Goal: Task Accomplishment & Management: Manage account settings

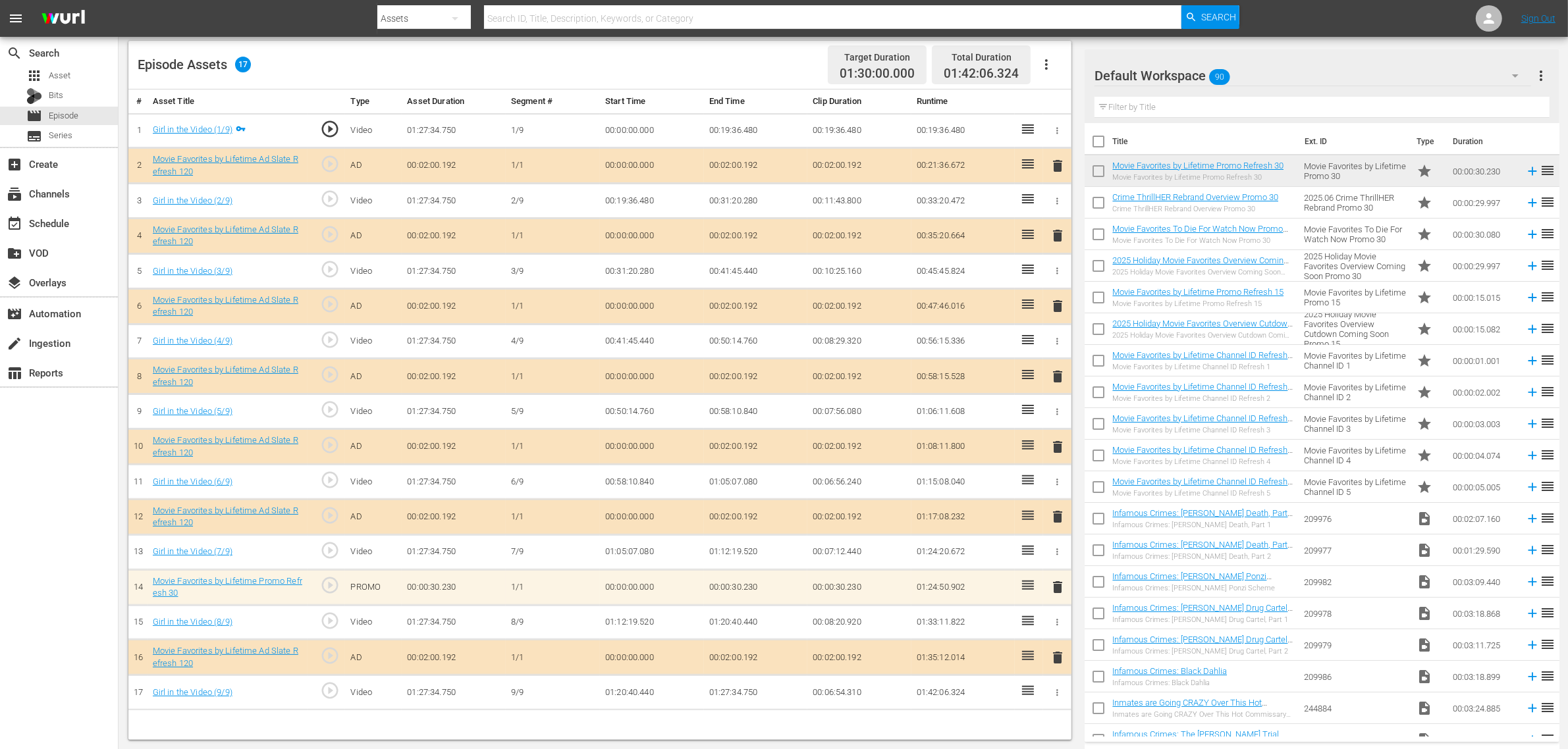
scroll to position [342, 0]
click at [719, 51] on div "Episode Assets 17 Target Duration 01:30:00.000 Total Duration 01:42:06.324" at bounding box center [600, 64] width 943 height 49
click at [1058, 374] on span "delete" at bounding box center [1058, 376] width 16 height 16
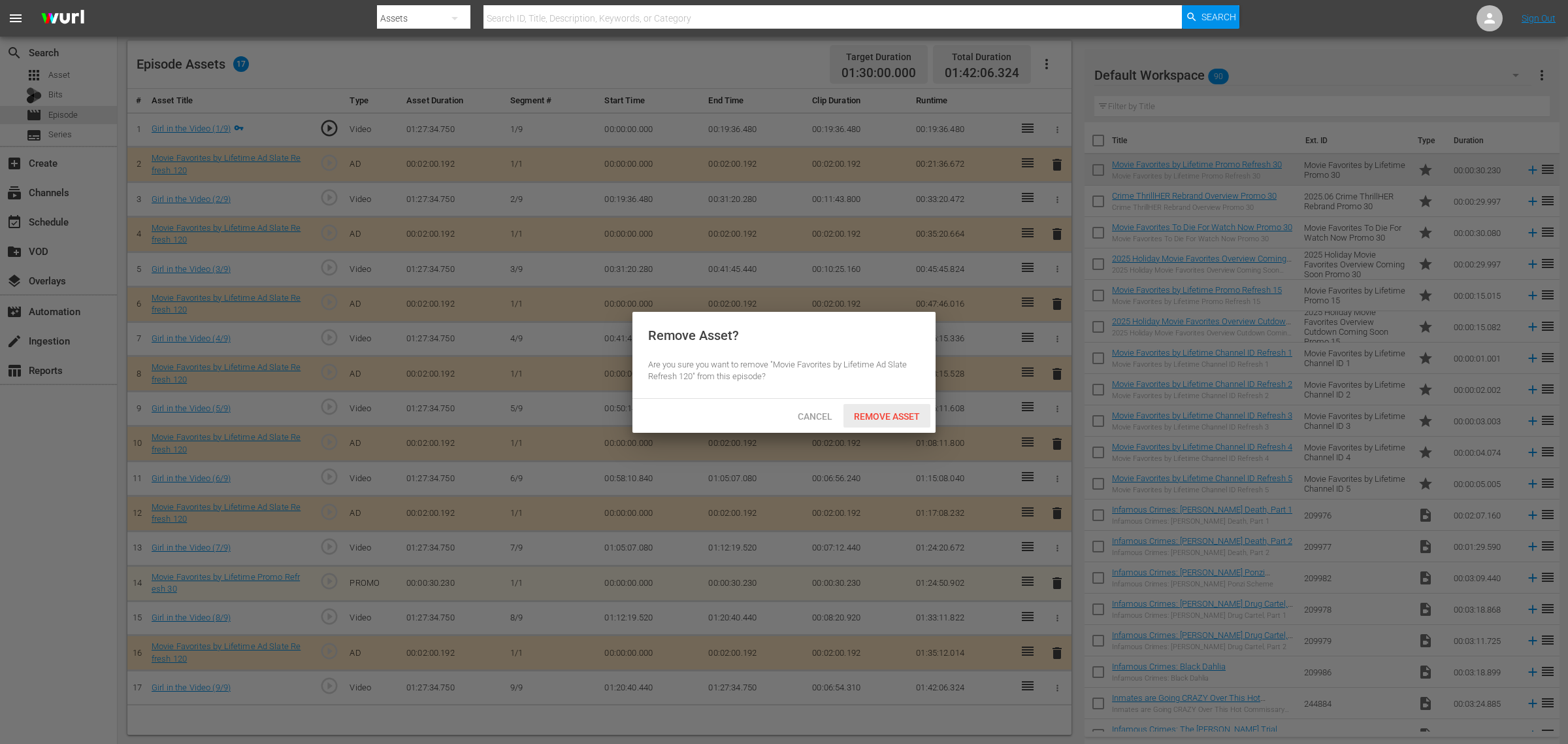
click at [909, 415] on span "Remove Asset" at bounding box center [887, 416] width 87 height 10
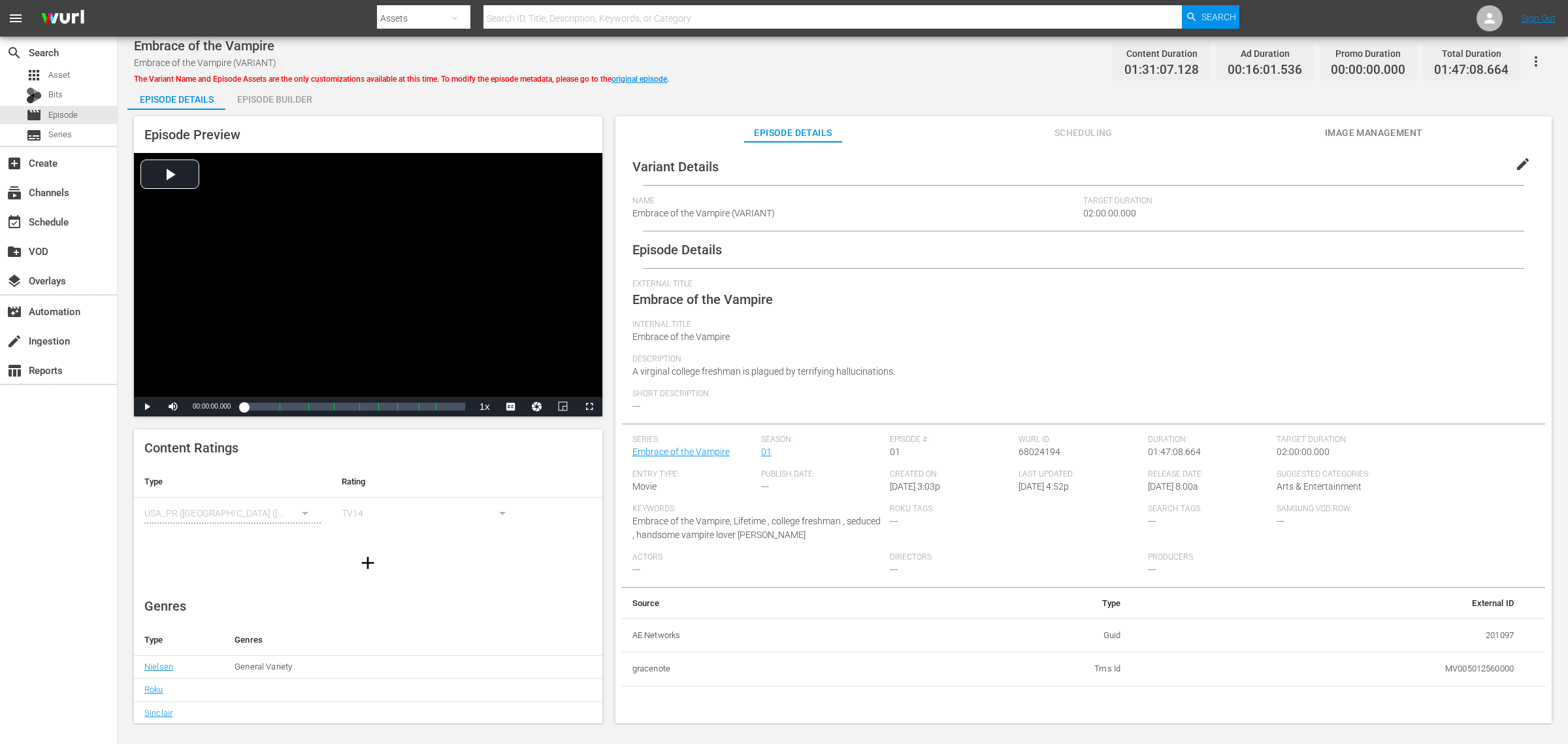
click at [1380, 122] on button "Image Management" at bounding box center [1374, 129] width 98 height 26
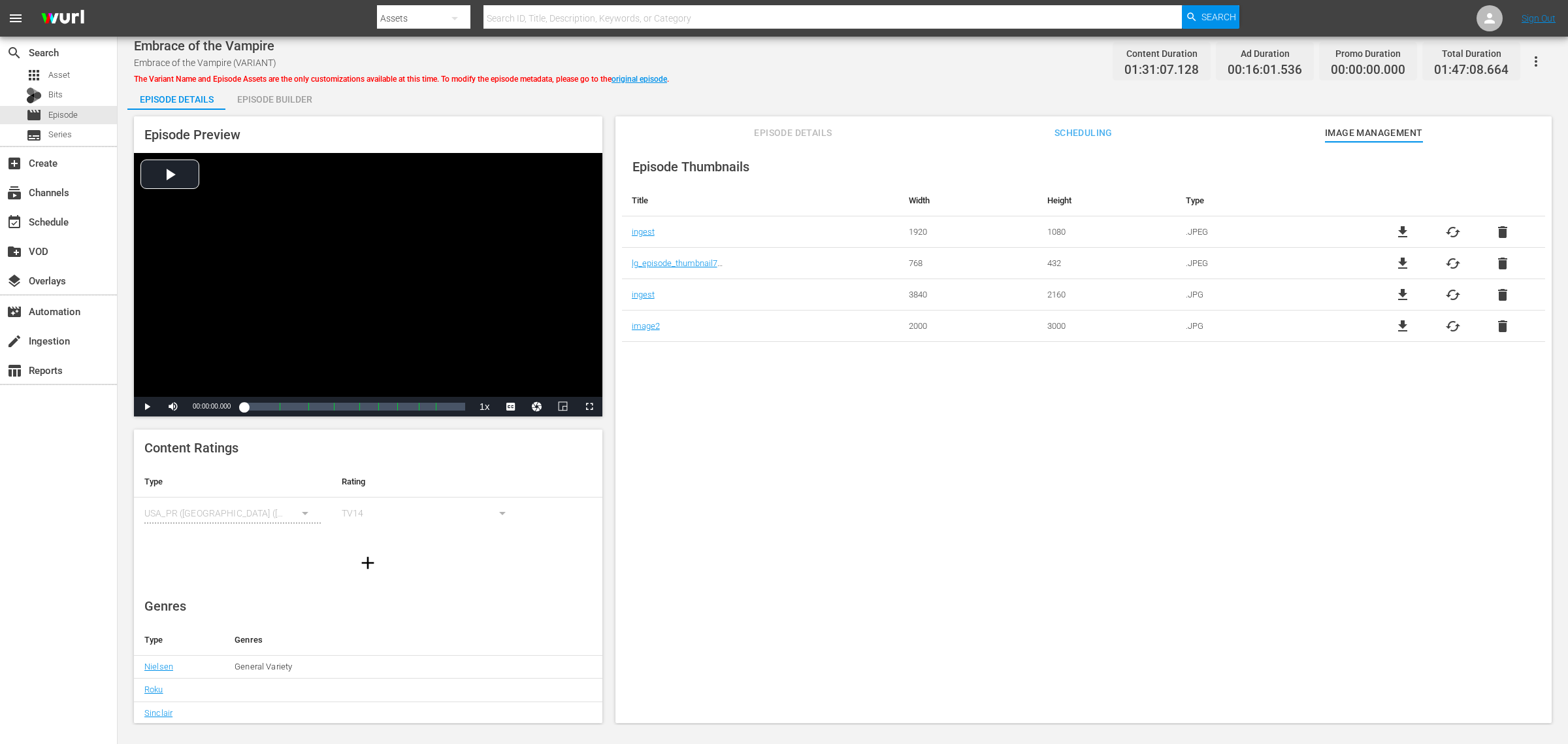
click at [298, 100] on div "Episode Builder" at bounding box center [274, 100] width 98 height 32
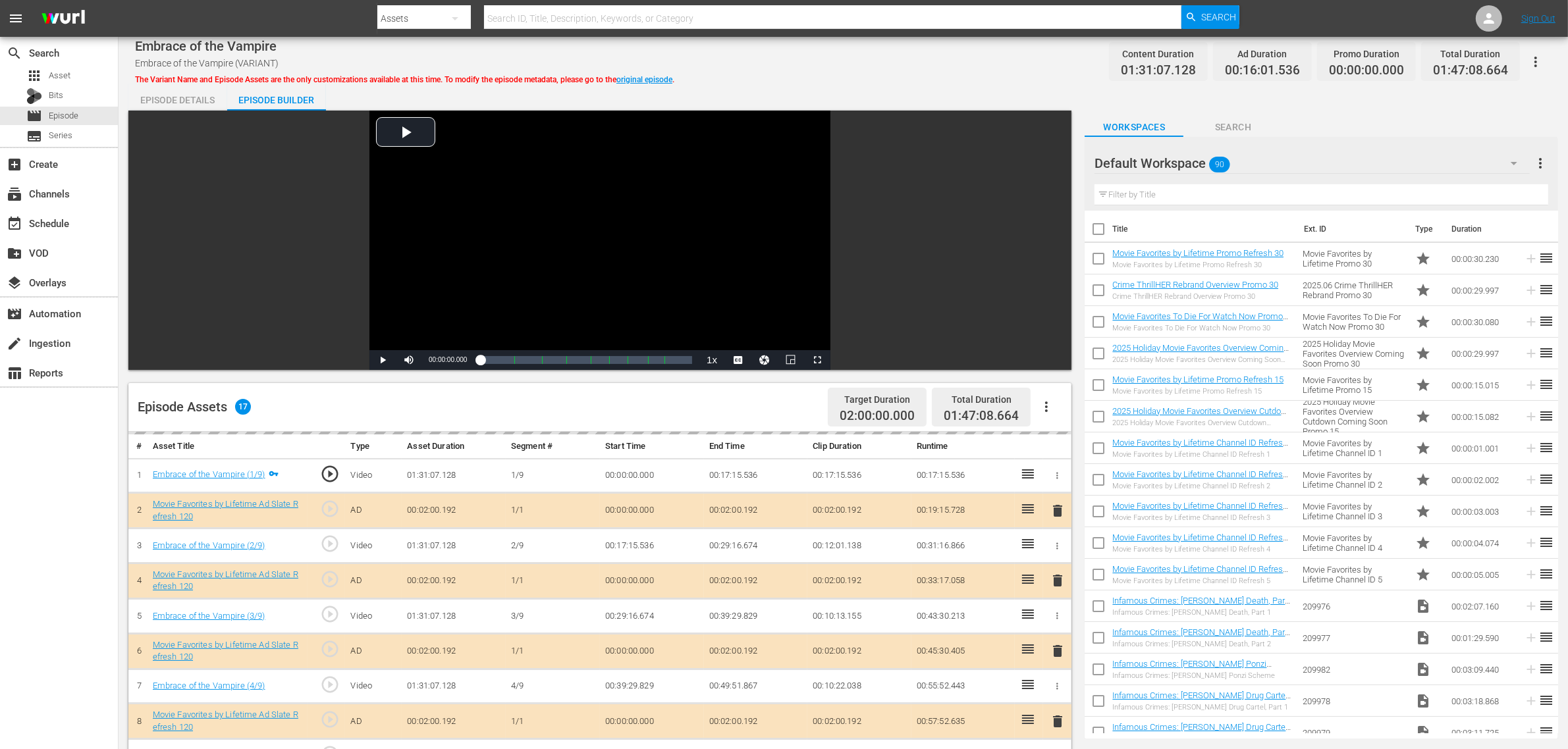
click at [906, 67] on div "Embrace of the Vampire Embrace of the Vampire (VARIANT) The Variant Name and Ep…" at bounding box center [843, 61] width 1416 height 29
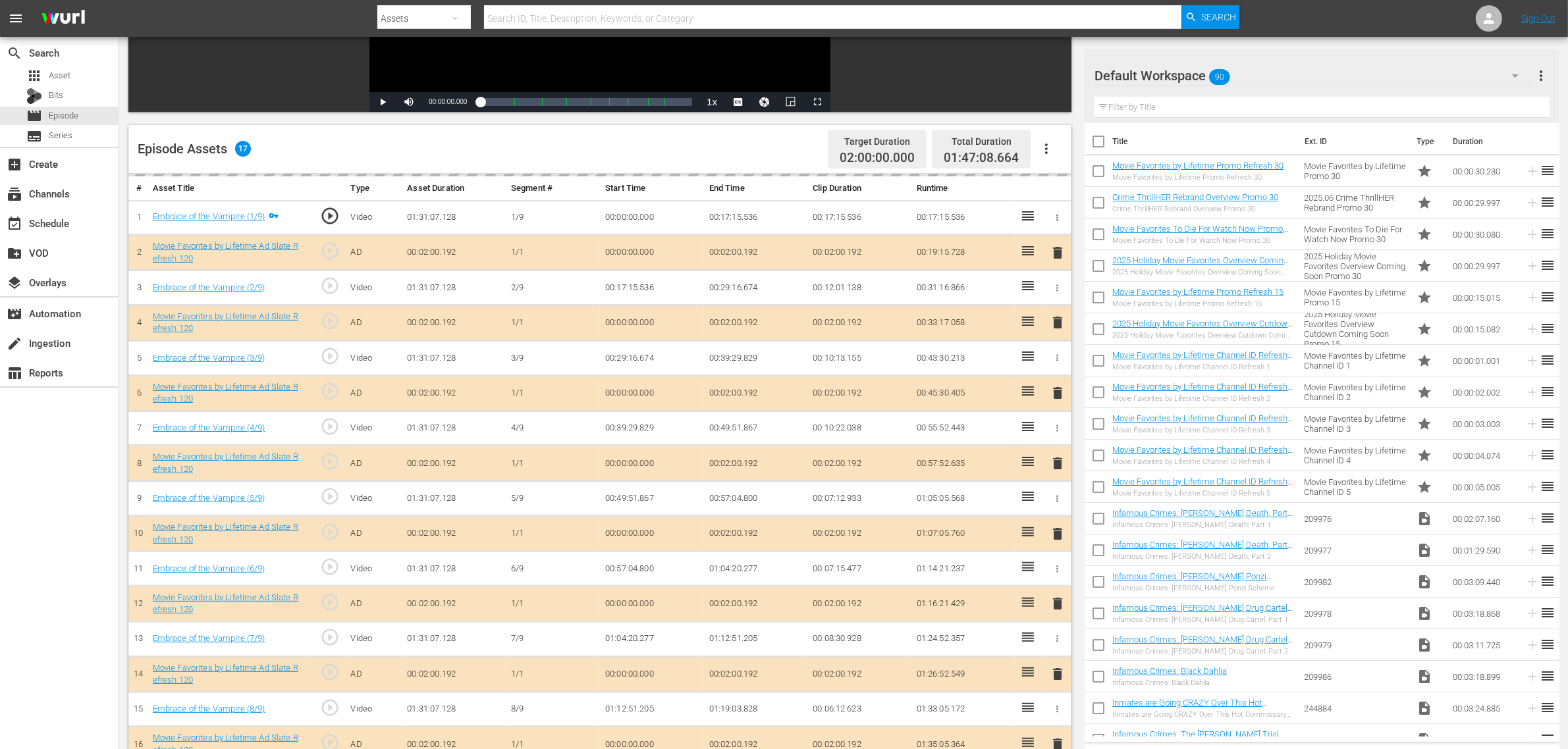
scroll to position [342, 0]
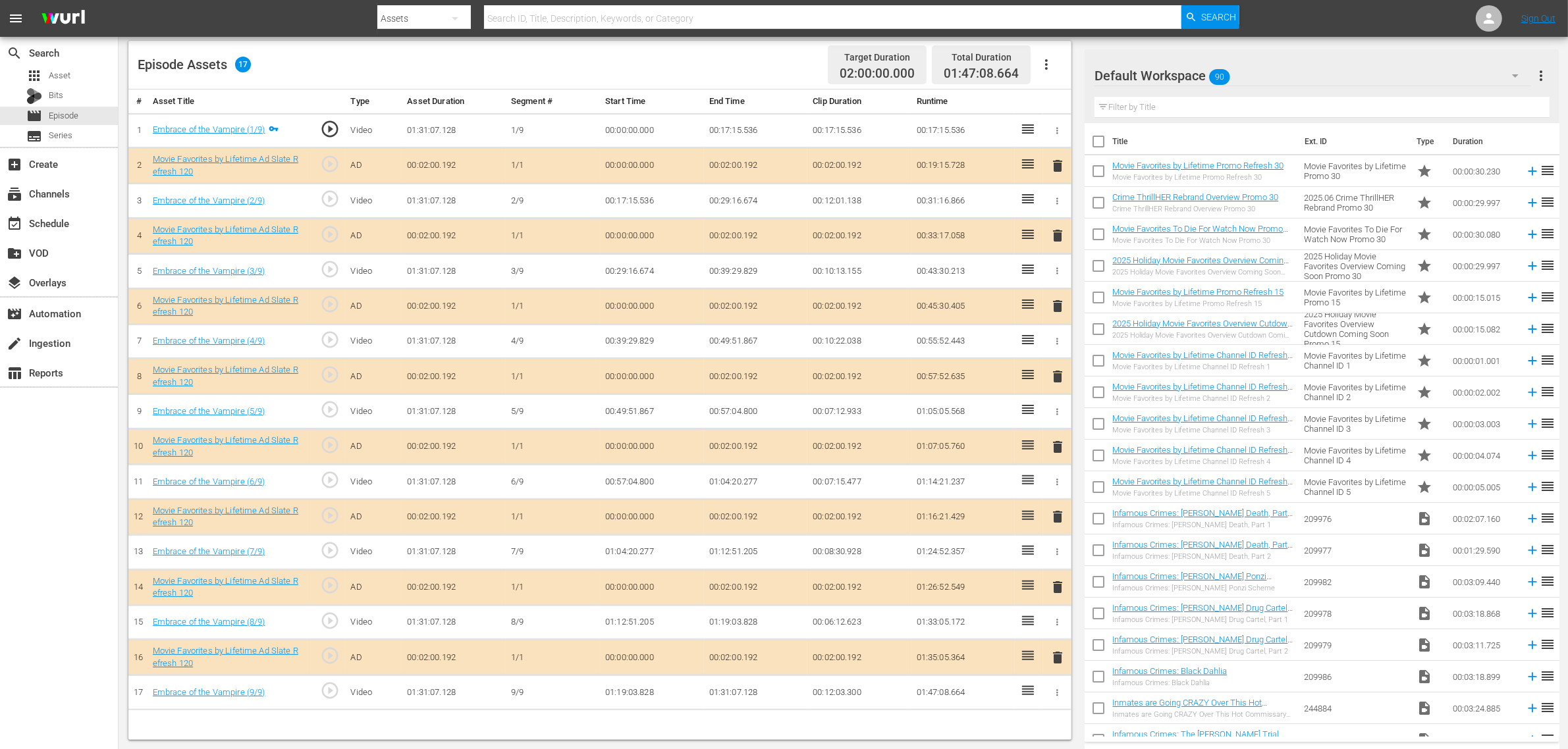
click at [1054, 523] on span "delete" at bounding box center [1058, 517] width 16 height 16
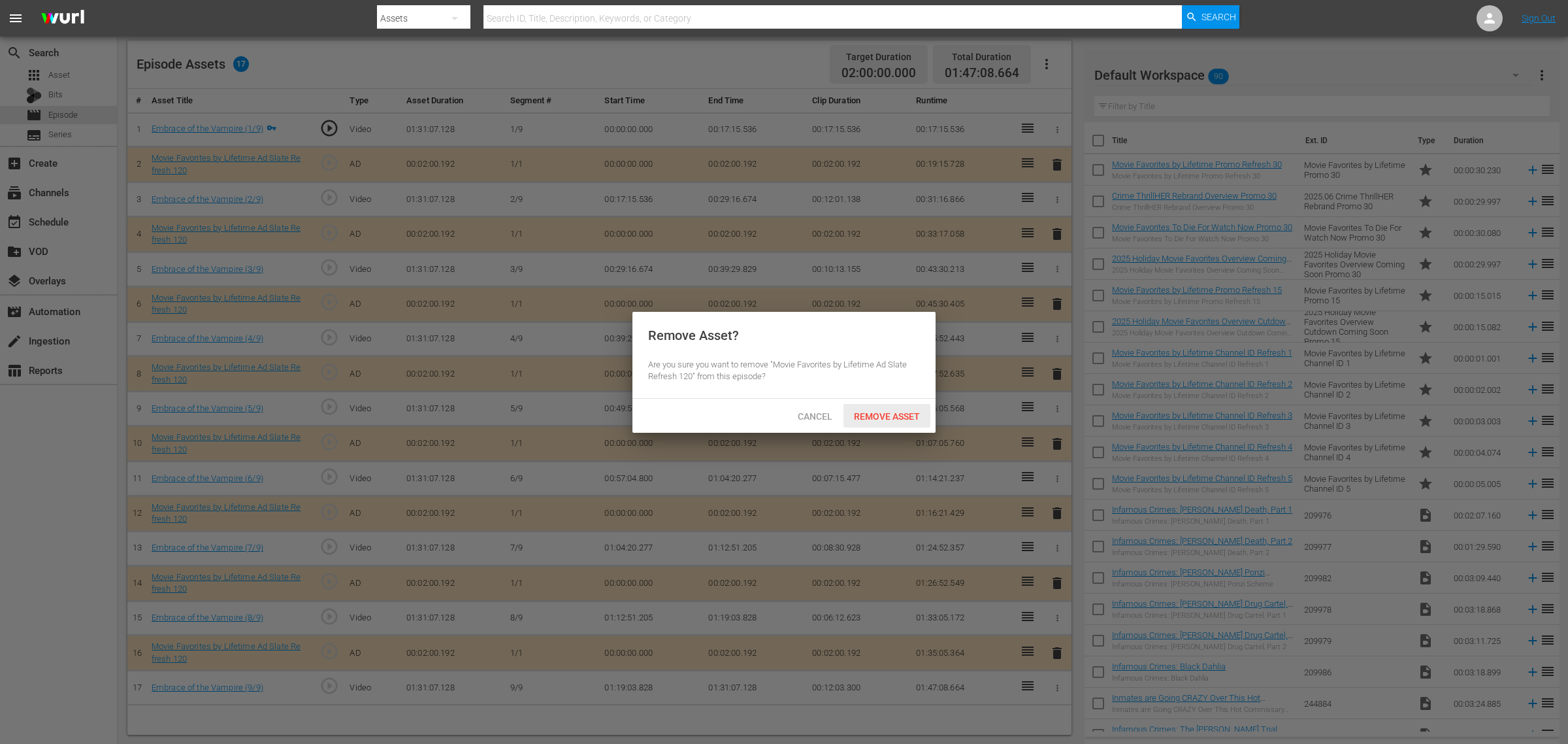
click at [890, 412] on span "Remove Asset" at bounding box center [887, 416] width 87 height 10
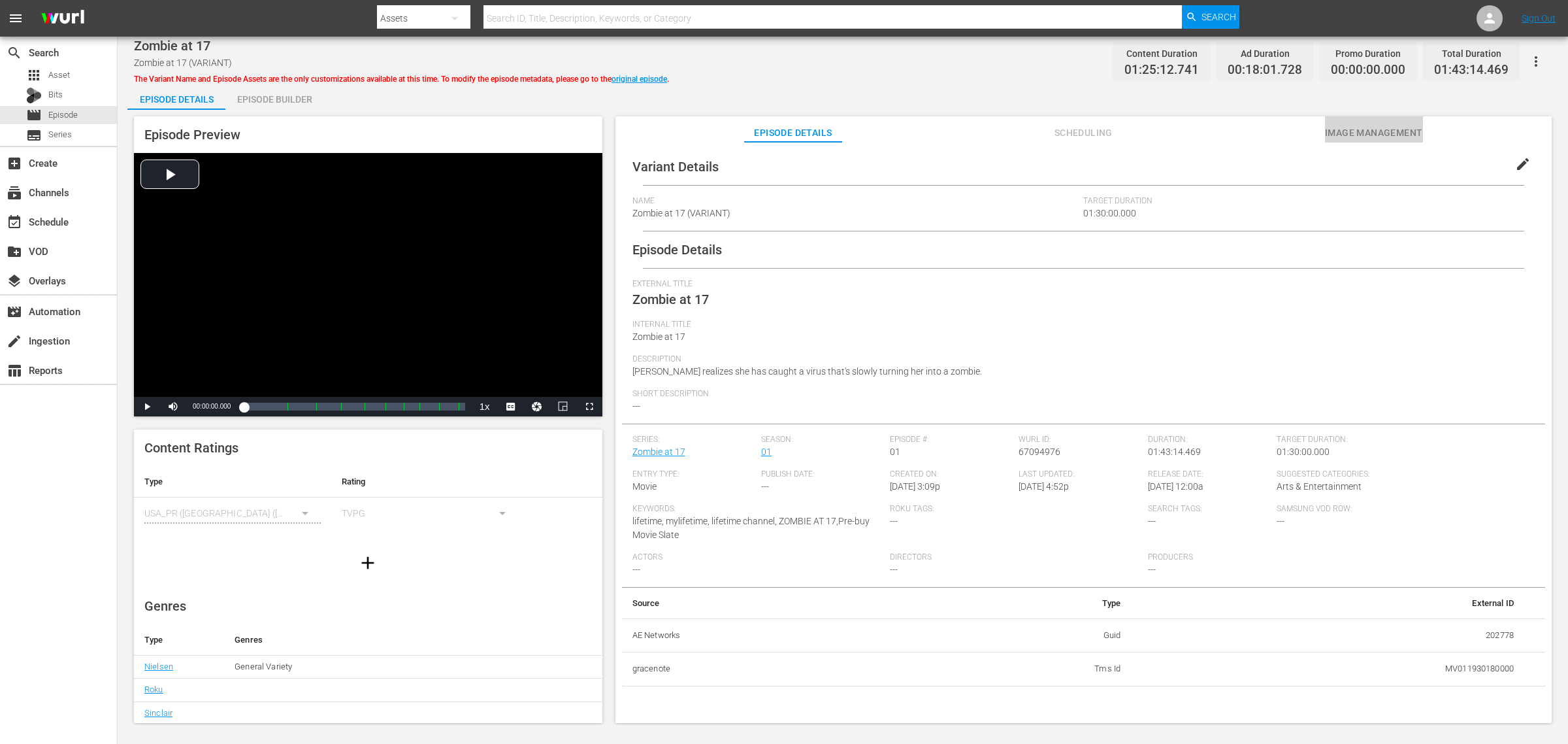
click at [1390, 130] on span "Image Management" at bounding box center [1374, 133] width 98 height 17
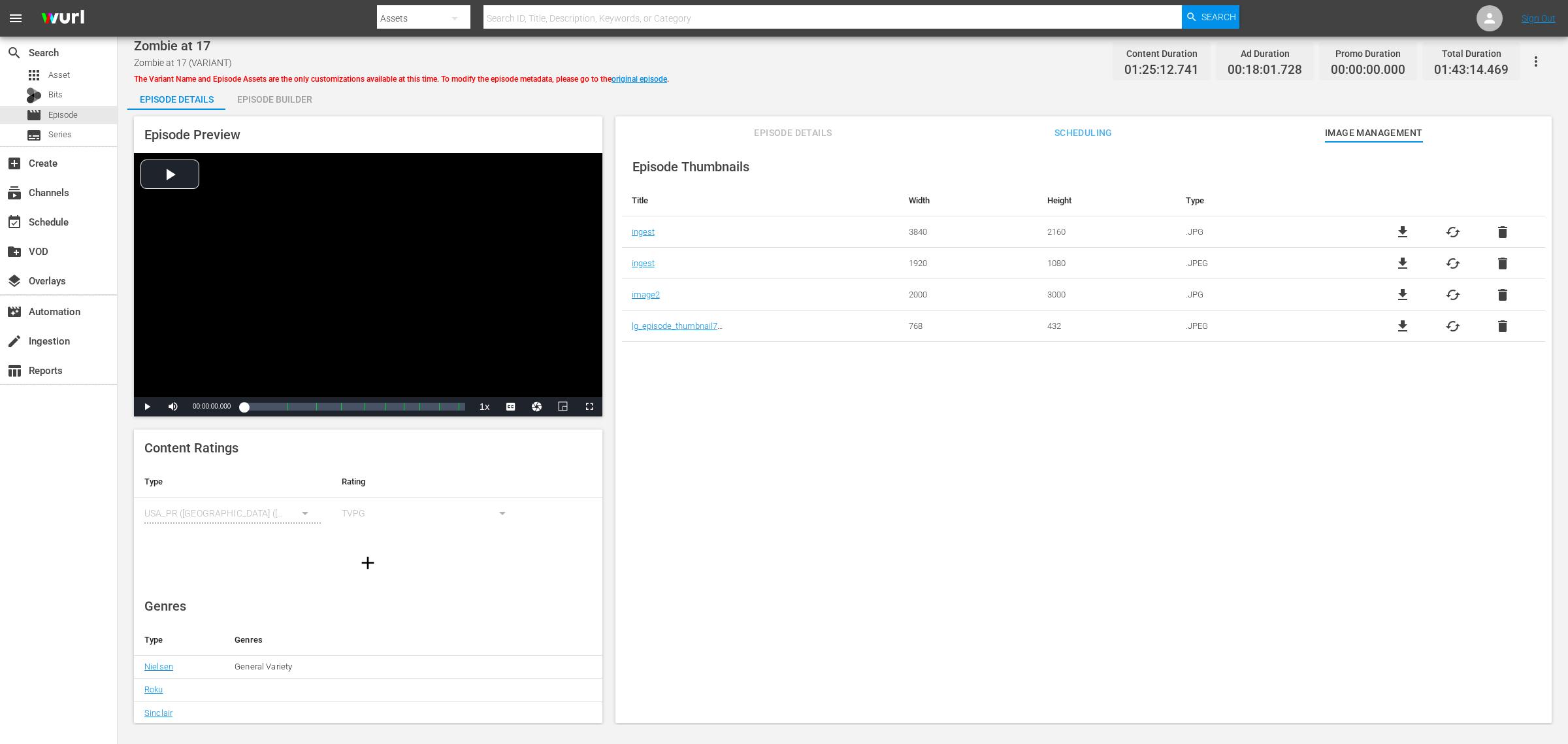
click at [256, 102] on div "Episode Builder" at bounding box center [274, 100] width 98 height 32
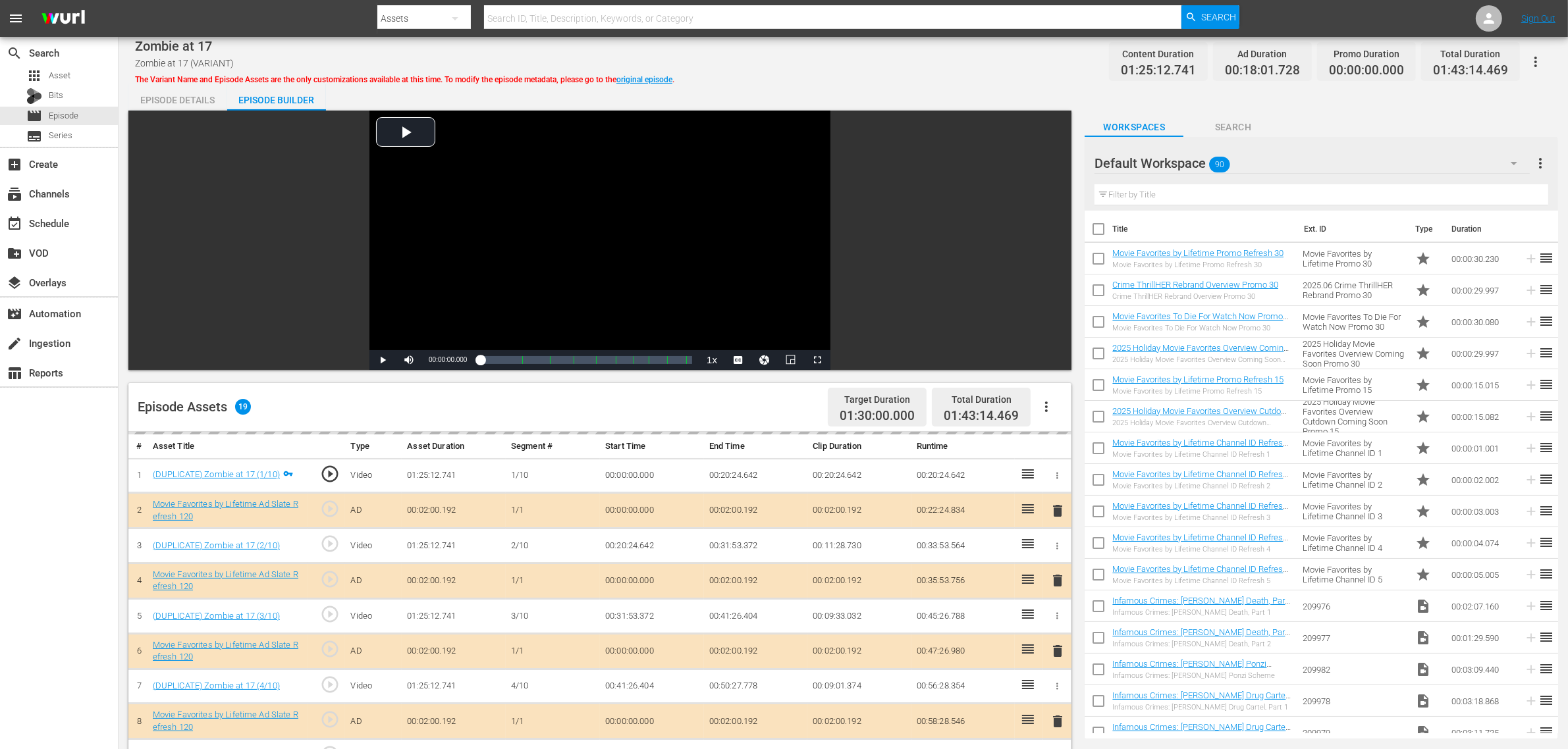
click at [952, 63] on div "Zombie at 17 Zombie at 17 (VARIANT) The Variant Name and Episode Assets are the…" at bounding box center [843, 61] width 1416 height 29
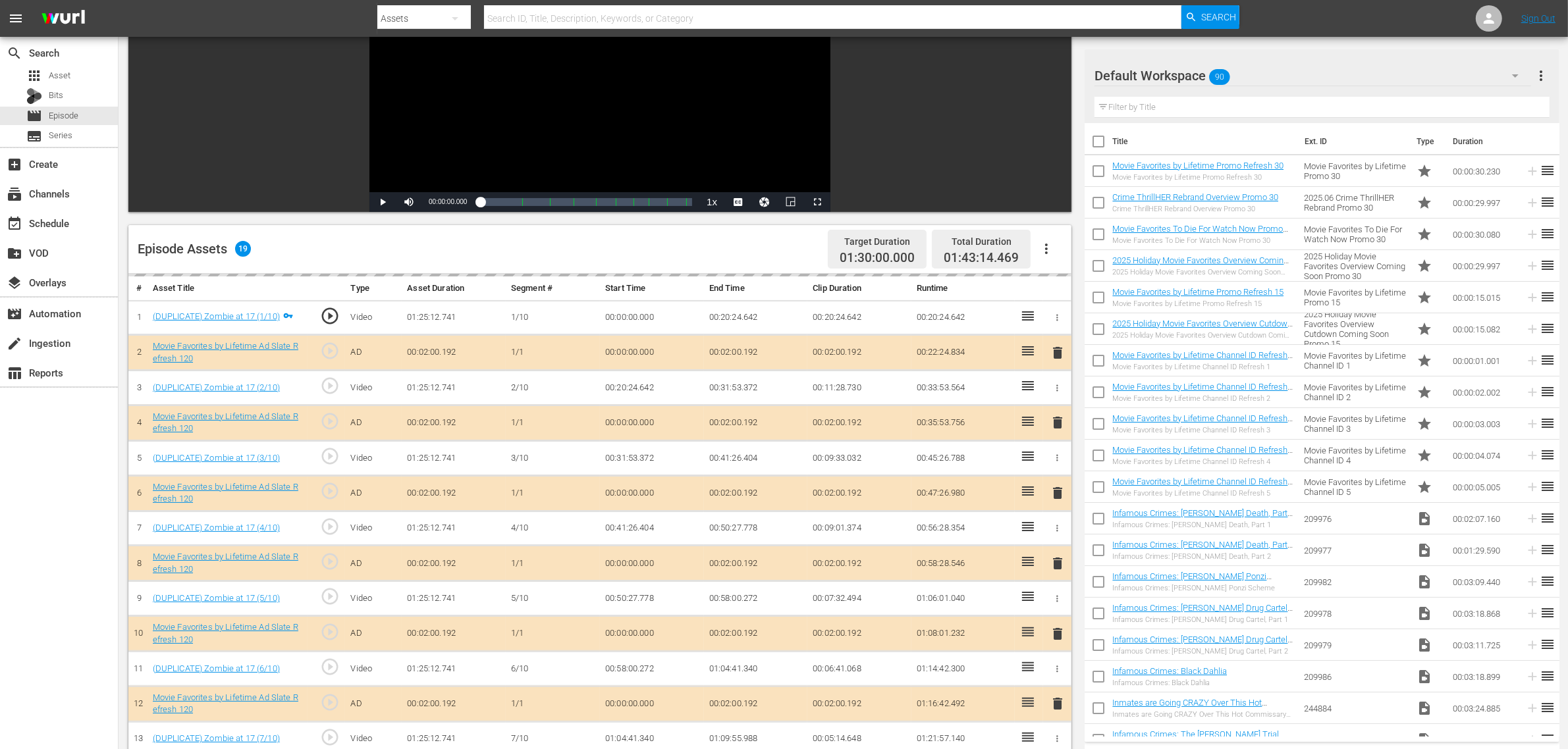
scroll to position [329, 0]
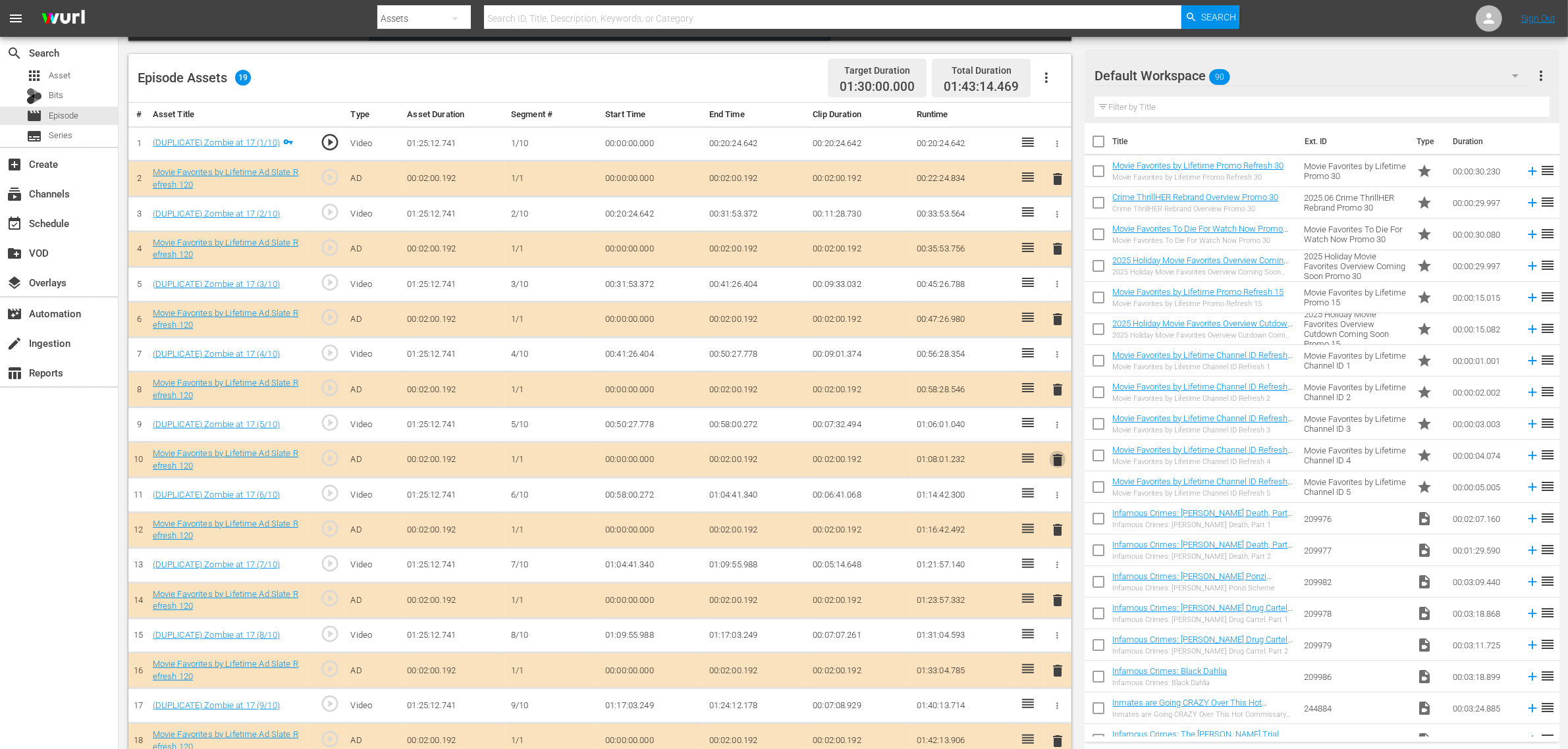
click at [1054, 468] on span "delete" at bounding box center [1058, 460] width 16 height 16
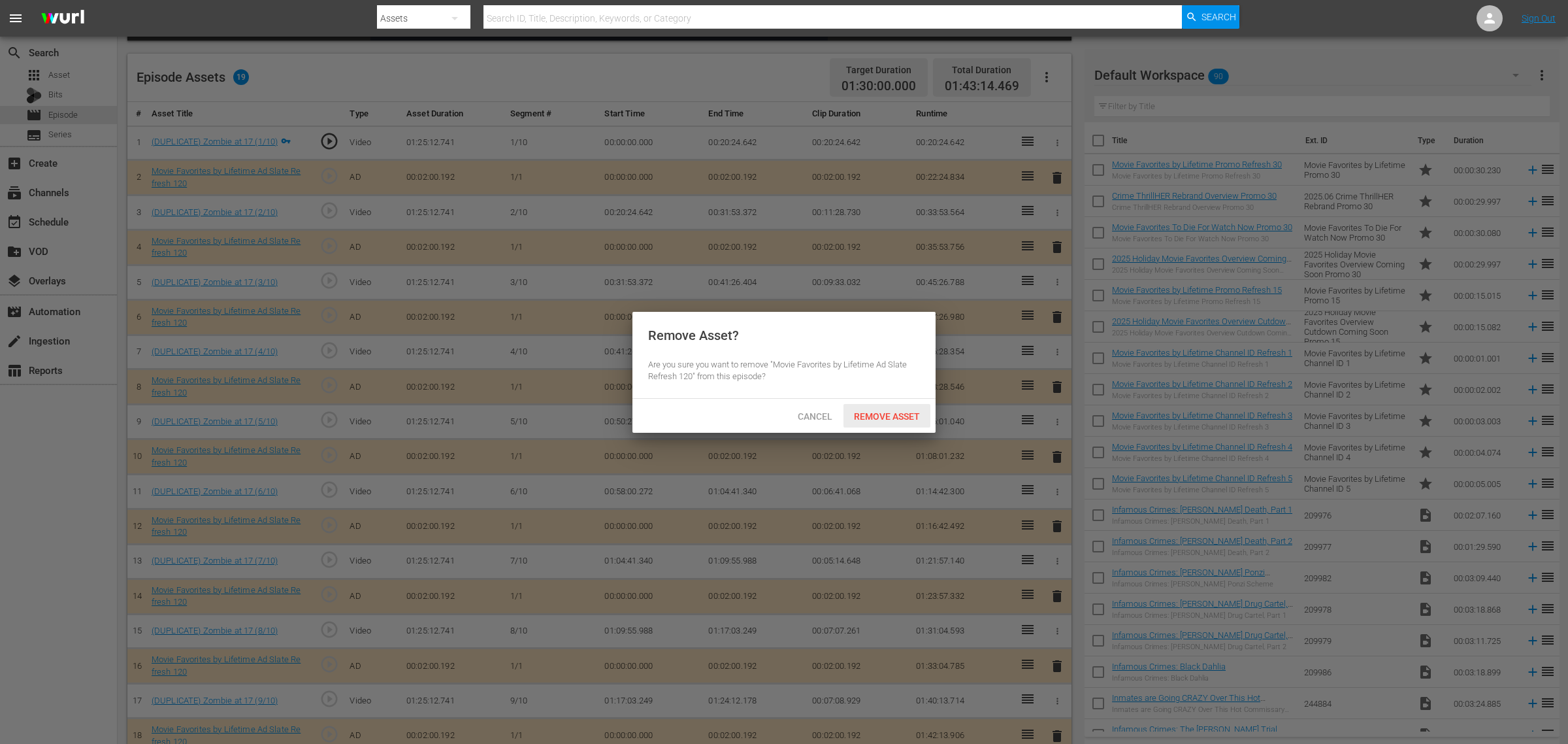
click at [906, 419] on span "Remove Asset" at bounding box center [887, 416] width 87 height 10
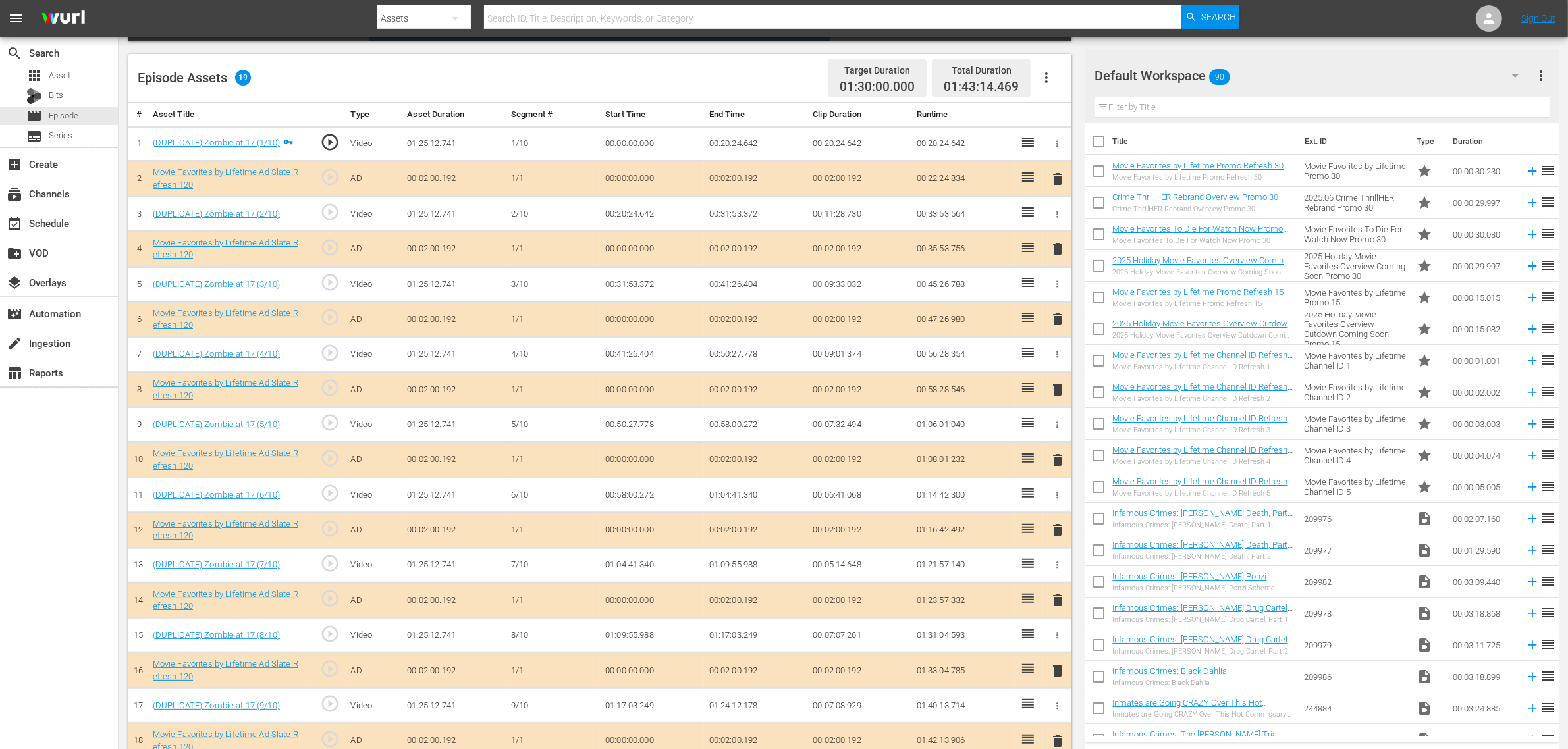
click at [761, 79] on div "Episode Assets 19 Target Duration 01:30:00.000 Total Duration 01:43:14.469" at bounding box center [600, 78] width 943 height 49
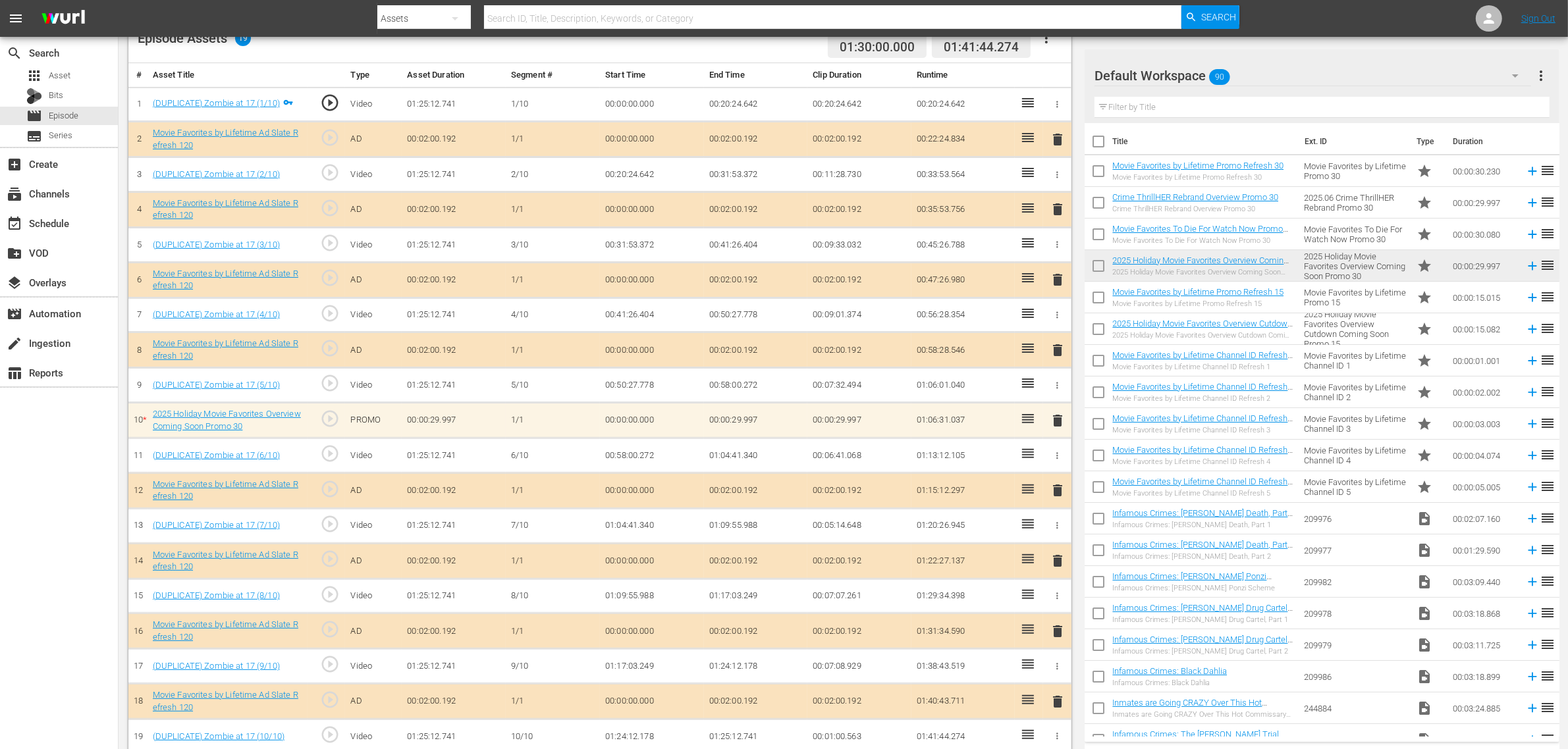
scroll to position [389, 0]
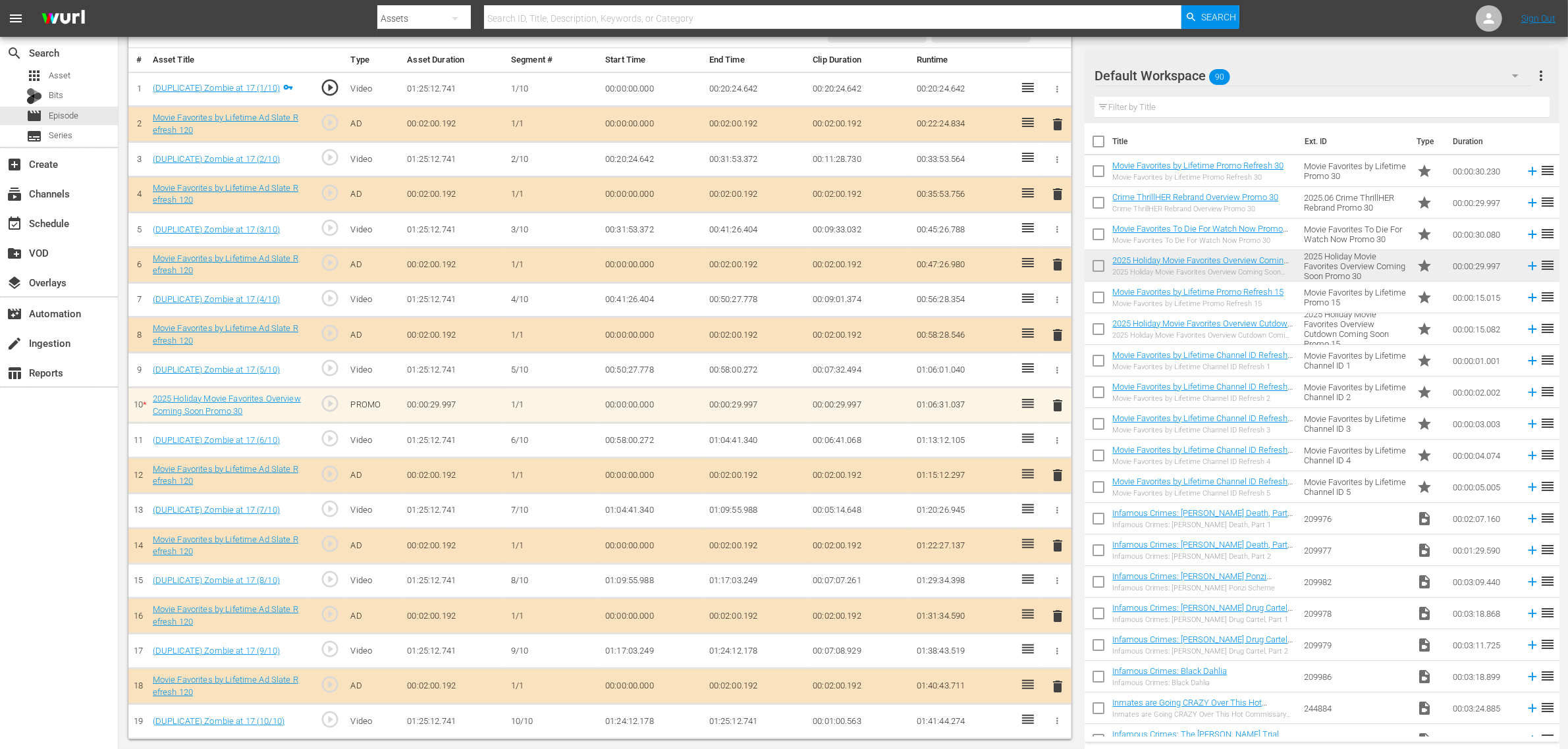
click at [1055, 545] on span "delete" at bounding box center [1058, 545] width 16 height 16
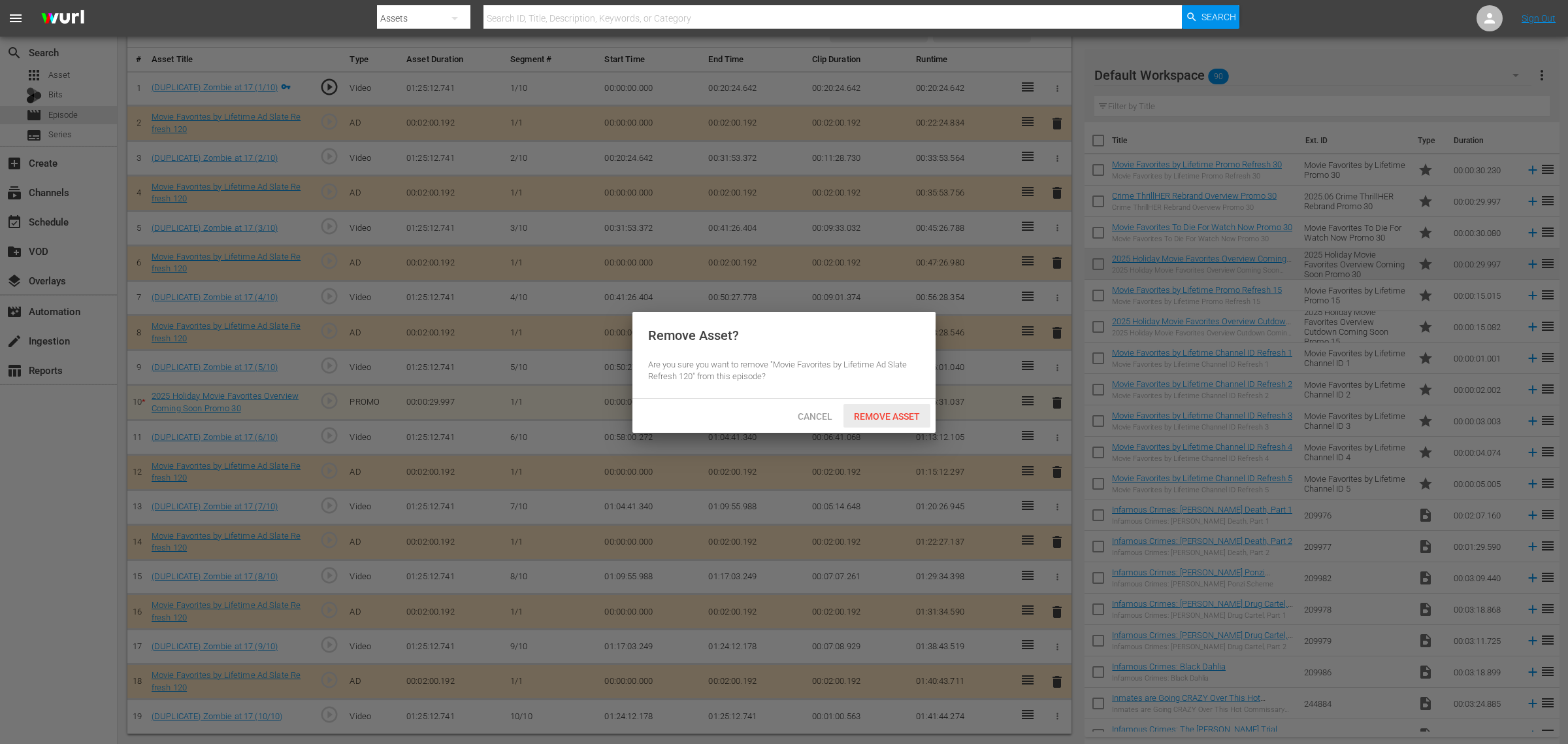
click at [892, 417] on span "Remove Asset" at bounding box center [887, 416] width 87 height 10
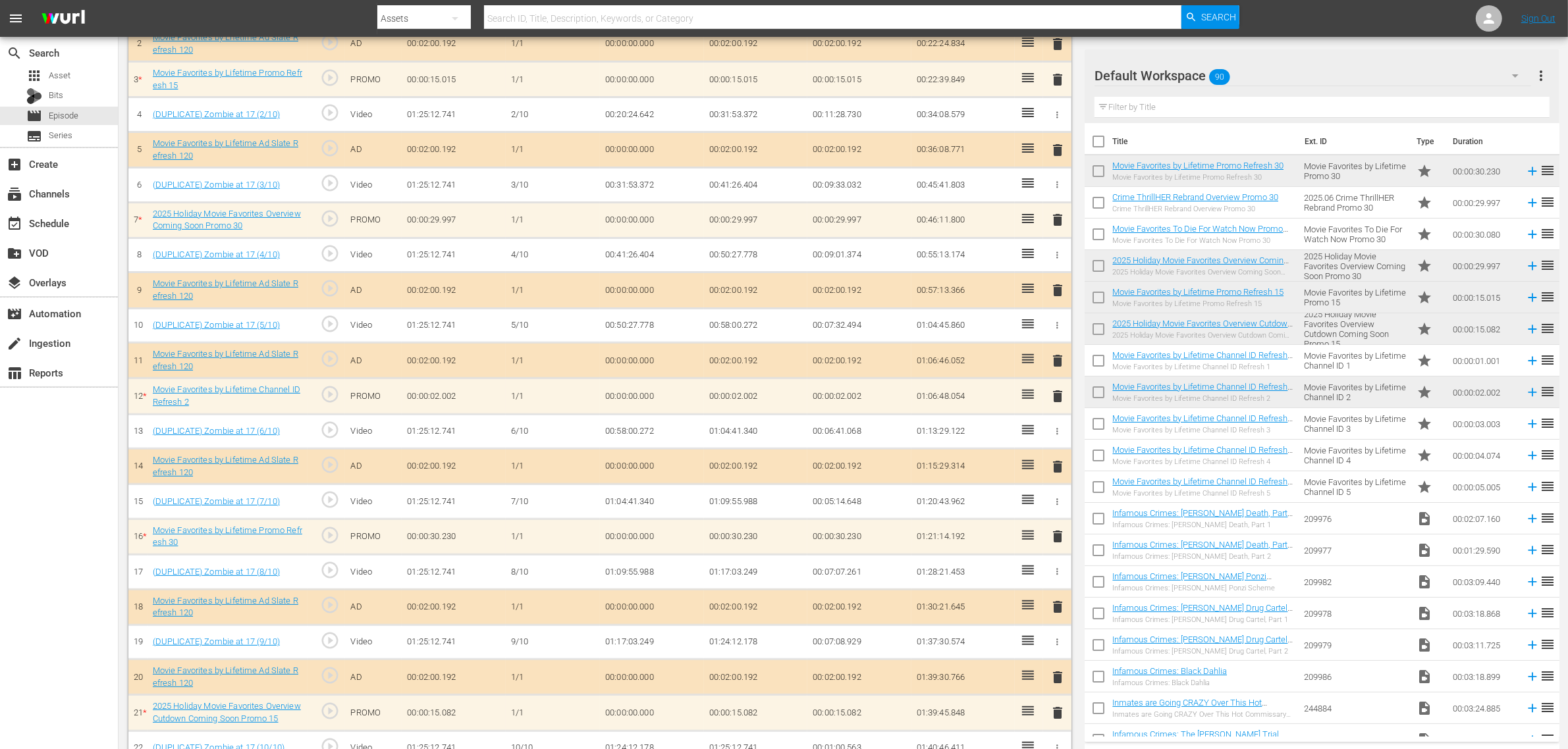
scroll to position [462, 0]
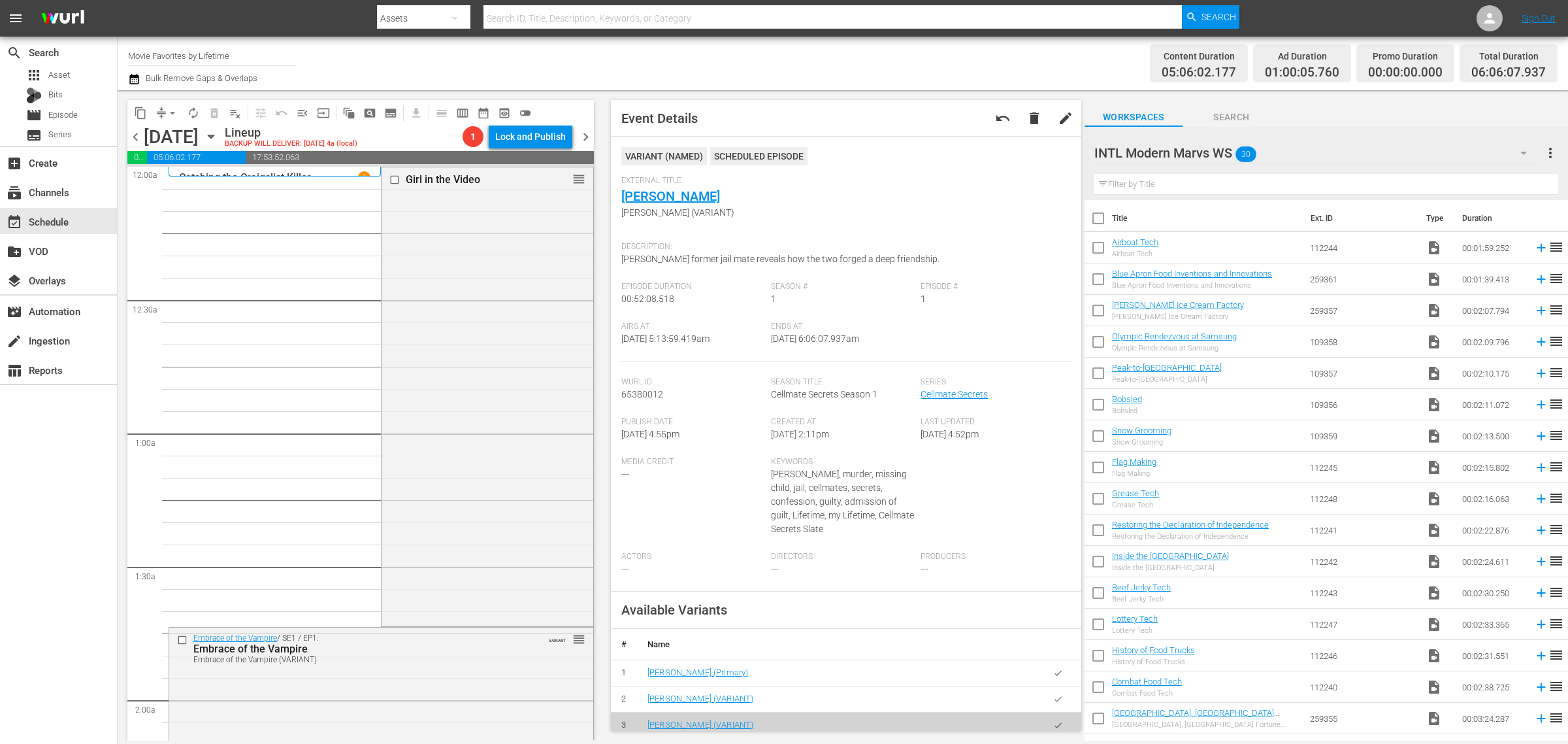
scroll to position [1226, 0]
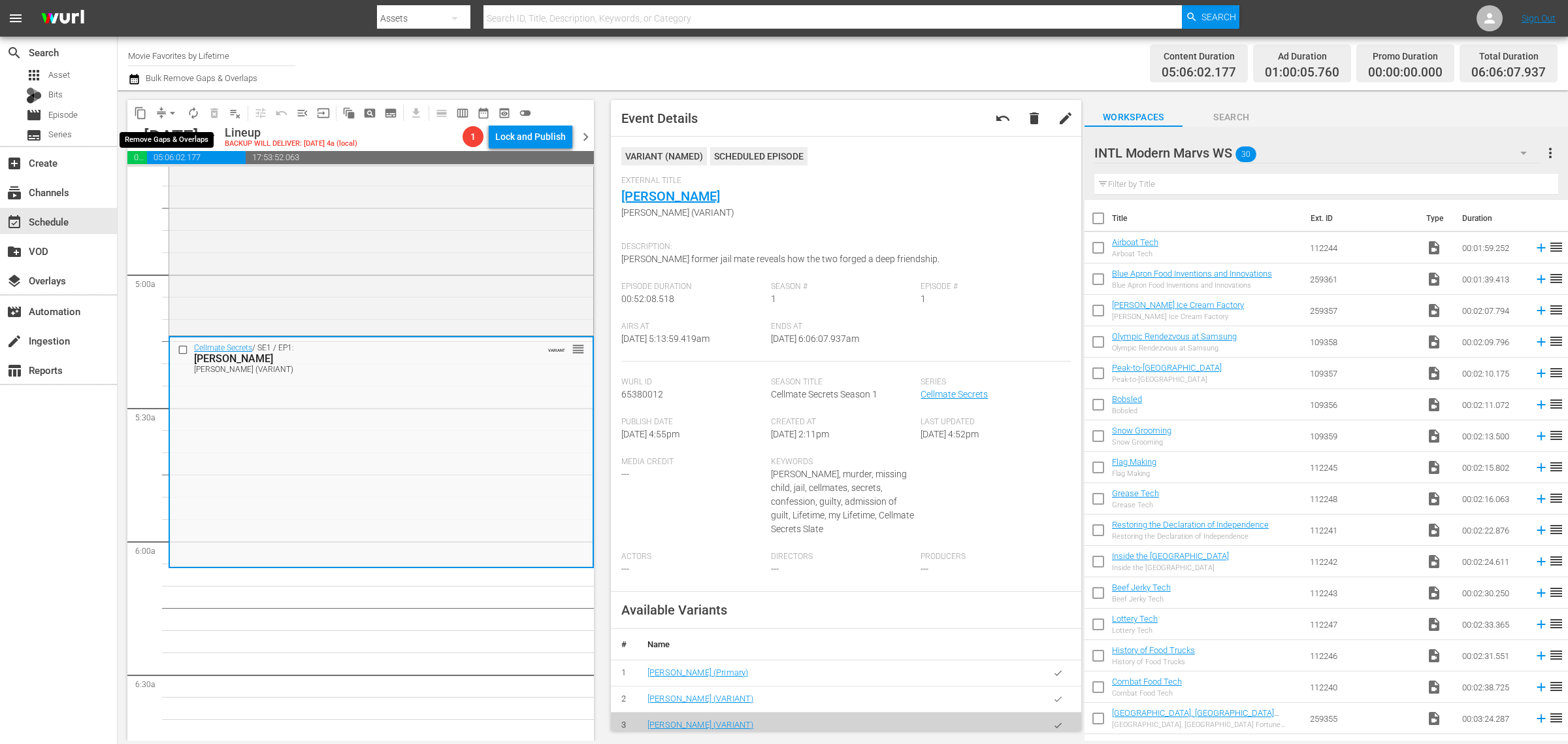
click at [177, 113] on span "arrow_drop_down" at bounding box center [172, 113] width 13 height 13
click at [179, 138] on li "Align to Midnight" at bounding box center [173, 138] width 138 height 21
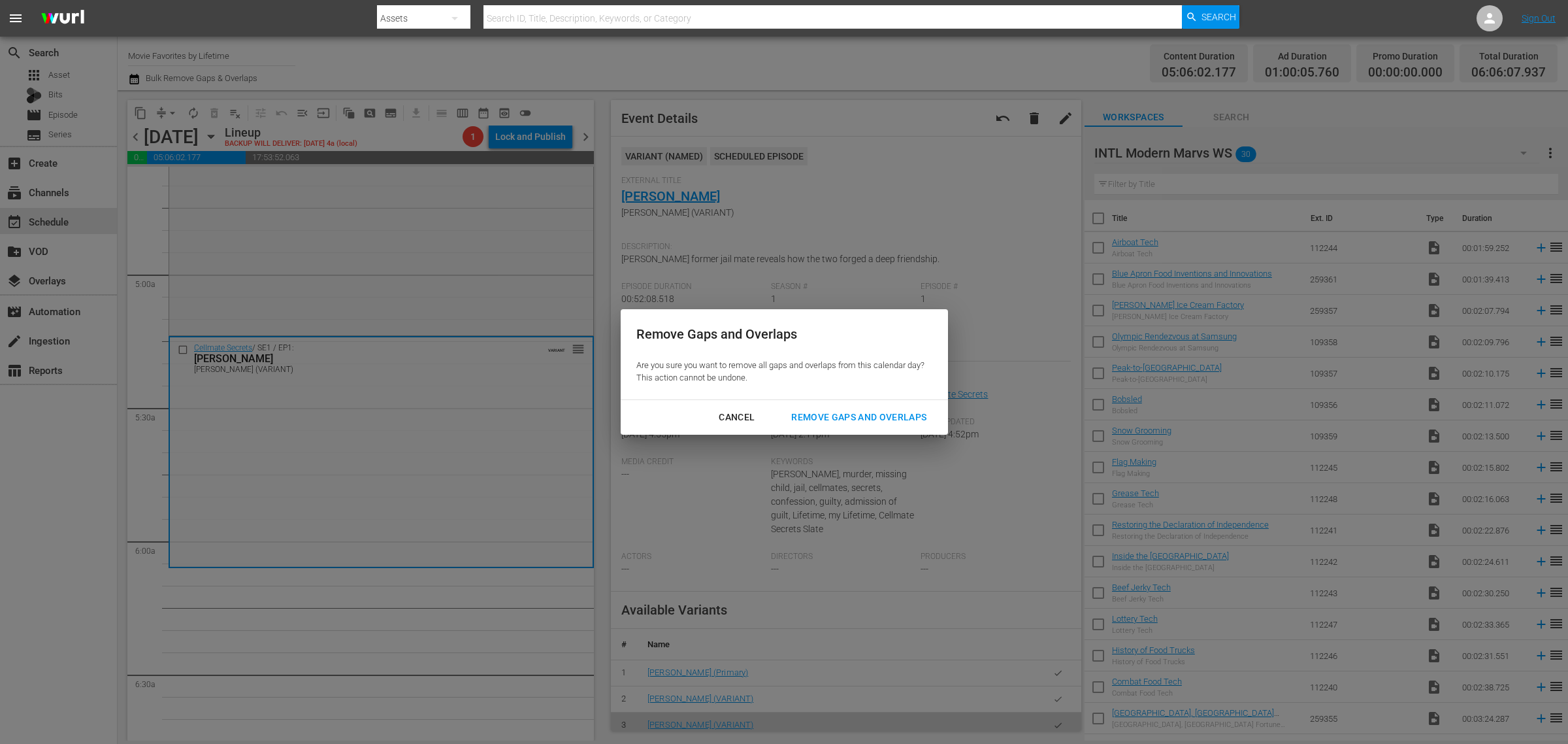
click at [846, 414] on div "Remove Gaps and Overlaps" at bounding box center [859, 417] width 156 height 17
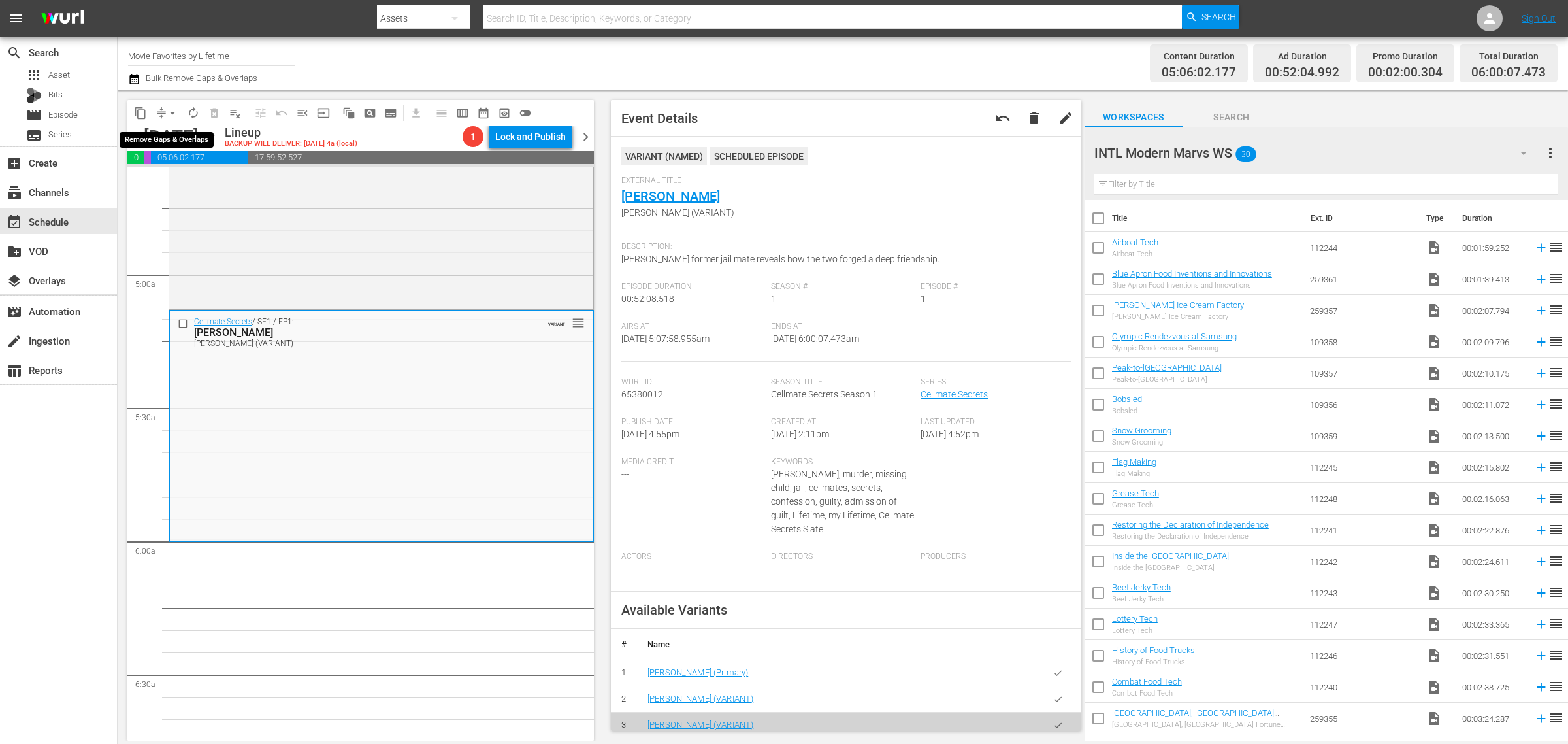
click at [172, 113] on span "arrow_drop_down" at bounding box center [172, 113] width 13 height 13
click at [183, 136] on li "Align to Midnight" at bounding box center [173, 138] width 138 height 21
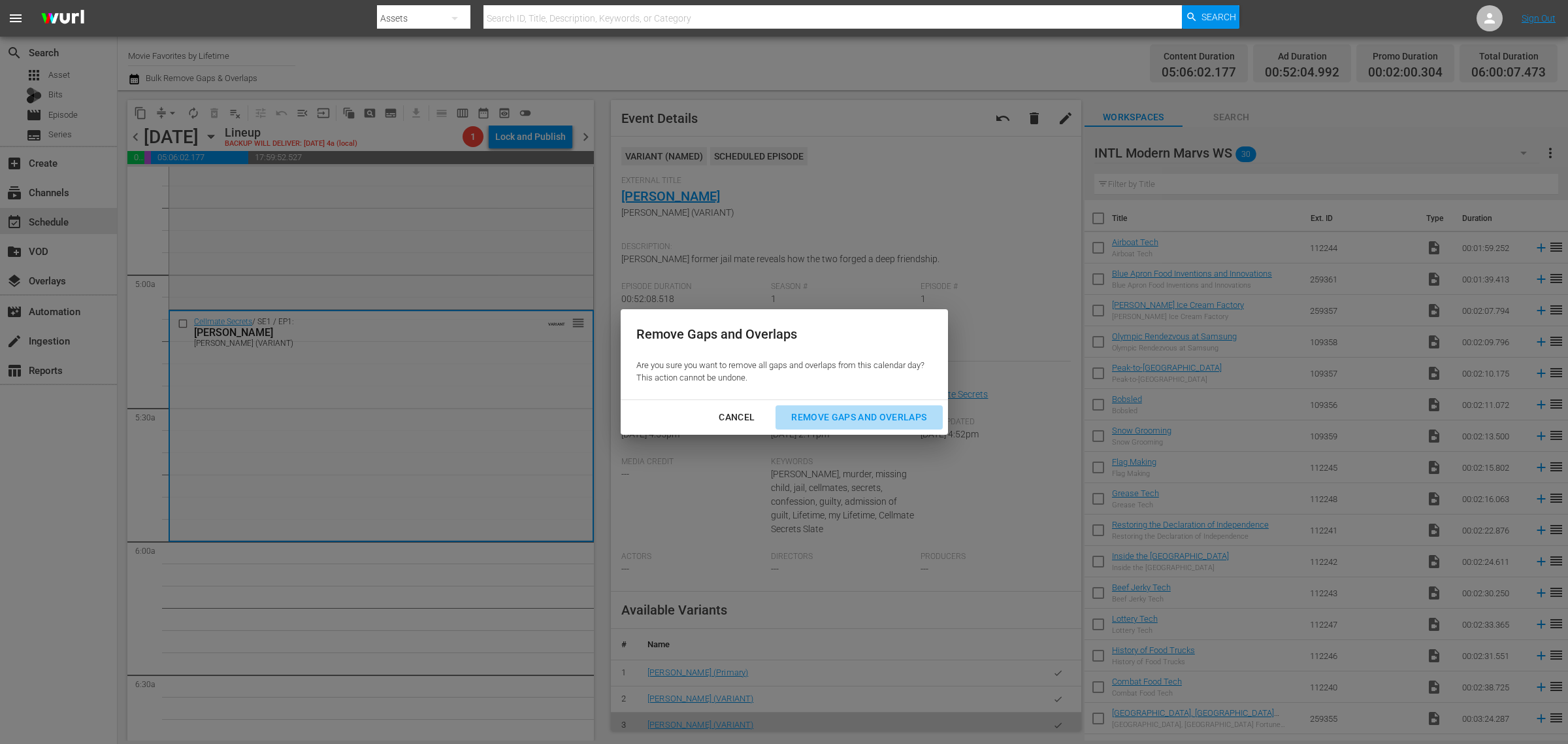
click at [880, 415] on div "Remove Gaps and Overlaps" at bounding box center [859, 417] width 156 height 17
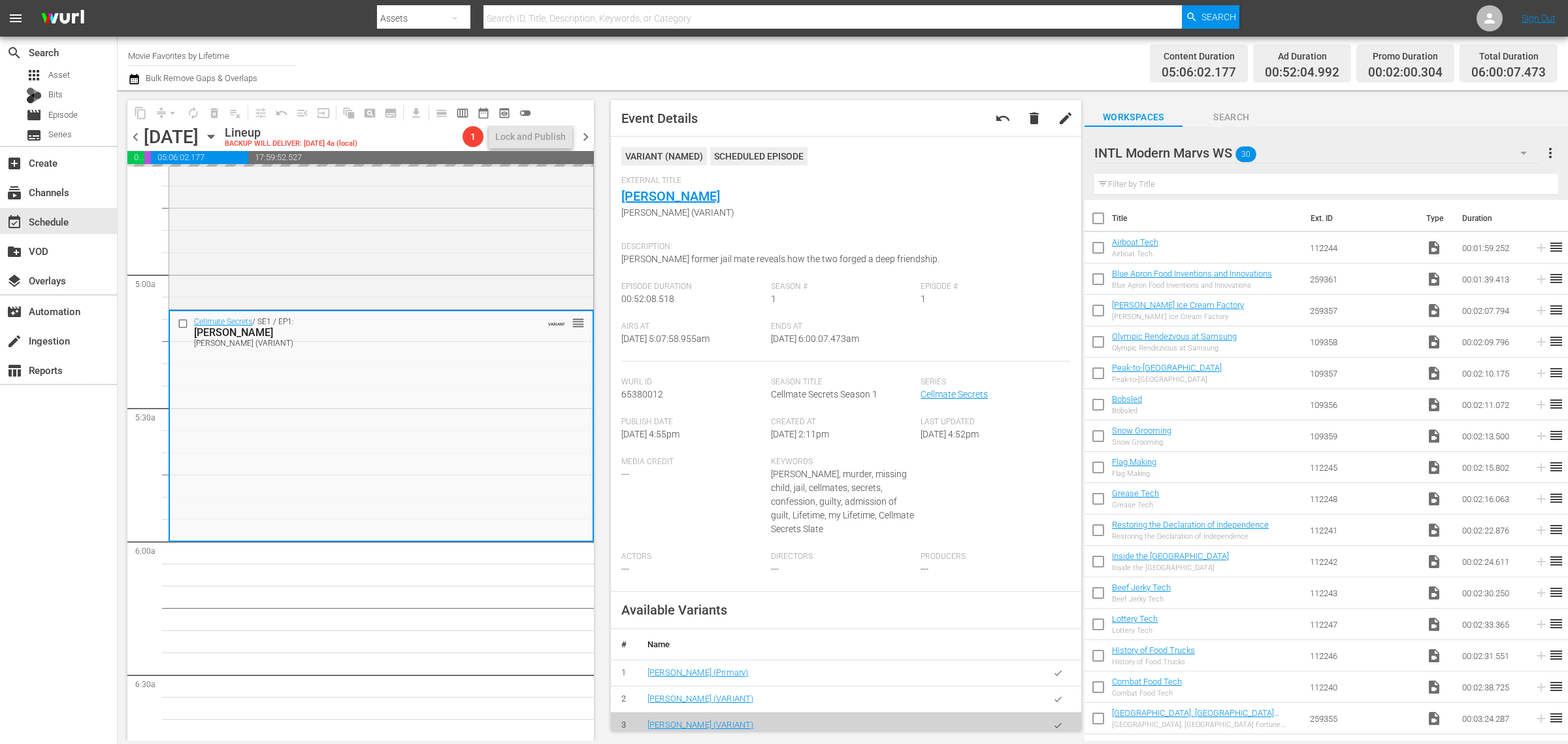
click at [879, 60] on div "Channel Title Movie Favorites by Lifetime Bulk Remove Gaps & Overlaps" at bounding box center [518, 63] width 779 height 47
click at [929, 56] on div "Content Duration 05:06:02.177 Ad Duration 00:52:04.992 Promo Duration 00:02:00.…" at bounding box center [1232, 63] width 650 height 47
click at [171, 113] on span "arrow_drop_down" at bounding box center [172, 113] width 13 height 13
click at [175, 134] on li "Align to Midnight" at bounding box center [173, 138] width 138 height 21
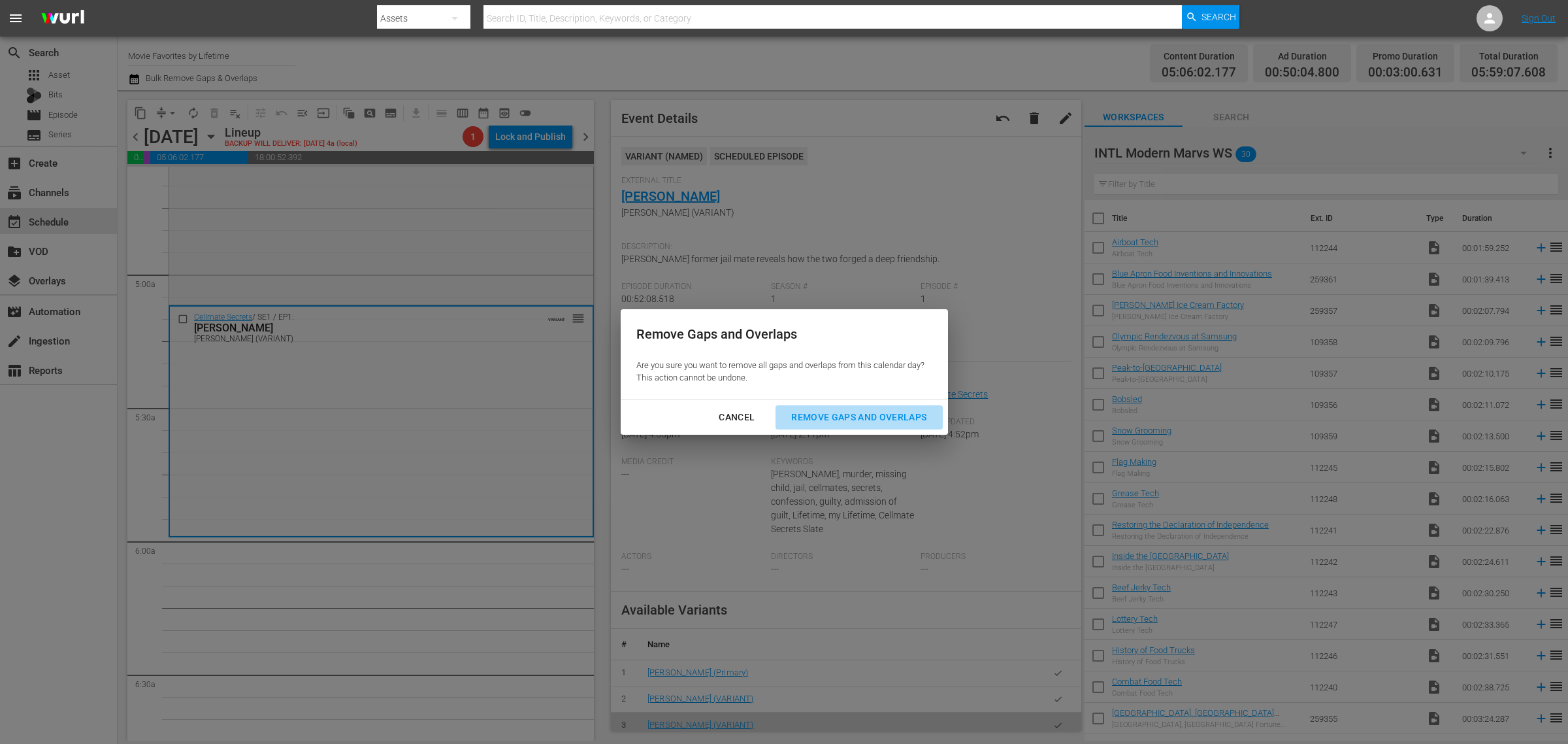
drag, startPoint x: 892, startPoint y: 406, endPoint x: 914, endPoint y: 387, distance: 29.1
click at [892, 406] on button "Remove Gaps and Overlaps" at bounding box center [858, 417] width 167 height 25
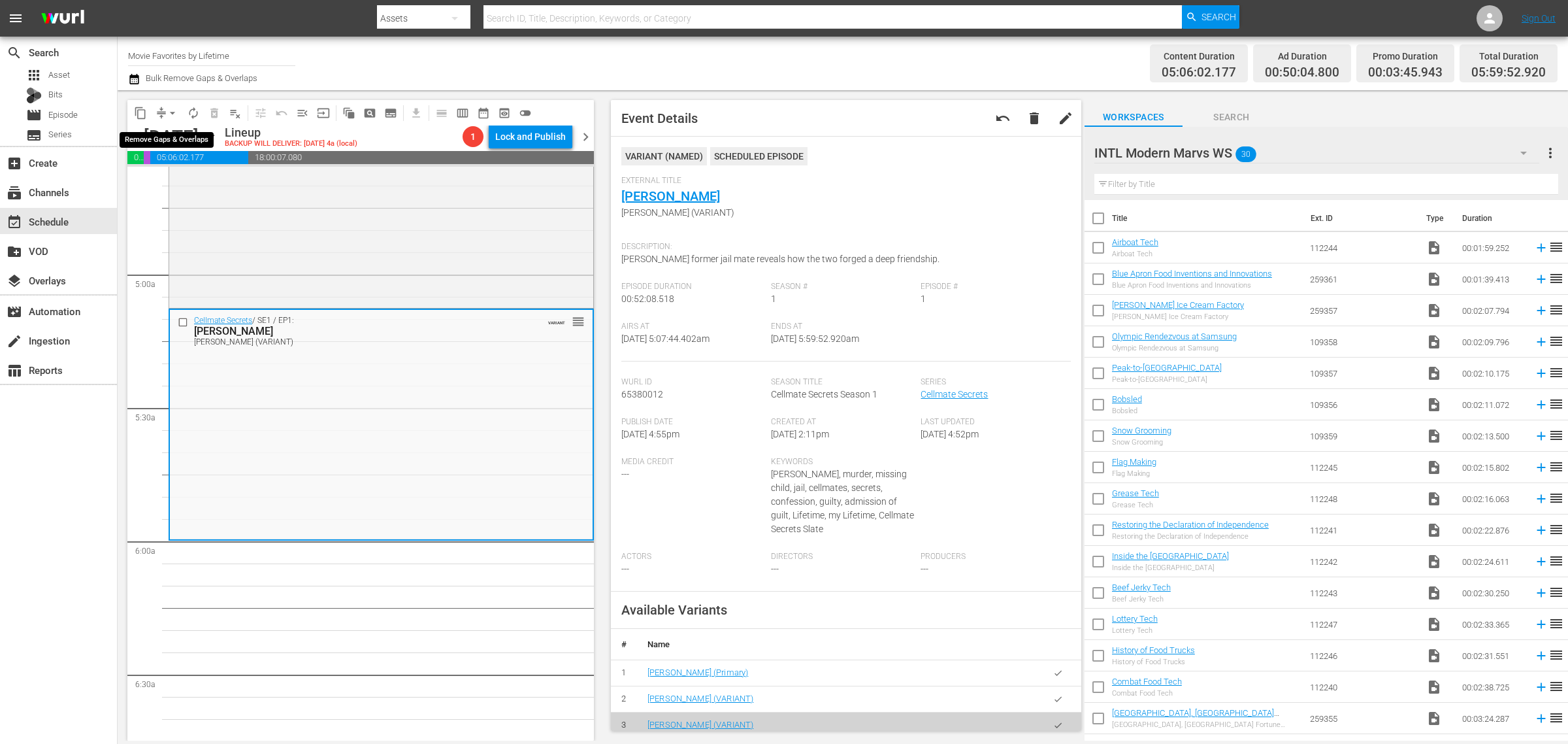
click at [167, 112] on span "arrow_drop_down" at bounding box center [172, 113] width 13 height 13
click at [180, 139] on li "Align to Midnight" at bounding box center [173, 138] width 138 height 21
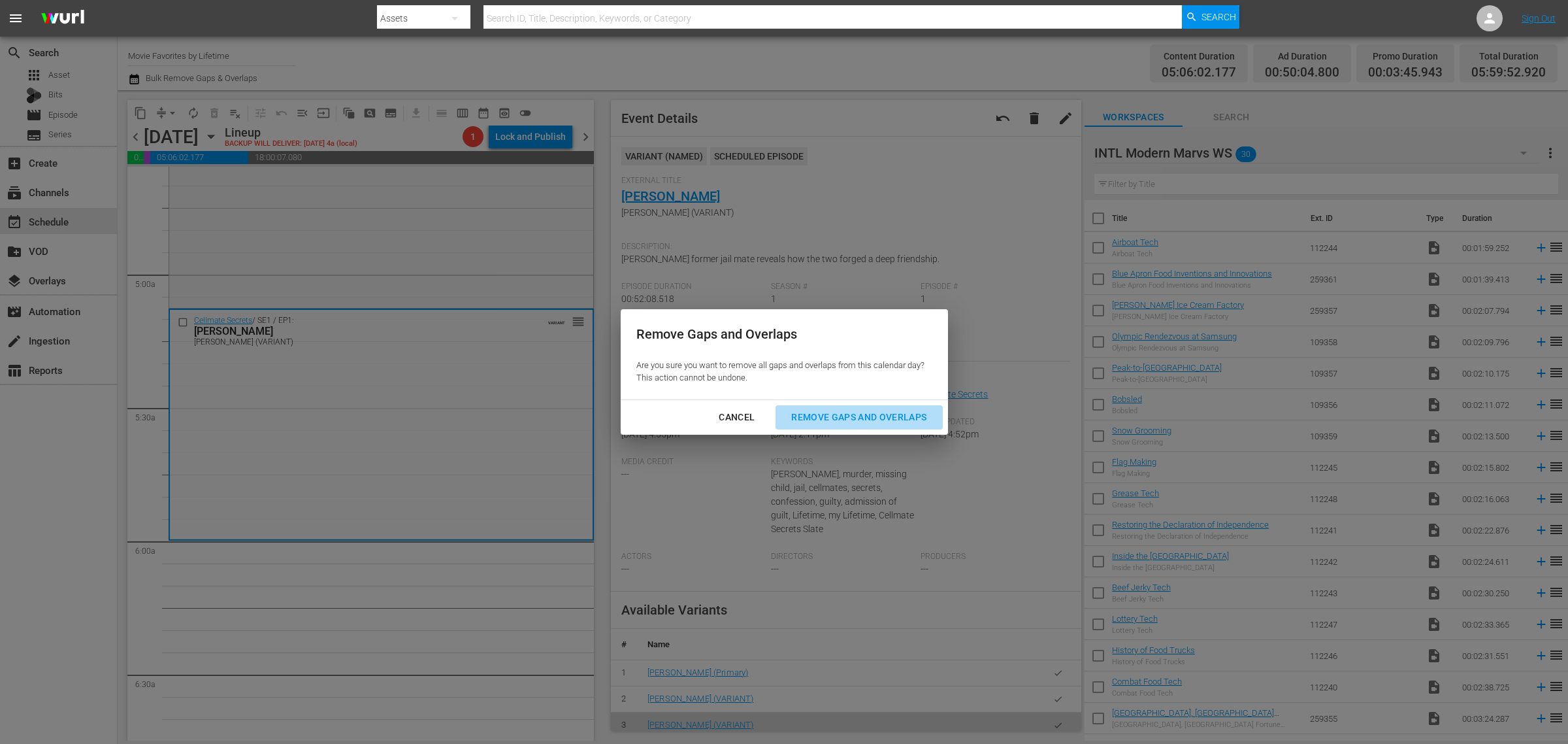
click at [879, 410] on div "Remove Gaps and Overlaps" at bounding box center [859, 417] width 156 height 17
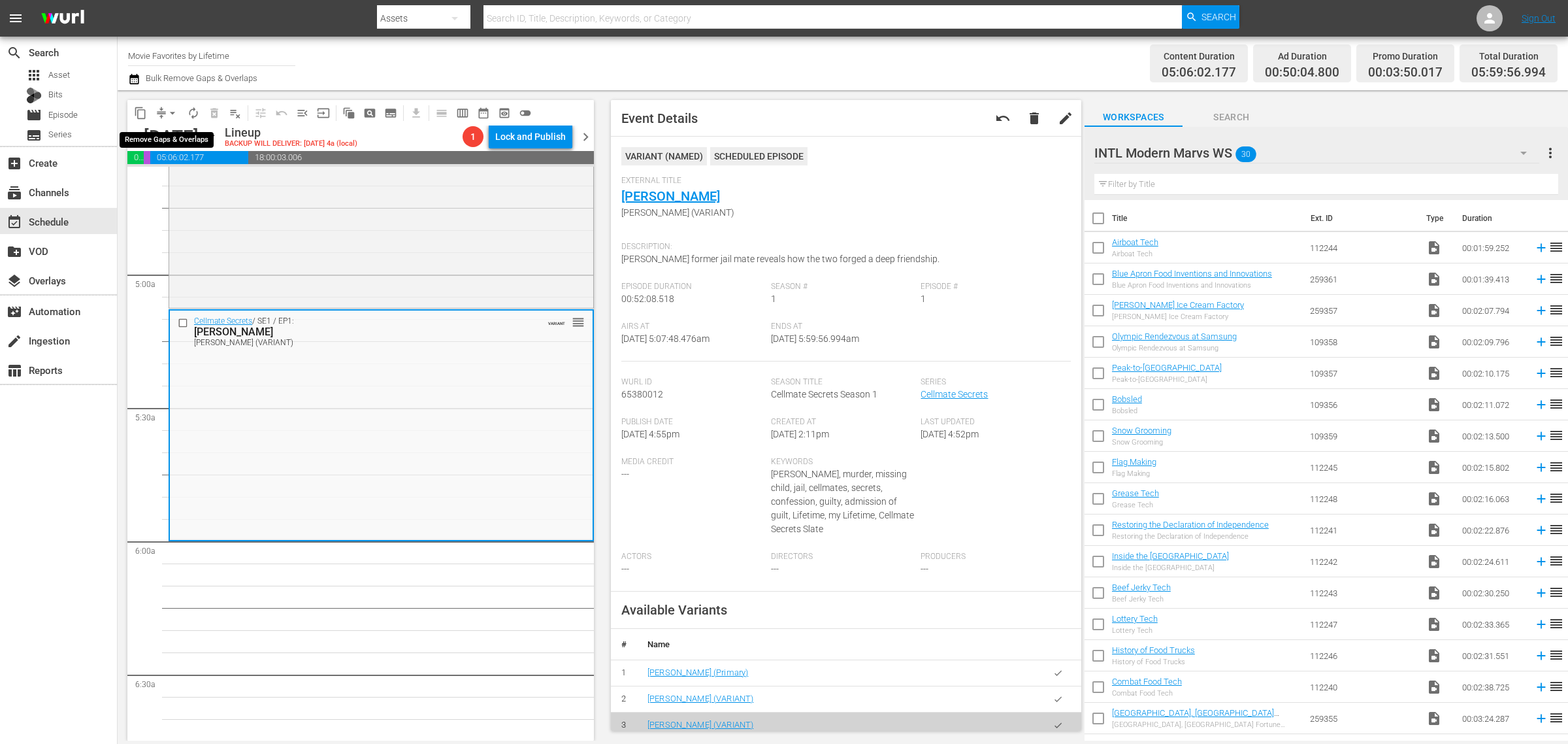
click at [177, 113] on span "arrow_drop_down" at bounding box center [172, 113] width 13 height 13
click at [177, 138] on li "Align to Midnight" at bounding box center [173, 138] width 138 height 21
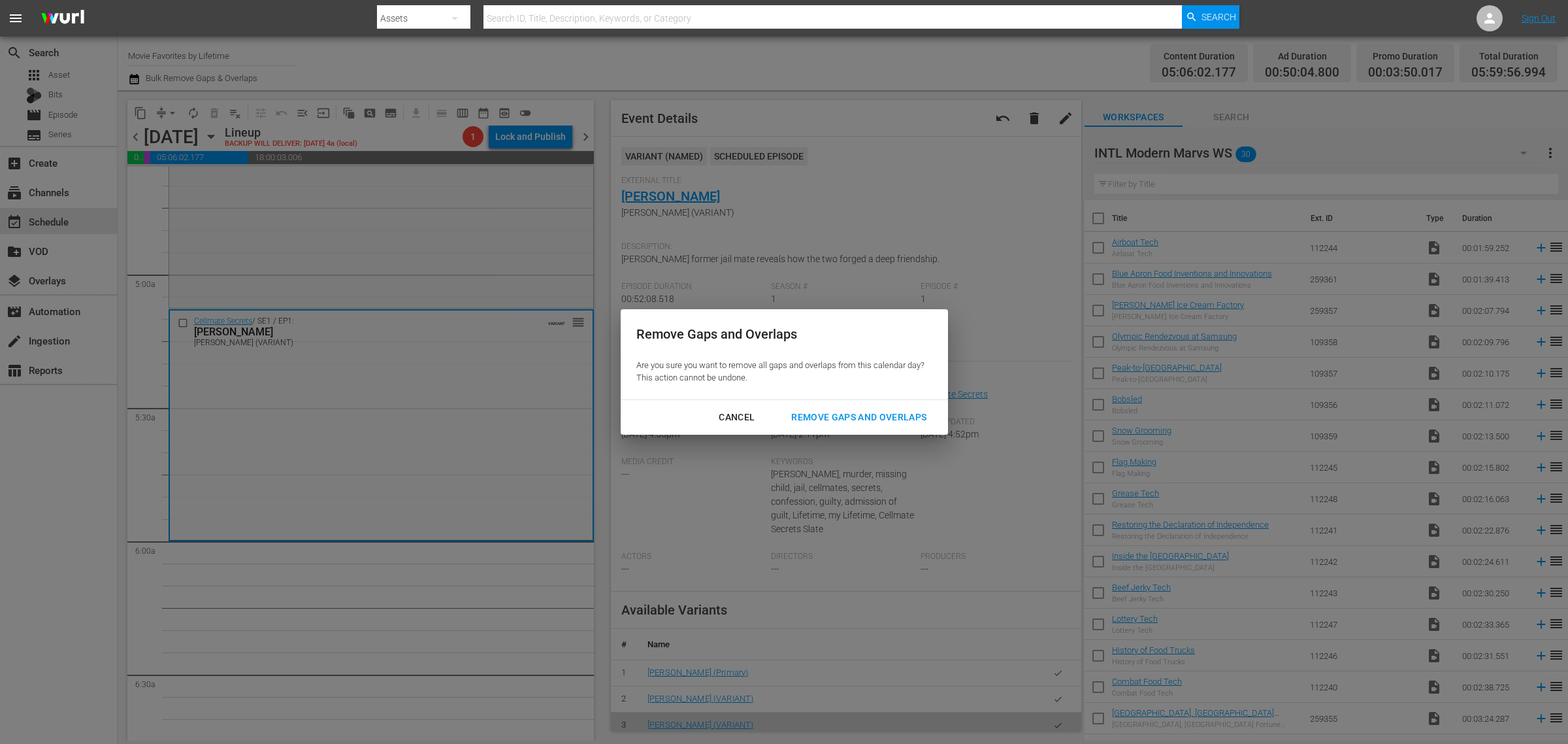
click at [891, 419] on div "Remove Gaps and Overlaps" at bounding box center [859, 417] width 156 height 17
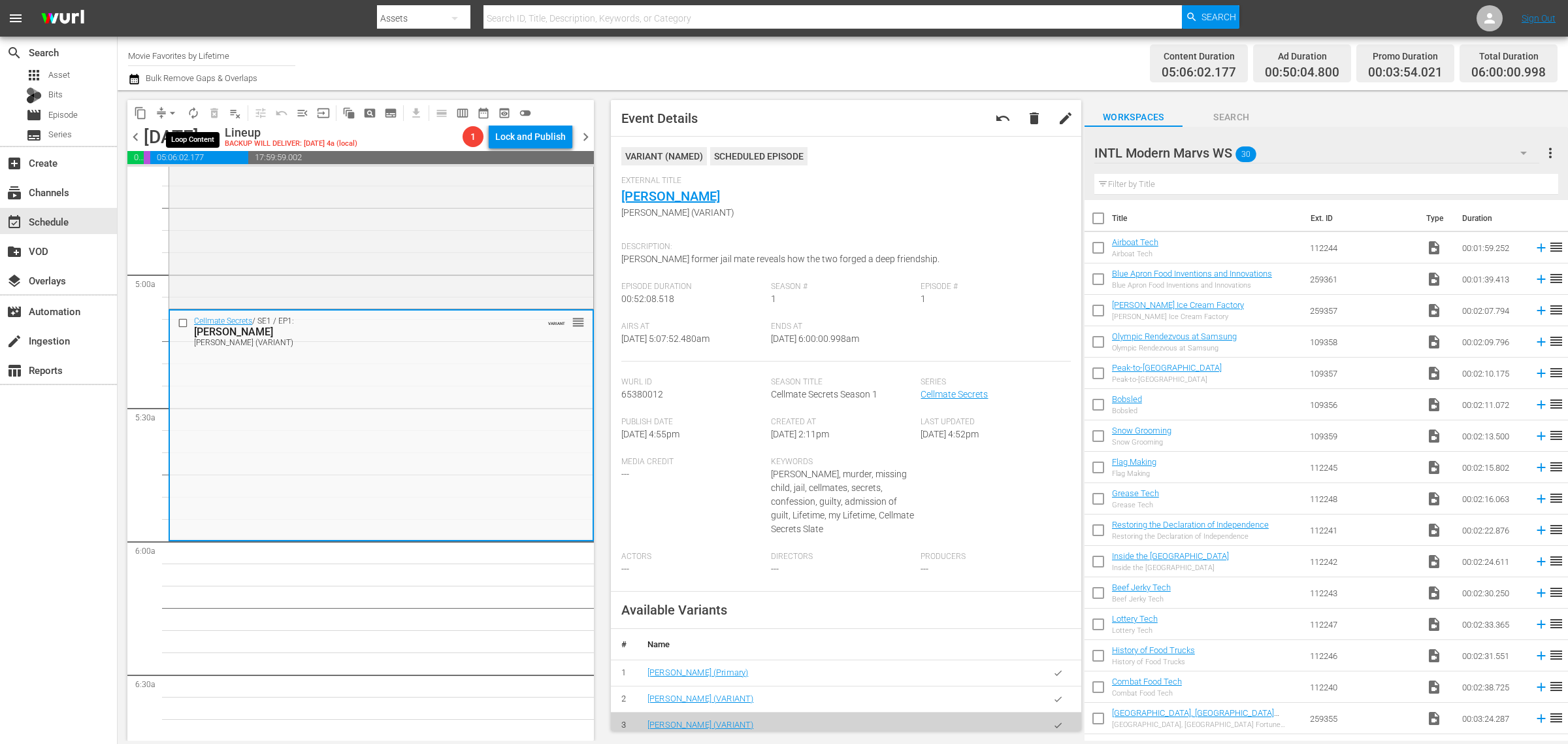
click at [190, 108] on span "autorenew_outlined" at bounding box center [193, 113] width 13 height 13
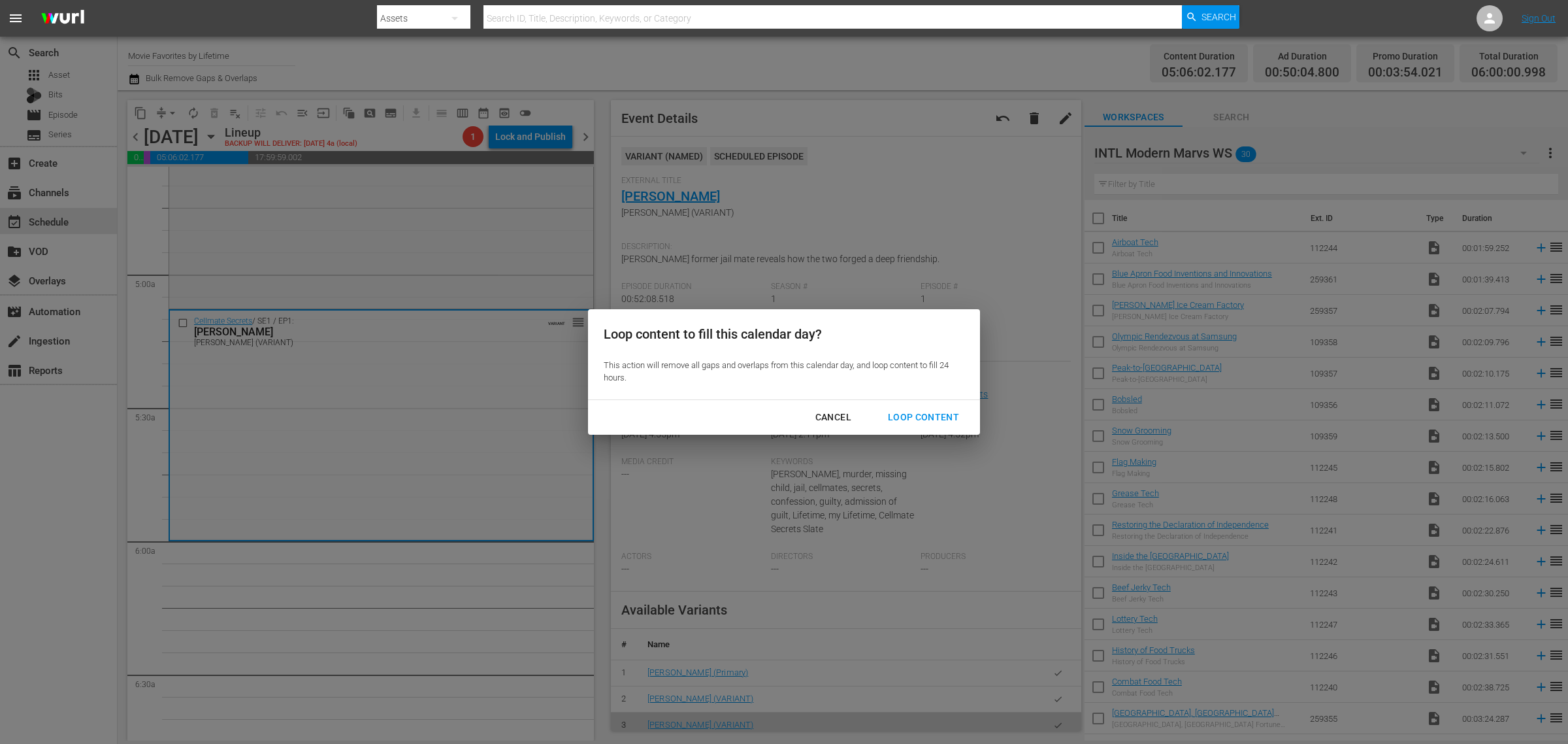
click at [918, 412] on div "Loop Content" at bounding box center [923, 417] width 92 height 17
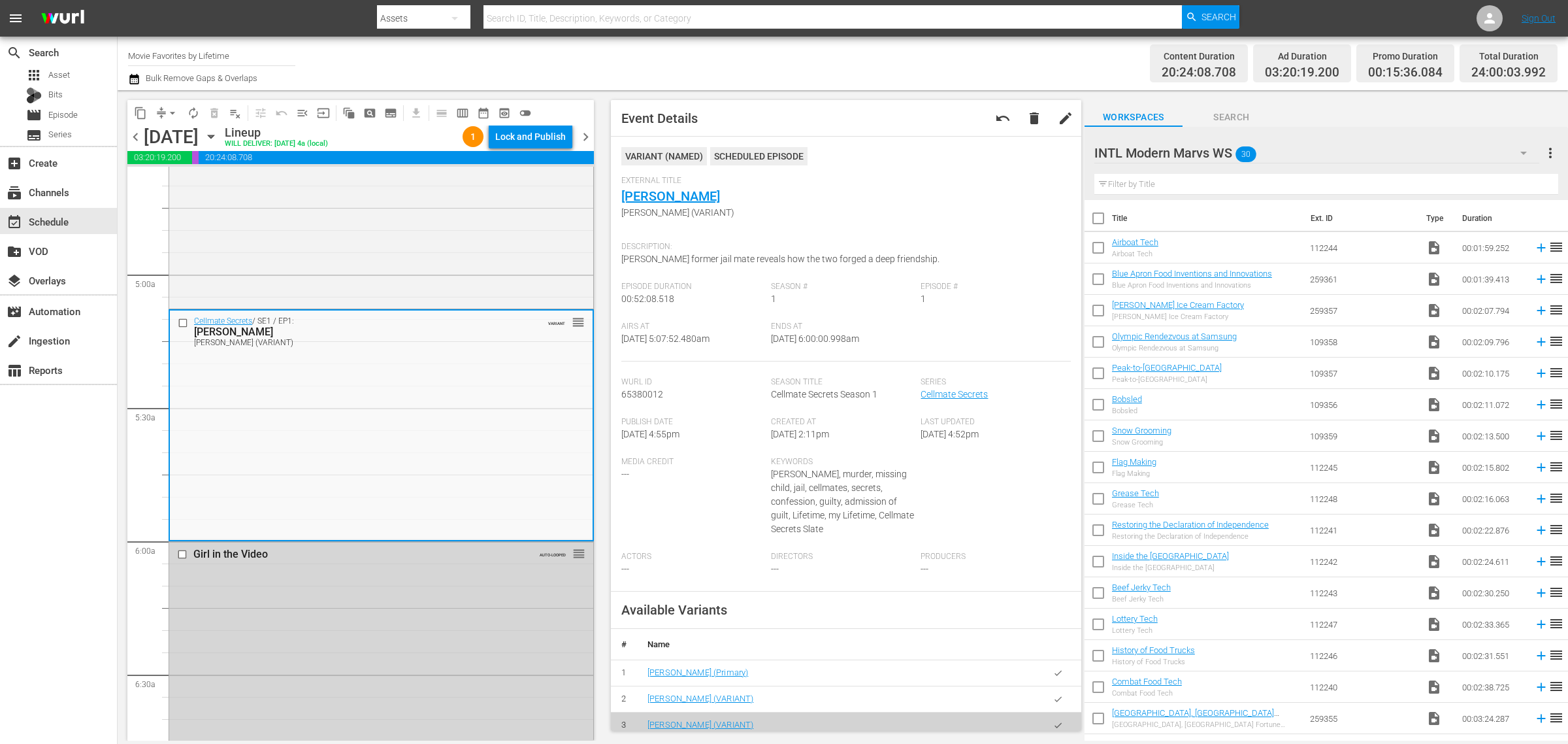
click at [903, 49] on div "Channel Title Movie Favorites by Lifetime Bulk Remove Gaps & Overlaps" at bounding box center [518, 63] width 779 height 47
click at [522, 132] on div "Lock and Publish" at bounding box center [530, 137] width 70 height 24
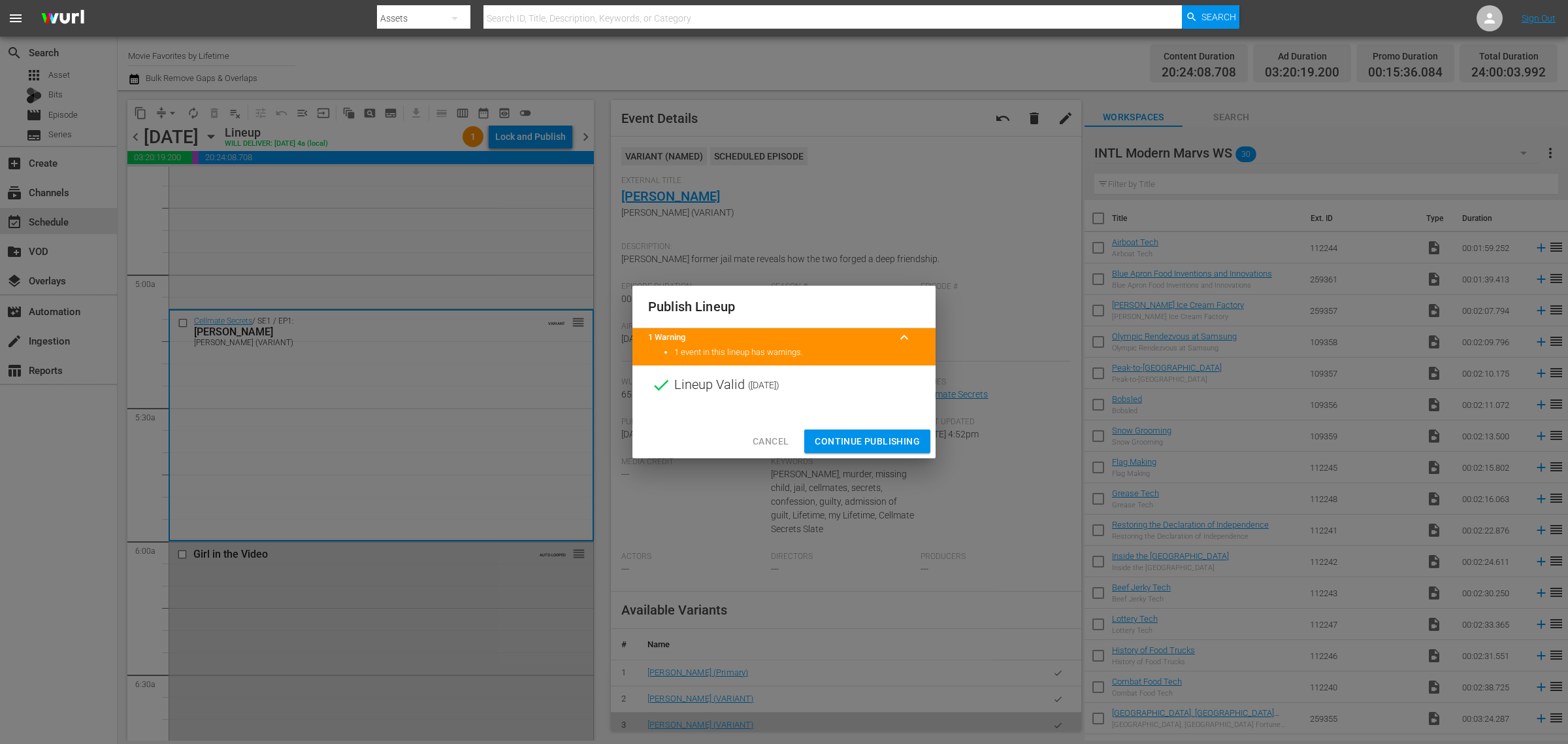
click at [831, 439] on span "Continue Publishing" at bounding box center [867, 441] width 105 height 17
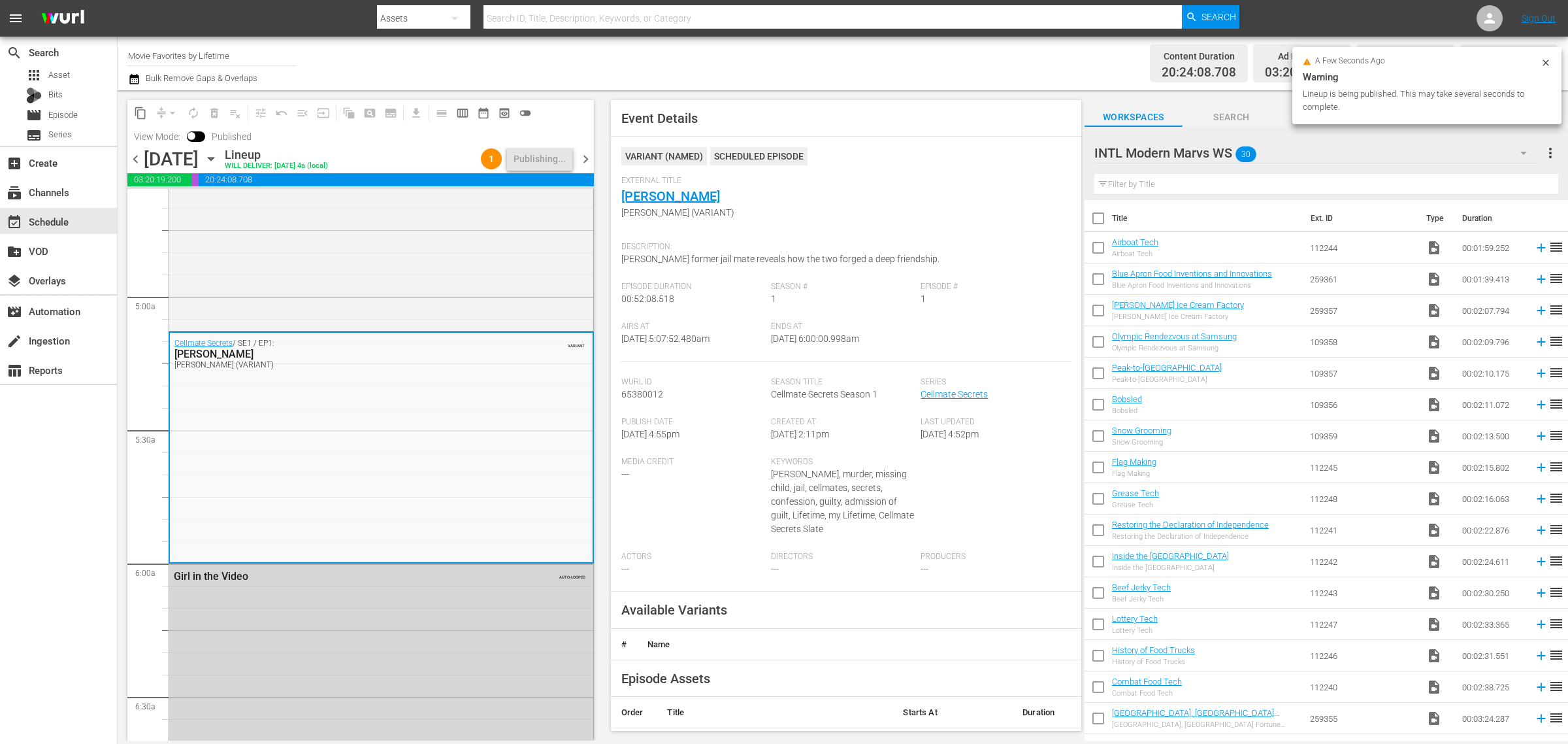
click at [994, 57] on div "Content Duration 20:24:08.708 Ad Duration 03:20:19.200 Promo Duration 00:15:36.…" at bounding box center [1232, 63] width 650 height 47
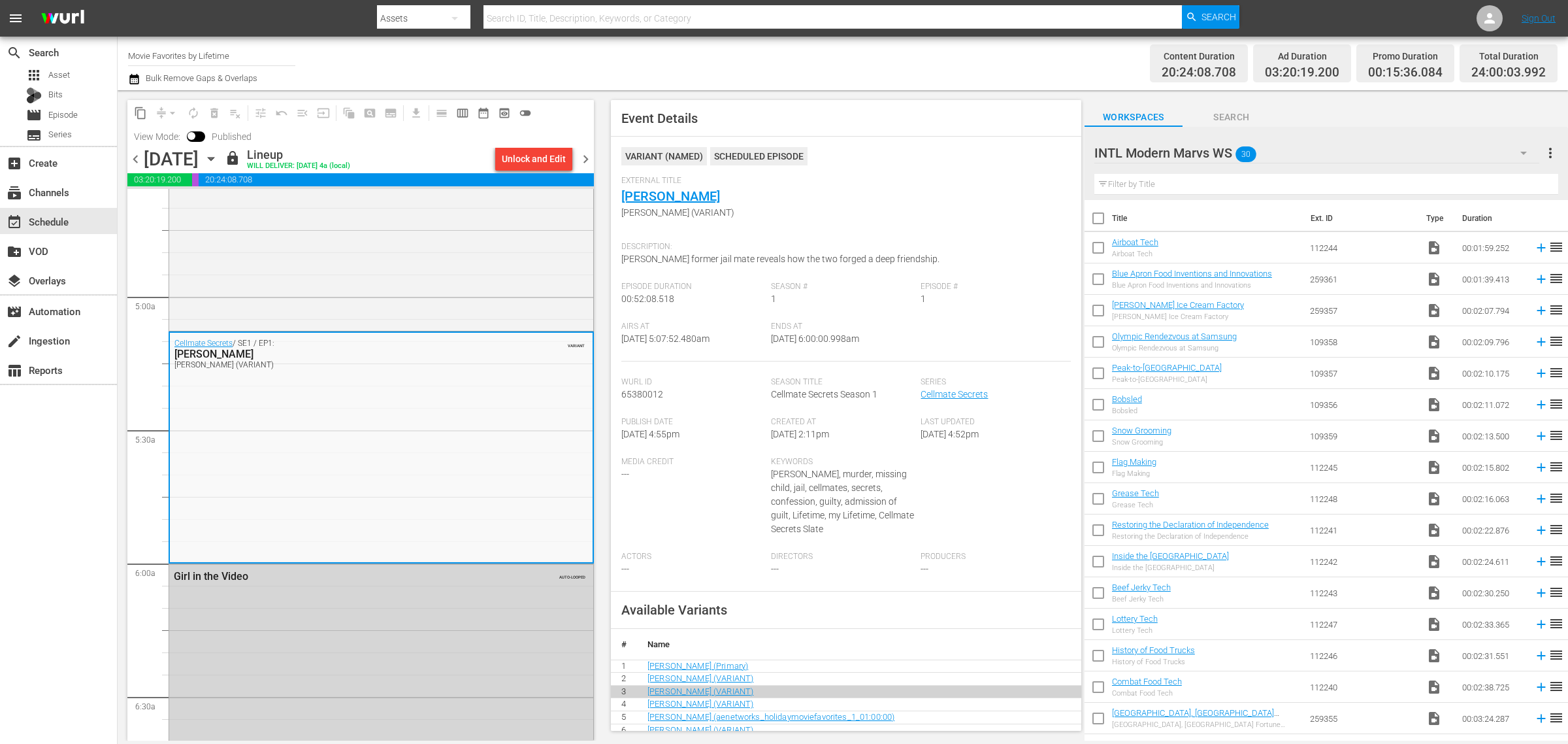
click at [988, 61] on div "Content Duration 20:24:08.708 Ad Duration 03:20:19.200 Promo Duration 00:15:36.…" at bounding box center [1232, 63] width 650 height 47
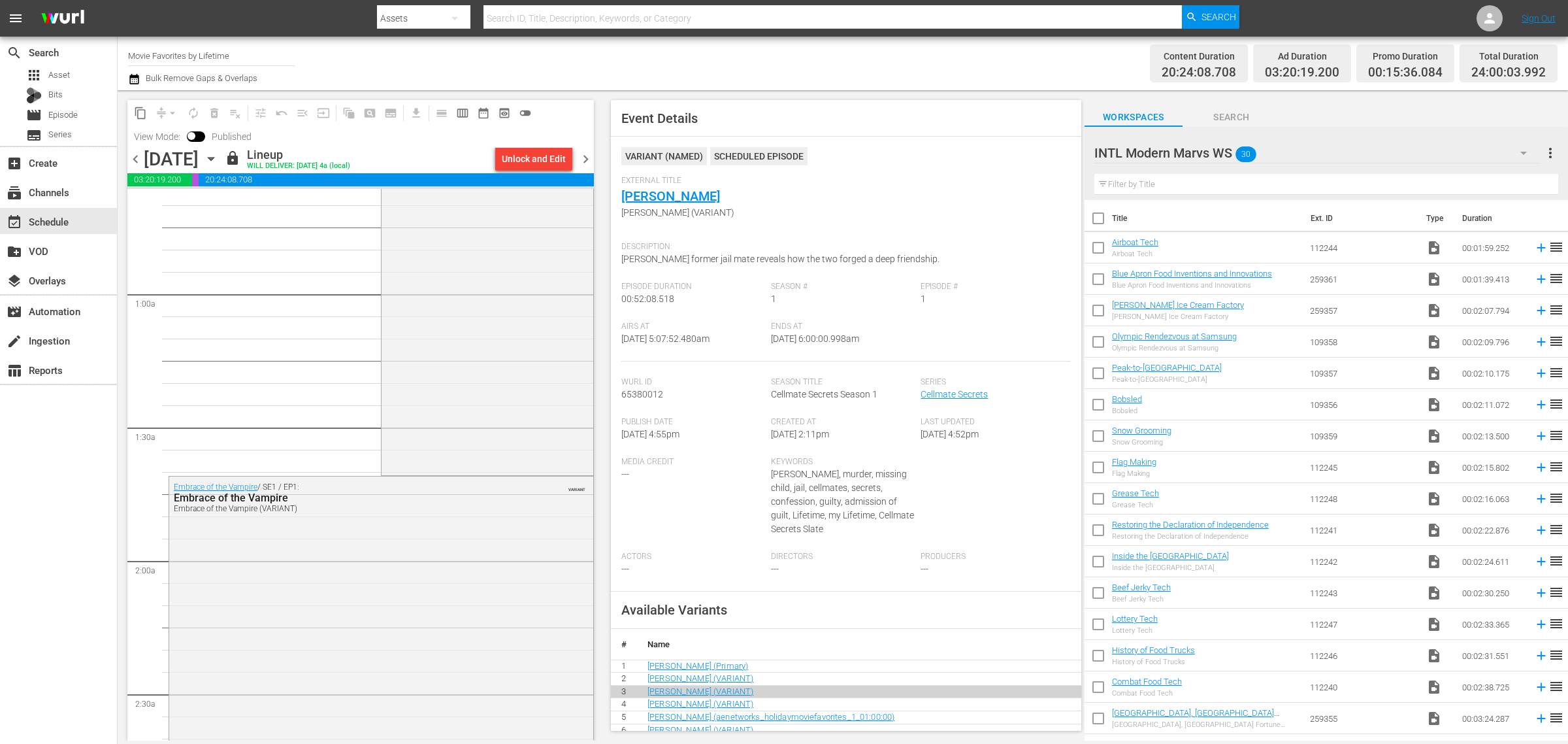
scroll to position [0, 0]
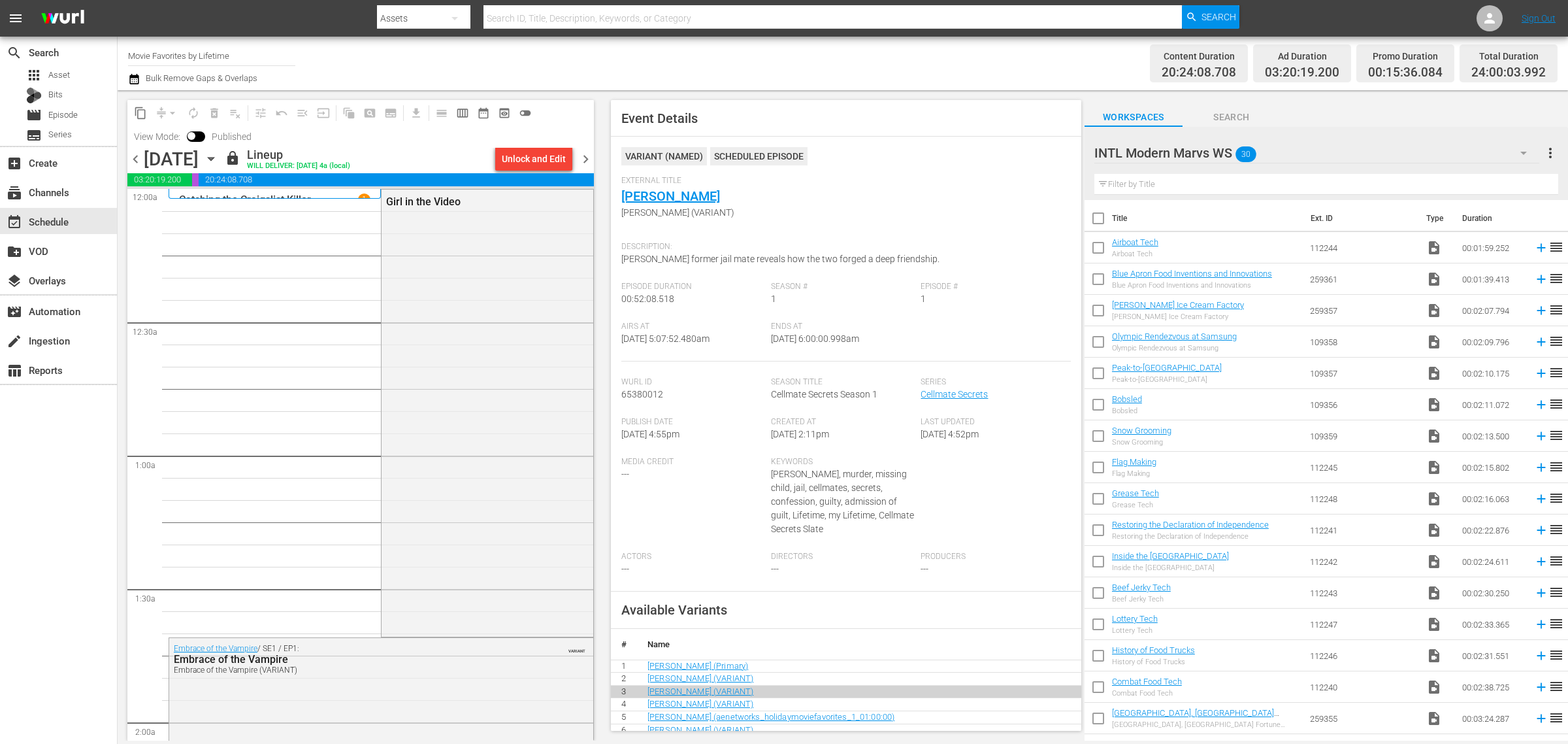
click at [588, 156] on span "chevron_right" at bounding box center [586, 159] width 17 height 17
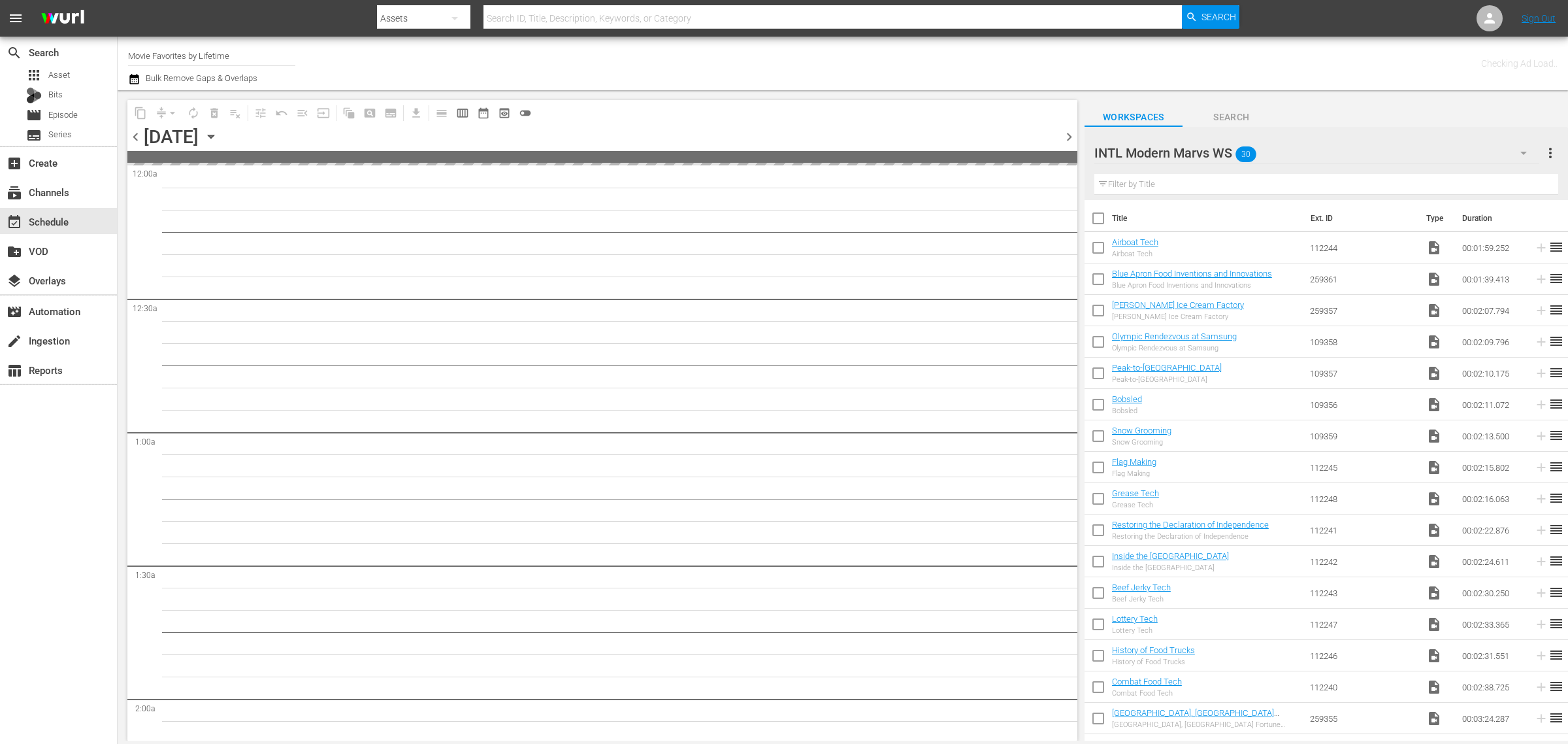
click at [778, 59] on div "Channel Title Movie Favorites by Lifetime Bulk Remove Gaps & Overlaps" at bounding box center [518, 63] width 779 height 47
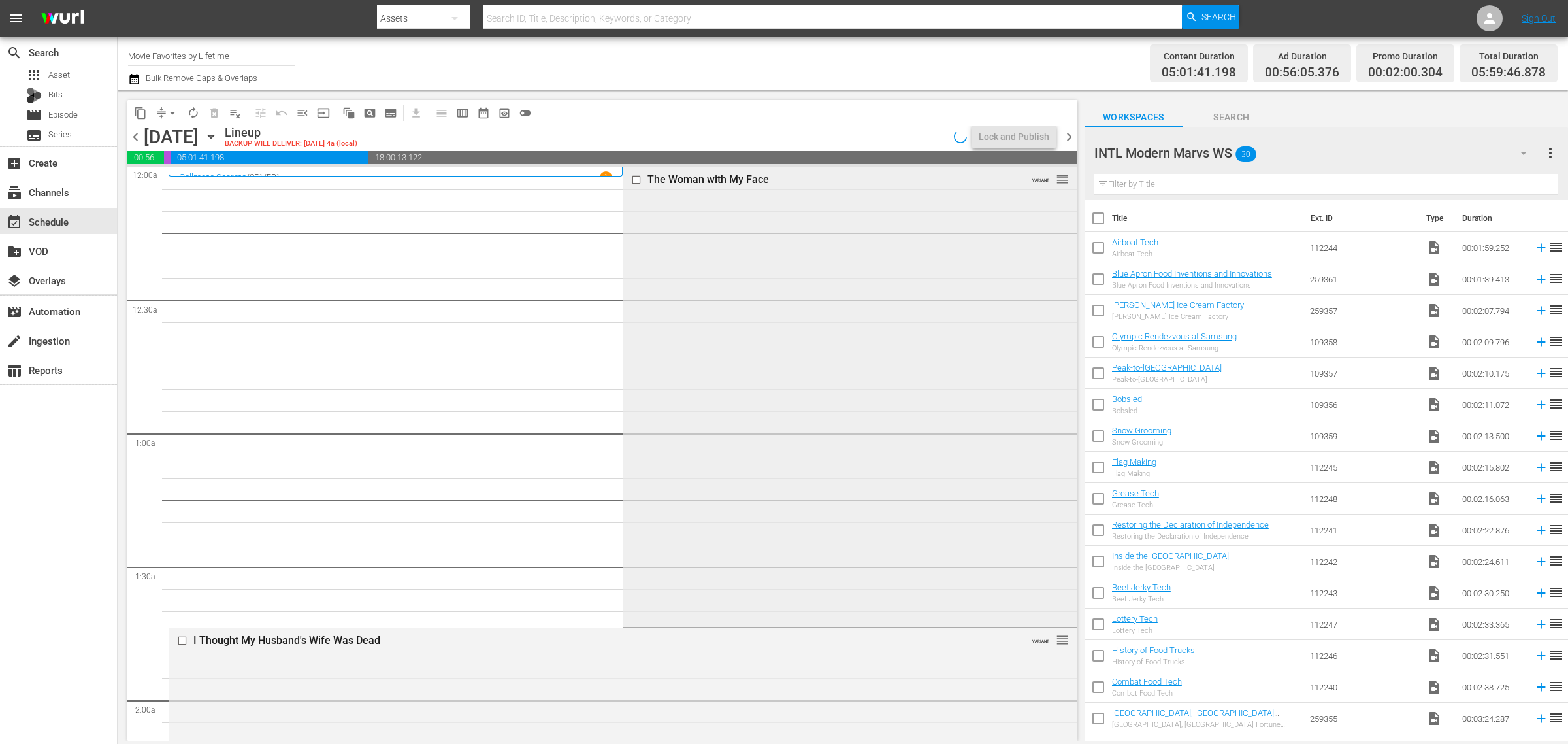
click at [759, 455] on div "The Woman with My Face VARIANT reorder" at bounding box center [850, 396] width 453 height 457
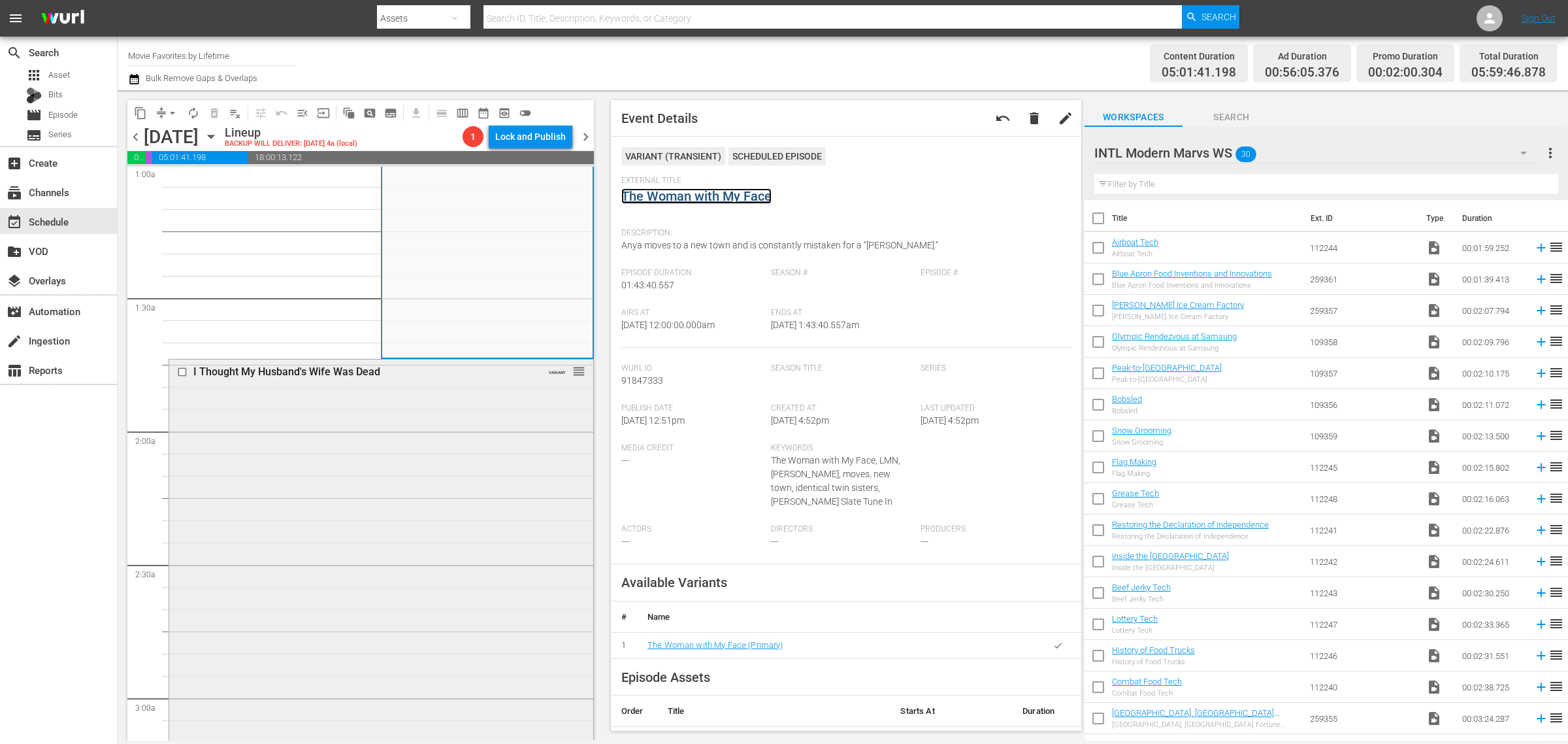
scroll to position [409, 0]
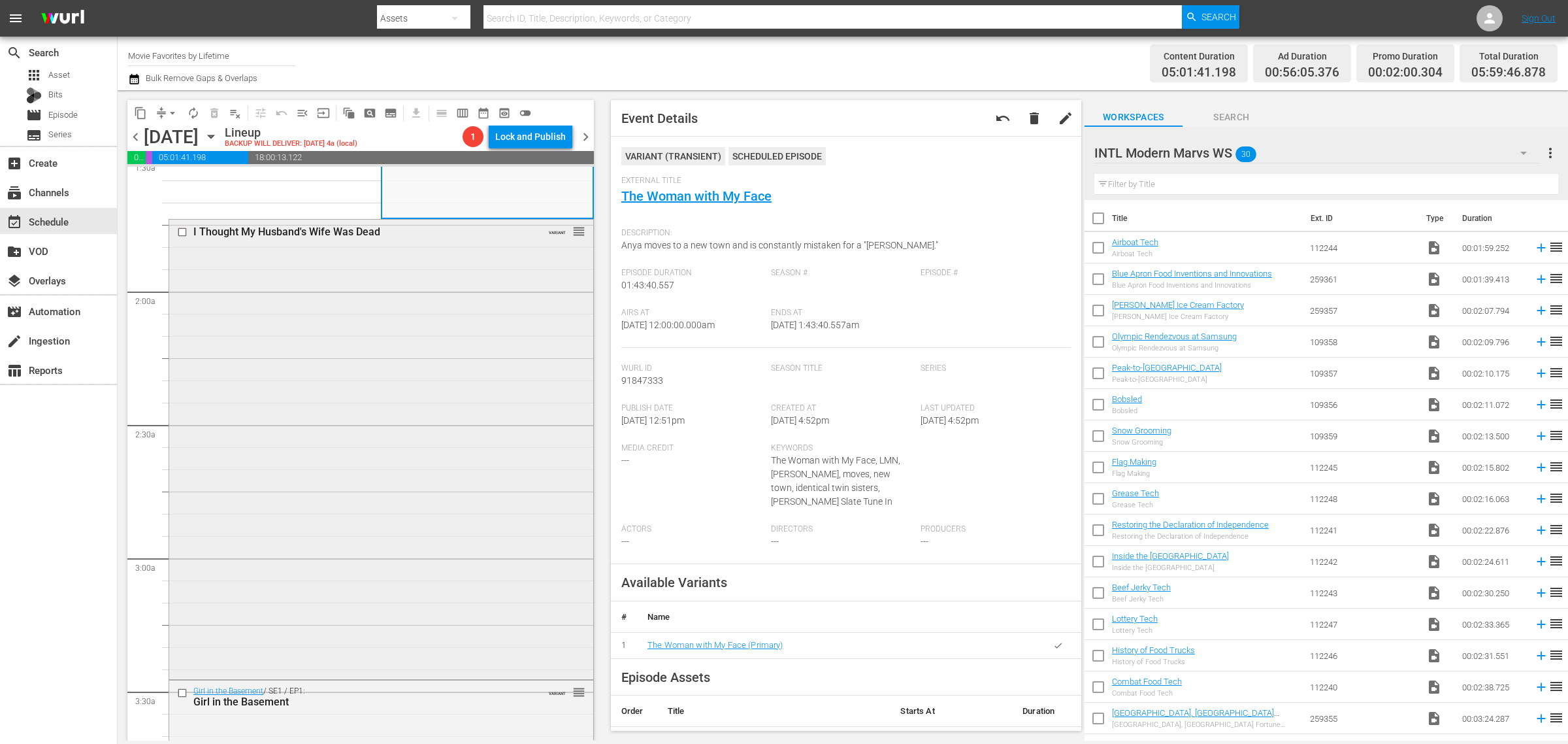
click at [398, 422] on div "I Thought My Husband's Wife Was Dead VARIANT reorder" at bounding box center [381, 448] width 424 height 457
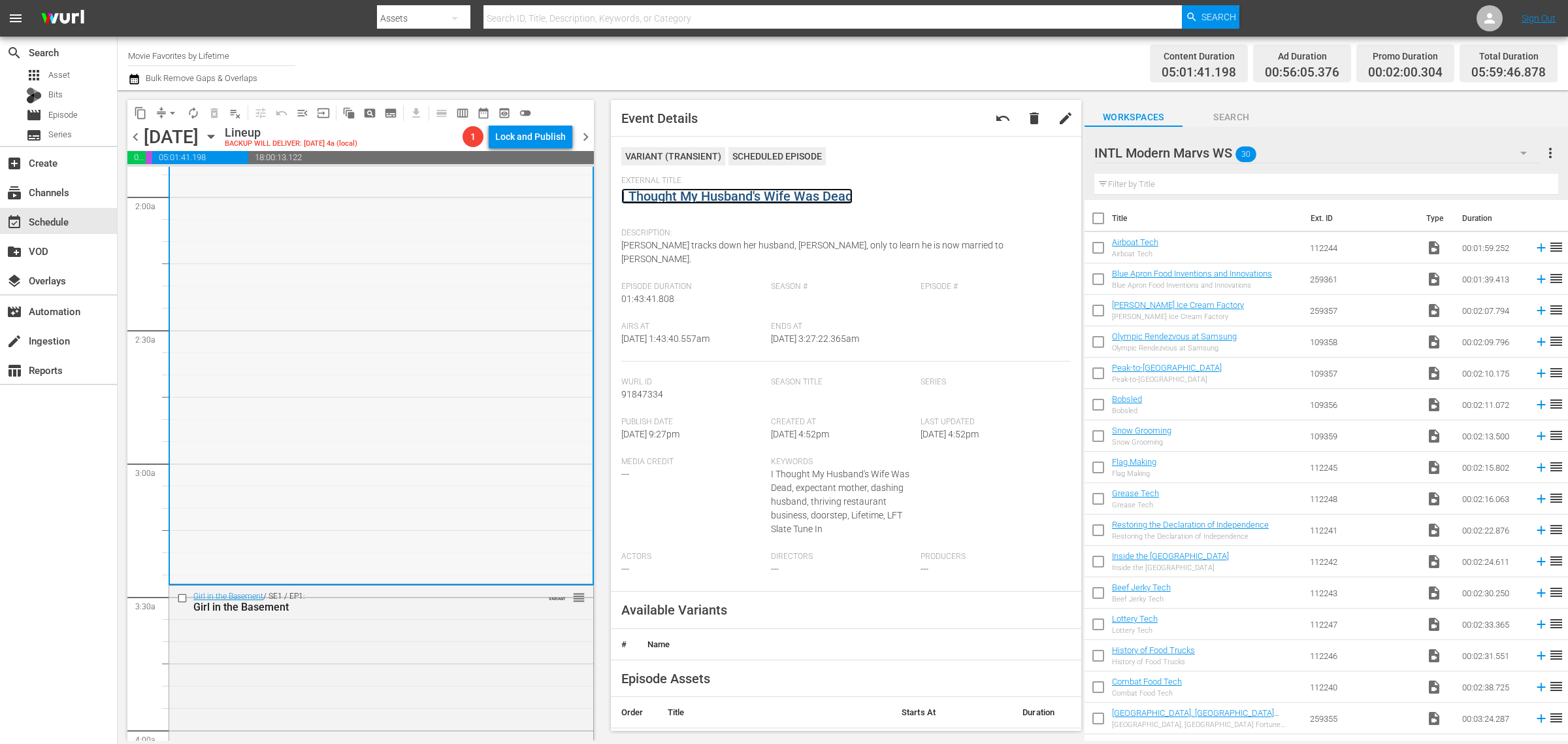
scroll to position [817, 0]
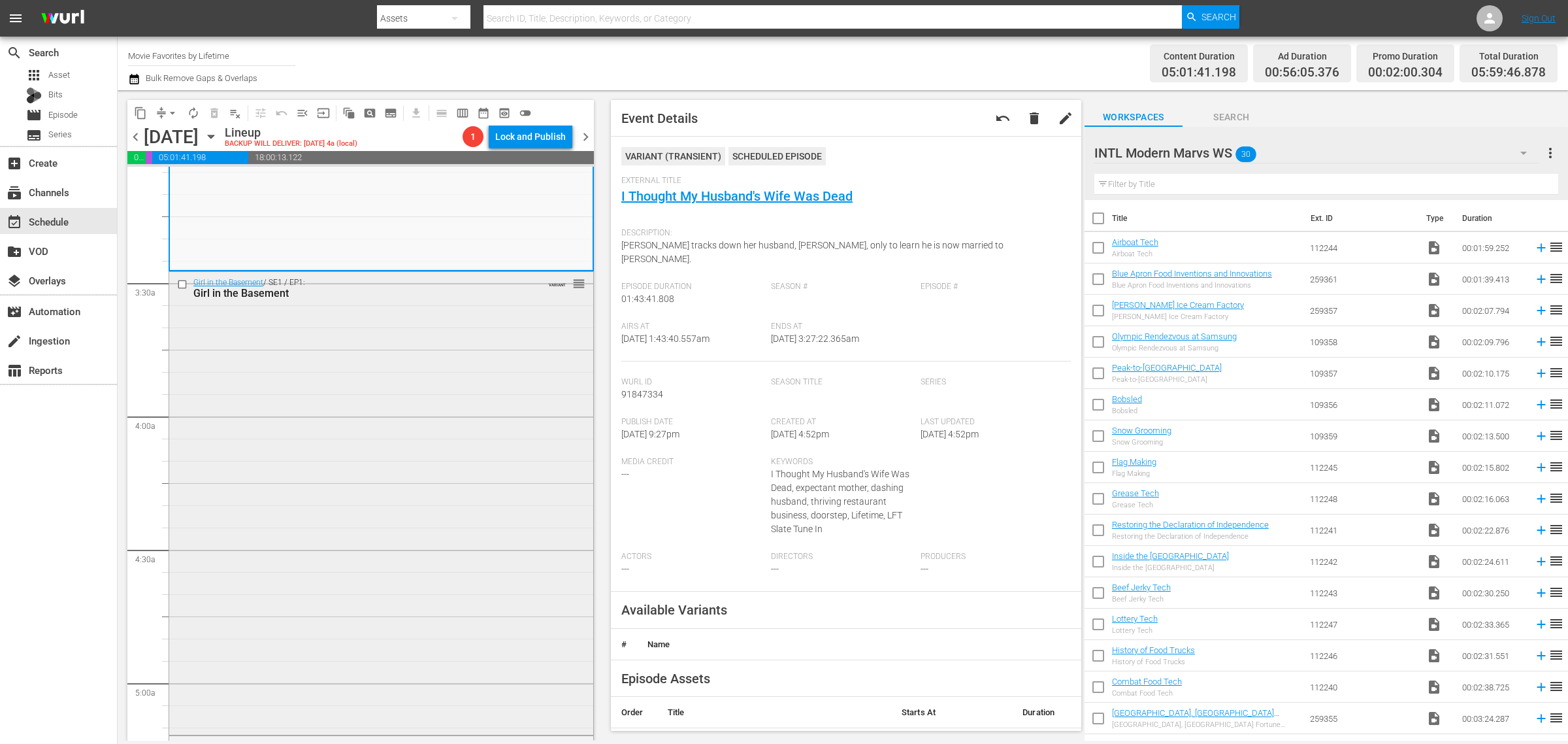
click at [364, 429] on div "Girl in the Basement / SE1 / EP1: Girl in the Basement VARIANT reorder" at bounding box center [381, 502] width 424 height 460
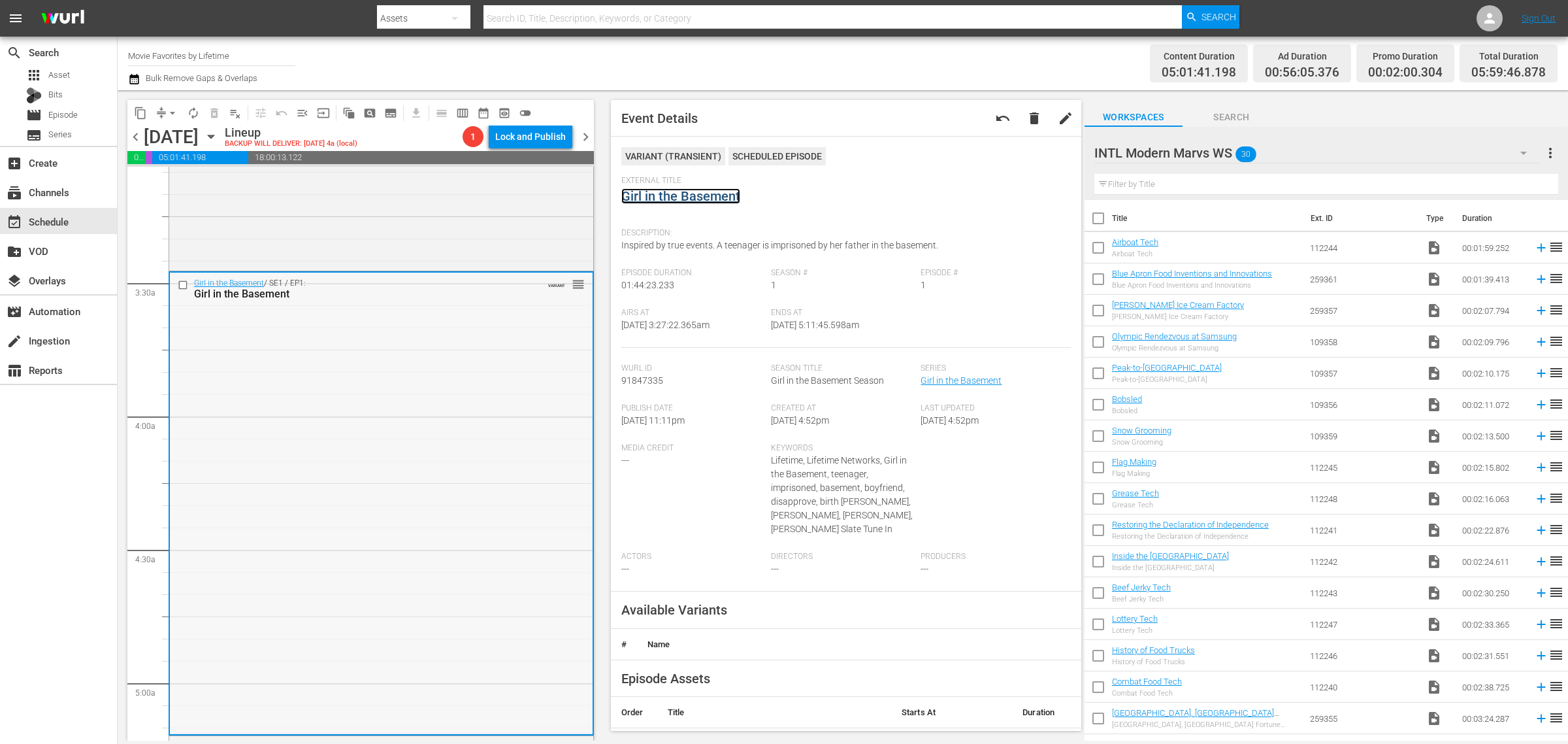
scroll to position [1226, 0]
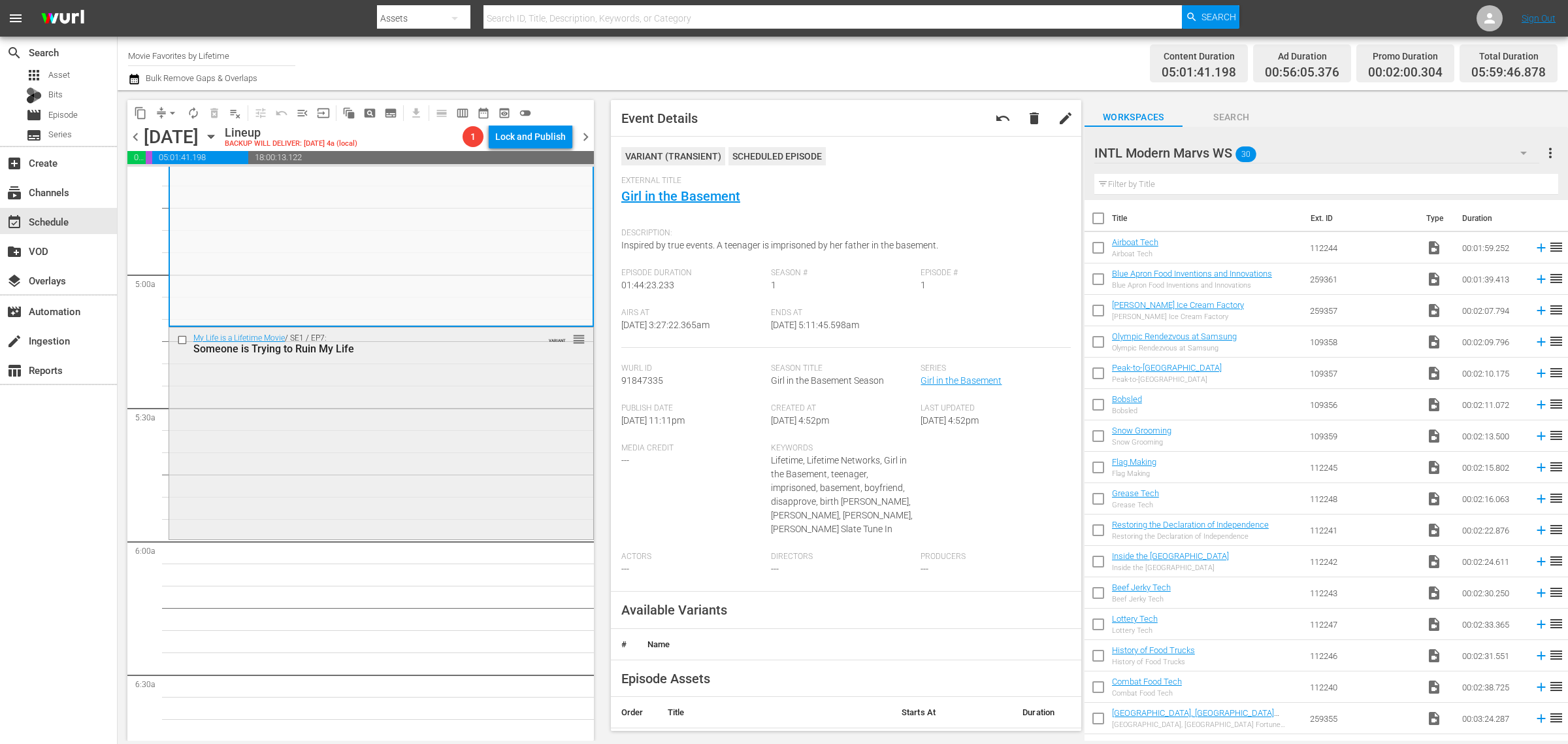
click at [383, 467] on div "My Life is a Lifetime Movie / SE1 / EP7: Someone is Trying to Ruin My Life VARI…" at bounding box center [381, 432] width 424 height 210
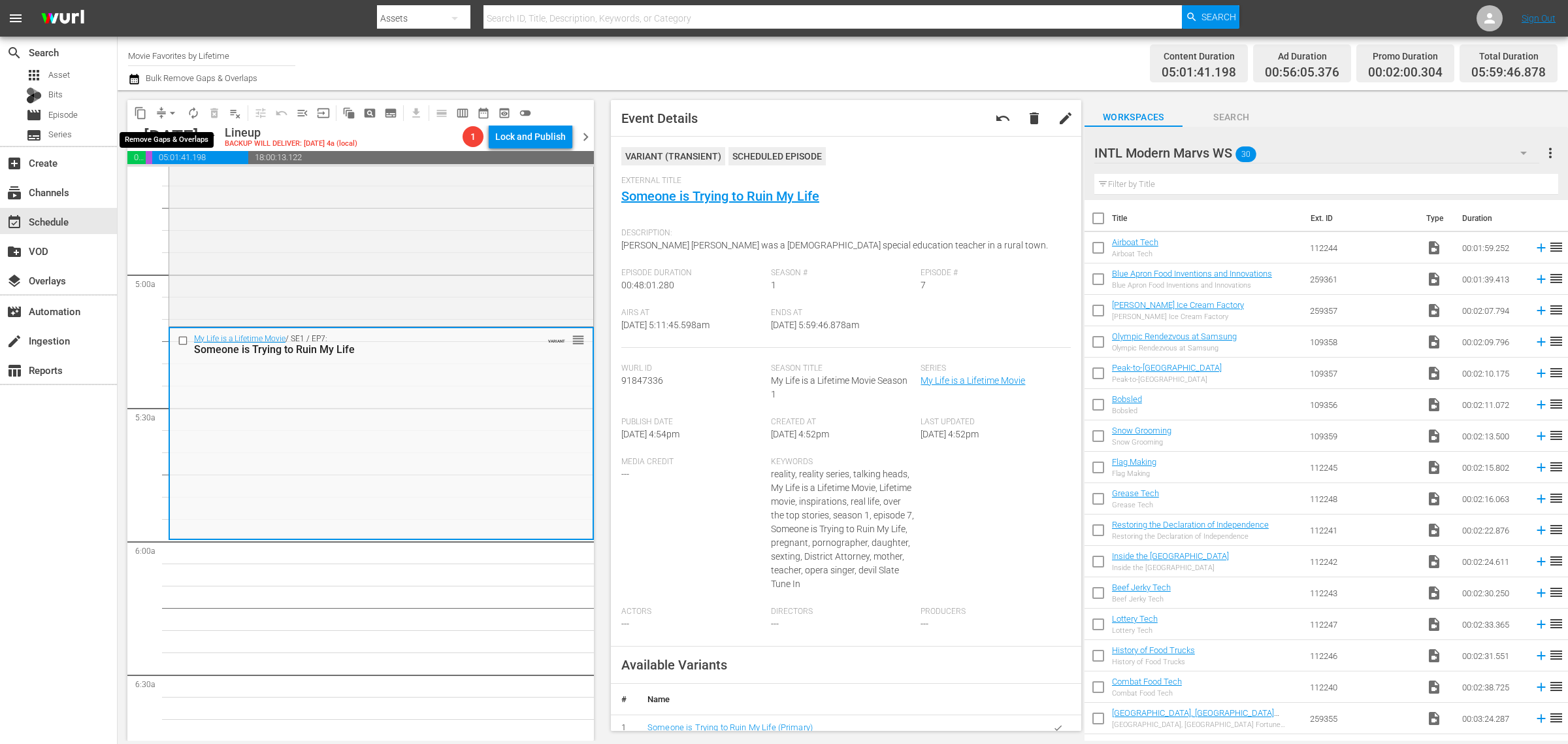
click at [175, 111] on span "arrow_drop_down" at bounding box center [172, 113] width 13 height 13
click at [182, 135] on li "Align to Midnight" at bounding box center [173, 138] width 138 height 21
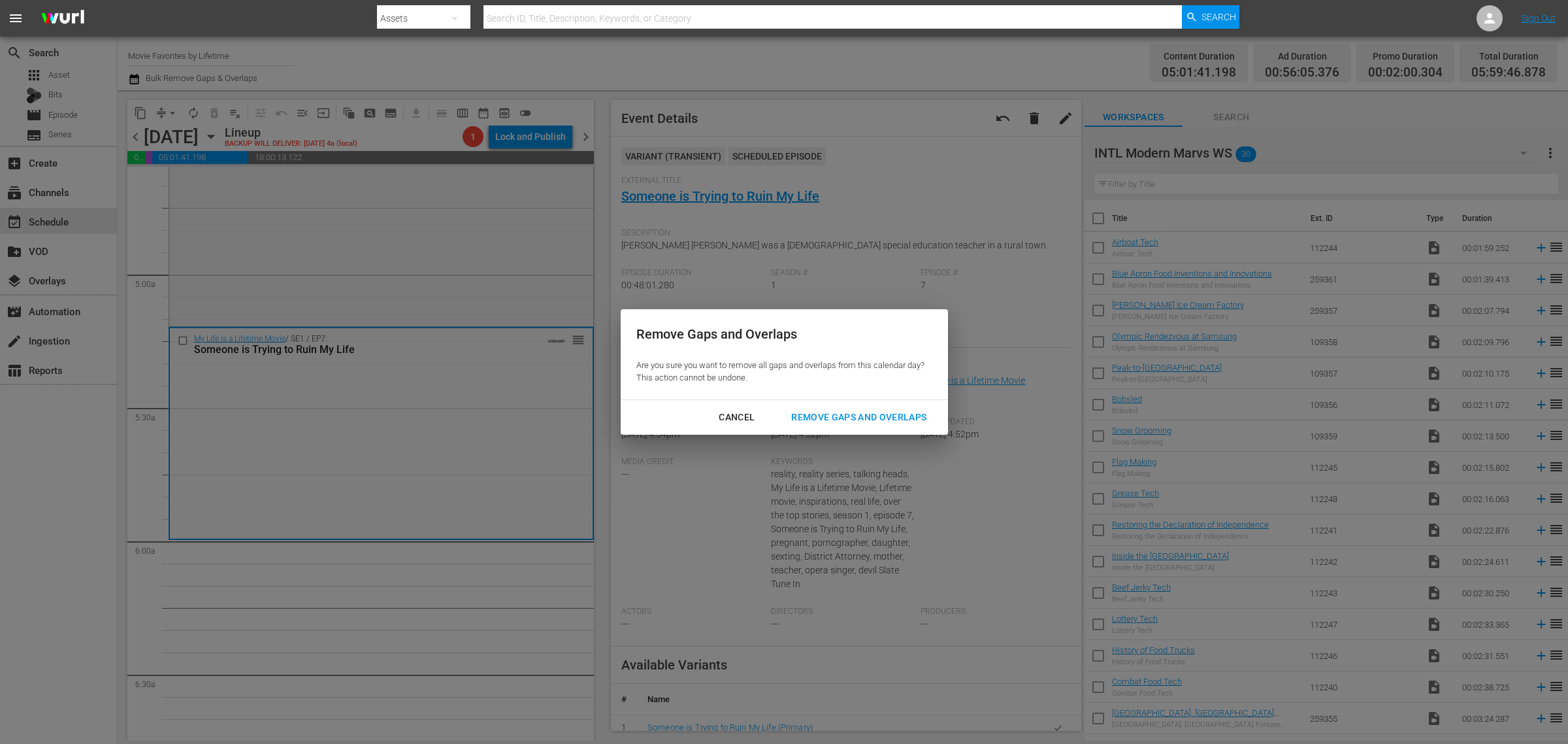
click at [865, 416] on div "Remove Gaps and Overlaps" at bounding box center [859, 417] width 156 height 17
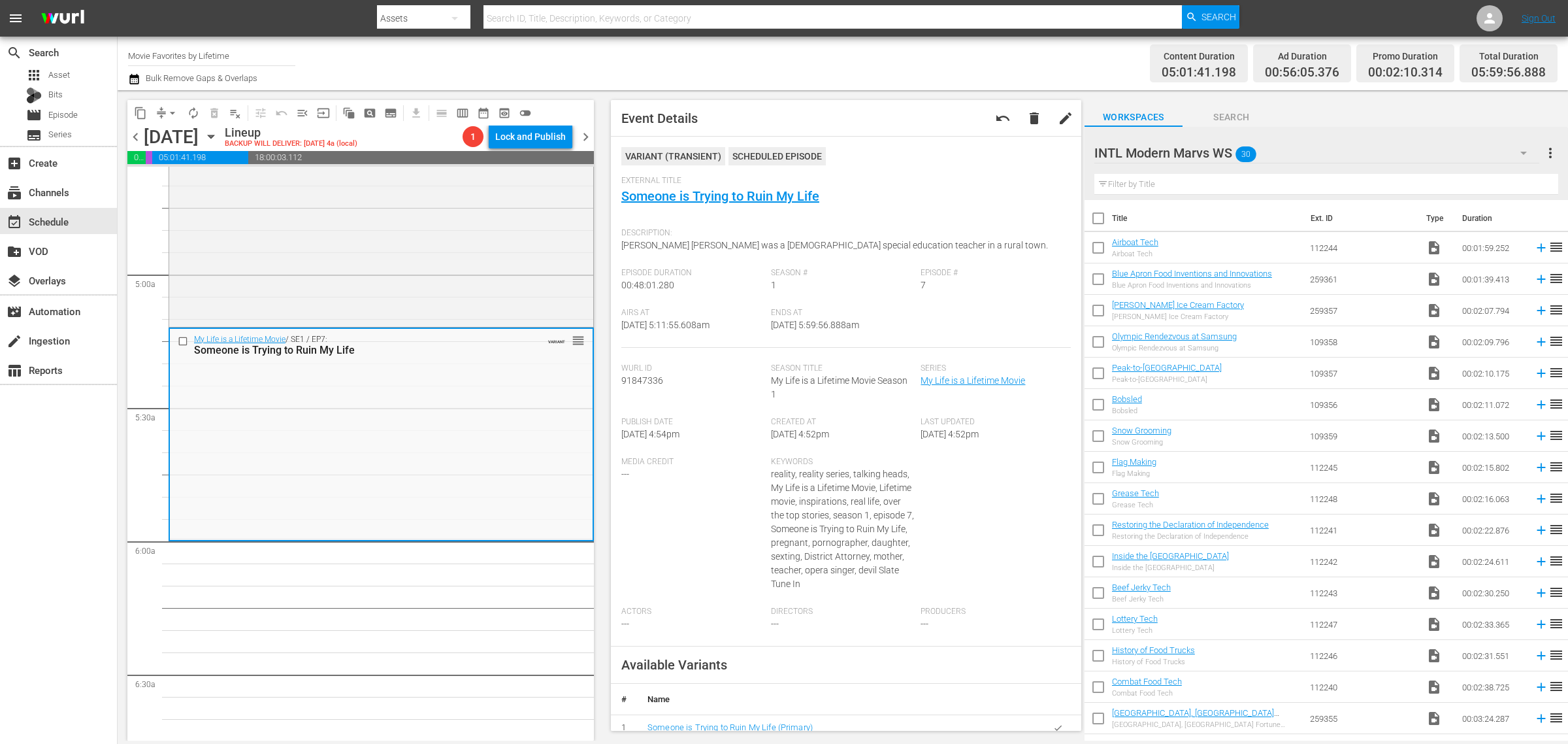
click at [174, 111] on span "arrow_drop_down" at bounding box center [172, 113] width 13 height 13
click at [176, 134] on li "Align to Midnight" at bounding box center [173, 138] width 138 height 21
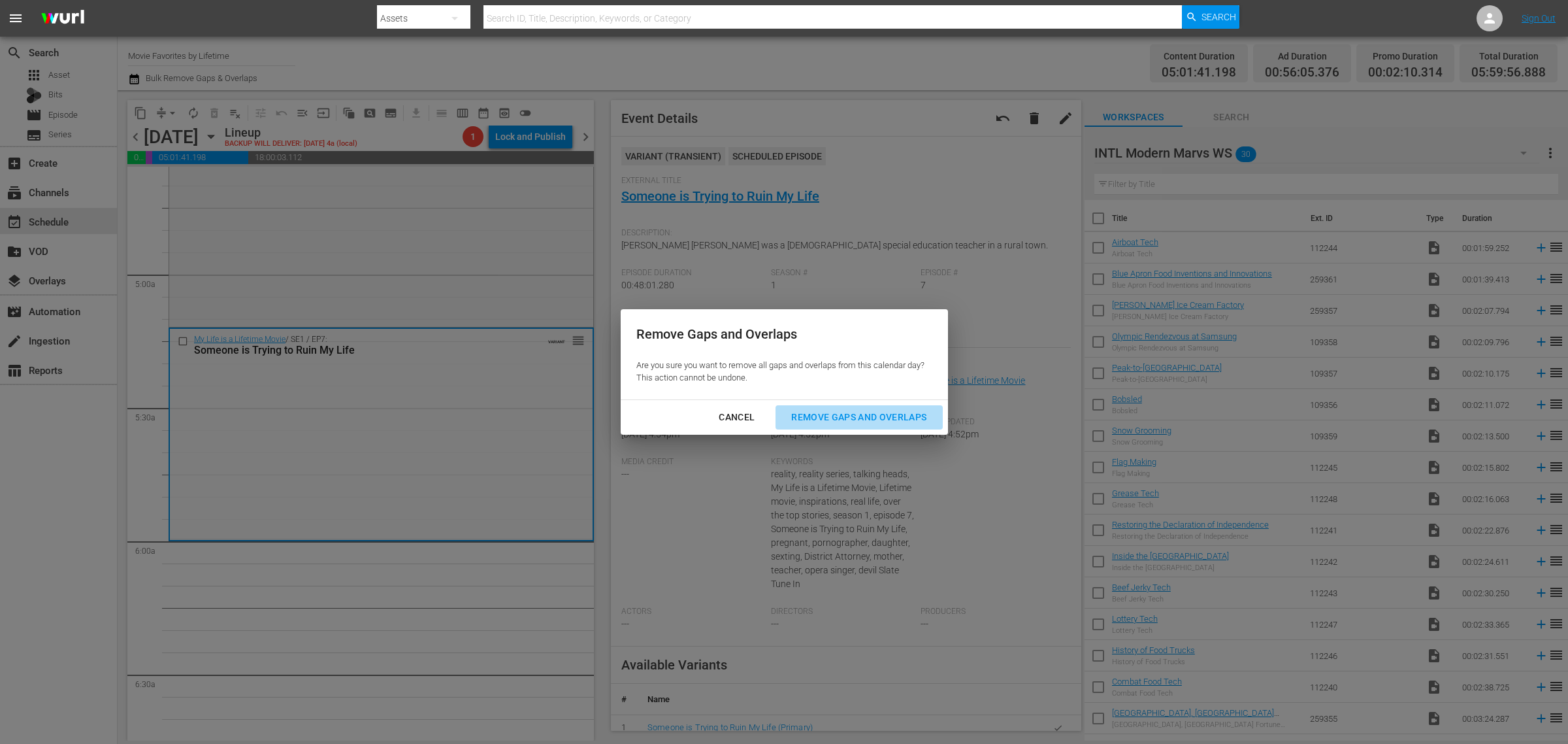
click at [825, 413] on div "Remove Gaps and Overlaps" at bounding box center [859, 417] width 156 height 17
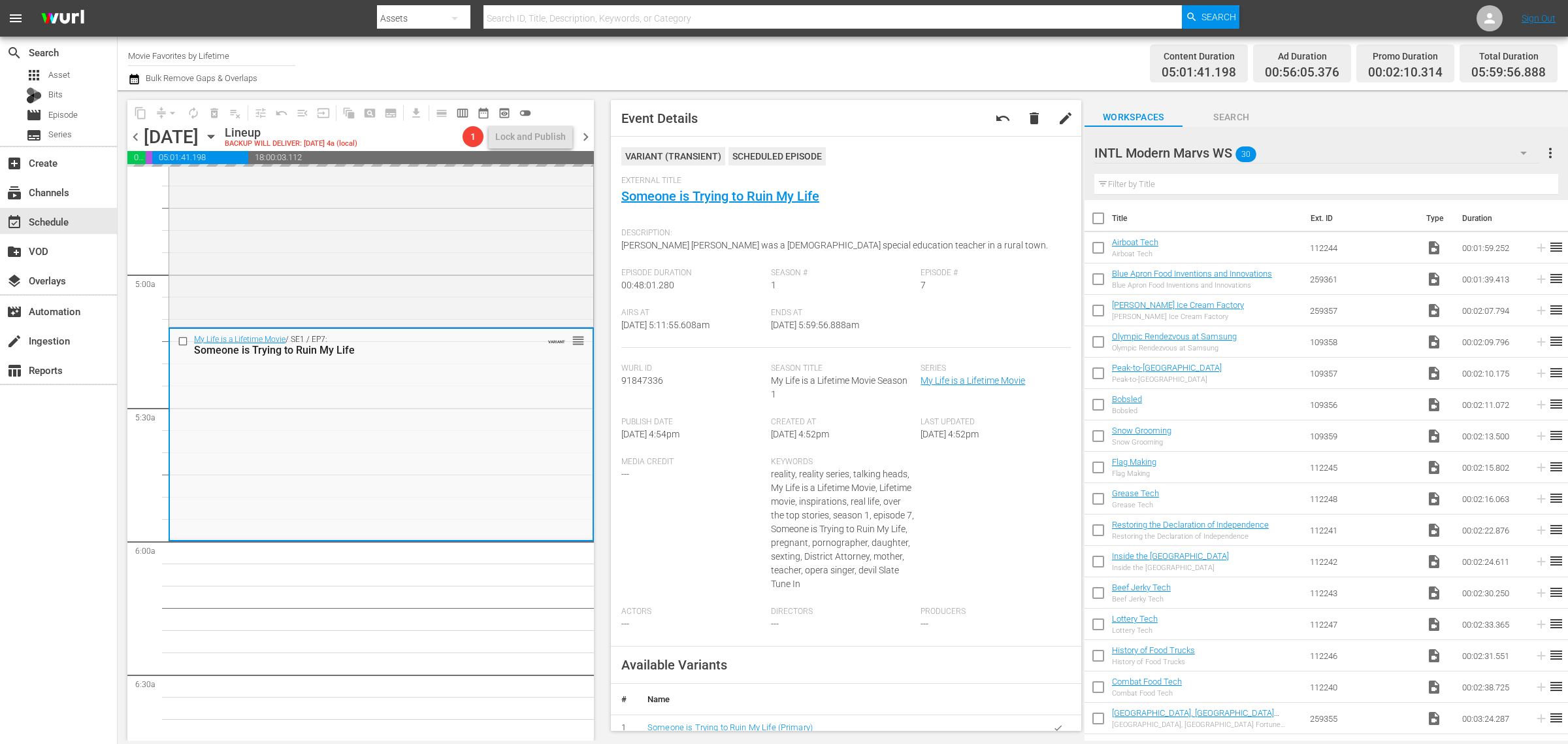
click at [747, 74] on div "Channel Title Movie Favorites by Lifetime Bulk Remove Gaps & Overlaps" at bounding box center [518, 63] width 779 height 47
click at [808, 74] on div "Channel Title Movie Favorites by Lifetime Bulk Remove Gaps & Overlaps" at bounding box center [518, 63] width 779 height 47
click at [194, 113] on span "autorenew_outlined" at bounding box center [193, 113] width 13 height 13
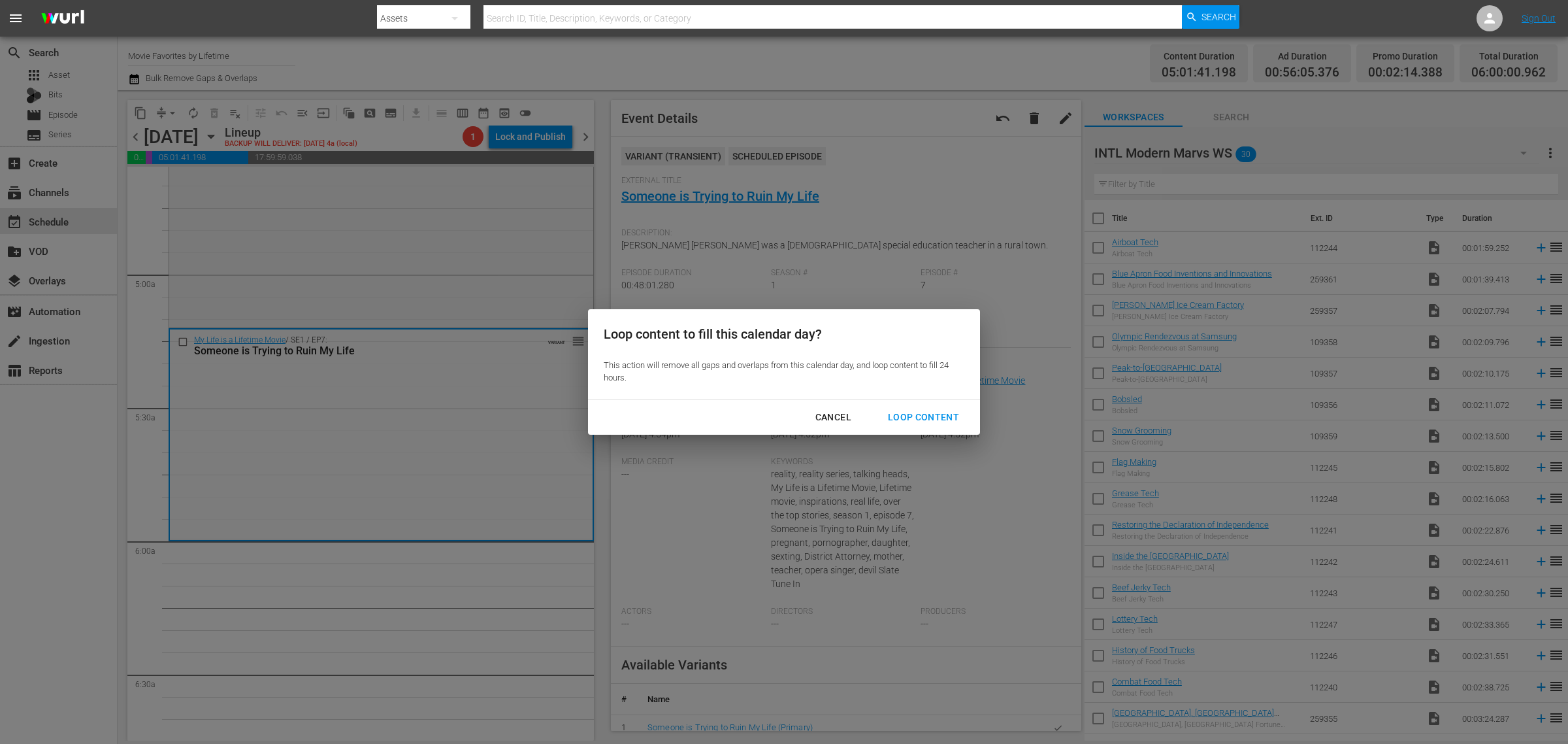
click at [925, 414] on div "Loop Content" at bounding box center [923, 417] width 92 height 17
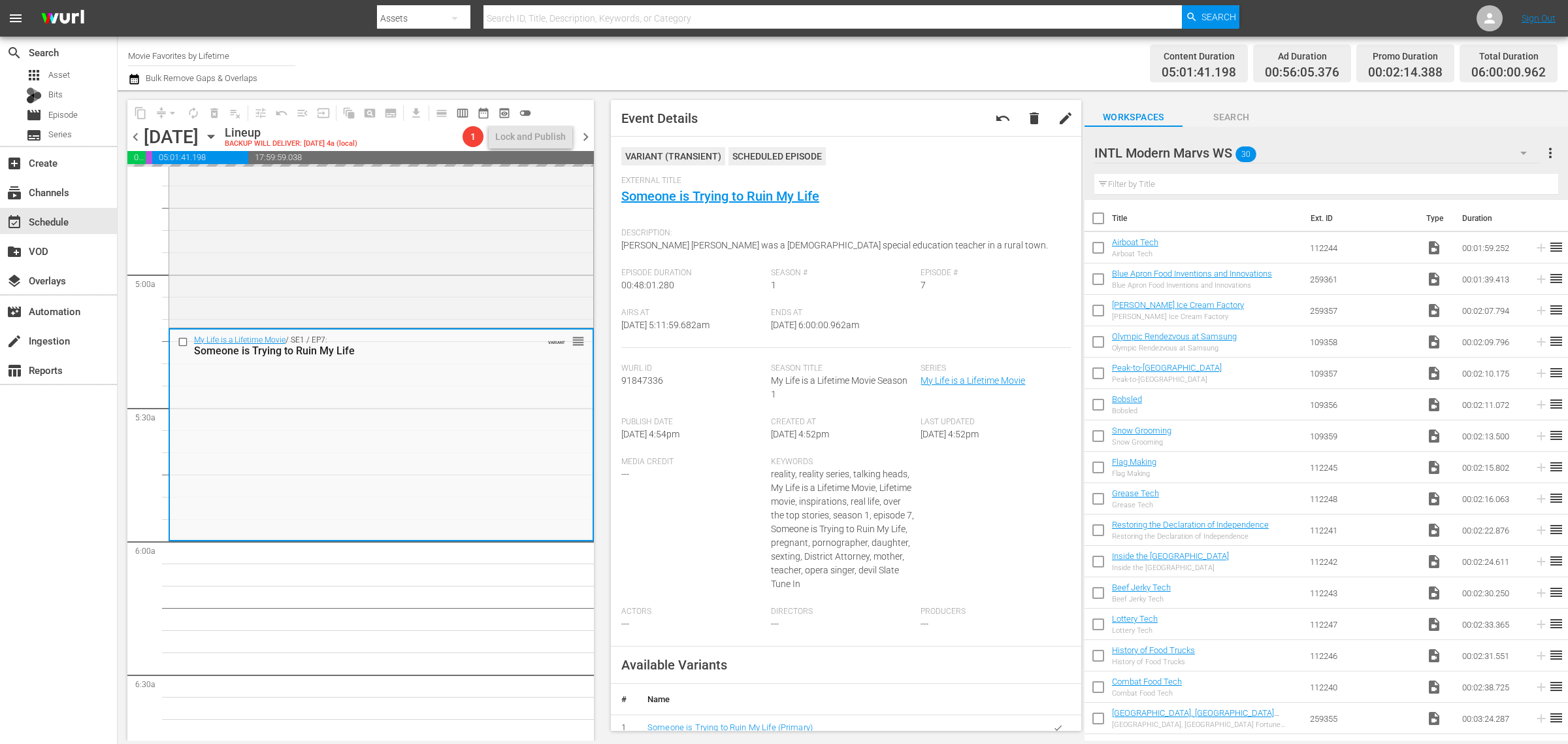
click at [850, 66] on div "Channel Title Movie Favorites by Lifetime Bulk Remove Gaps & Overlaps" at bounding box center [518, 63] width 779 height 47
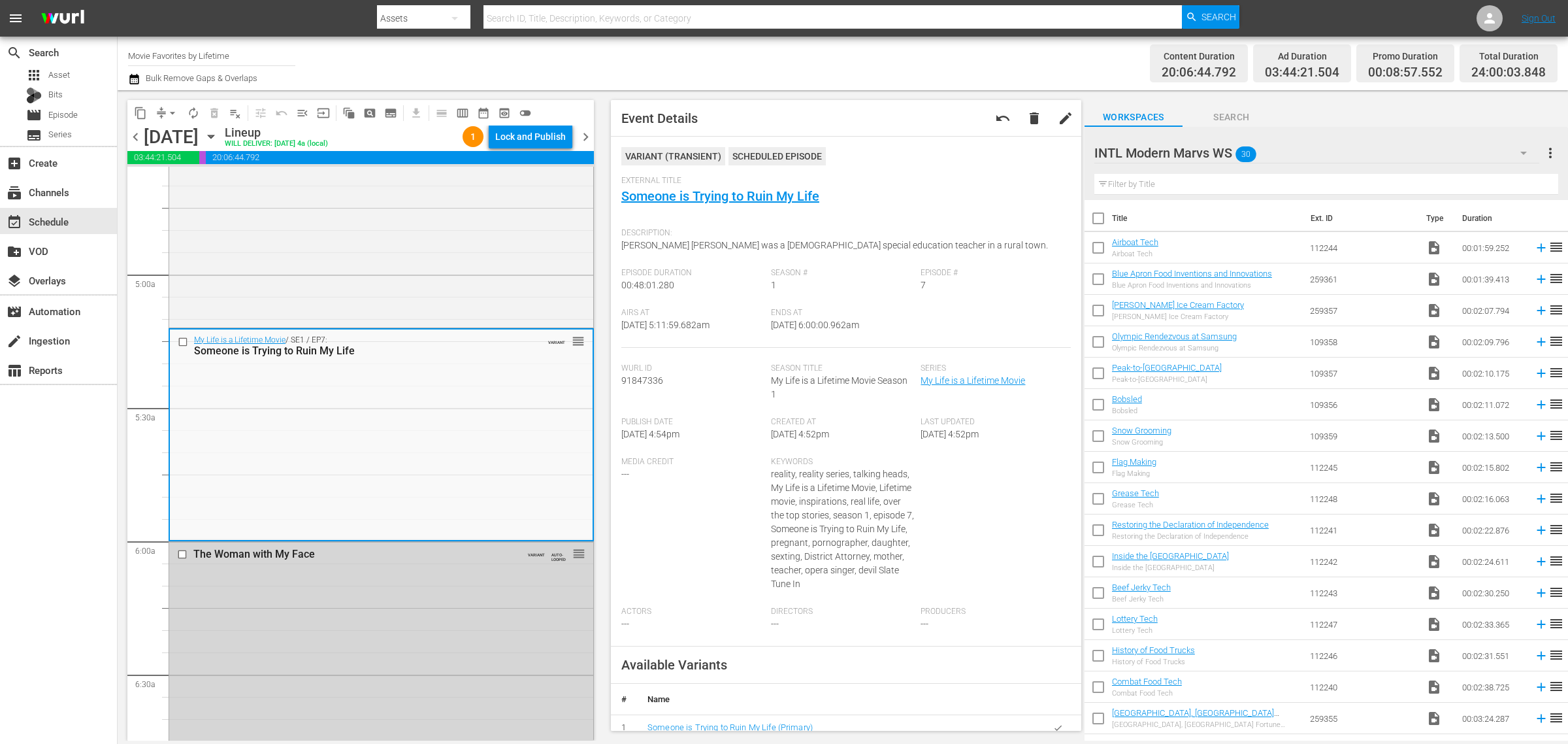
click at [839, 63] on div "Channel Title Movie Favorites by Lifetime Bulk Remove Gaps & Overlaps" at bounding box center [518, 63] width 779 height 47
click at [537, 138] on div "Lock and Publish" at bounding box center [530, 137] width 70 height 24
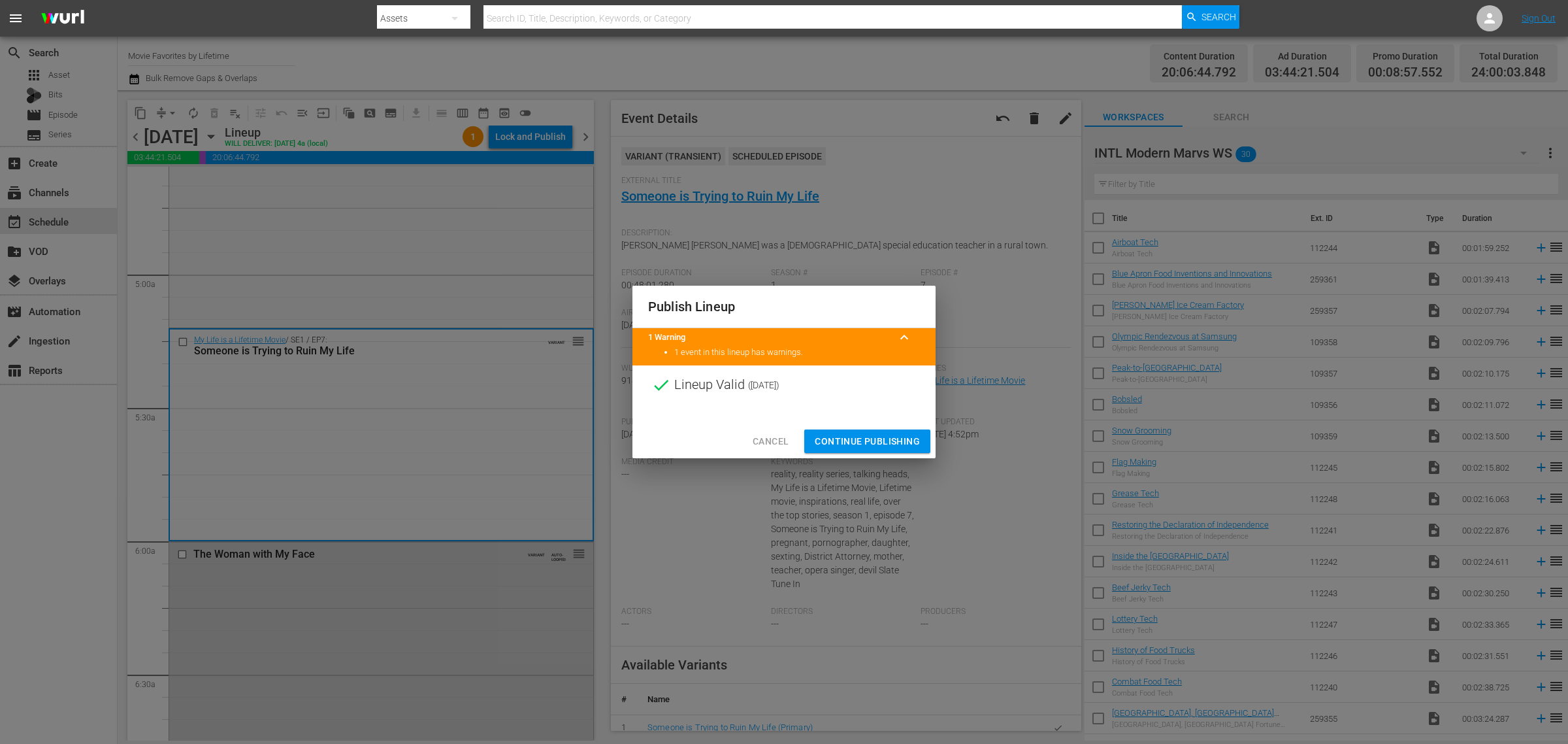
click at [854, 443] on span "Continue Publishing" at bounding box center [867, 441] width 105 height 17
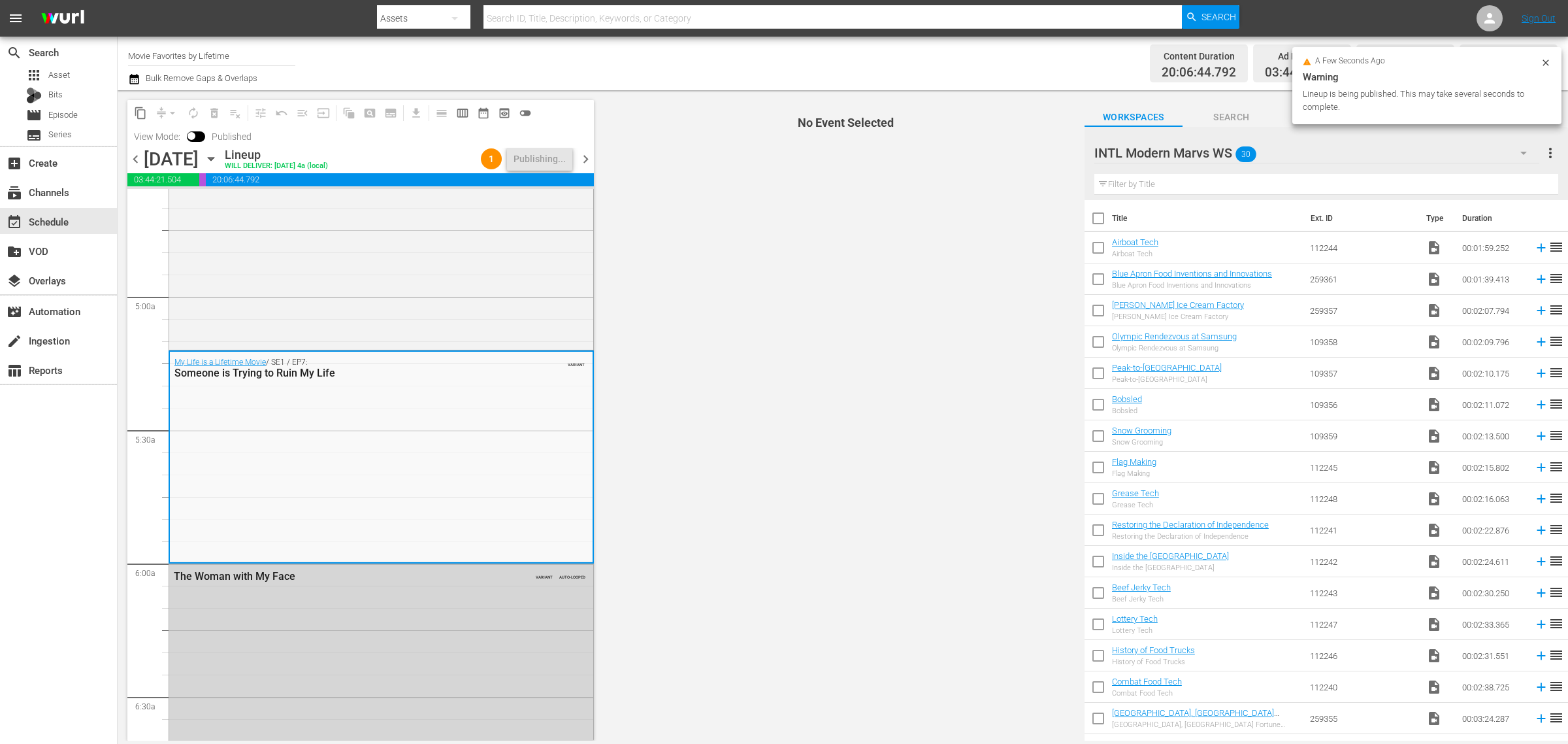
click at [858, 55] on div "Channel Title Movie Favorites by Lifetime Bulk Remove Gaps & Overlaps" at bounding box center [518, 63] width 779 height 47
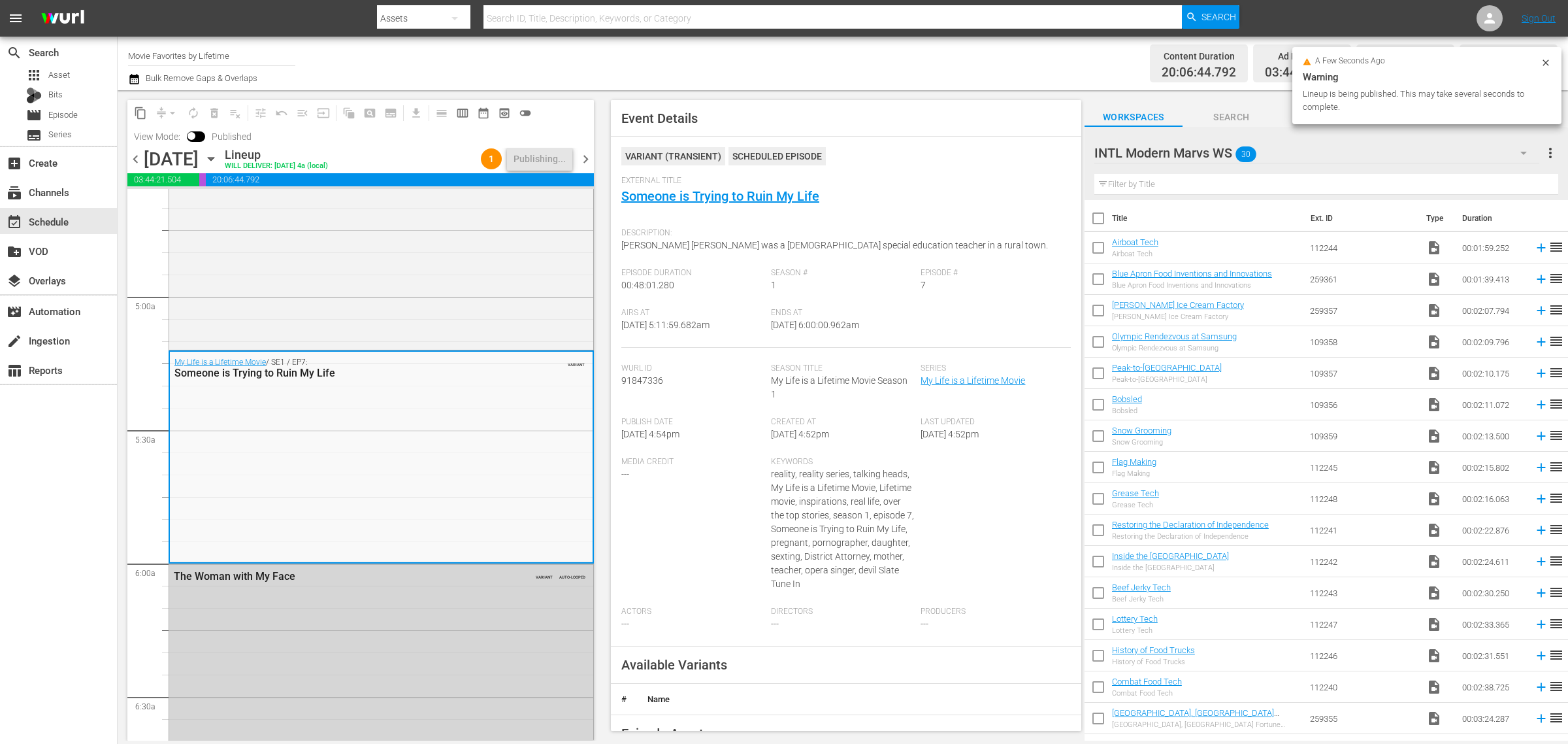
scroll to position [0, 0]
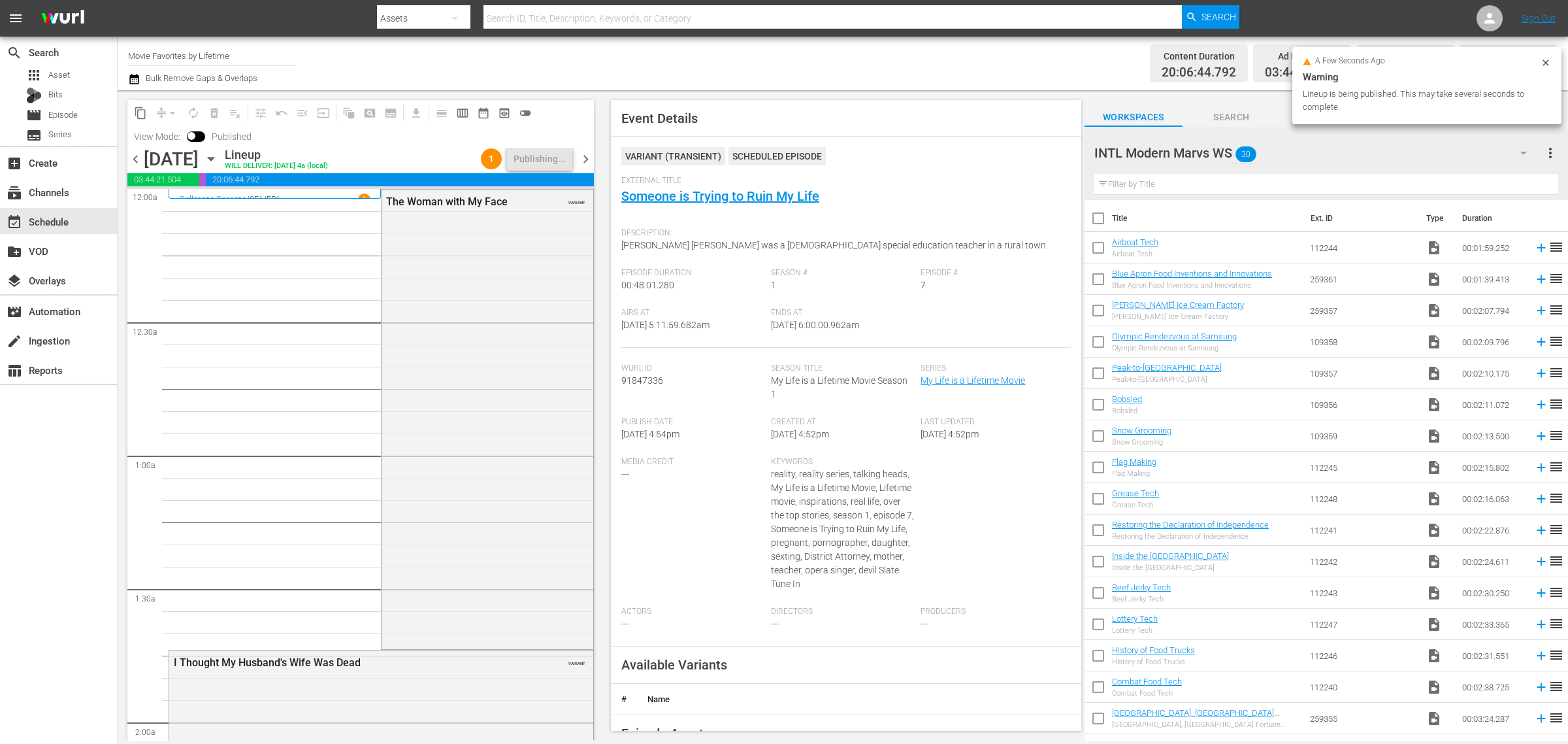
click at [746, 49] on div "Channel Title Movie Favorites by Lifetime Bulk Remove Gaps & Overlaps" at bounding box center [518, 63] width 779 height 47
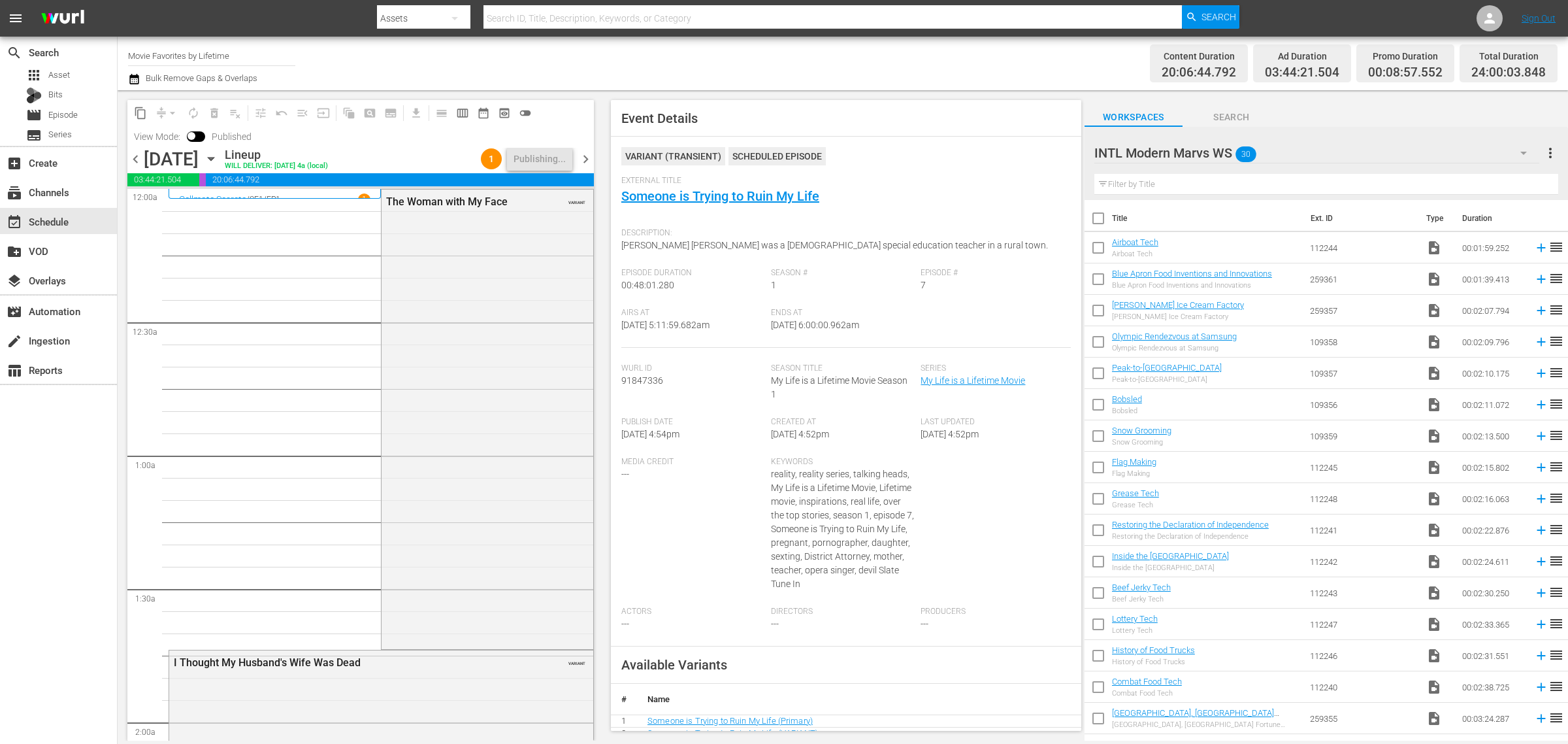
click at [908, 53] on div "Content Duration 20:06:44.792 Ad Duration 03:44:21.504 Promo Duration 00:08:57.…" at bounding box center [1232, 63] width 650 height 47
click at [949, 55] on div "Content Duration 20:06:44.792 Ad Duration 03:44:21.504 Promo Duration 00:08:57.…" at bounding box center [1232, 63] width 650 height 47
click at [586, 157] on span "chevron_right" at bounding box center [586, 159] width 17 height 17
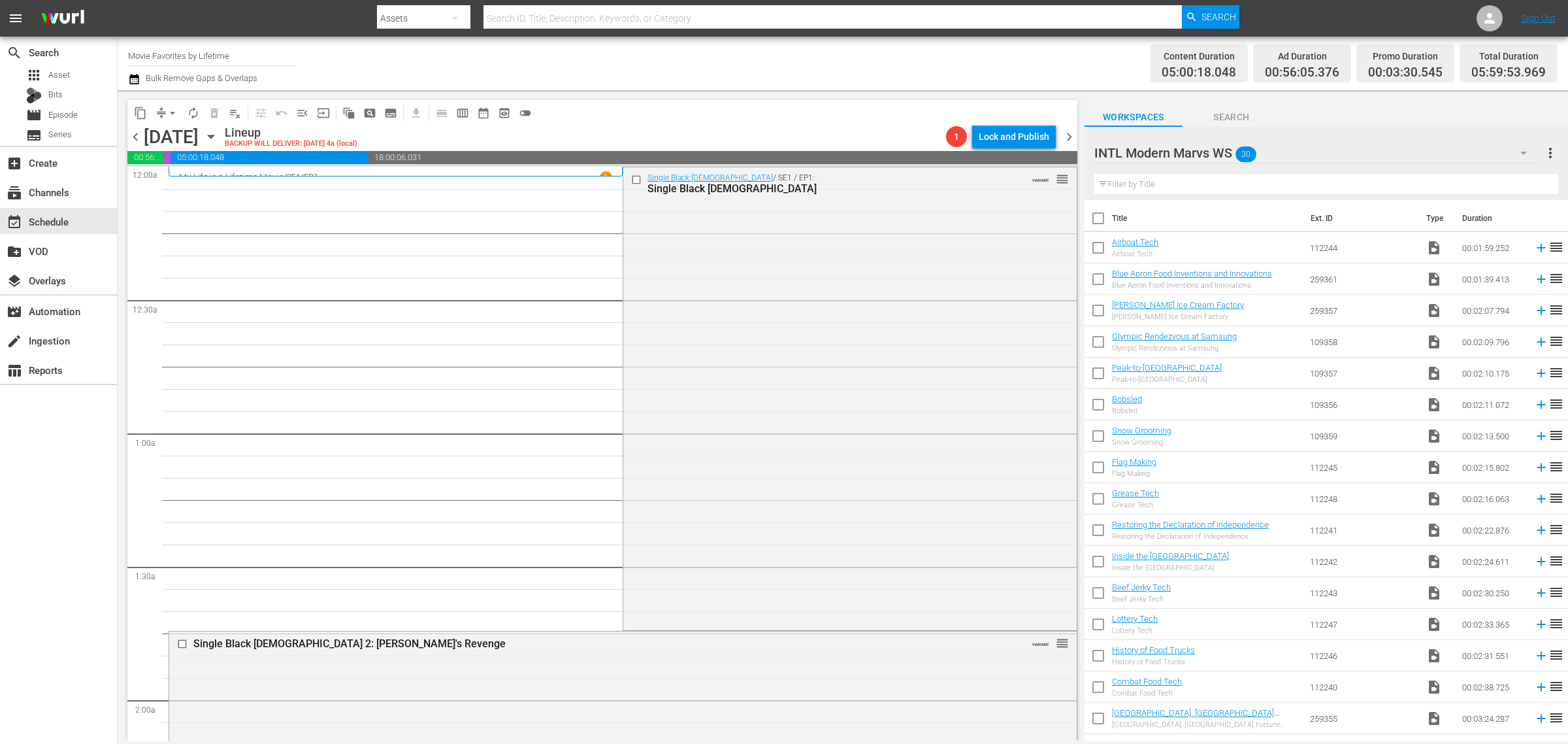
click at [850, 357] on div "Single Black Female / SE1 / EP1: Single Black Female VARIANT reorder" at bounding box center [850, 398] width 453 height 460
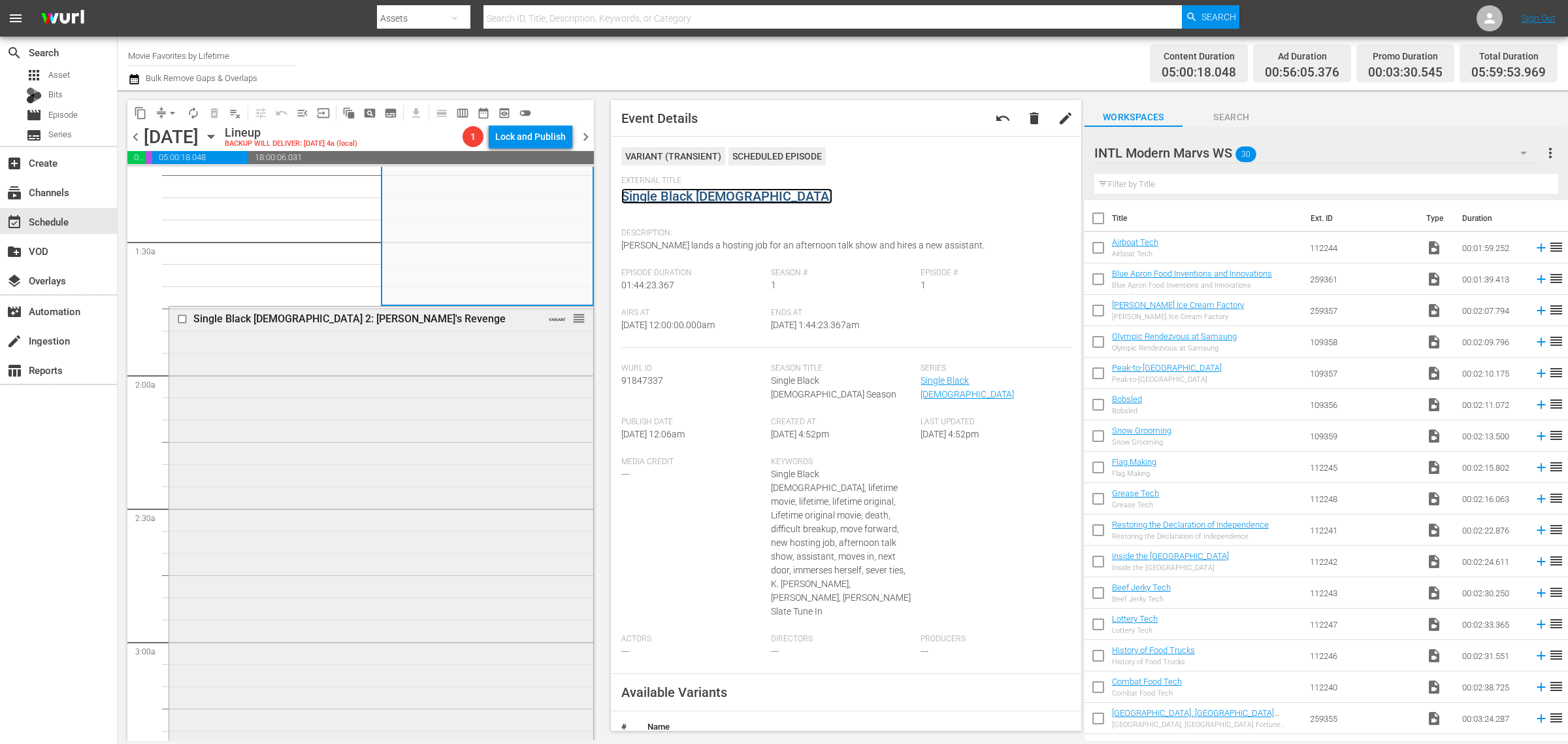
scroll to position [327, 0]
click at [435, 419] on div "Single Black Female 2: Simone's Revenge VARIANT reorder" at bounding box center [381, 531] width 424 height 455
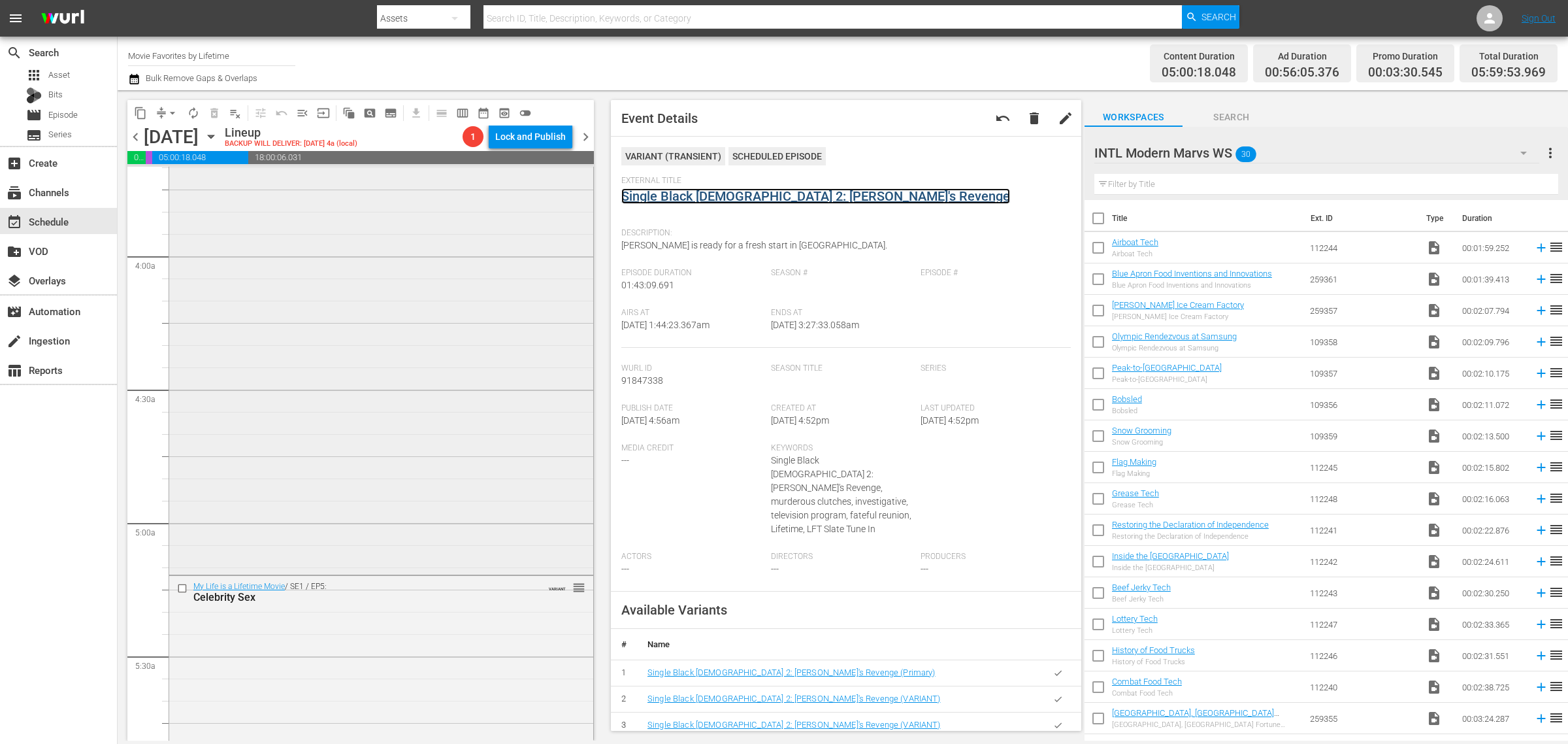
scroll to position [980, 0]
click at [390, 383] on div "Black Girl Missing VARIANT reorder" at bounding box center [381, 338] width 424 height 459
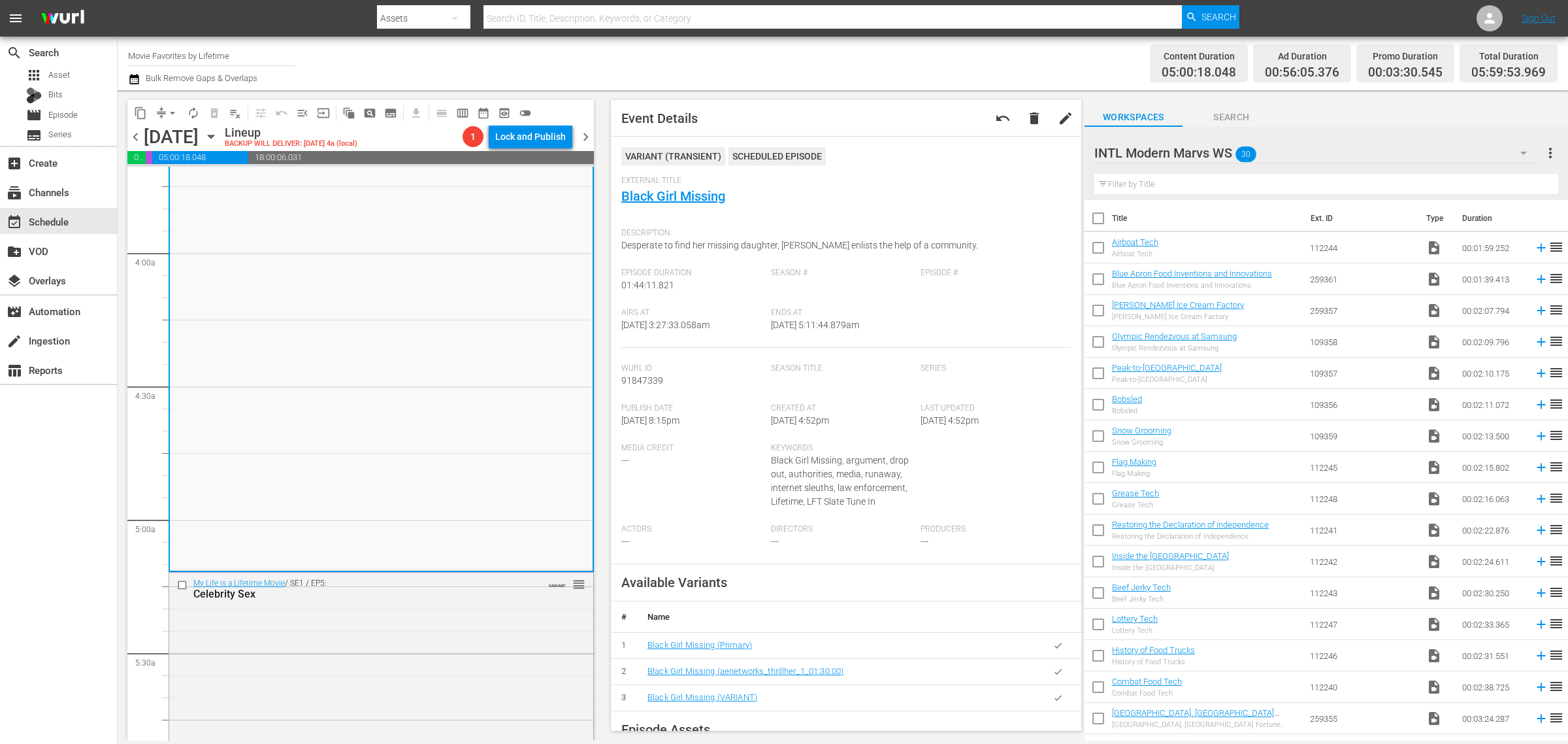
click at [954, 52] on div "Content Duration 05:00:18.048 Ad Duration 00:56:05.376 Promo Duration 00:03:30.…" at bounding box center [1232, 63] width 650 height 47
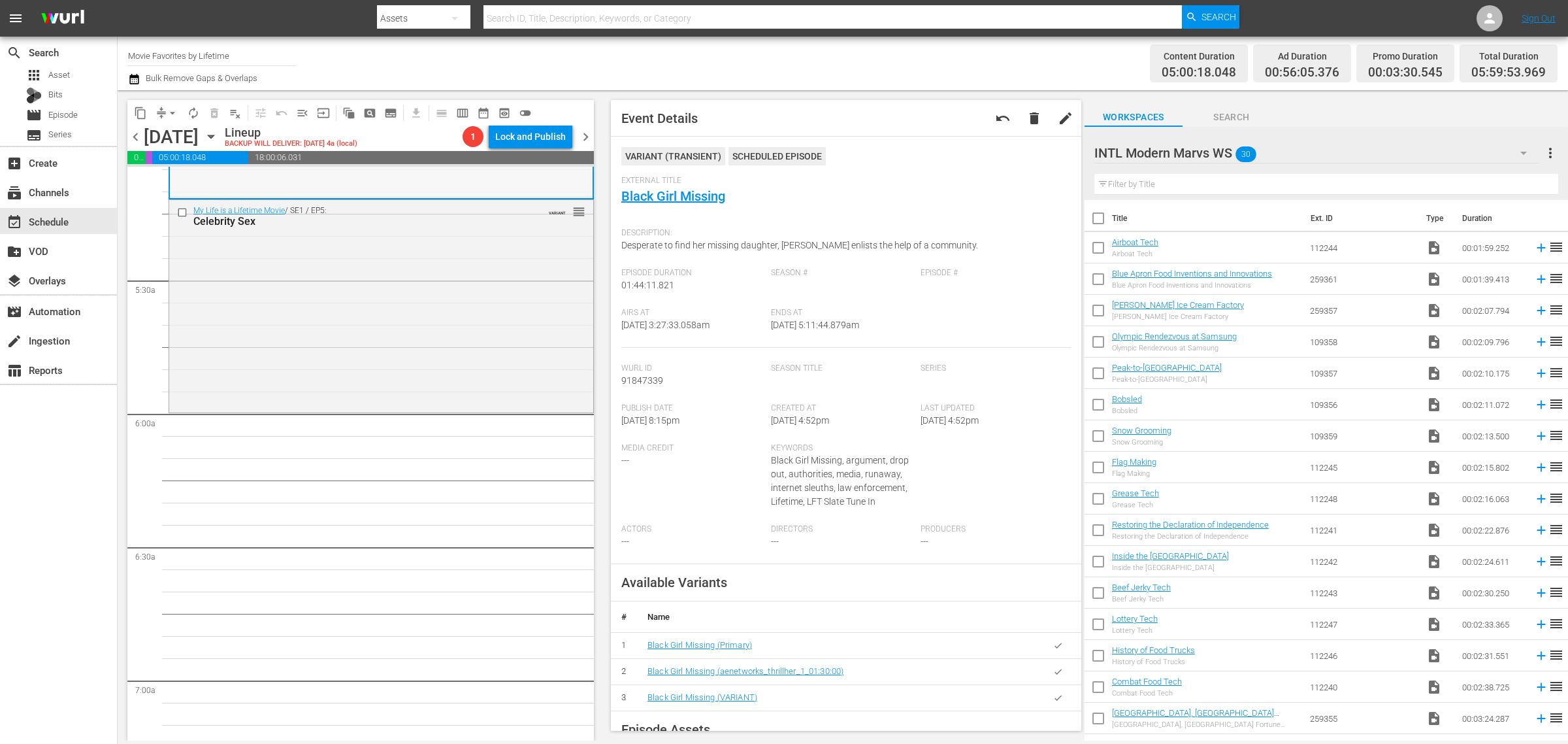
scroll to position [1226, 0]
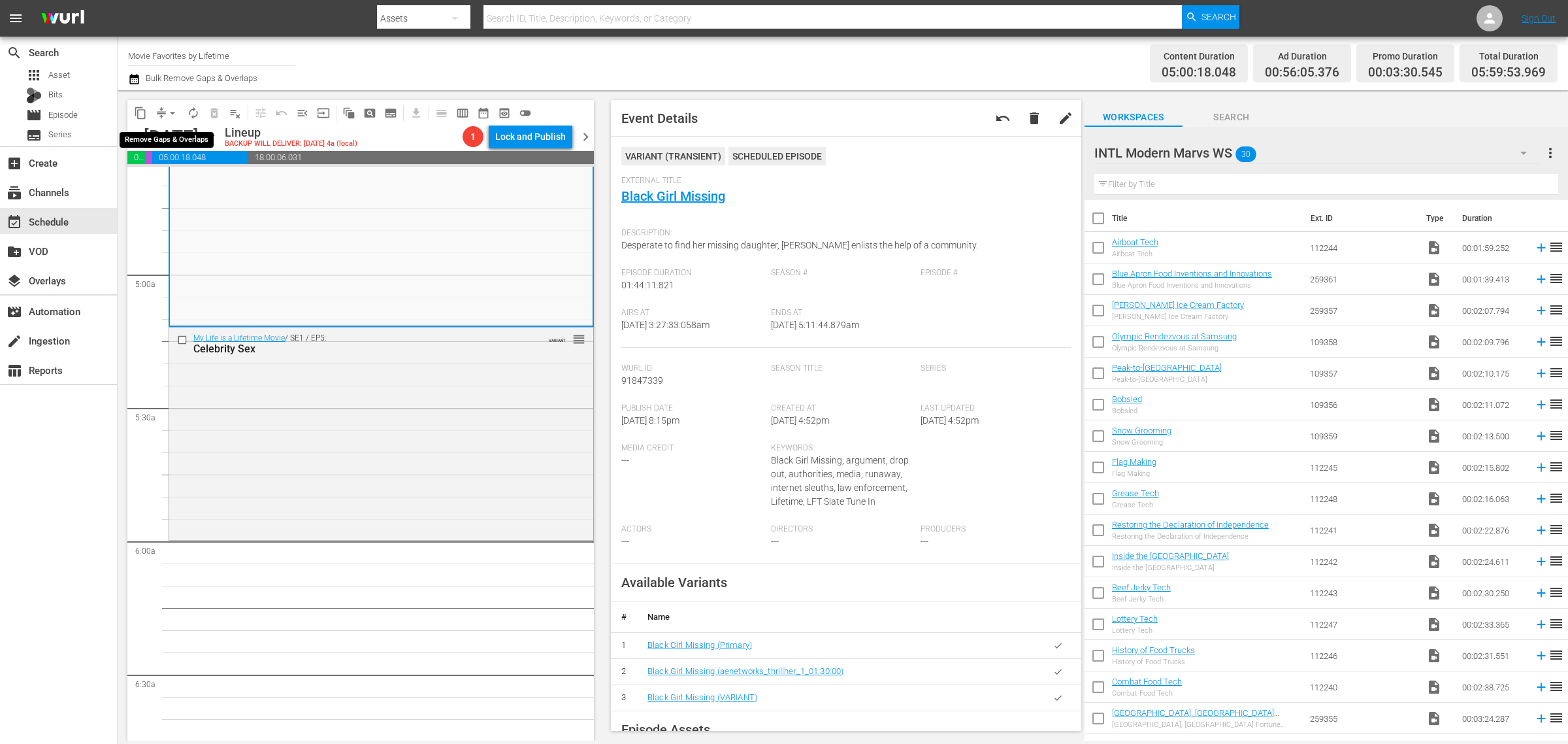
click at [175, 111] on span "arrow_drop_down" at bounding box center [172, 113] width 13 height 13
click at [177, 136] on li "Align to Midnight" at bounding box center [173, 138] width 138 height 21
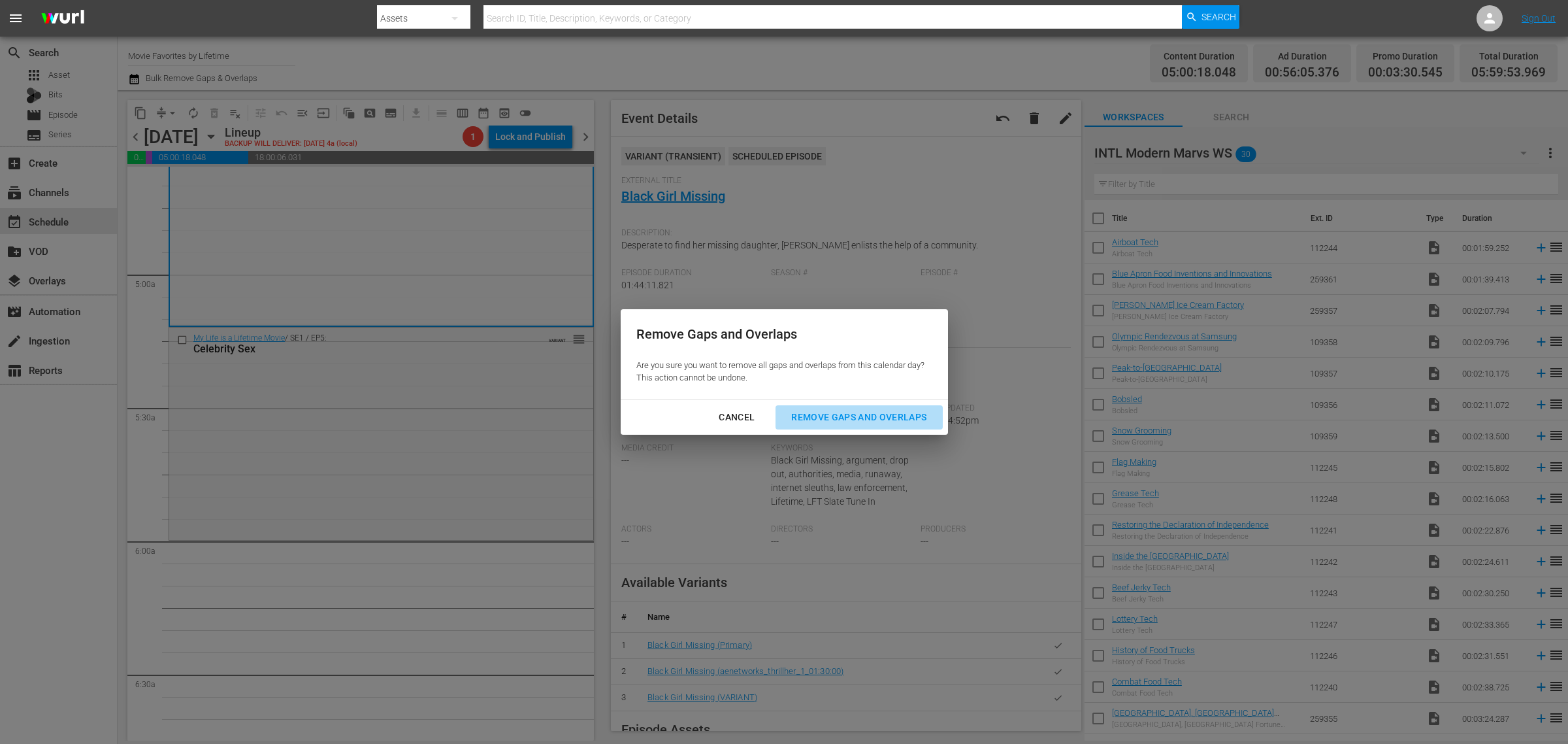
click at [831, 407] on button "Remove Gaps and Overlaps" at bounding box center [858, 417] width 167 height 25
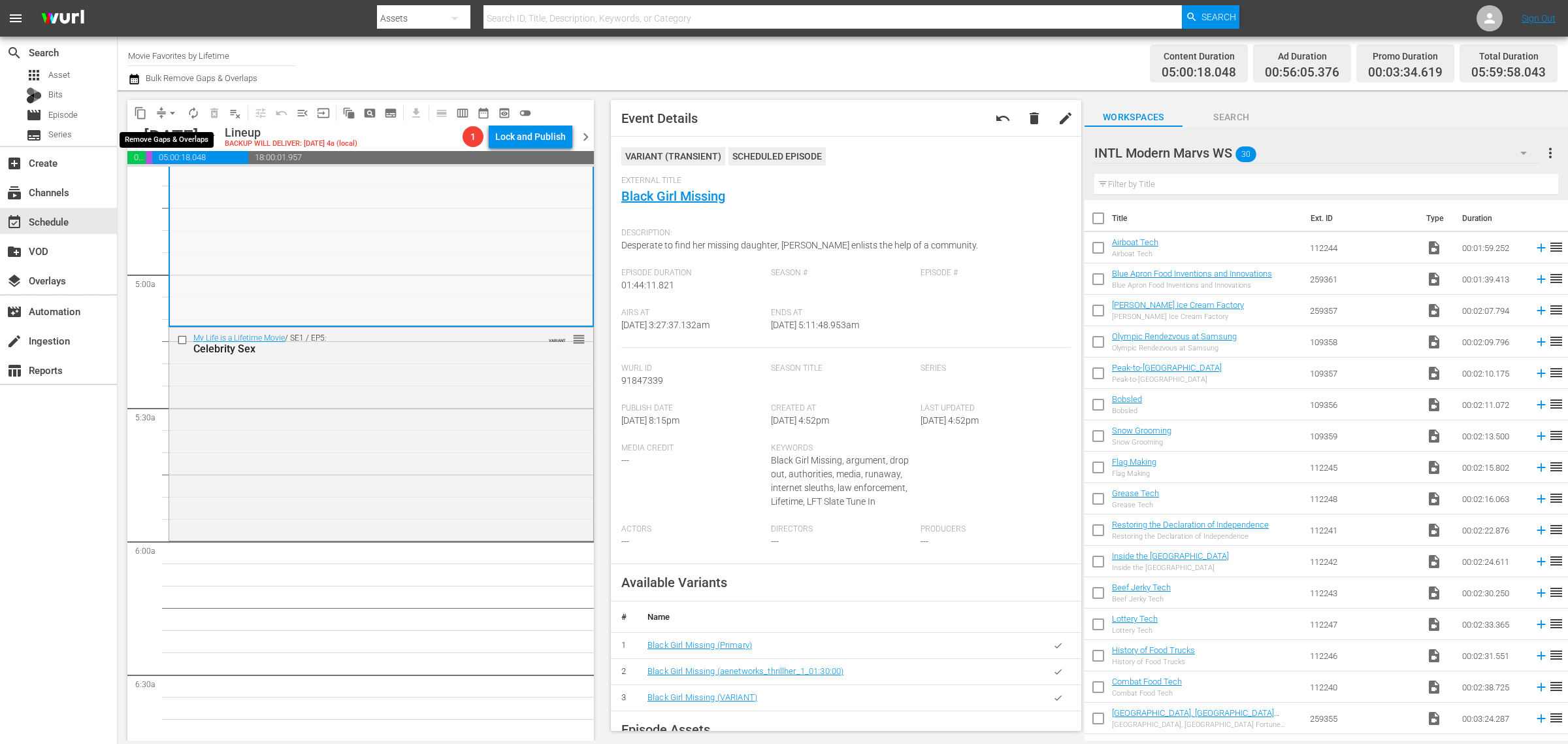
click at [166, 110] on span "arrow_drop_down" at bounding box center [172, 113] width 13 height 13
click at [194, 136] on li "Align to Midnight" at bounding box center [173, 138] width 138 height 21
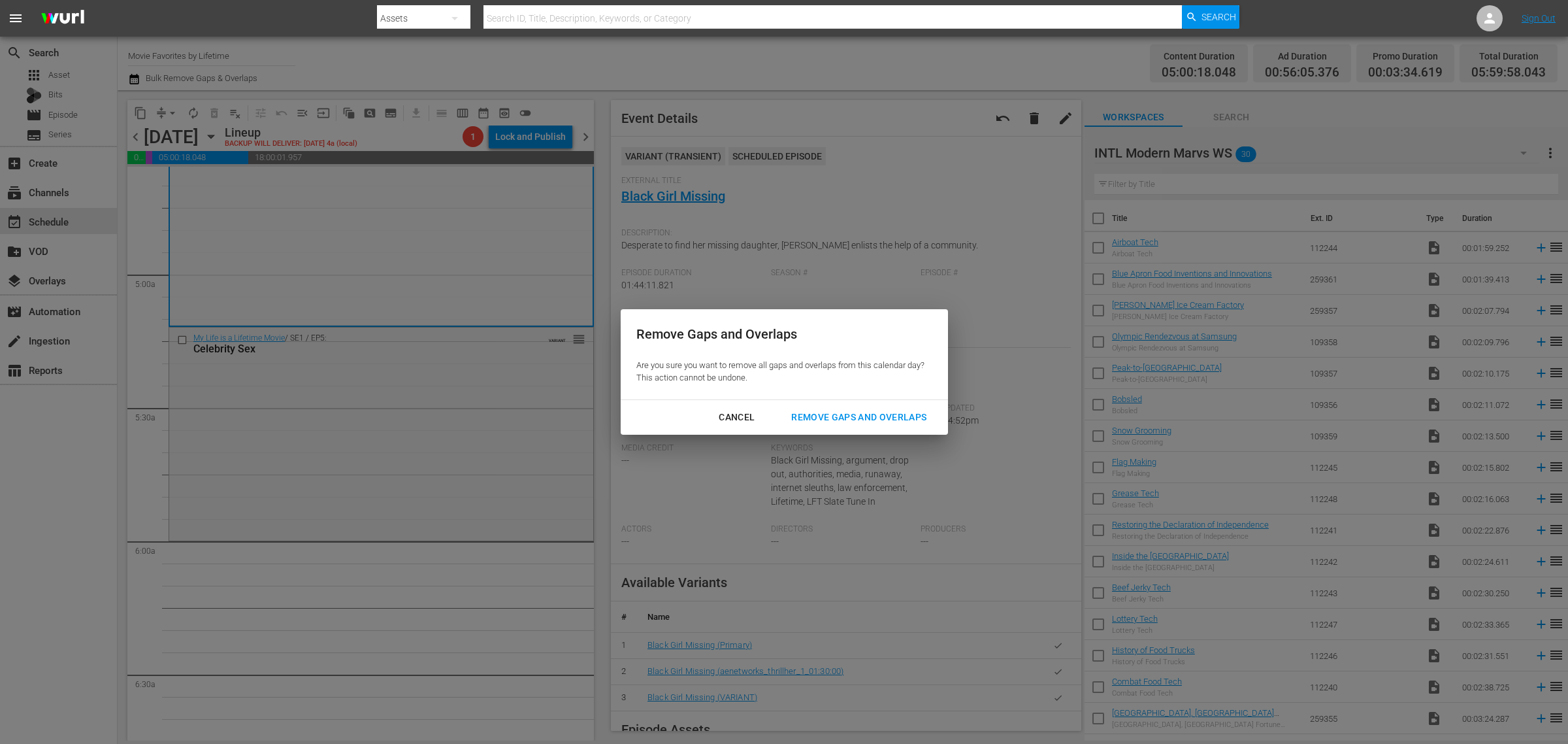
click at [883, 407] on button "Remove Gaps and Overlaps" at bounding box center [858, 417] width 167 height 25
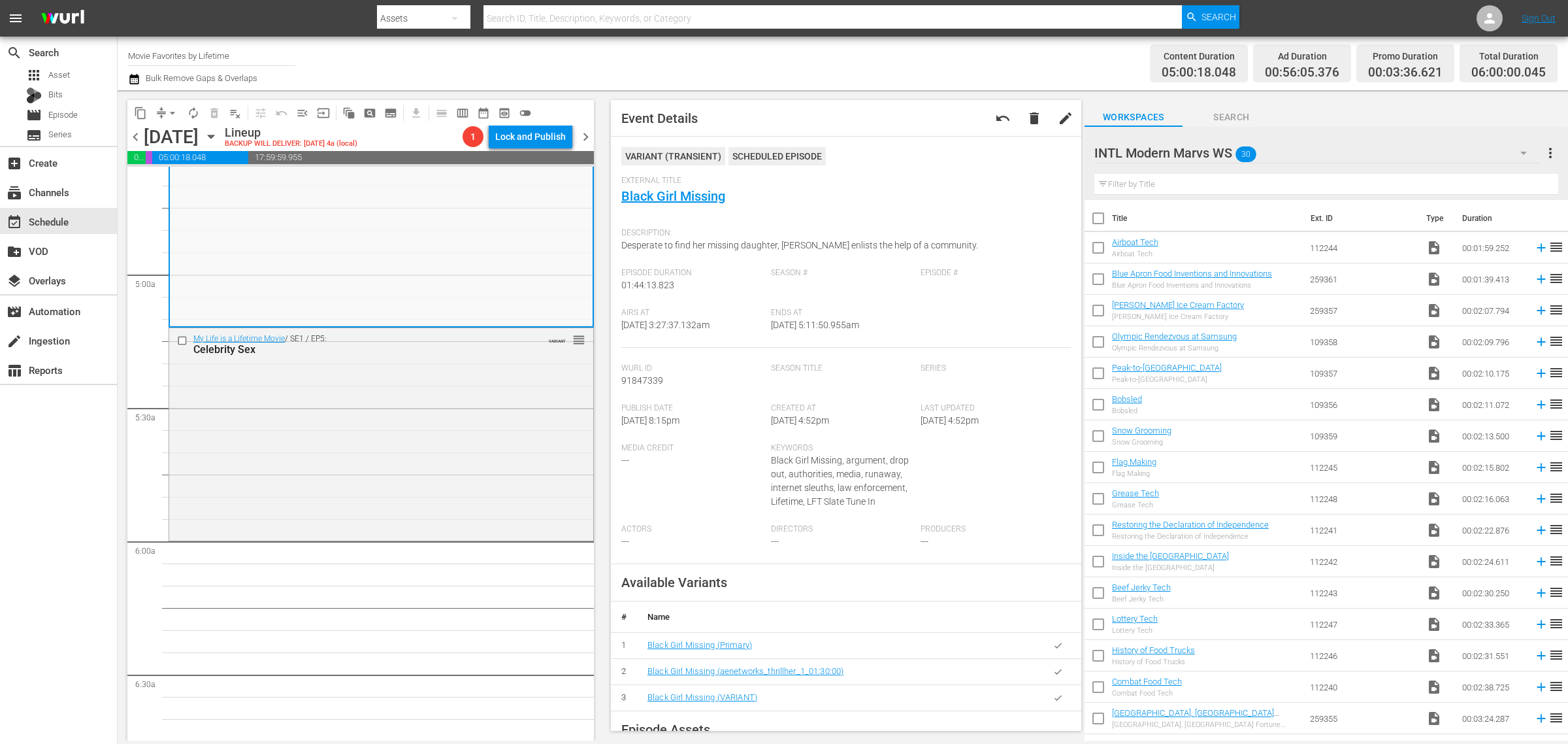
click at [876, 46] on div "Channel Title Movie Favorites by Lifetime Bulk Remove Gaps & Overlaps" at bounding box center [518, 63] width 779 height 47
click at [191, 112] on span "autorenew_outlined" at bounding box center [193, 113] width 13 height 13
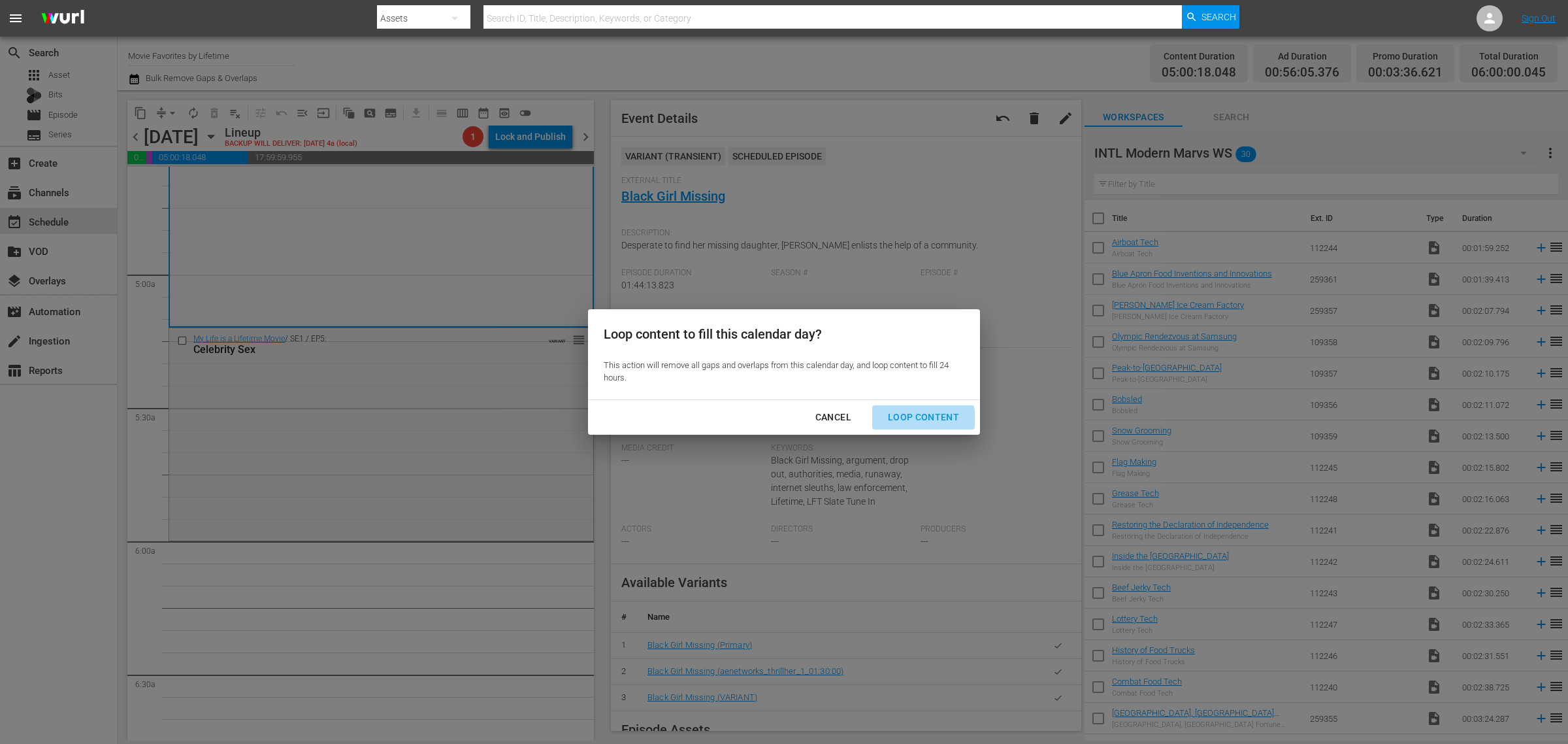
click at [920, 419] on div "Loop Content" at bounding box center [923, 417] width 92 height 17
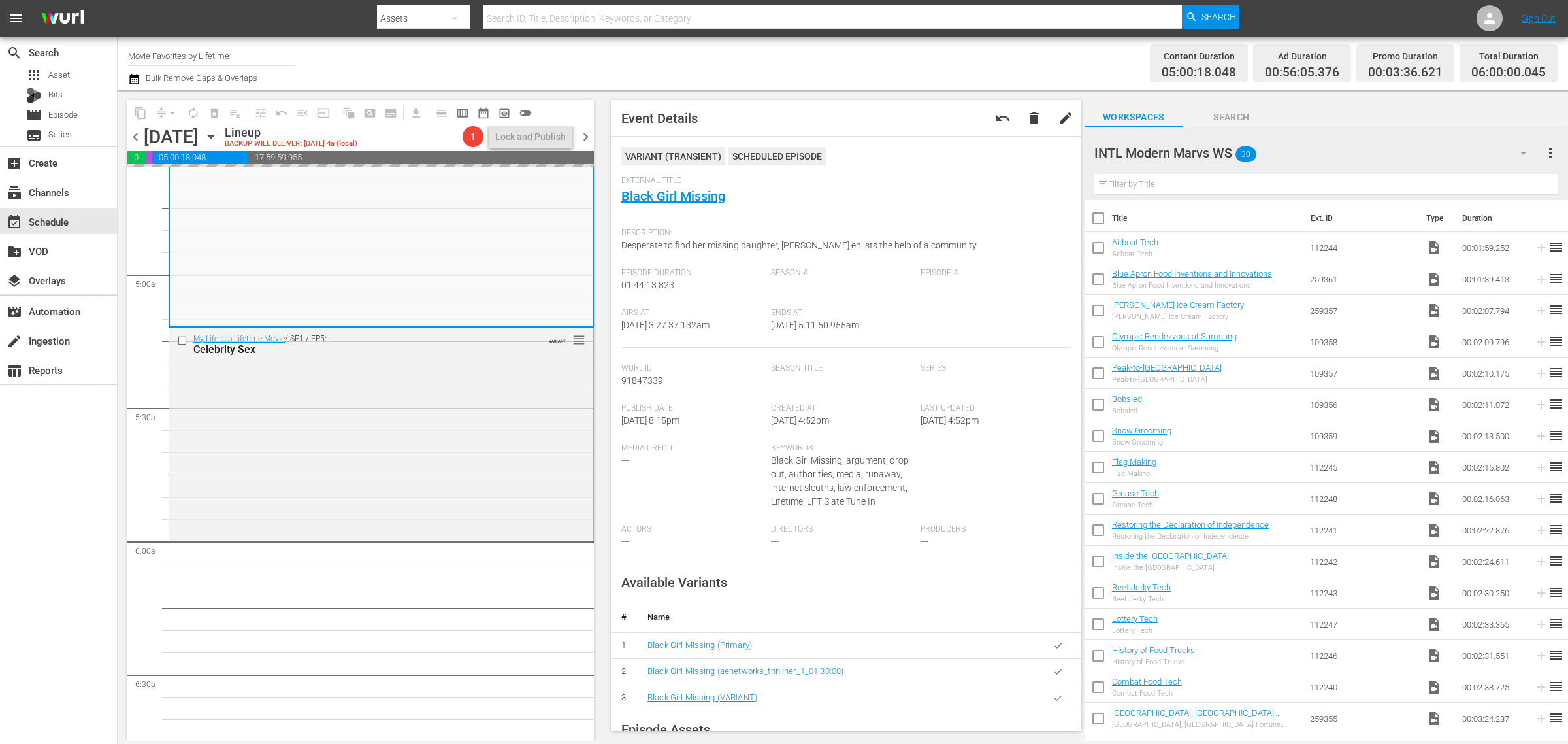
click at [858, 37] on div "Channel Title Movie Favorites by Lifetime Bulk Remove Gaps & Overlaps Content D…" at bounding box center [842, 63] width 1450 height 54
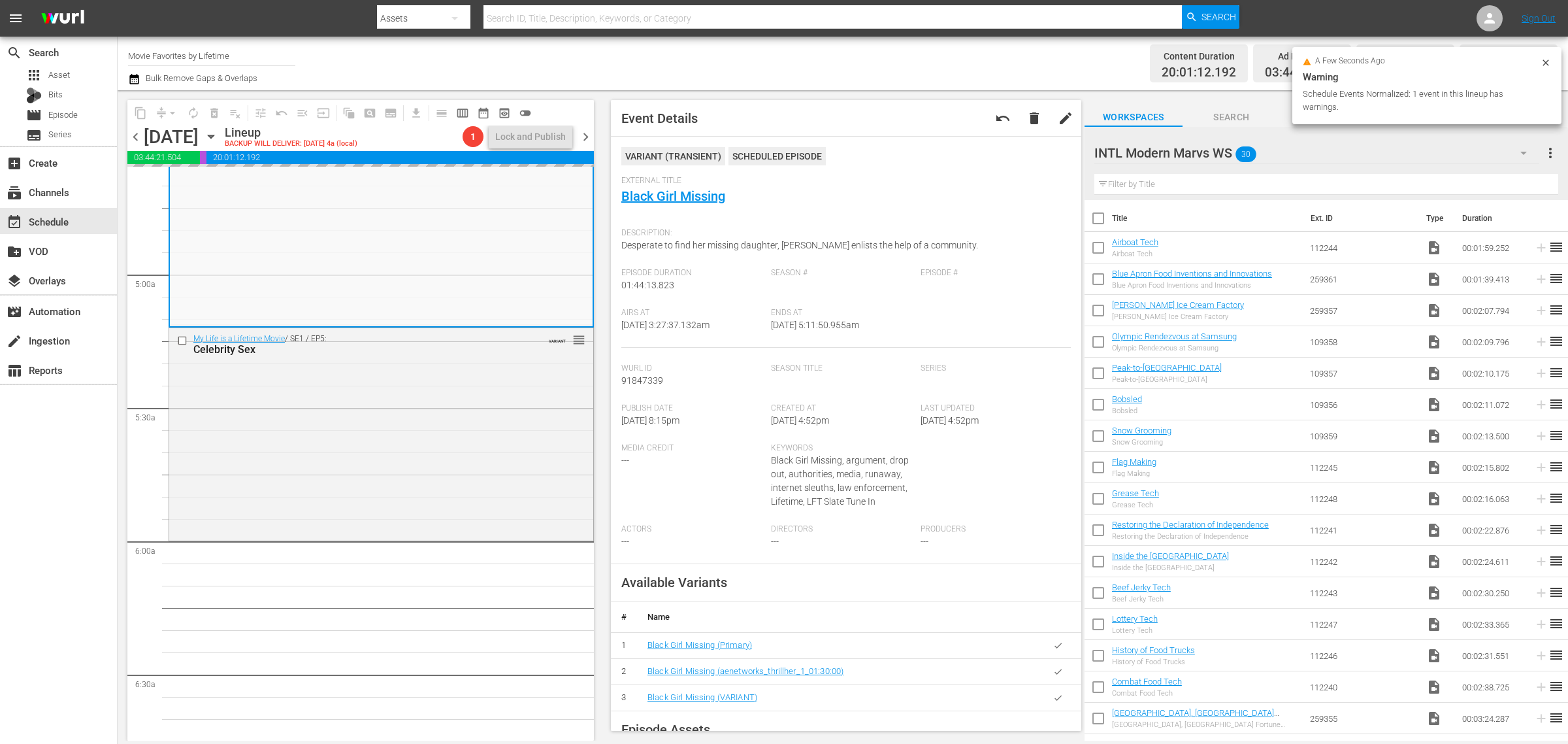
click at [850, 63] on div "Channel Title Movie Favorites by Lifetime Bulk Remove Gaps & Overlaps" at bounding box center [518, 63] width 779 height 47
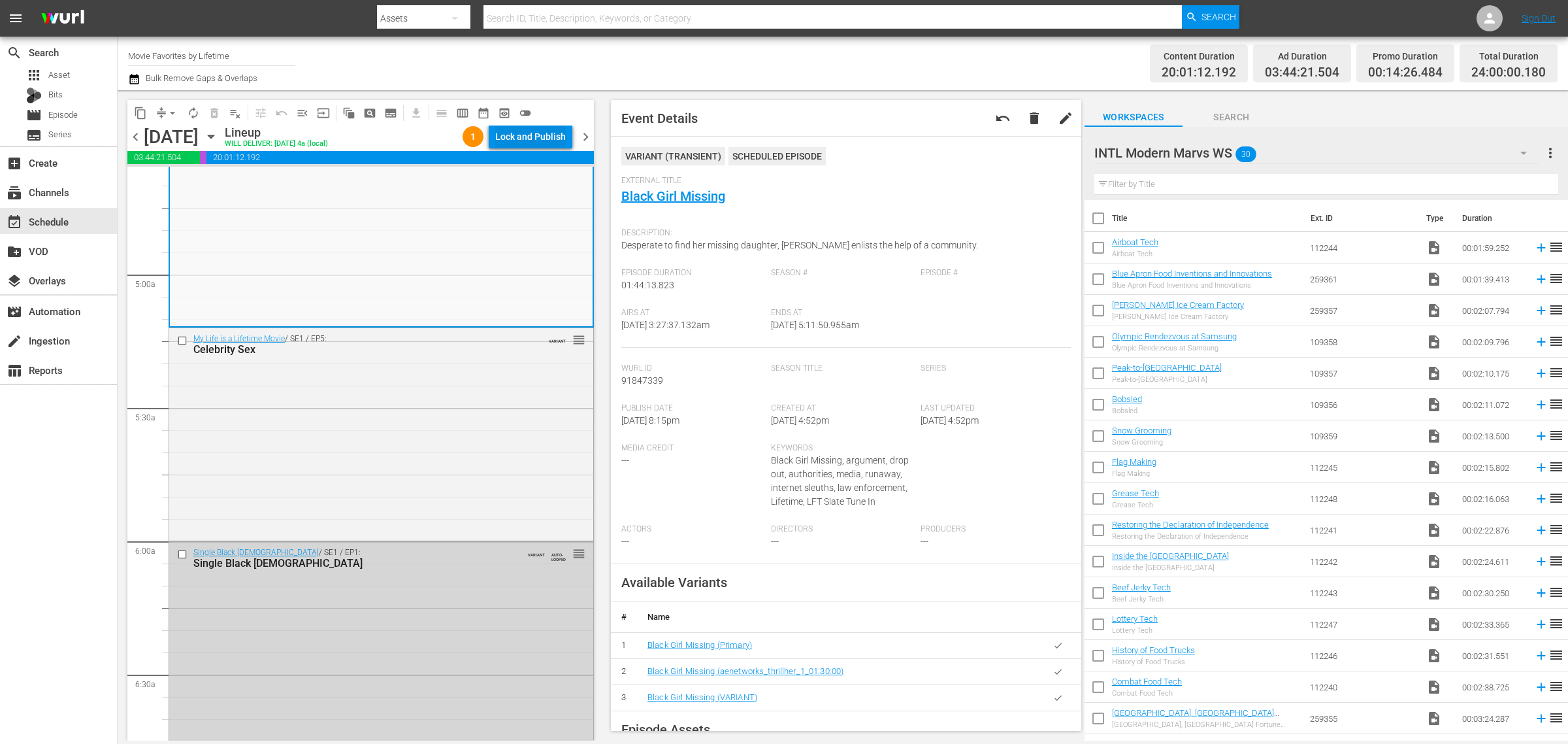
click at [537, 138] on div "Lock and Publish" at bounding box center [530, 137] width 70 height 24
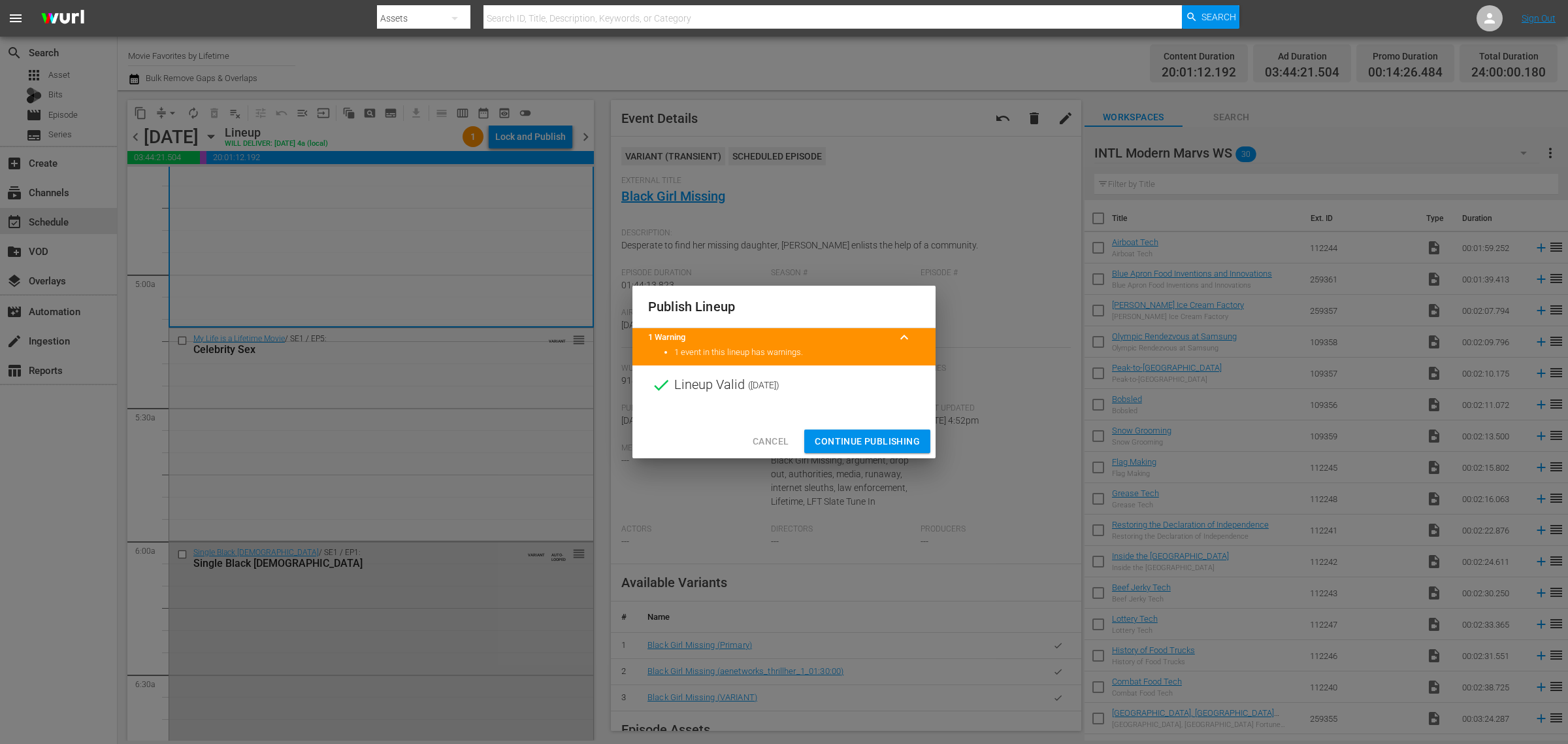
click at [876, 442] on span "Continue Publishing" at bounding box center [867, 441] width 105 height 17
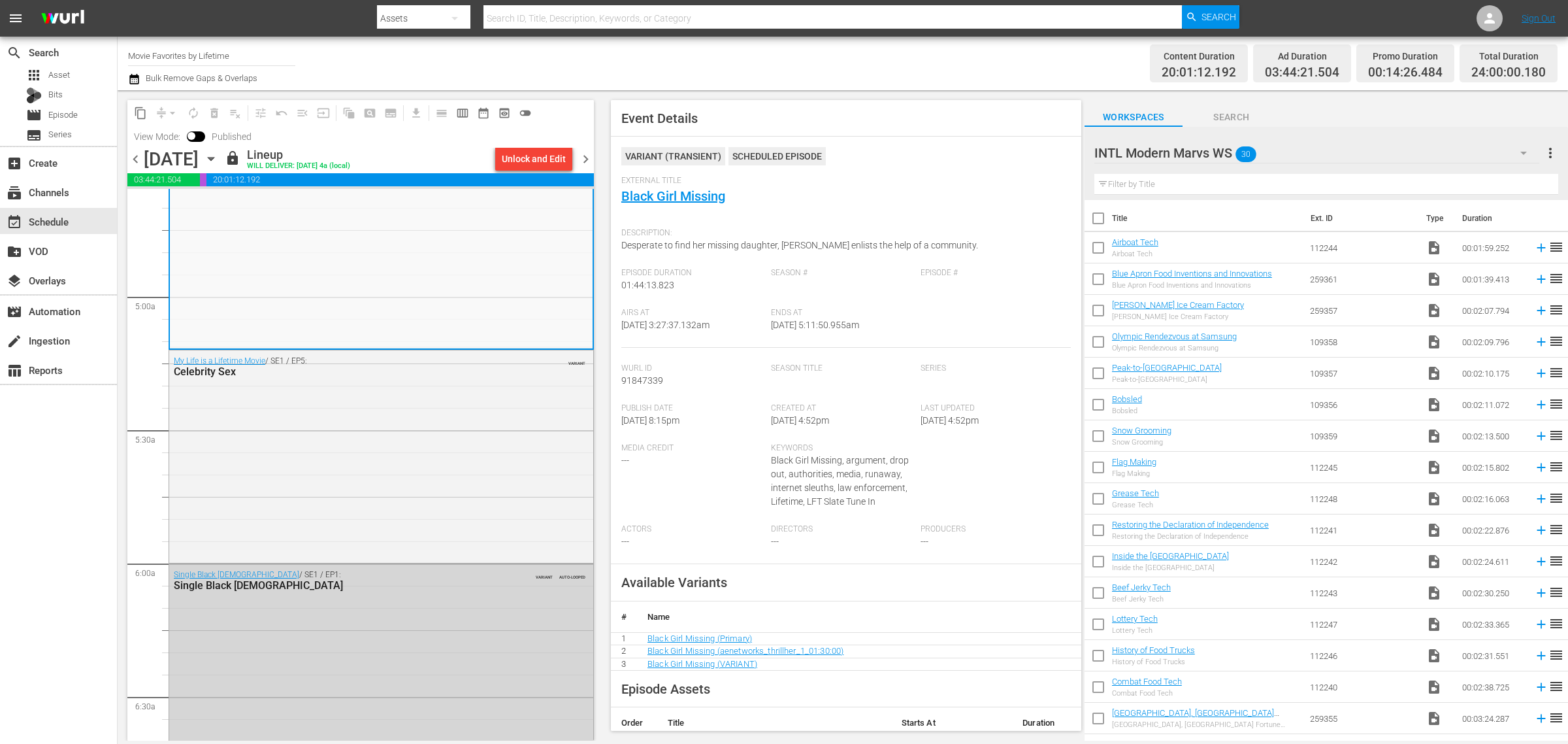
click at [583, 156] on span "chevron_right" at bounding box center [586, 159] width 17 height 17
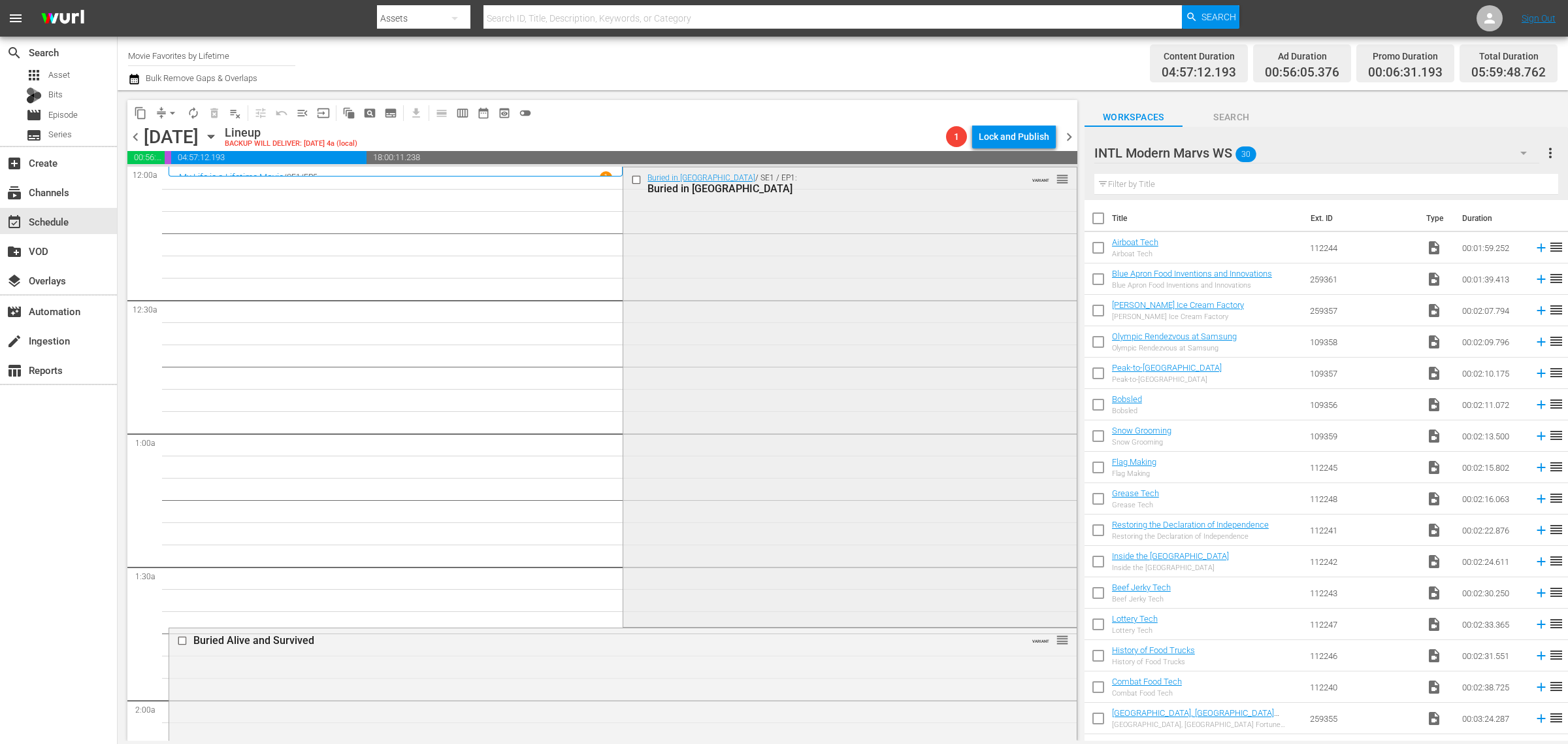
click at [688, 326] on div "Buried in Barstow / SE1 / EP1: Buried in Barstow VARIANT reorder" at bounding box center [850, 396] width 453 height 457
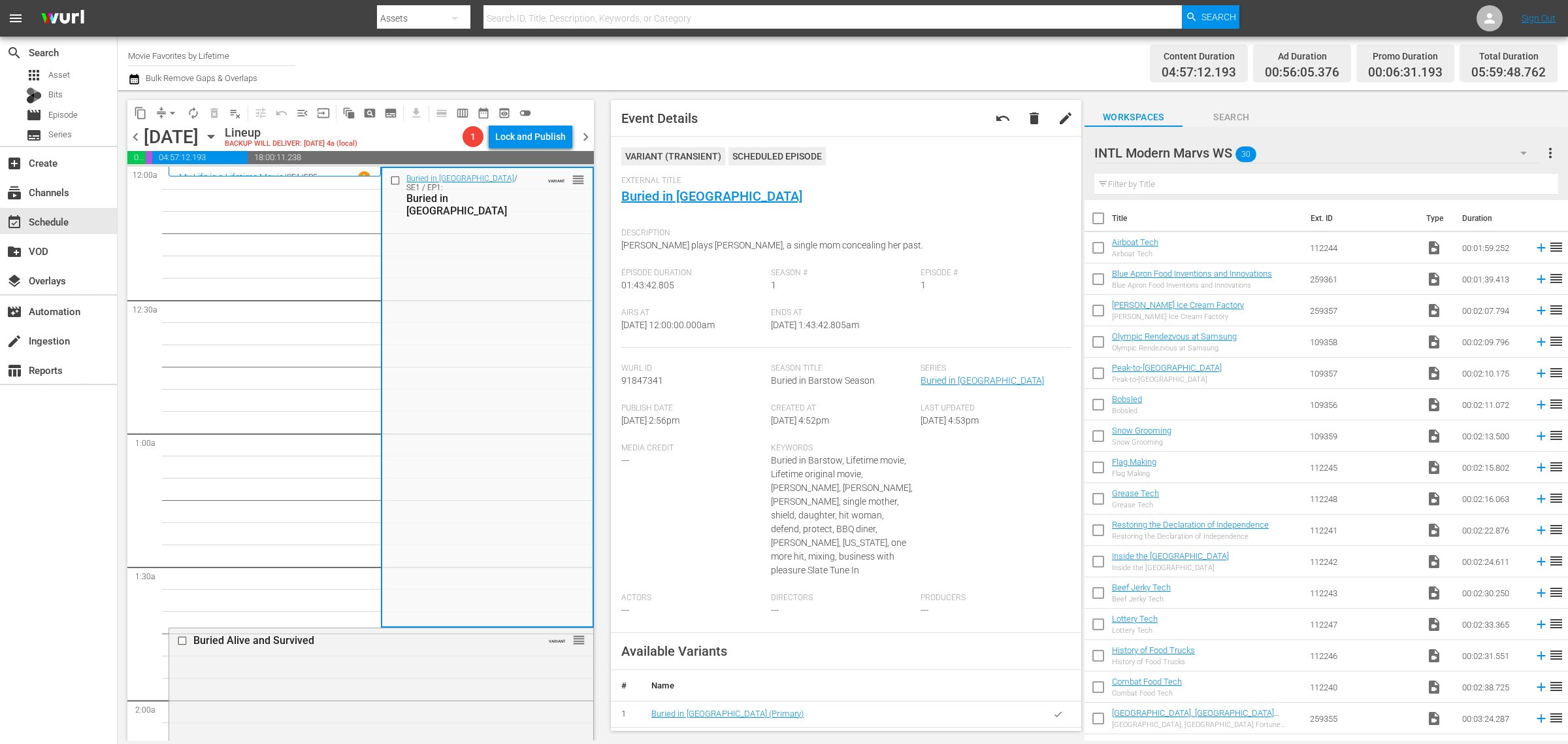
click at [136, 139] on span "chevron_left" at bounding box center [135, 137] width 17 height 17
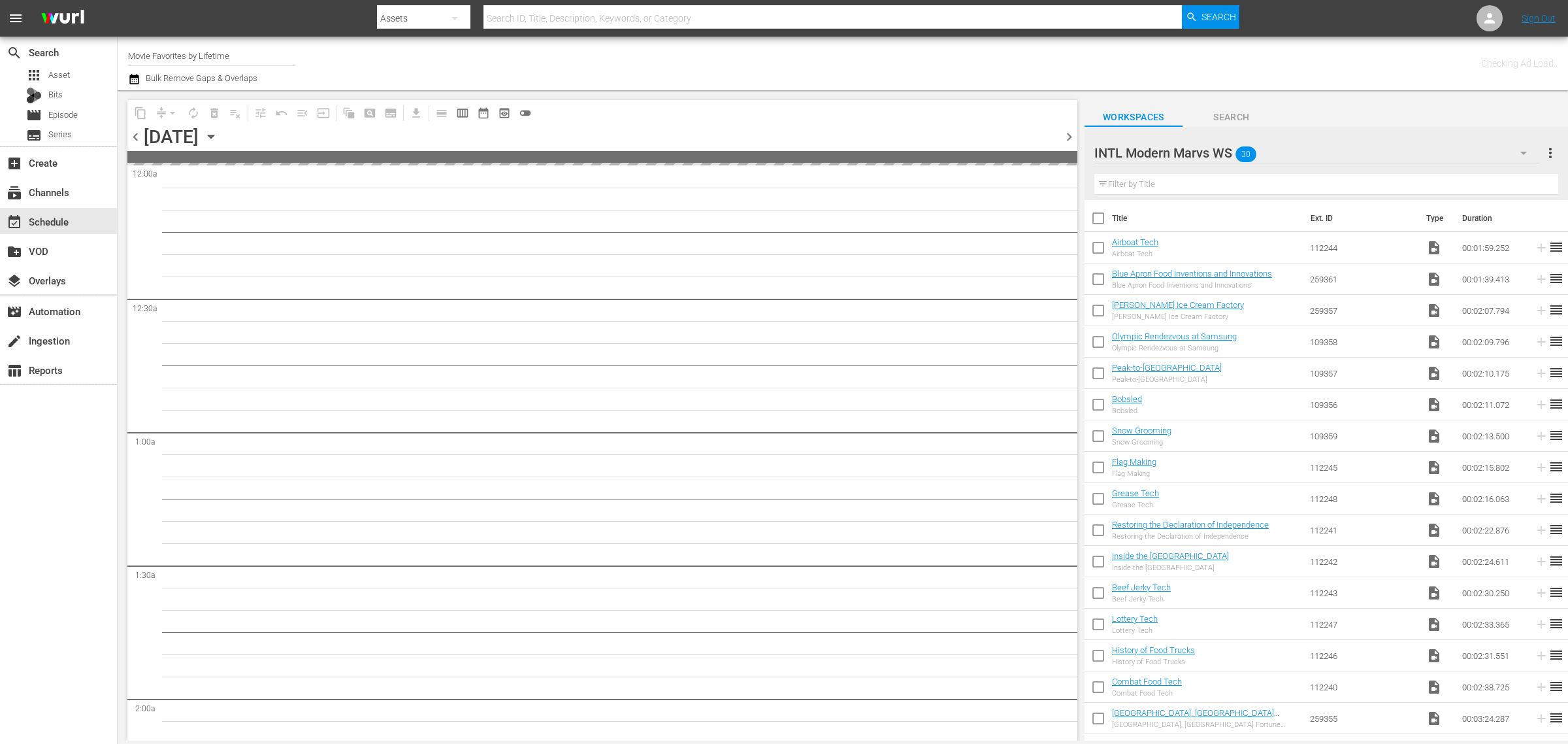
click at [812, 52] on div "Channel Title Movie Favorites by Lifetime Bulk Remove Gaps & Overlaps" at bounding box center [518, 63] width 779 height 47
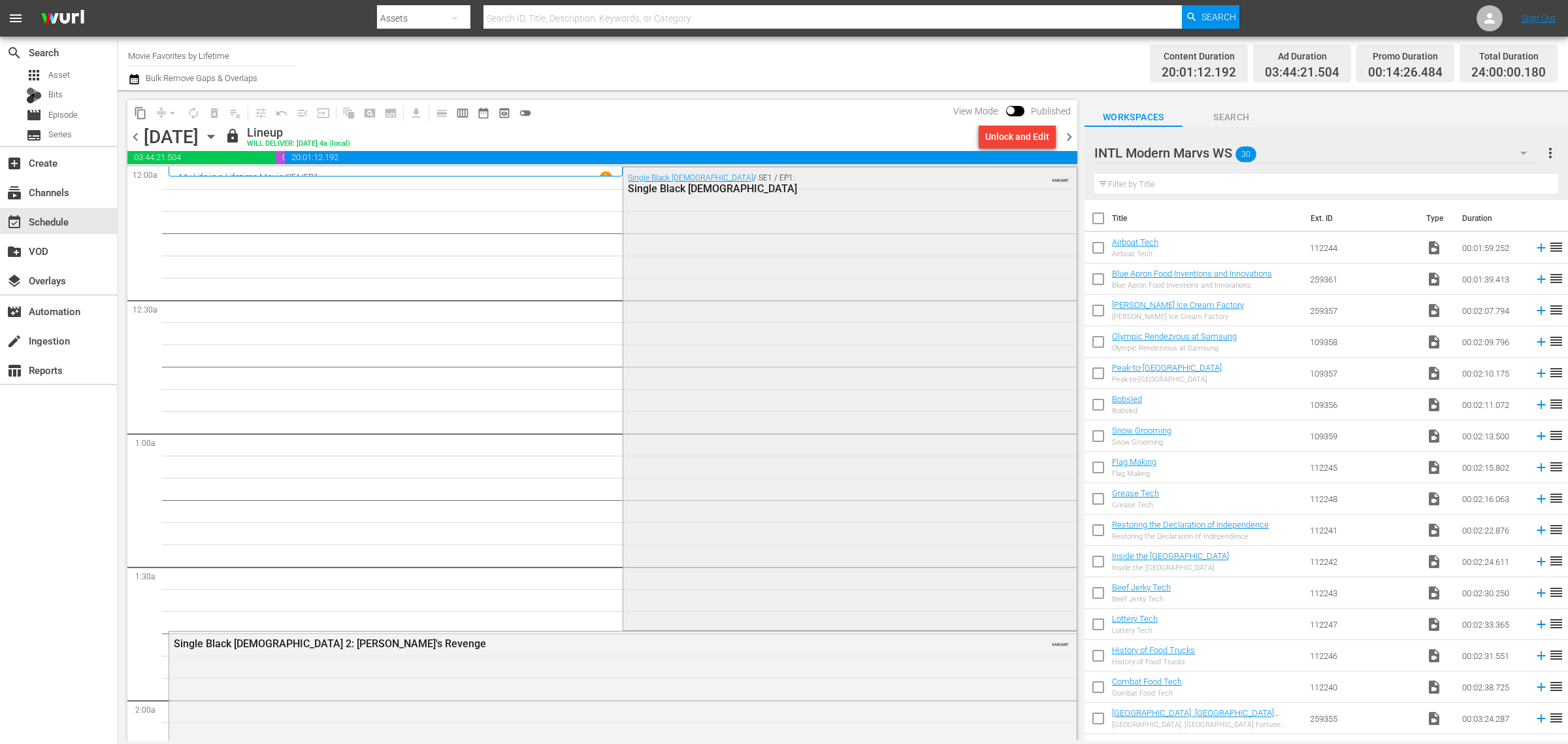
click at [775, 281] on div "Single Black Female / SE1 / EP1: Single Black Female VARIANT" at bounding box center [850, 398] width 453 height 460
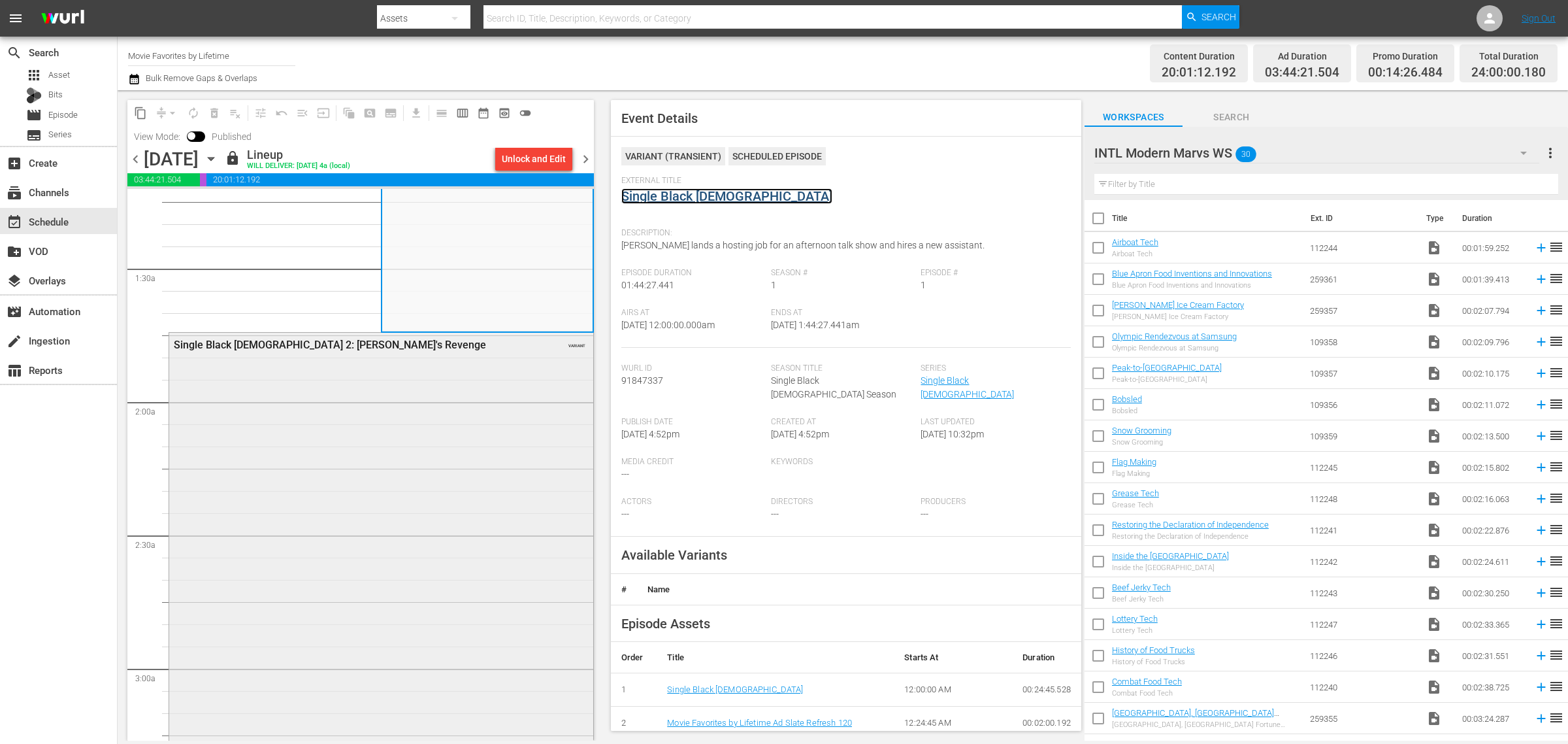
scroll to position [490, 0]
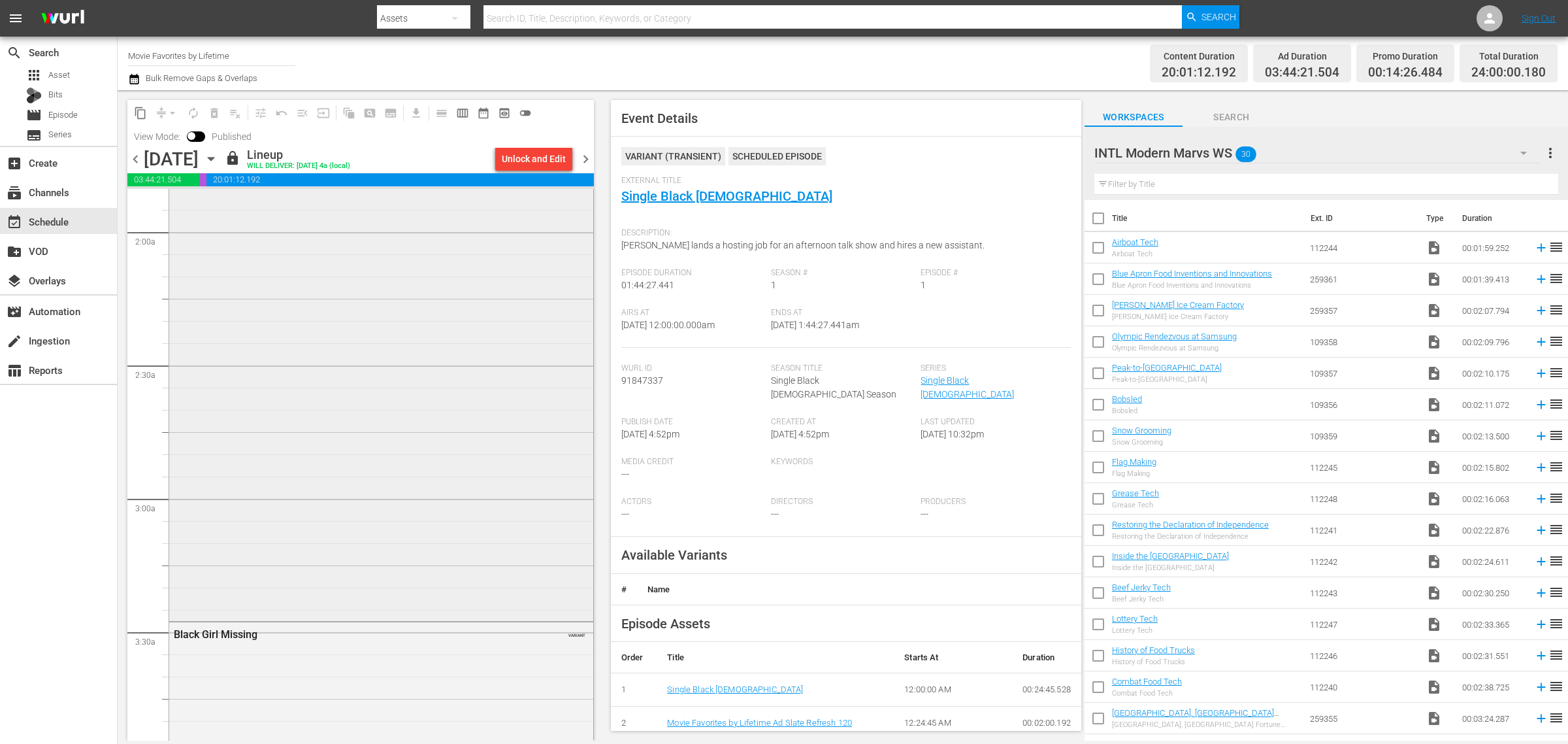
click at [425, 351] on div "Single Black Female 2: Simone's Revenge VARIANT" at bounding box center [381, 390] width 424 height 455
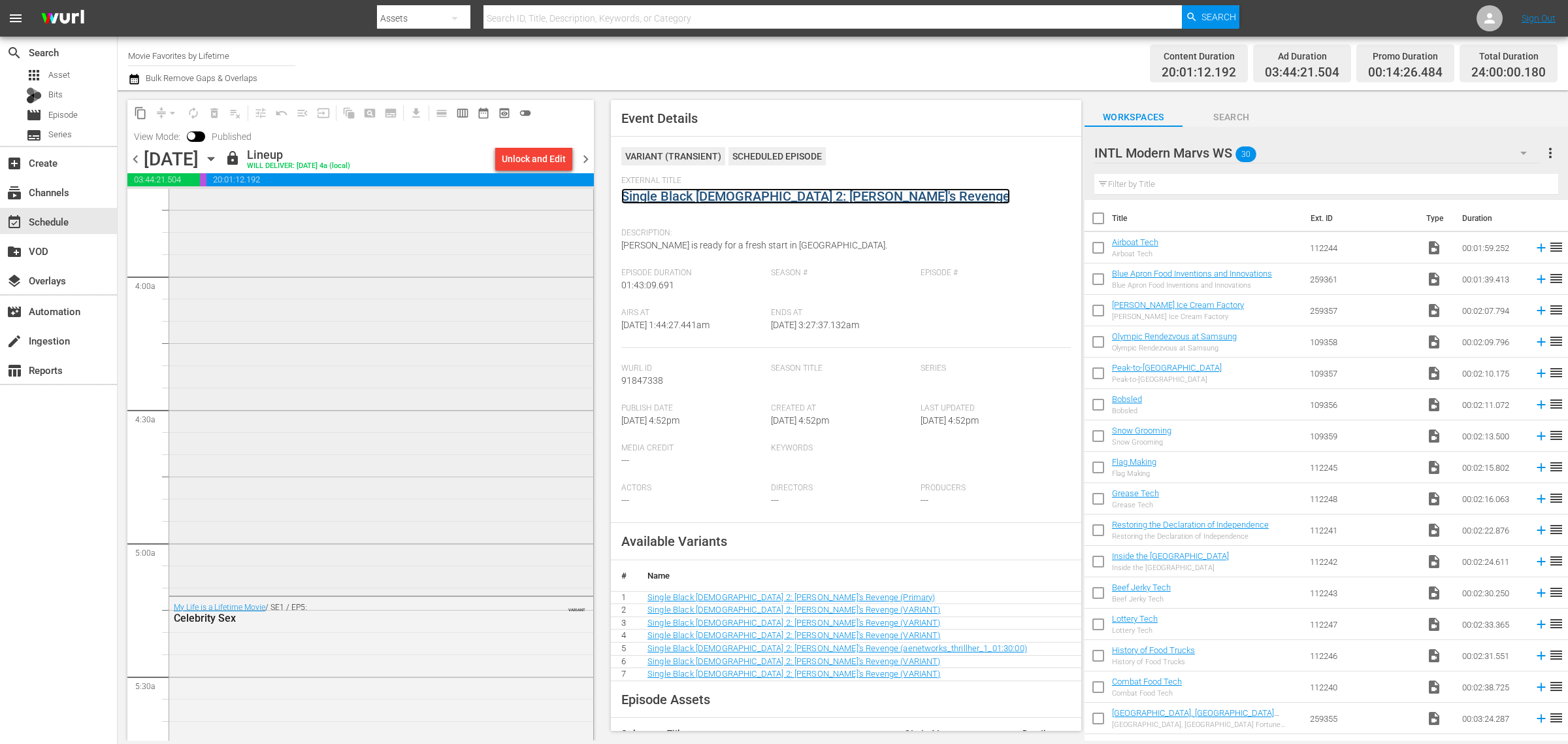
scroll to position [980, 0]
click at [397, 357] on div "Black Girl Missing VARIANT" at bounding box center [381, 361] width 424 height 459
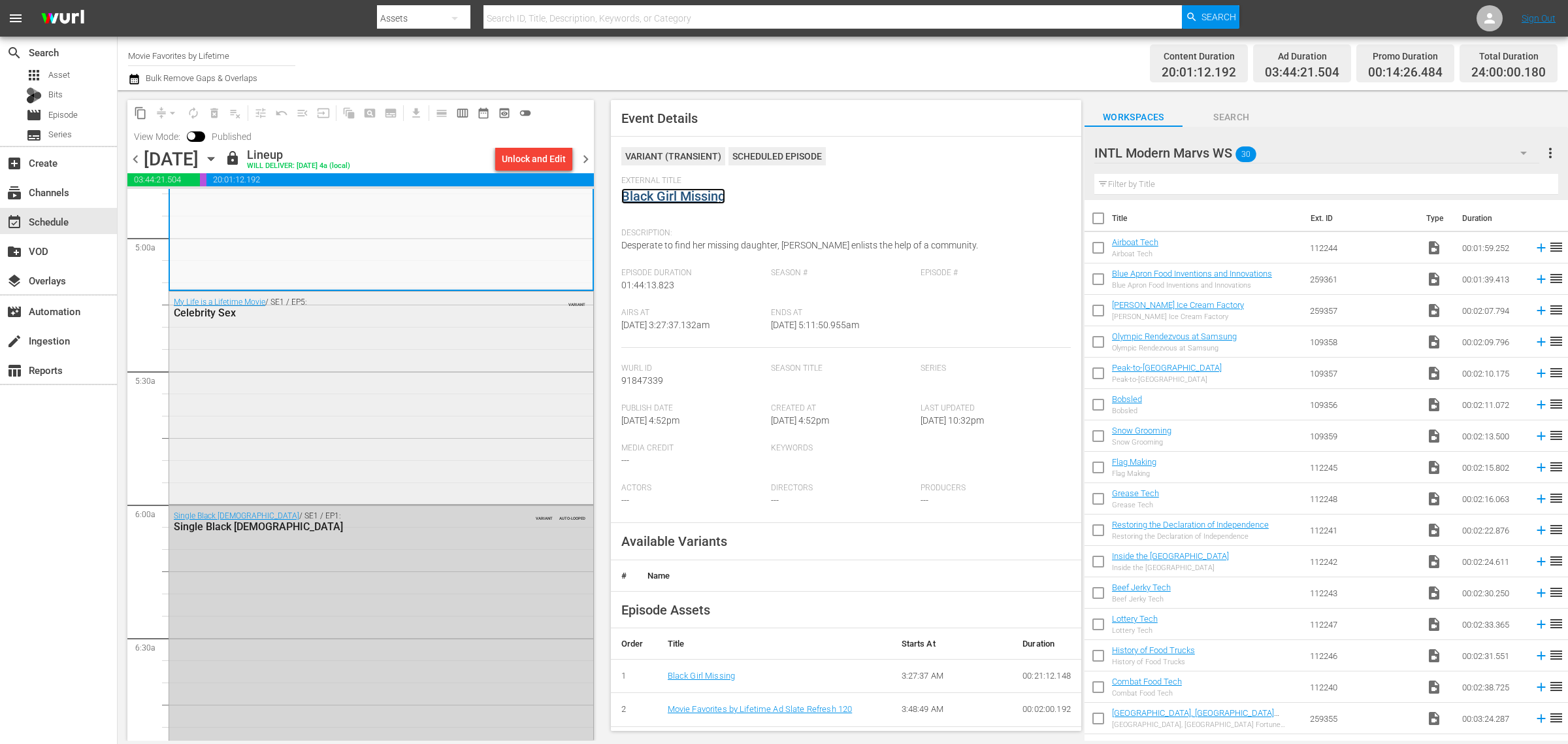
scroll to position [1308, 0]
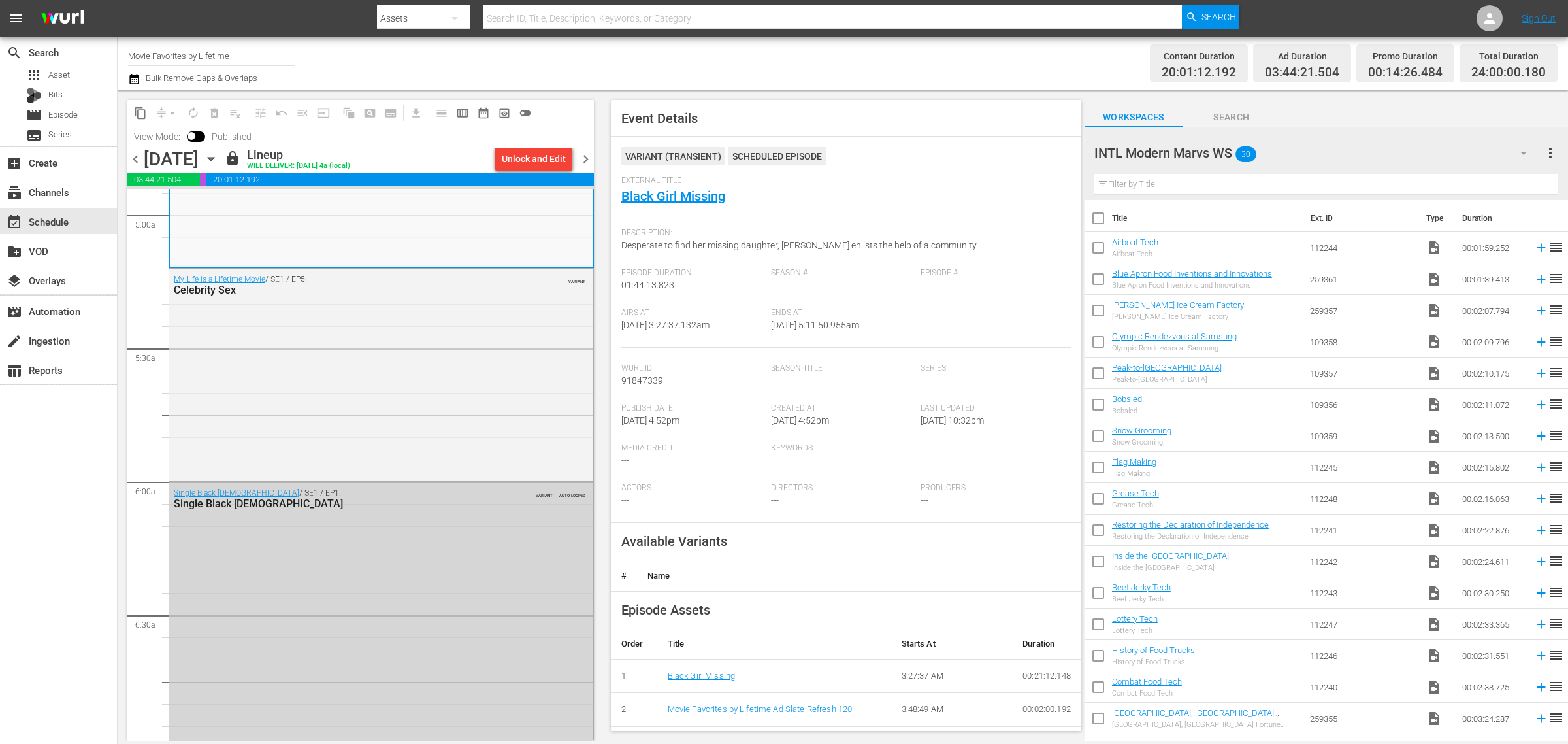
click at [505, 144] on div "content_copy compress arrow_drop_down autorenew_outlined delete_forever_outline…" at bounding box center [360, 123] width 466 height 47
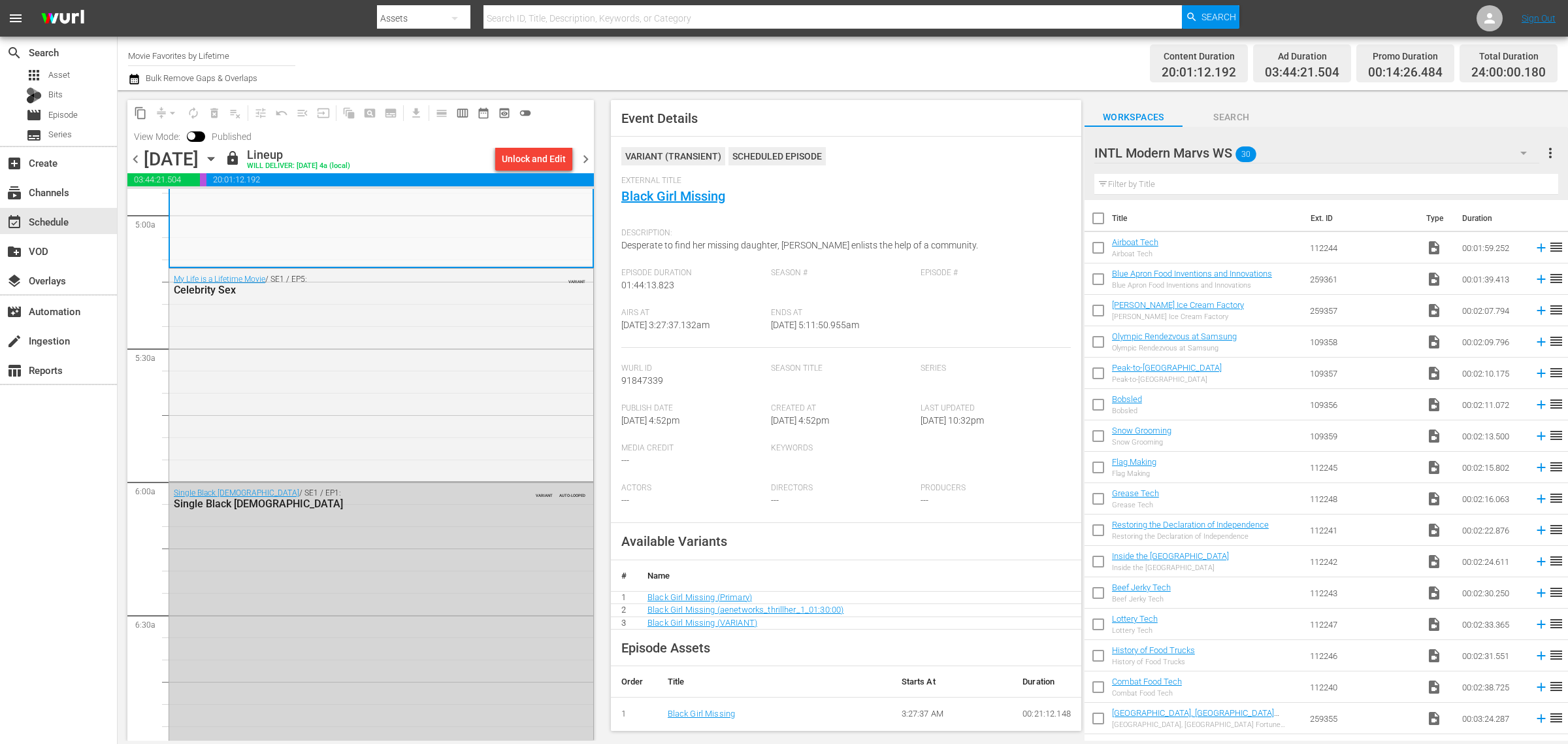
click at [522, 161] on div "Unlock and Edit" at bounding box center [533, 159] width 64 height 24
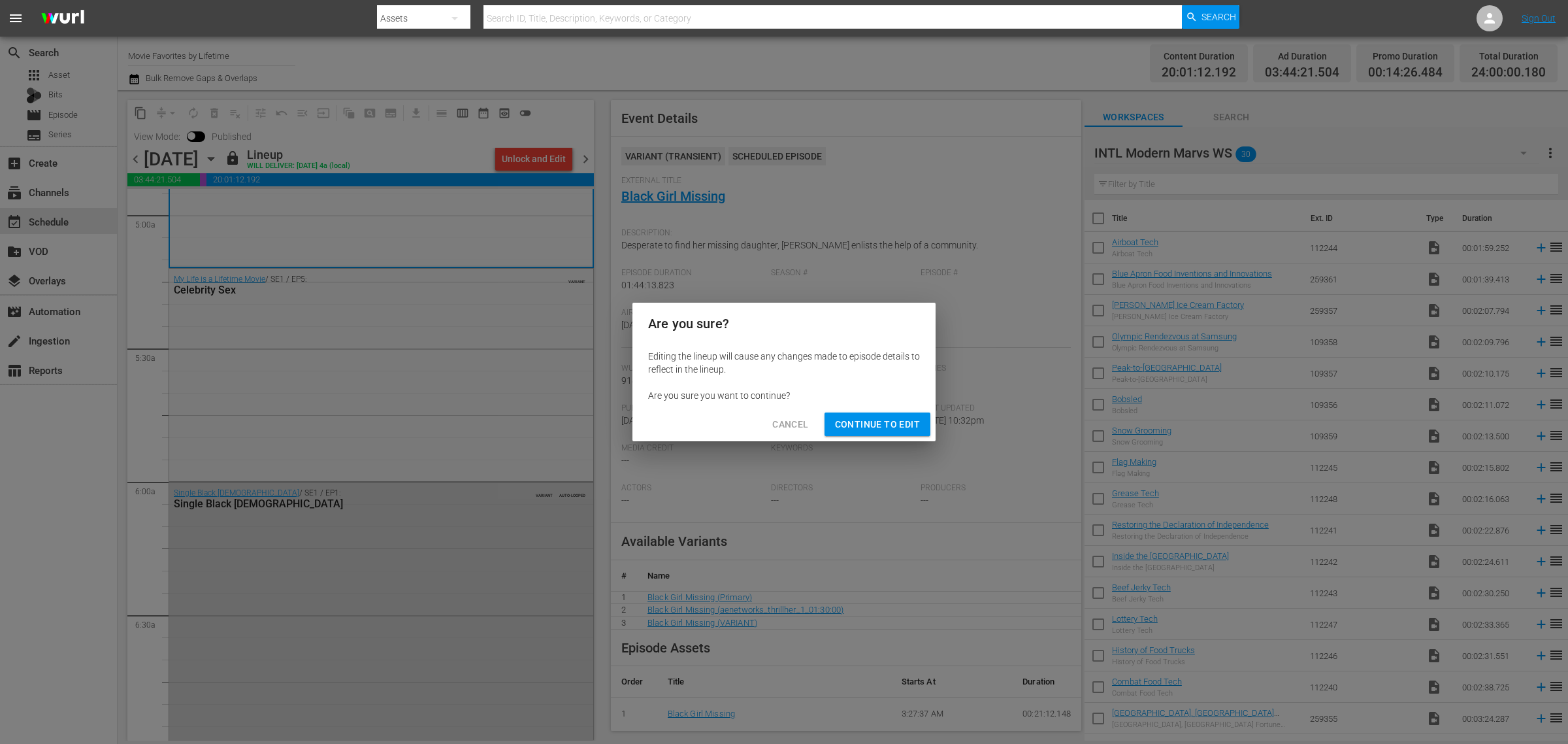
click at [903, 427] on span "Continue to Edit" at bounding box center [877, 425] width 85 height 17
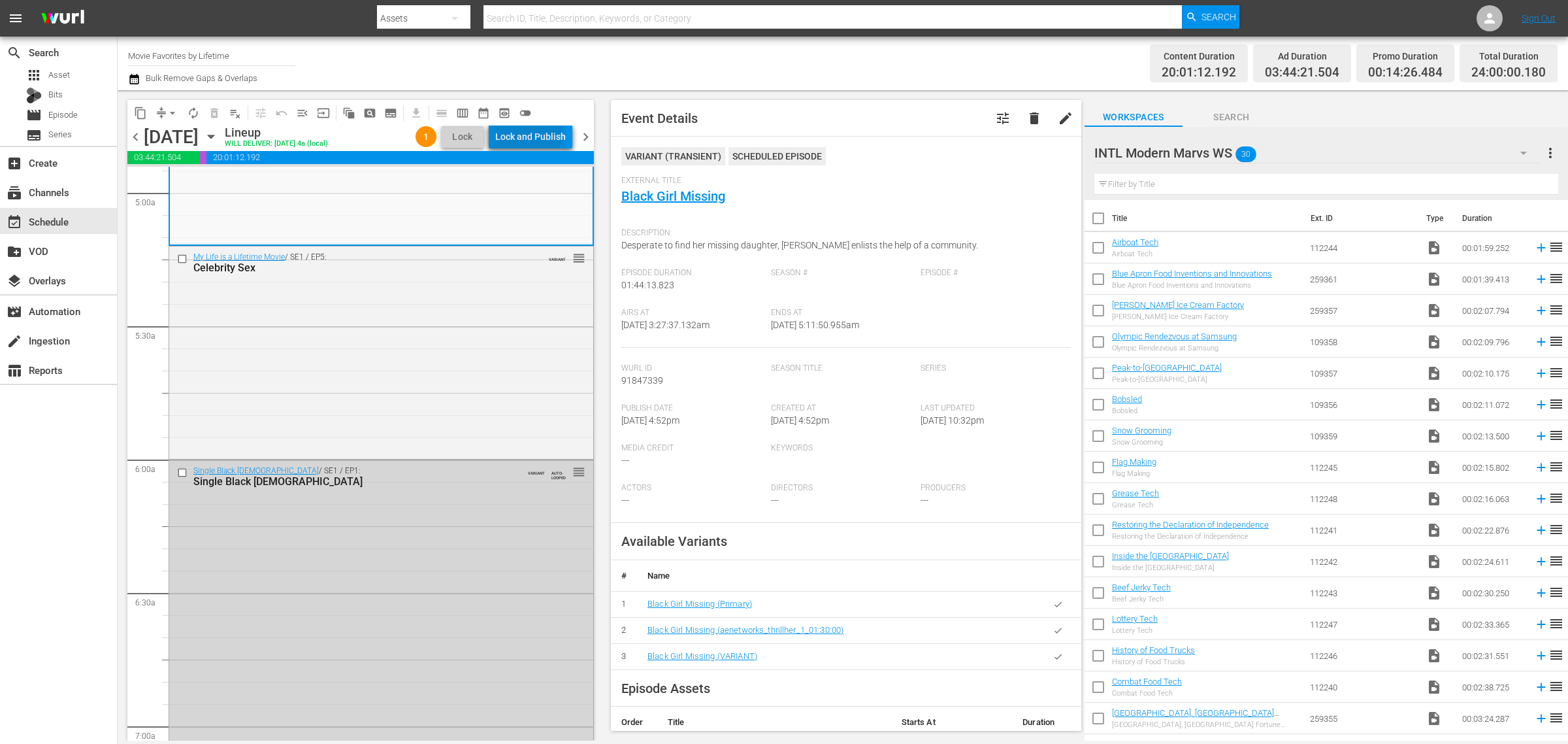
click at [531, 135] on div "Lock and Publish" at bounding box center [530, 137] width 70 height 24
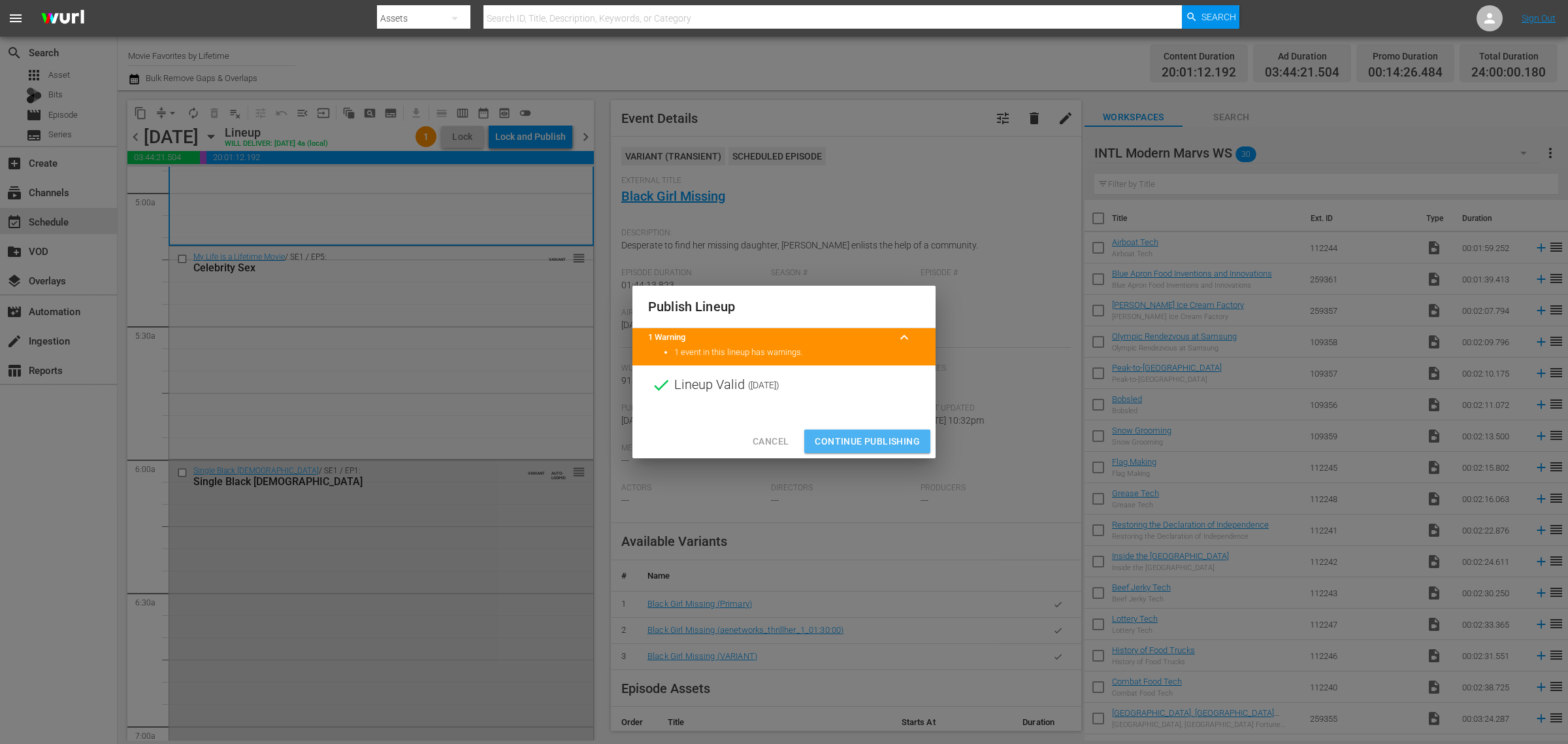
click at [846, 444] on span "Continue Publishing" at bounding box center [867, 441] width 105 height 17
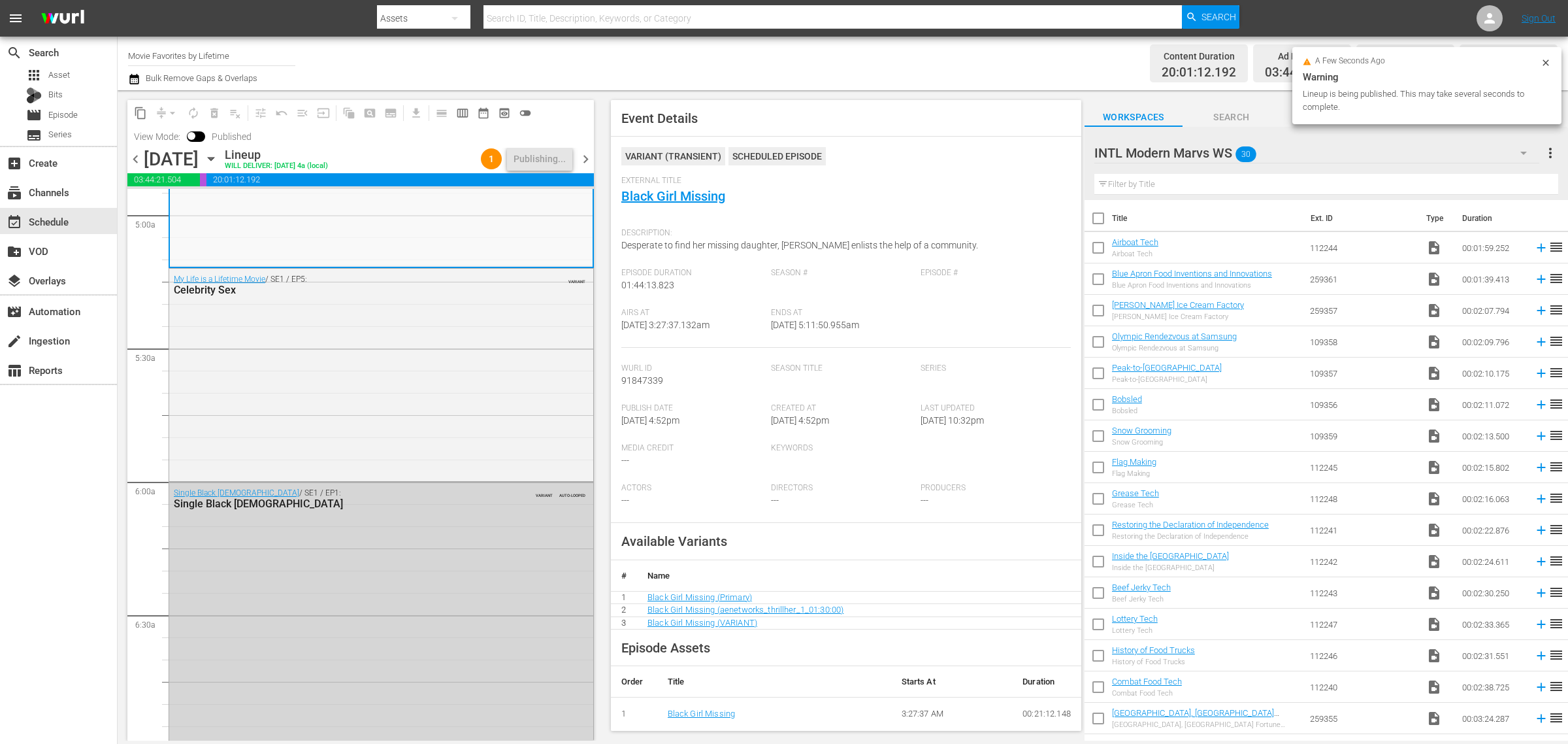
click at [894, 56] on div "Channel Title Movie Favorites by Lifetime Bulk Remove Gaps & Overlaps" at bounding box center [518, 63] width 779 height 47
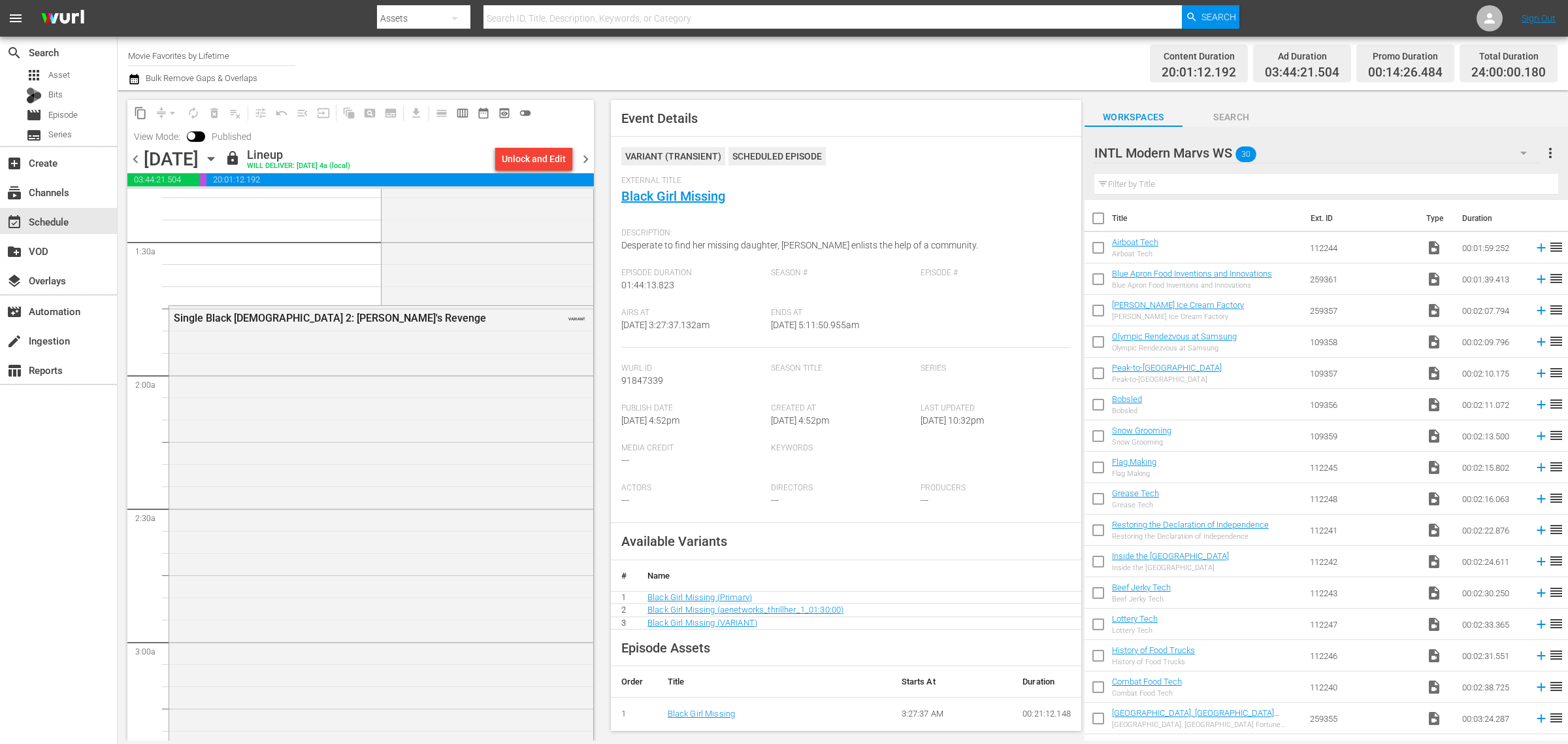
scroll to position [0, 0]
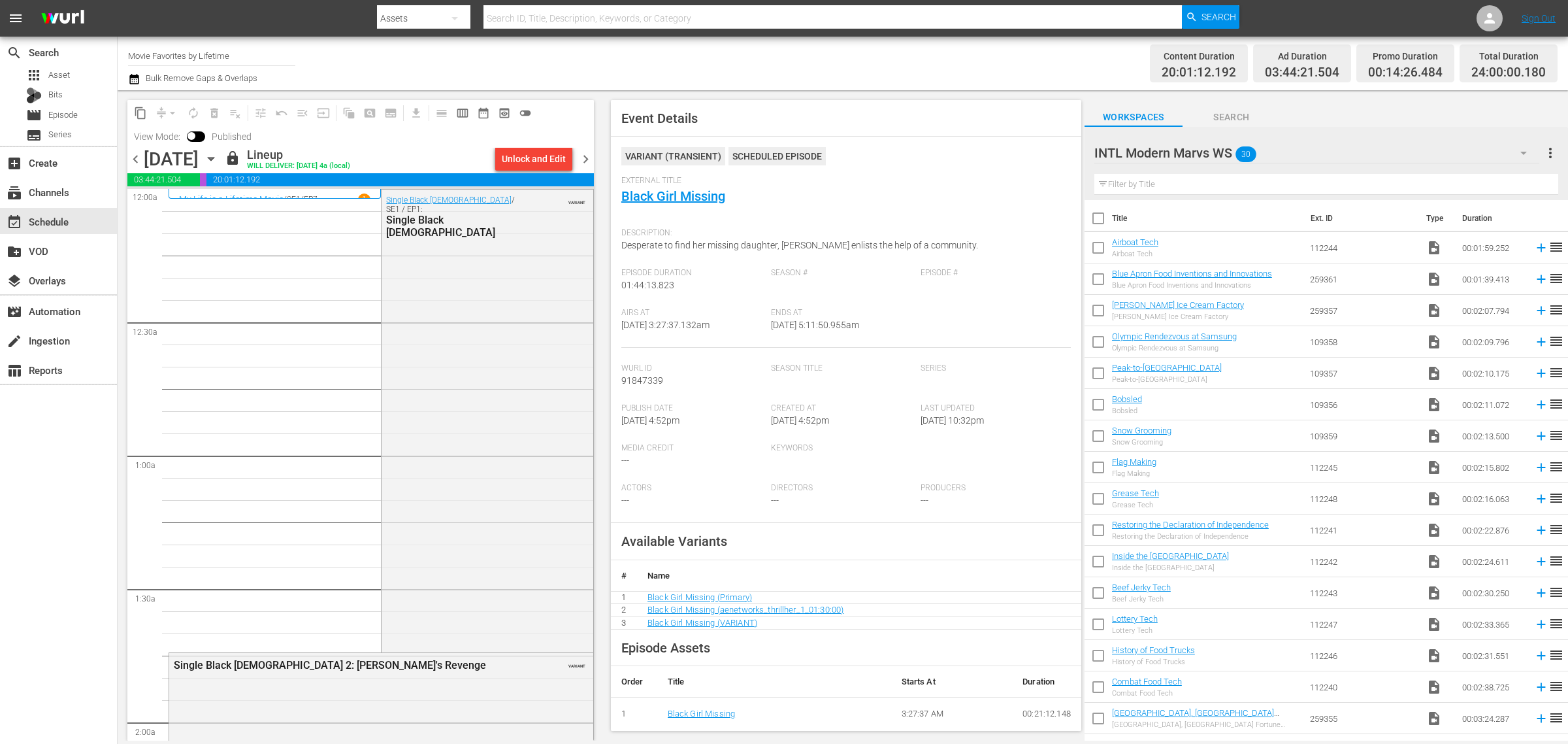
click at [594, 164] on div "content_copy compress arrow_drop_down autorenew_outlined delete_forever_outline…" at bounding box center [357, 415] width 480 height 651
click at [585, 153] on span "chevron_right" at bounding box center [586, 159] width 17 height 17
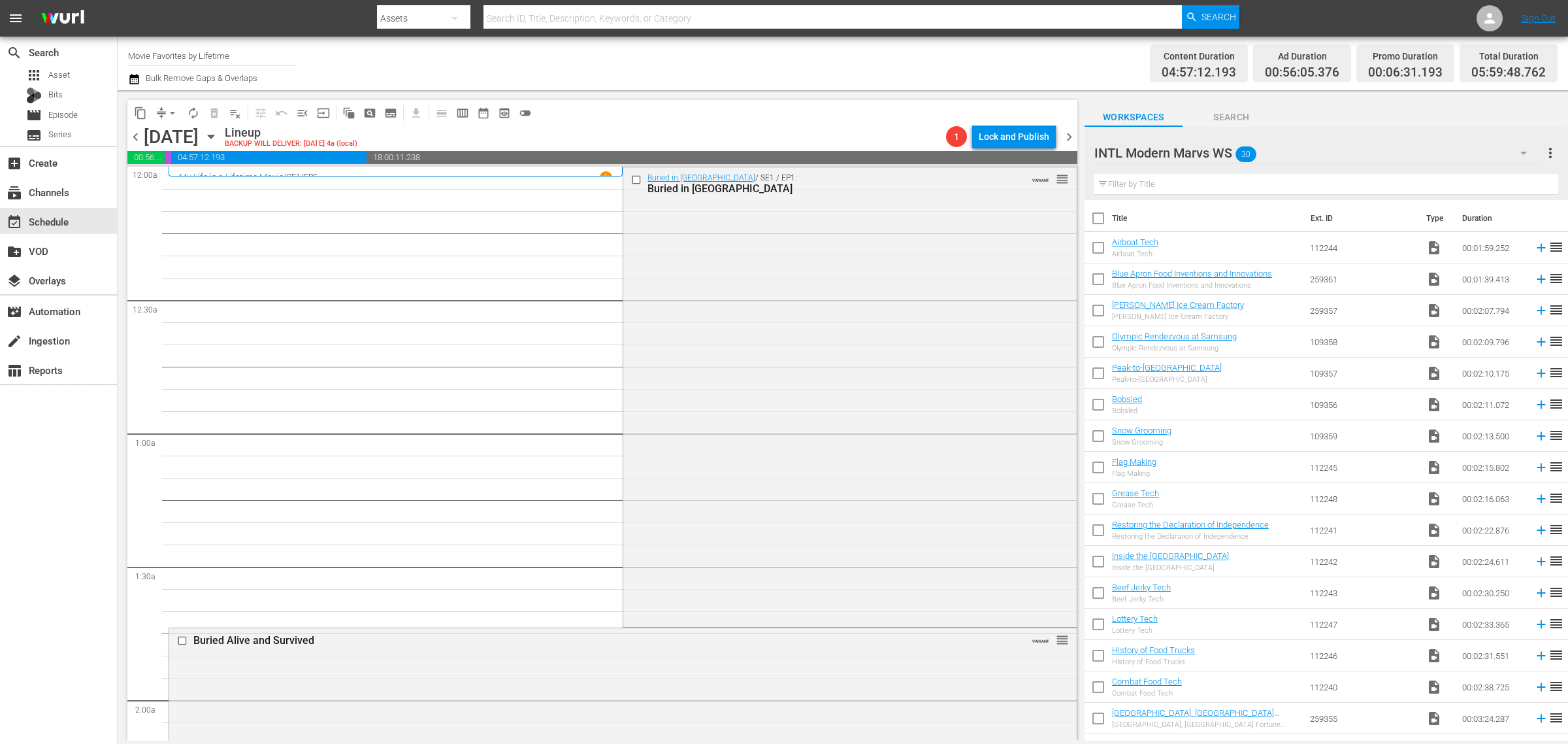
click at [836, 58] on div "Channel Title Movie Favorites by Lifetime Bulk Remove Gaps & Overlaps" at bounding box center [518, 63] width 779 height 47
click at [712, 341] on div "Buried in Barstow / SE1 / EP1: Buried in Barstow VARIANT reorder" at bounding box center [850, 396] width 453 height 457
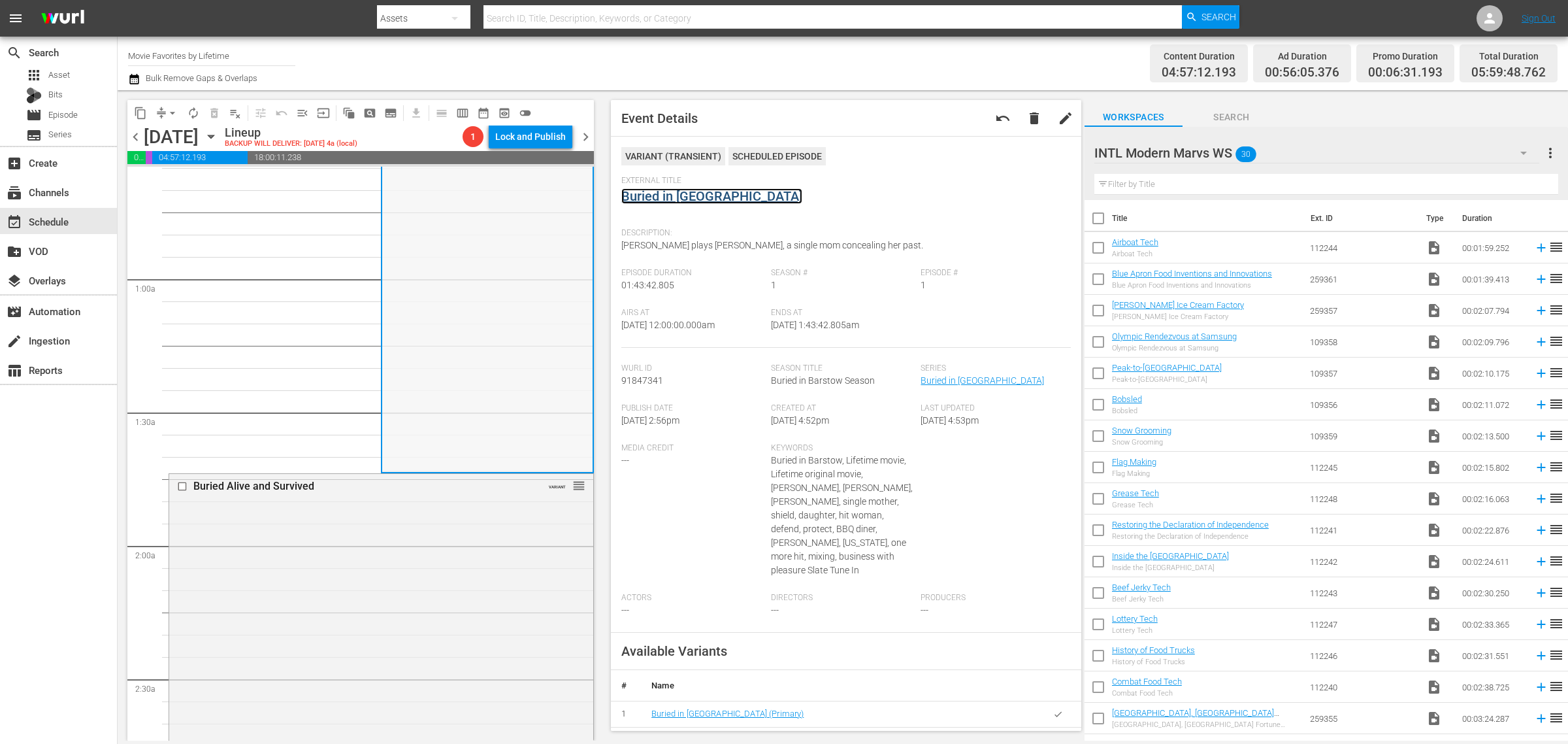
scroll to position [164, 0]
click at [435, 501] on div "Buried Alive and Survived VARIANT reorder" at bounding box center [381, 693] width 424 height 458
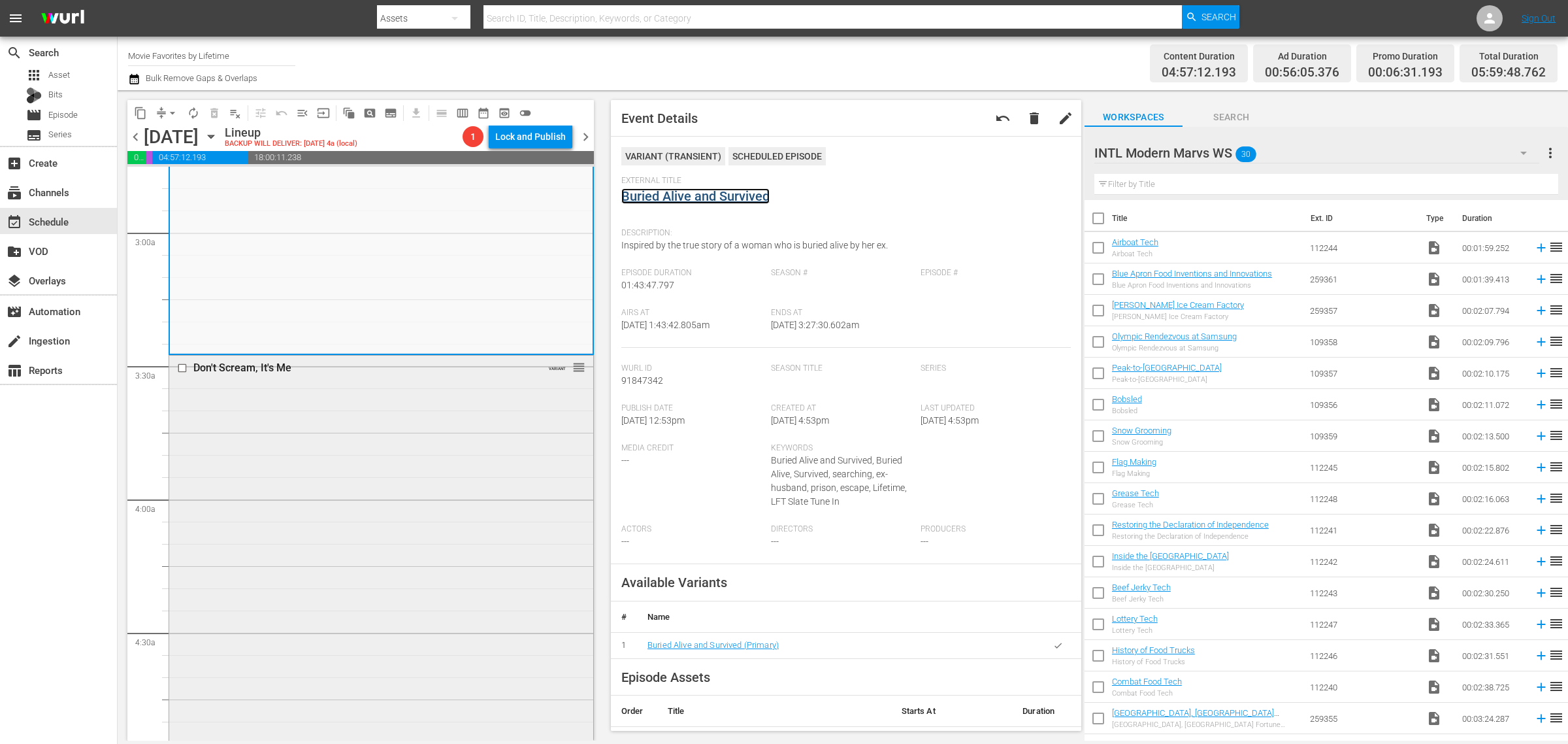
scroll to position [735, 0]
click at [350, 482] on div "Don't Scream, It's Me VARIANT reorder" at bounding box center [381, 582] width 424 height 456
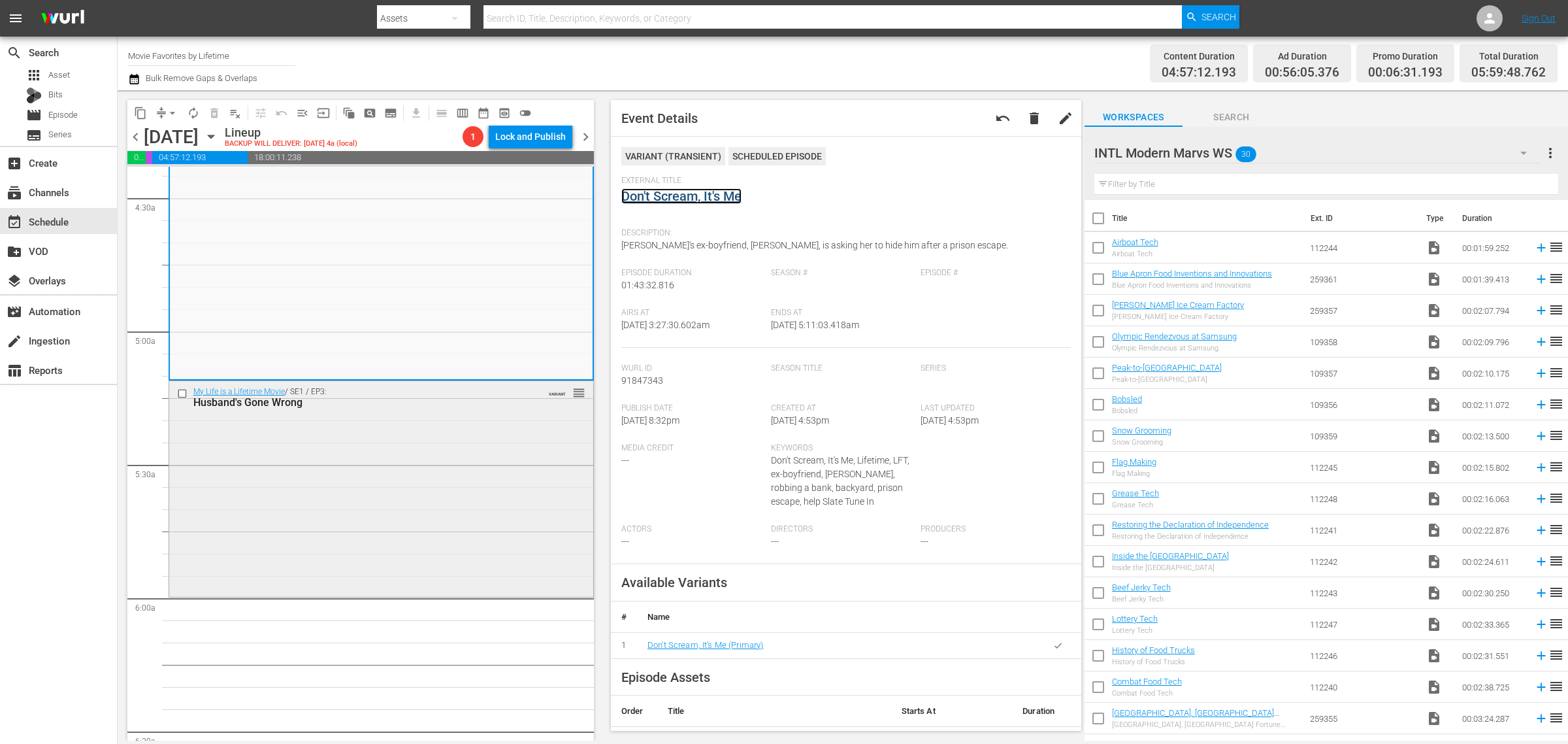
scroll to position [1226, 0]
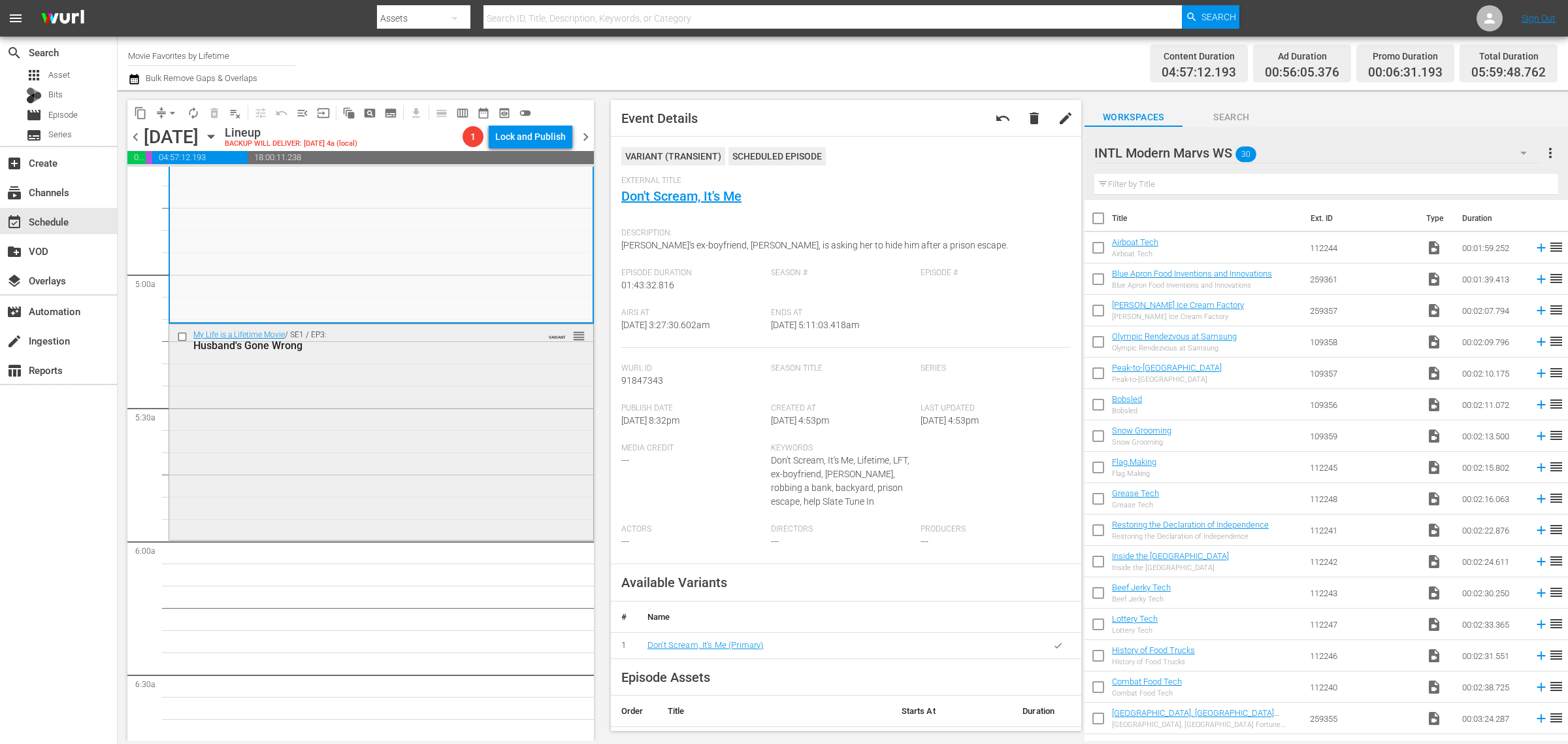
click at [371, 375] on div "My Life is a Lifetime Movie / SE1 / EP3: Husband's Gone Wrong VARIANT reorder" at bounding box center [381, 431] width 424 height 213
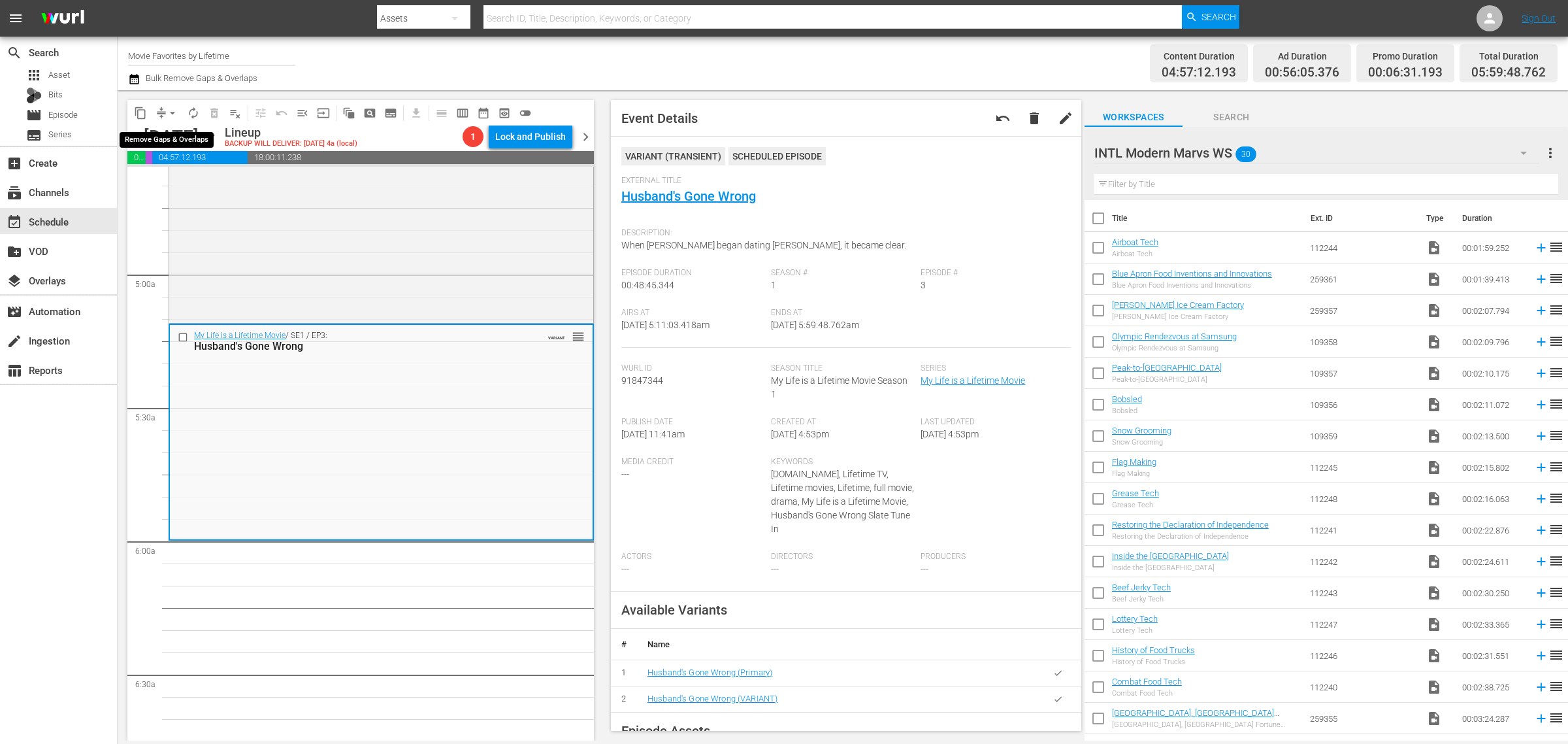
click at [168, 109] on span "arrow_drop_down" at bounding box center [172, 113] width 13 height 13
click at [165, 139] on li "Align to Midnight" at bounding box center [173, 138] width 138 height 21
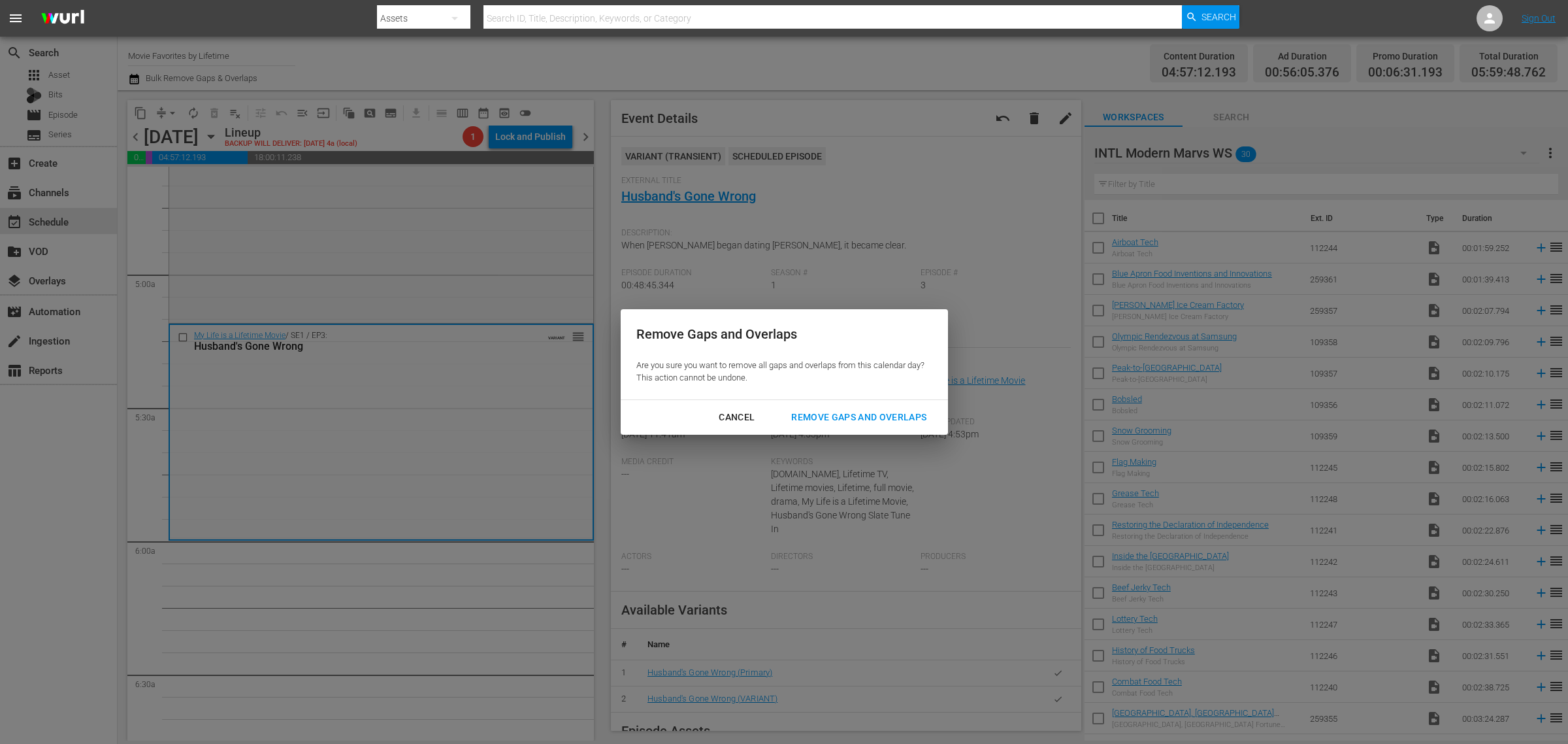
click at [893, 415] on div "Remove Gaps and Overlaps" at bounding box center [859, 417] width 156 height 17
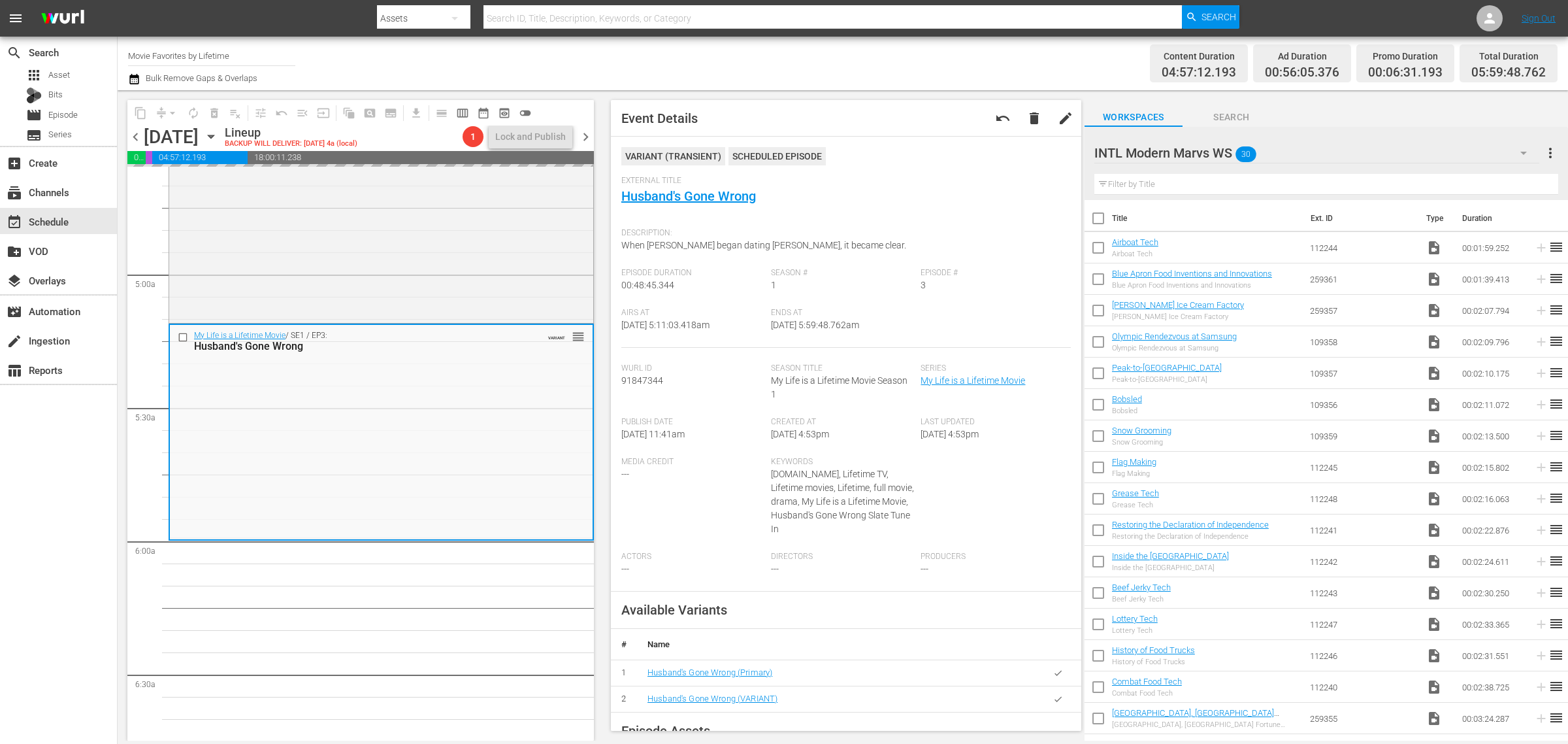
click at [1344, 13] on nav "menu Search By Assets Search ID, Title, Description, Keywords, or Category Sear…" at bounding box center [784, 18] width 1568 height 36
click at [179, 111] on span "arrow_drop_down" at bounding box center [172, 113] width 13 height 13
click at [179, 138] on li "Align to Midnight" at bounding box center [173, 138] width 138 height 21
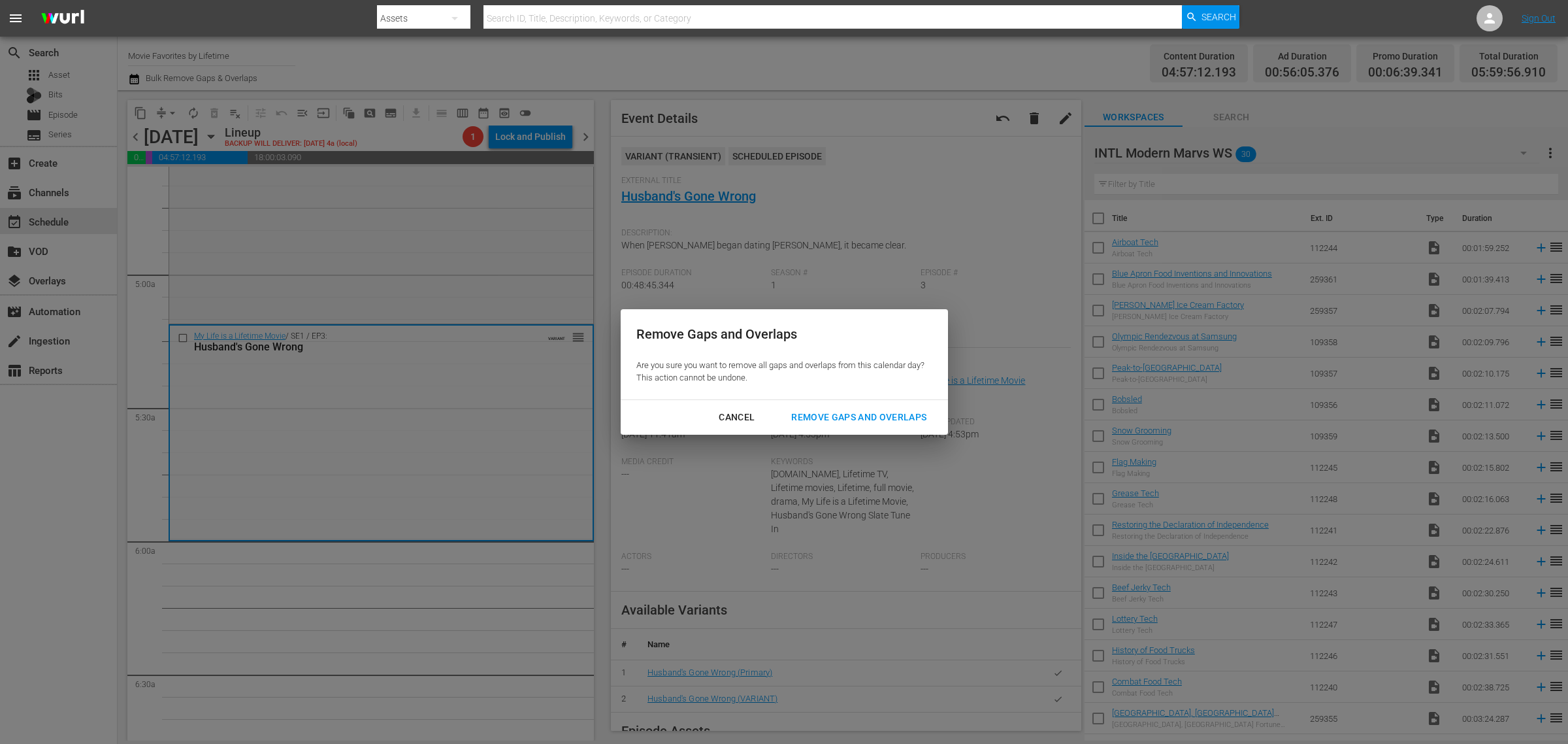
click at [897, 422] on div "Remove Gaps and Overlaps" at bounding box center [859, 417] width 156 height 17
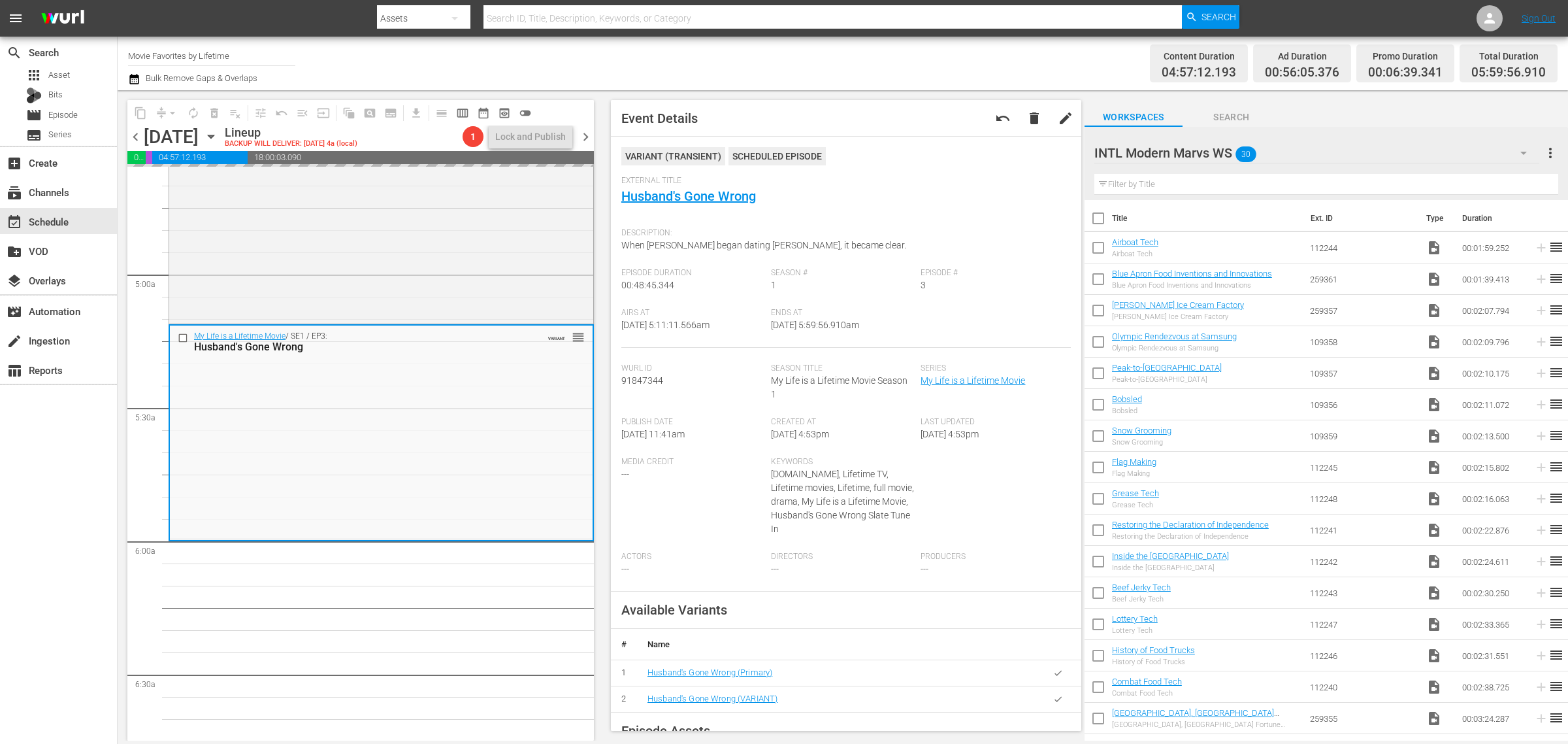
click at [937, 51] on div "Content Duration 04:57:12.193 Ad Duration 00:56:05.376 Promo Duration 00:06:39.…" at bounding box center [1232, 63] width 650 height 47
click at [915, 54] on div "Content Duration 04:57:12.193 Ad Duration 00:56:05.376 Promo Duration 00:06:43.…" at bounding box center [1232, 63] width 650 height 47
click at [190, 110] on span "autorenew_outlined" at bounding box center [193, 113] width 13 height 13
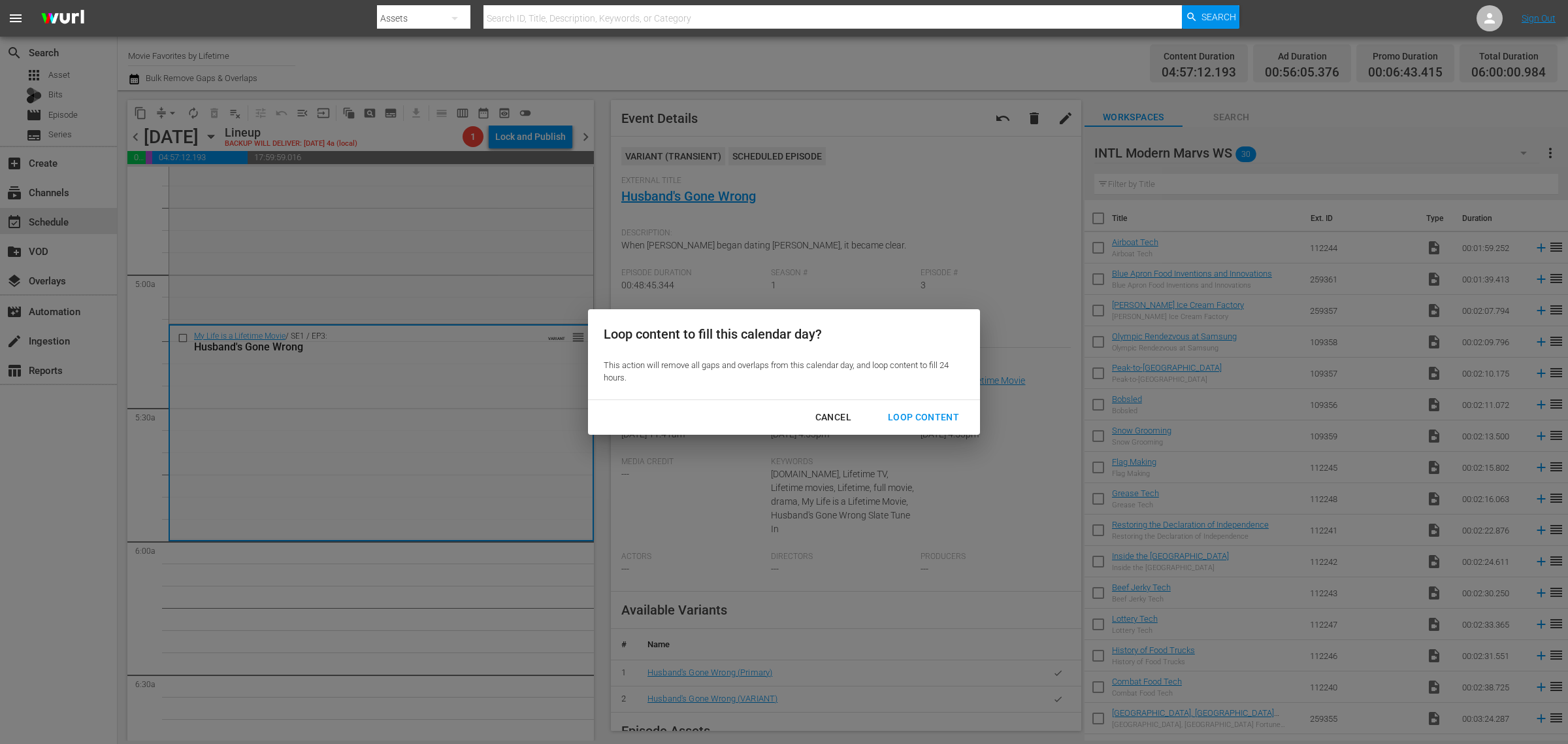
click at [918, 414] on div "Loop Content" at bounding box center [923, 417] width 92 height 17
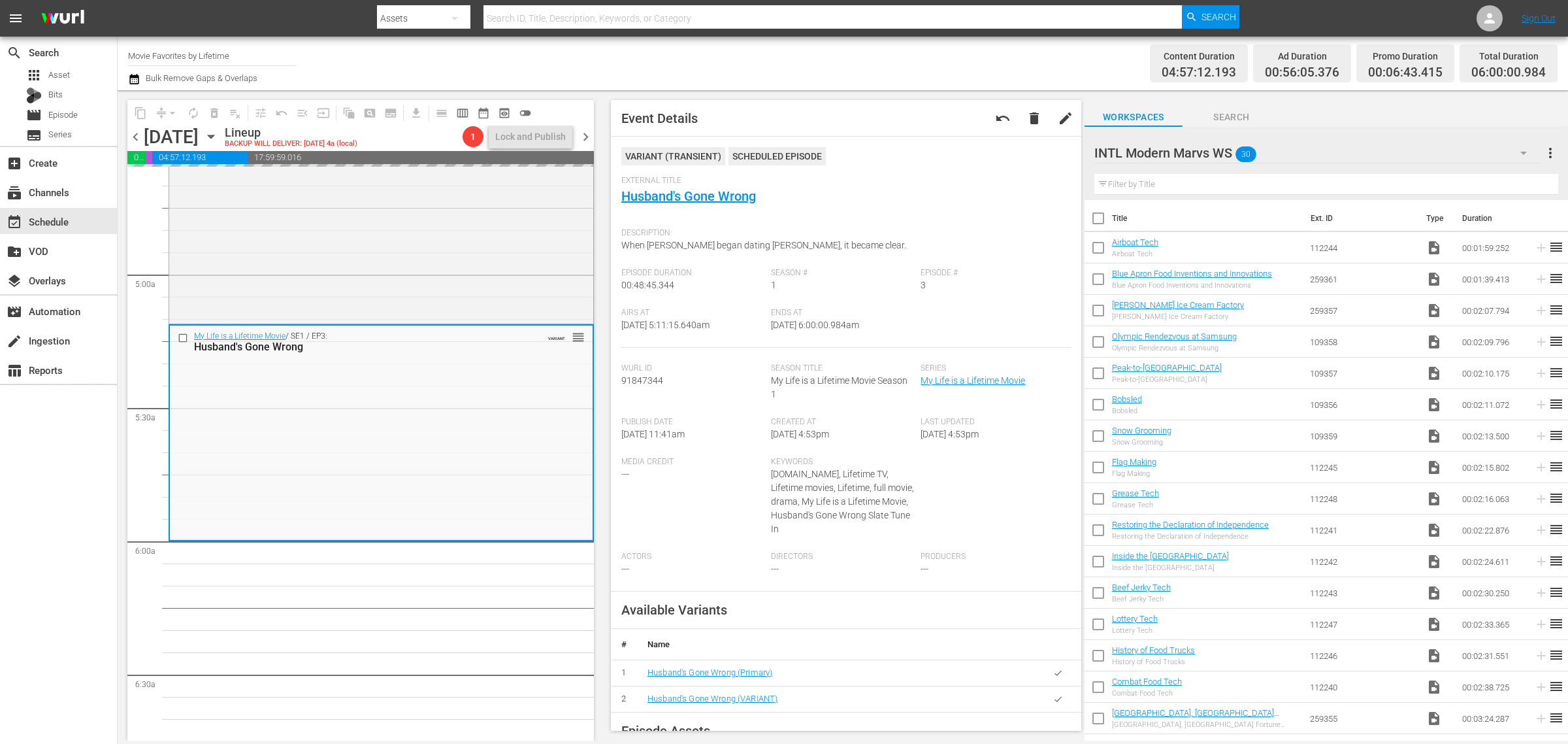
click at [874, 62] on div "Channel Title Movie Favorites by Lifetime Bulk Remove Gaps & Overlaps" at bounding box center [518, 63] width 779 height 47
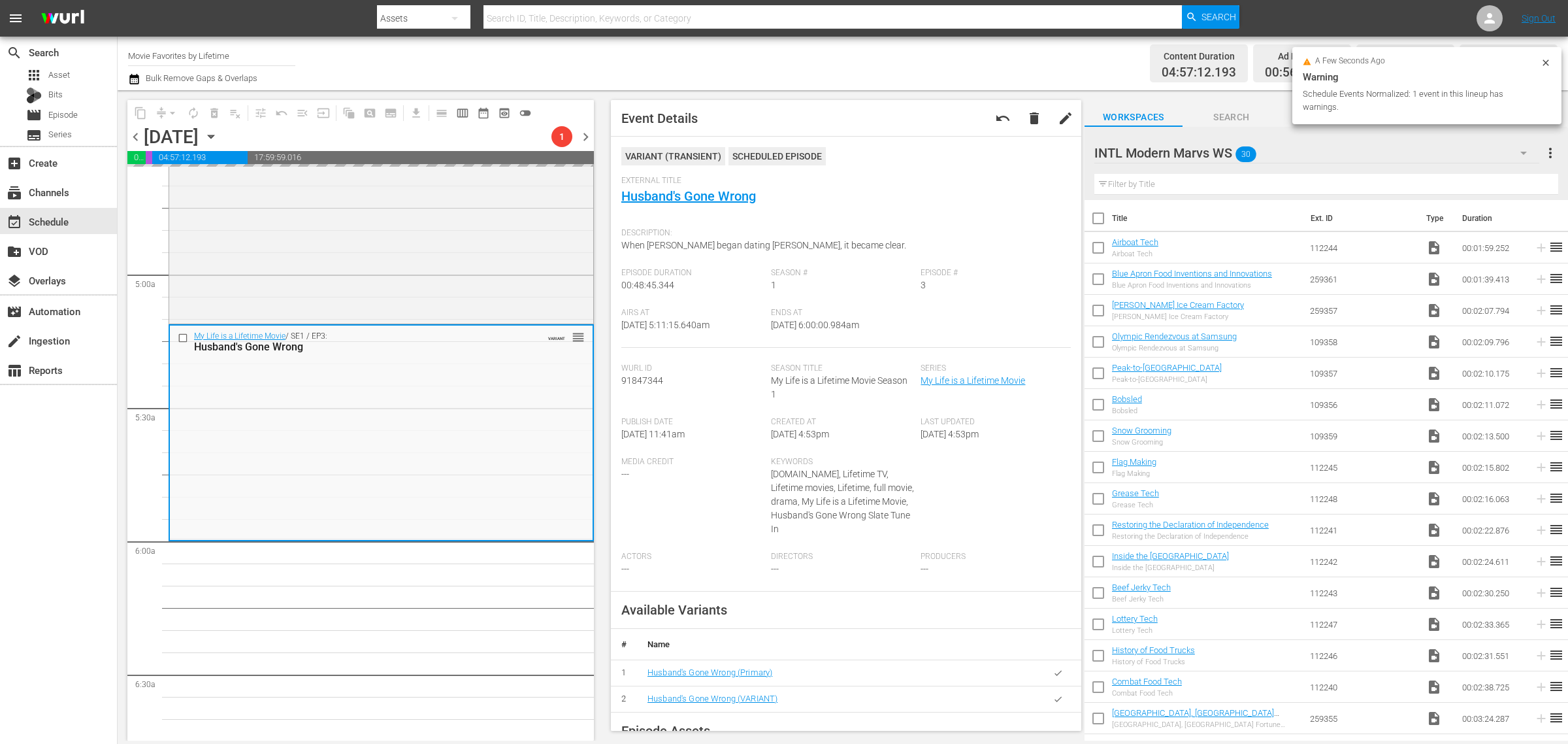
click at [695, 50] on div "Channel Title Movie Favorites by Lifetime Bulk Remove Gaps & Overlaps" at bounding box center [518, 63] width 779 height 47
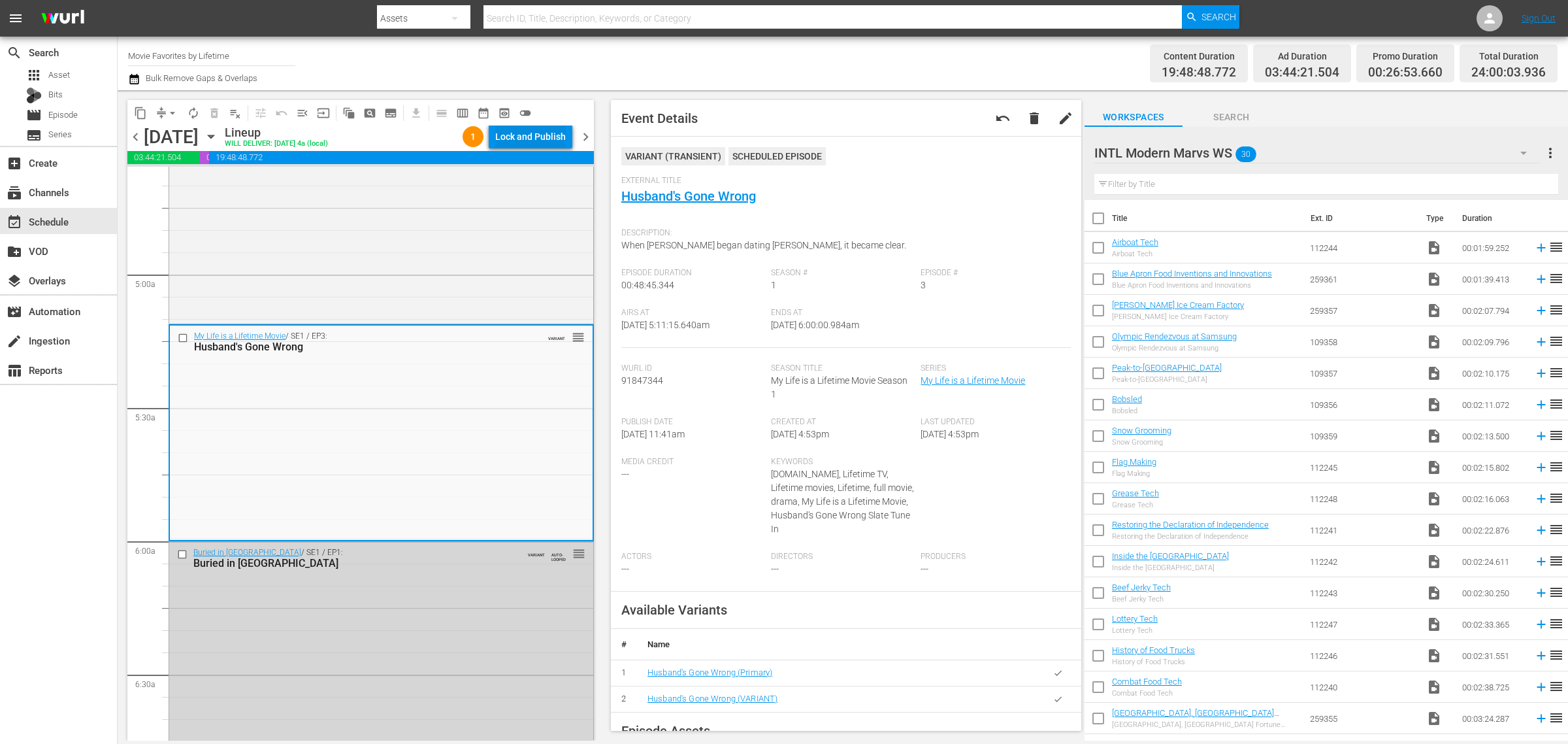
click at [544, 138] on div "Lock and Publish" at bounding box center [530, 137] width 70 height 24
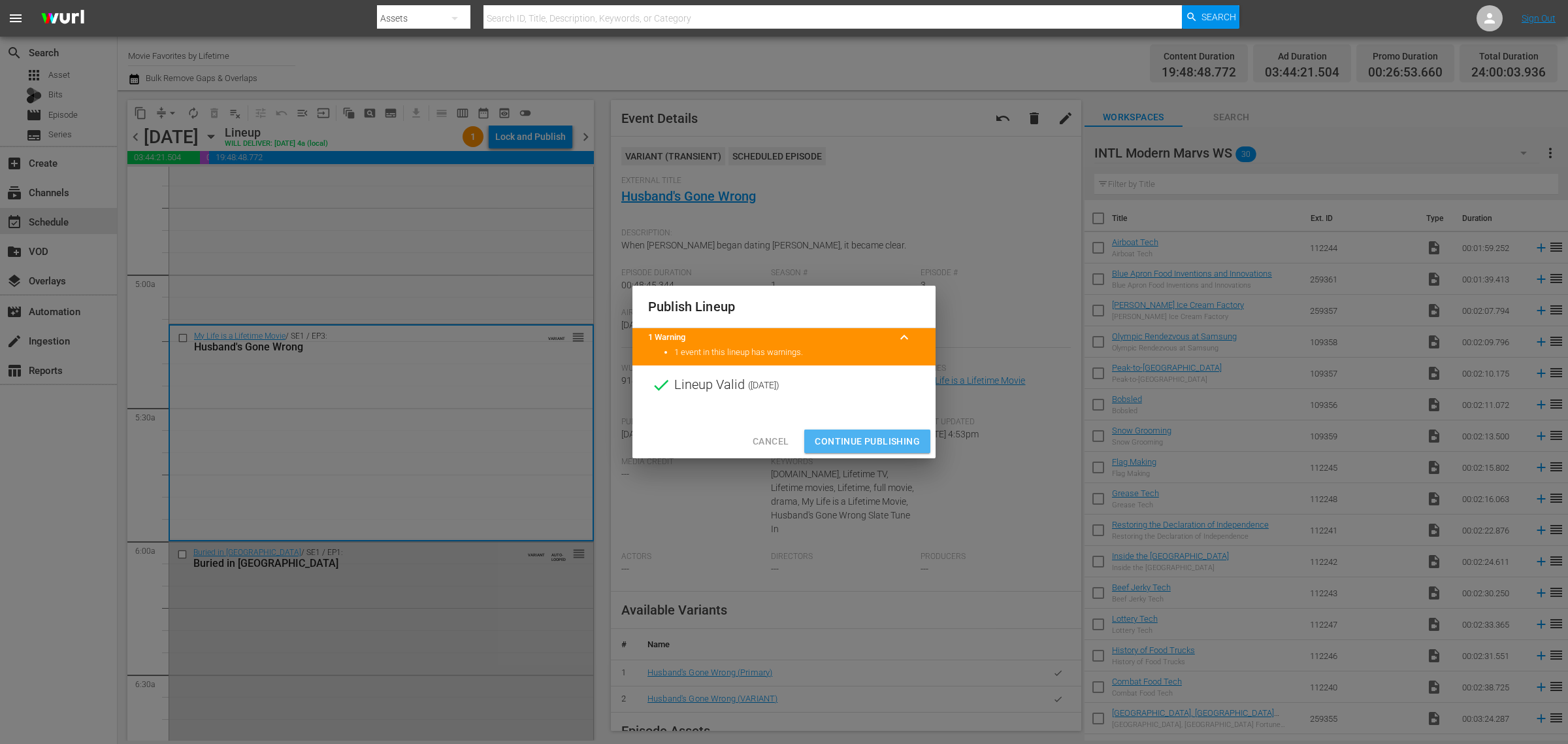
click at [869, 443] on span "Continue Publishing" at bounding box center [867, 441] width 105 height 17
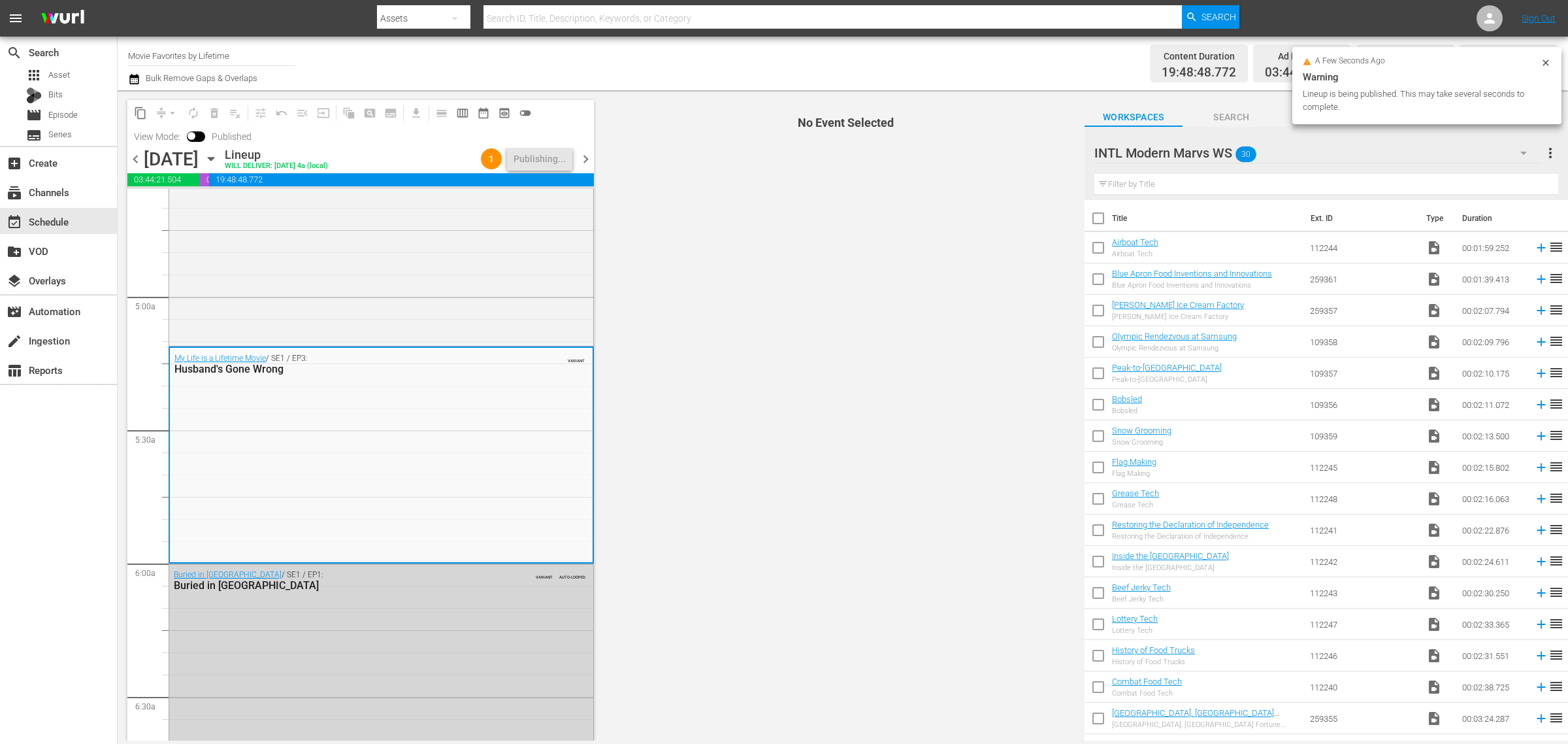
click at [735, 66] on div "Channel Title Movie Favorites by Lifetime Bulk Remove Gaps & Overlaps" at bounding box center [518, 63] width 779 height 47
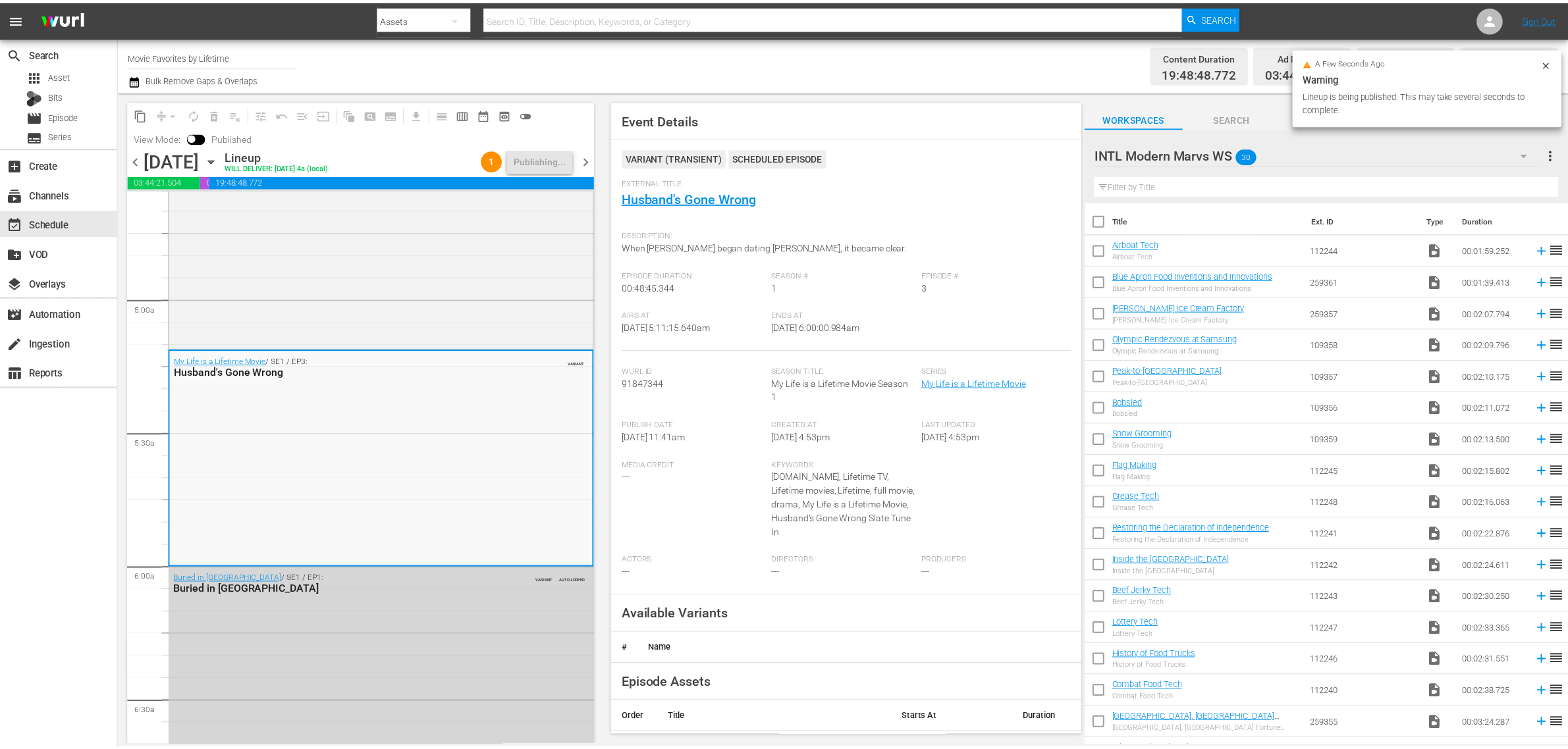
scroll to position [0, 0]
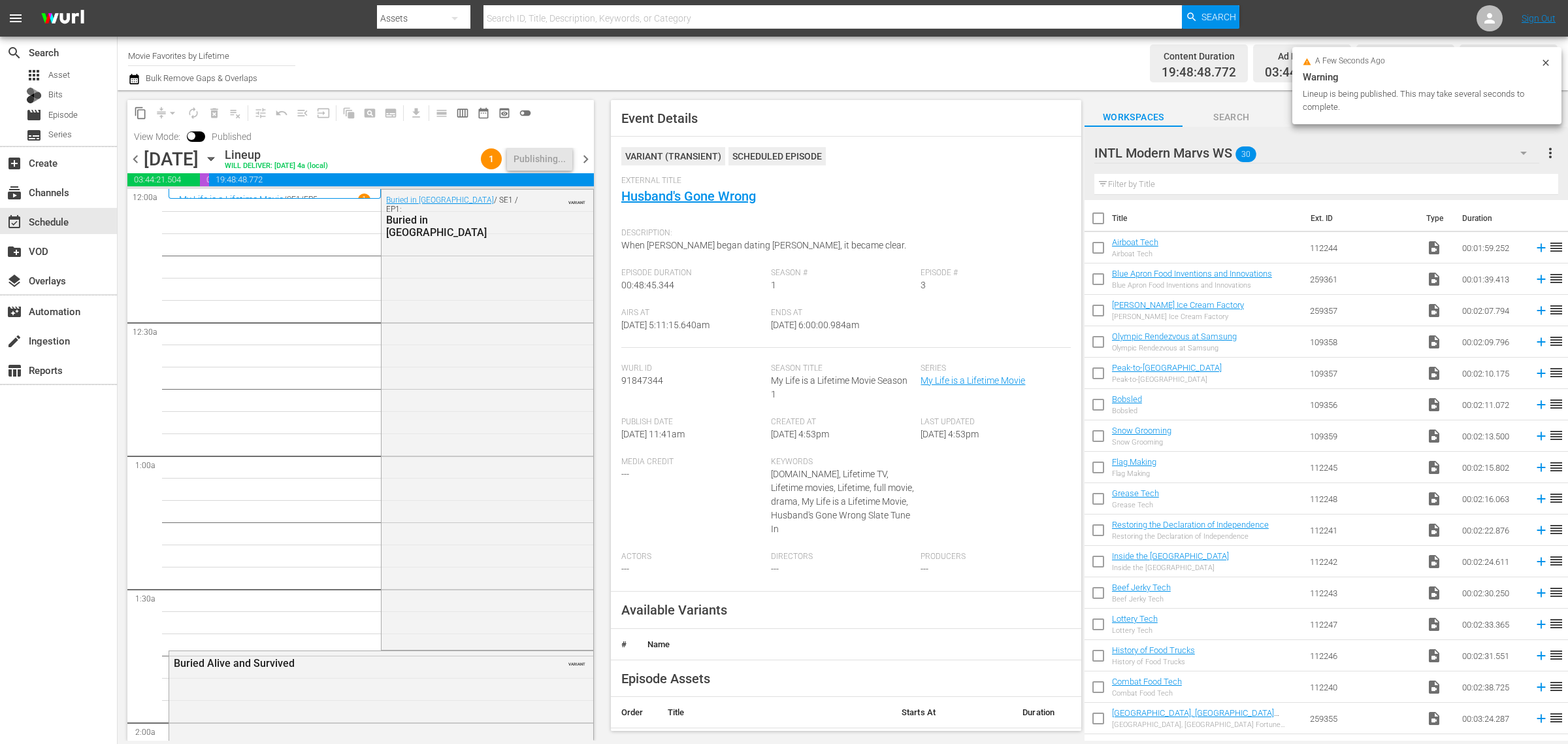
click at [808, 61] on div "Channel Title Movie Favorites by Lifetime Bulk Remove Gaps & Overlaps" at bounding box center [518, 63] width 779 height 47
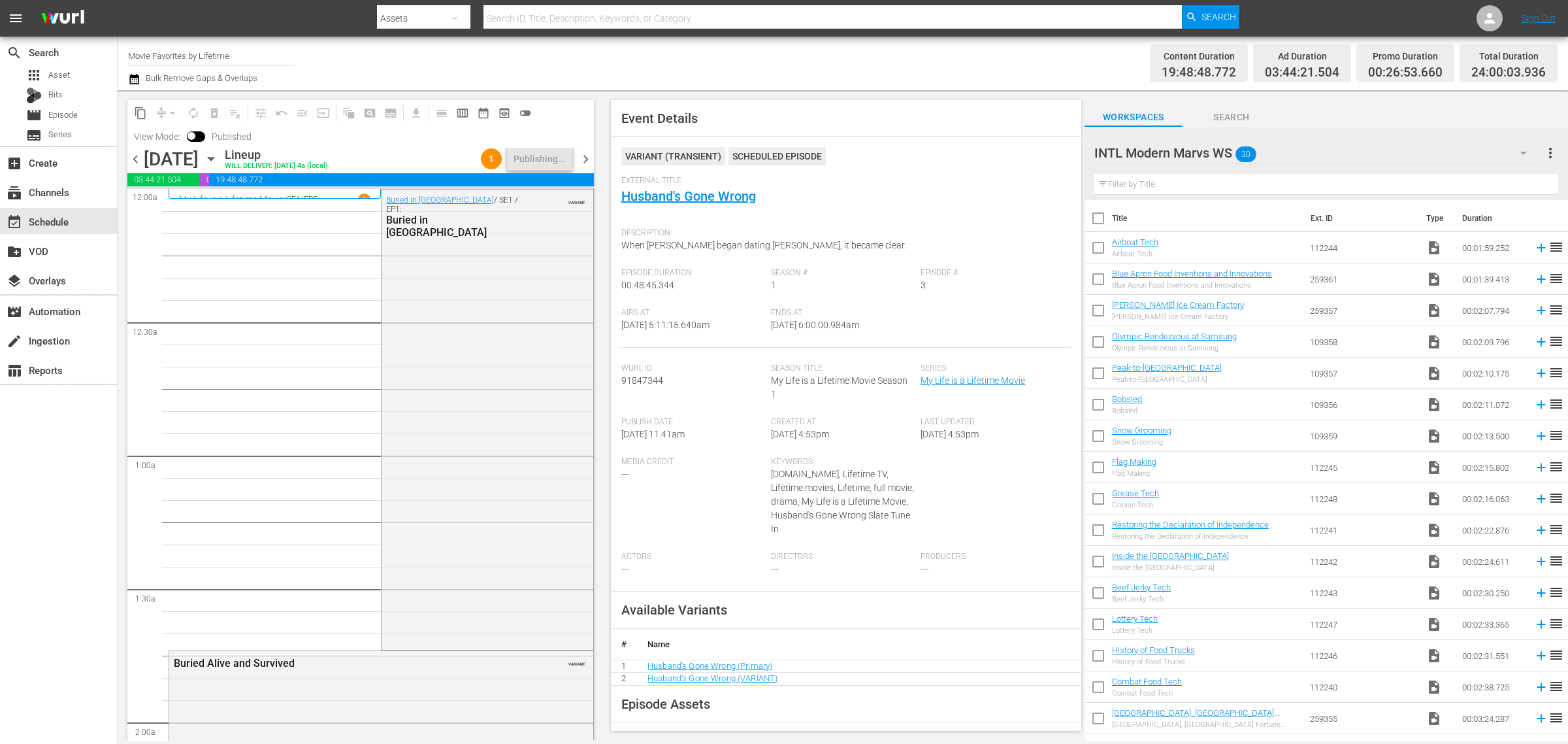
click at [745, 51] on div "Channel Title Movie Favorites by Lifetime Bulk Remove Gaps & Overlaps" at bounding box center [518, 63] width 779 height 47
click at [582, 59] on div "Channel Title Movie Favorites by Lifetime Bulk Remove Gaps & Overlaps" at bounding box center [518, 63] width 779 height 47
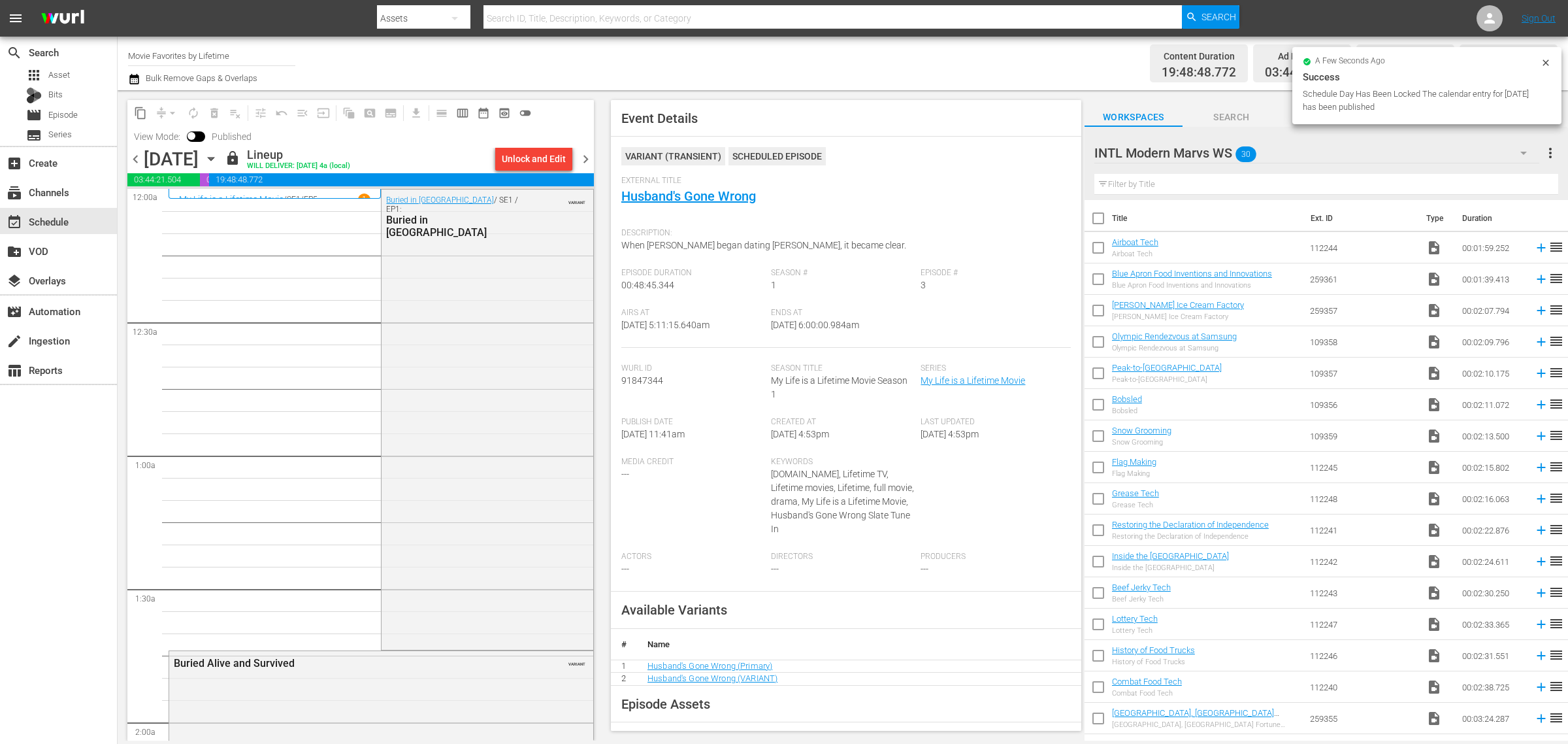
click at [585, 156] on span "chevron_right" at bounding box center [586, 159] width 17 height 17
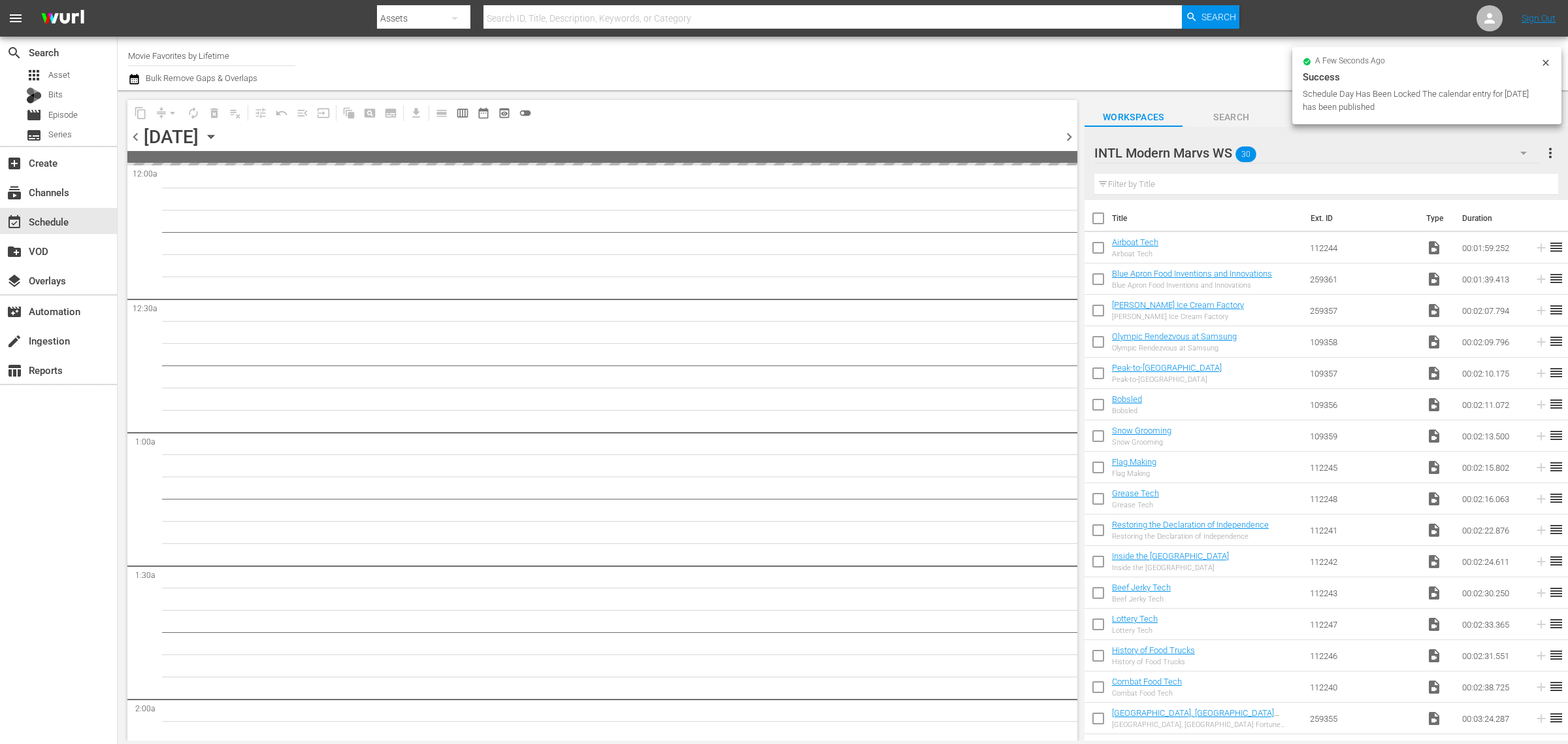
click at [790, 58] on div "Channel Title Movie Favorites by Lifetime Bulk Remove Gaps & Overlaps" at bounding box center [518, 63] width 779 height 47
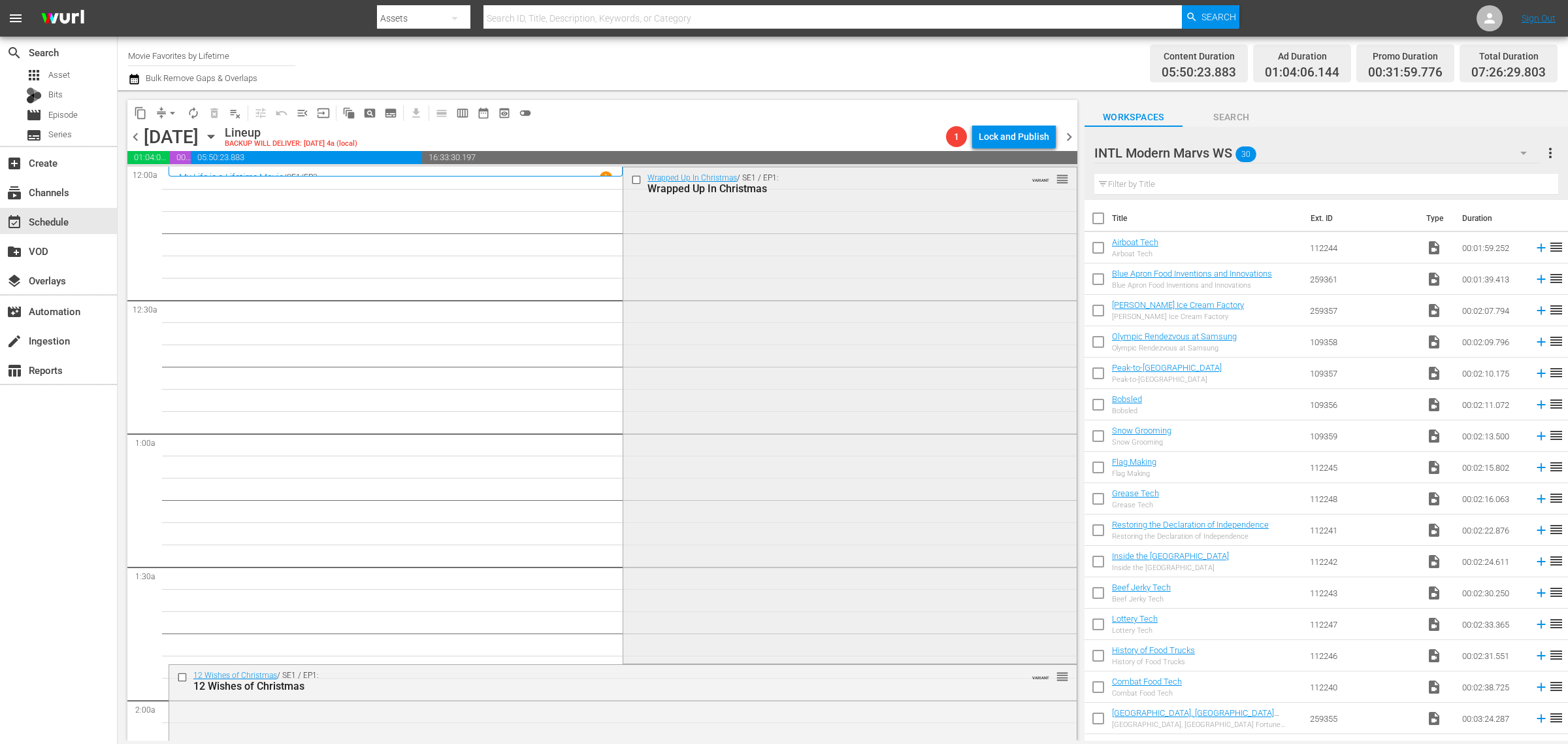
click at [888, 364] on div "Wrapped Up In Christmas / SE1 / EP1: Wrapped Up In Christmas VARIANT reorder" at bounding box center [850, 414] width 453 height 493
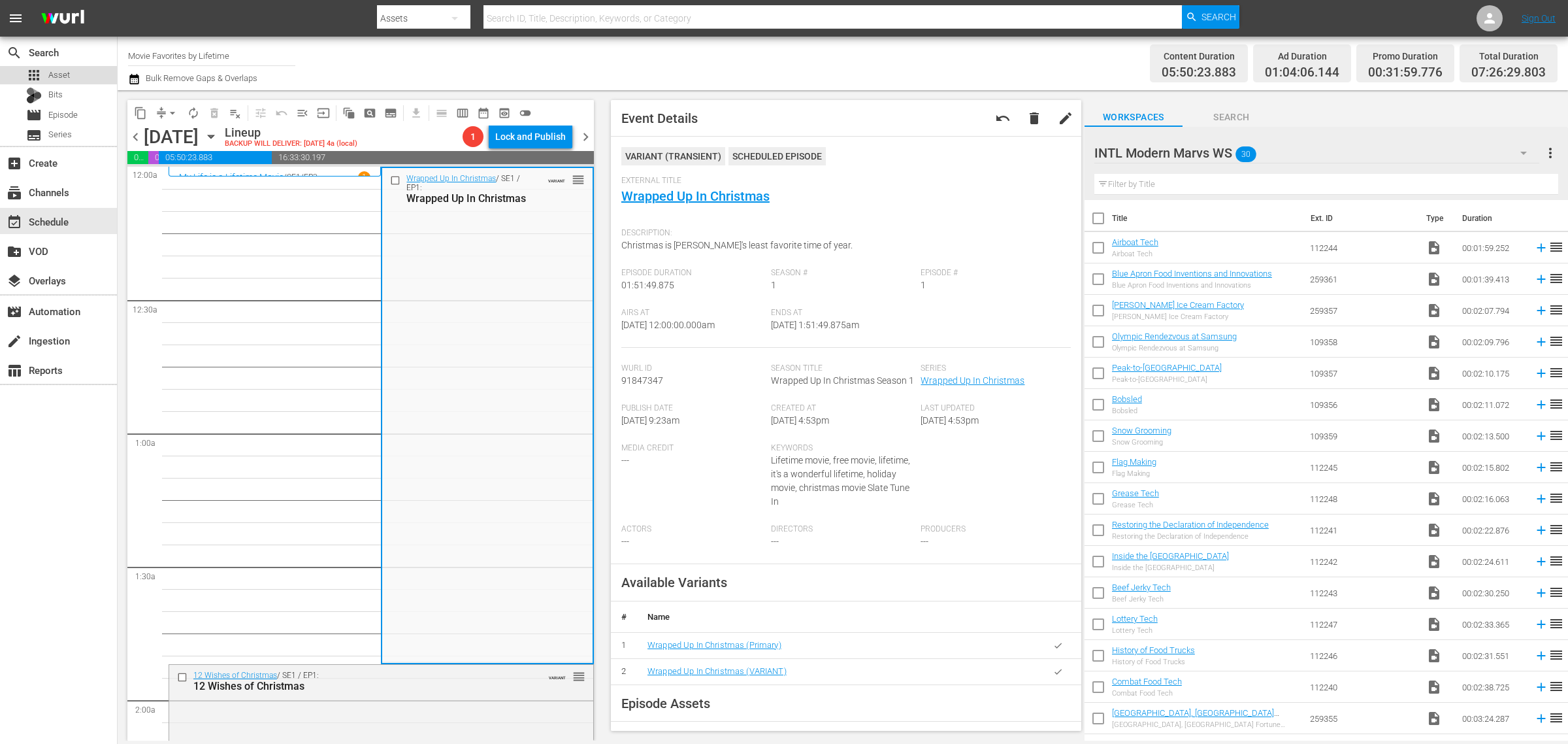
click at [81, 75] on div "apps Asset" at bounding box center [58, 75] width 117 height 18
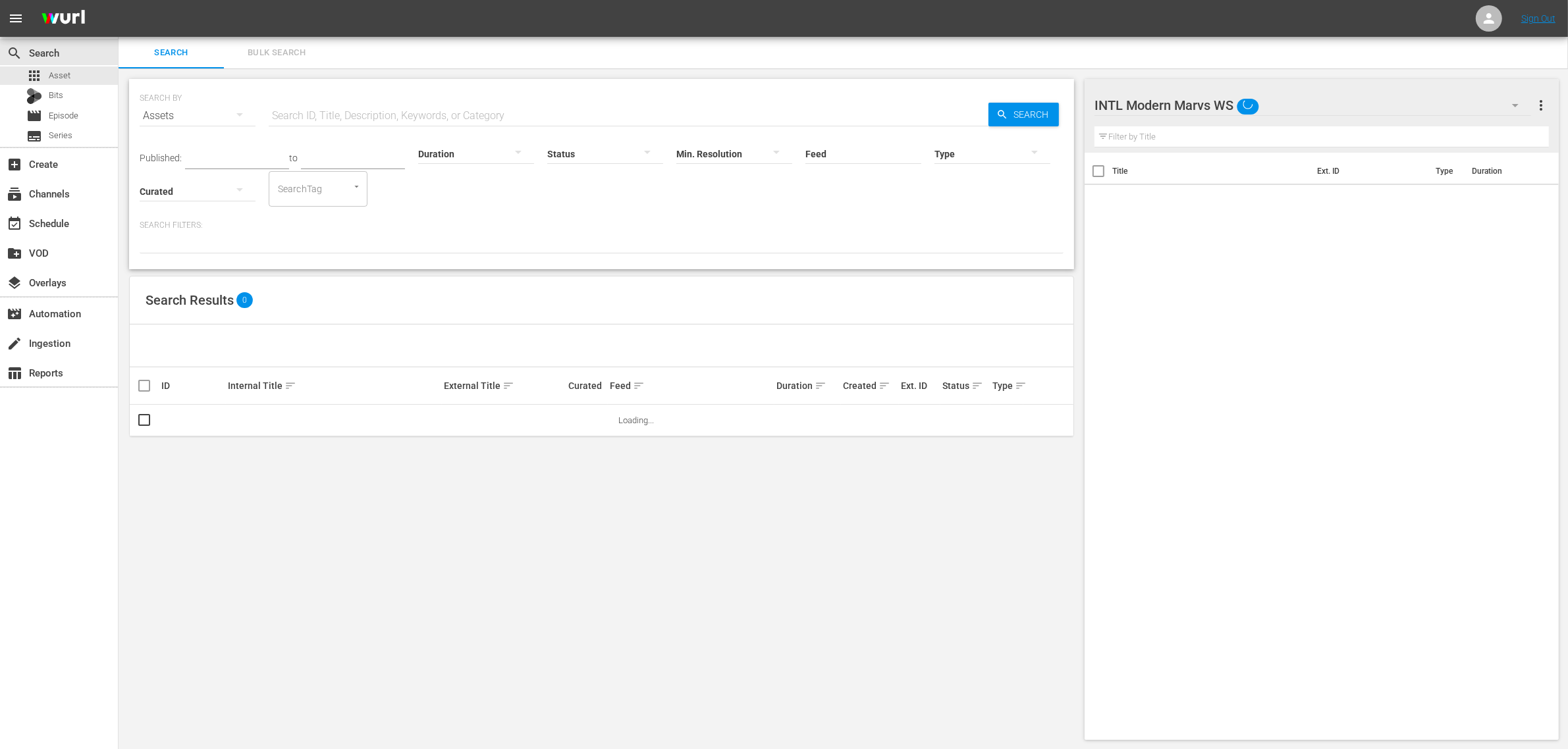
click at [271, 57] on span "Bulk Search" at bounding box center [276, 53] width 89 height 15
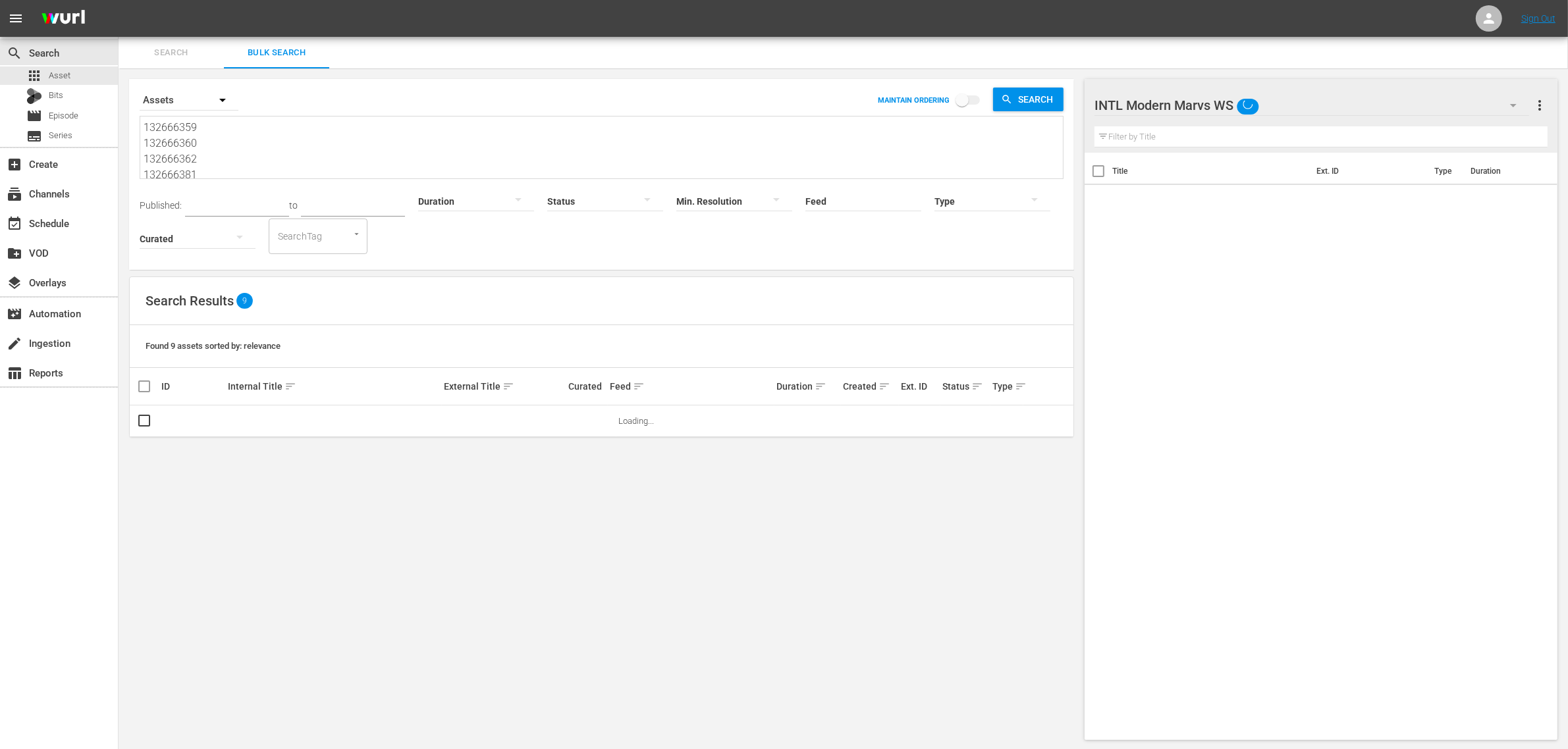
click at [252, 146] on textarea "132666359 132666360 132666362 132666381 132683665 191906859 191906922 191906923…" at bounding box center [603, 149] width 919 height 60
paste textarea "83724687 193882586 193882588 193882590 194428260"
type textarea "183724687 193882586 193882588 193882590 194428260"
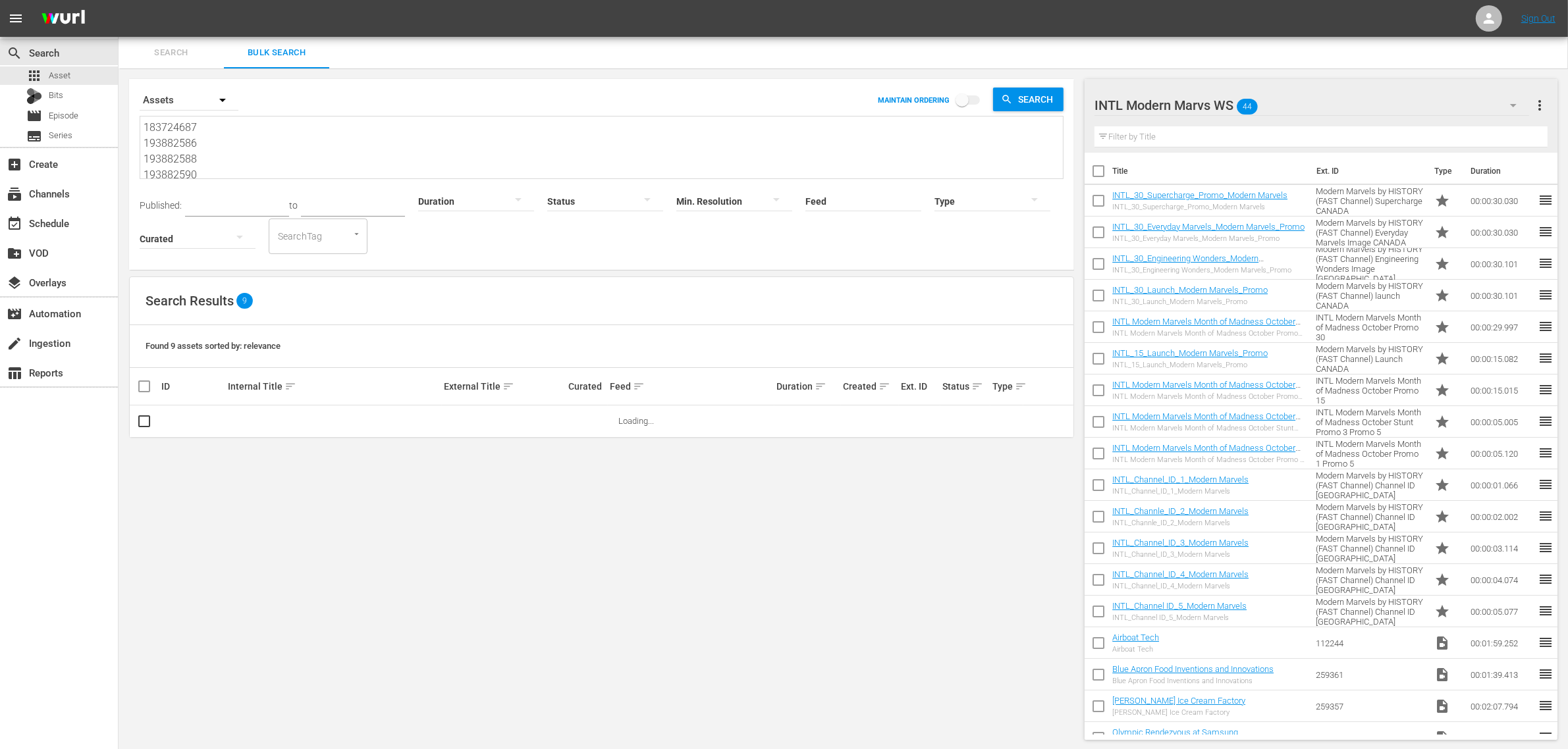
type textarea "183724687 193882586 193882588 193882590 194428260"
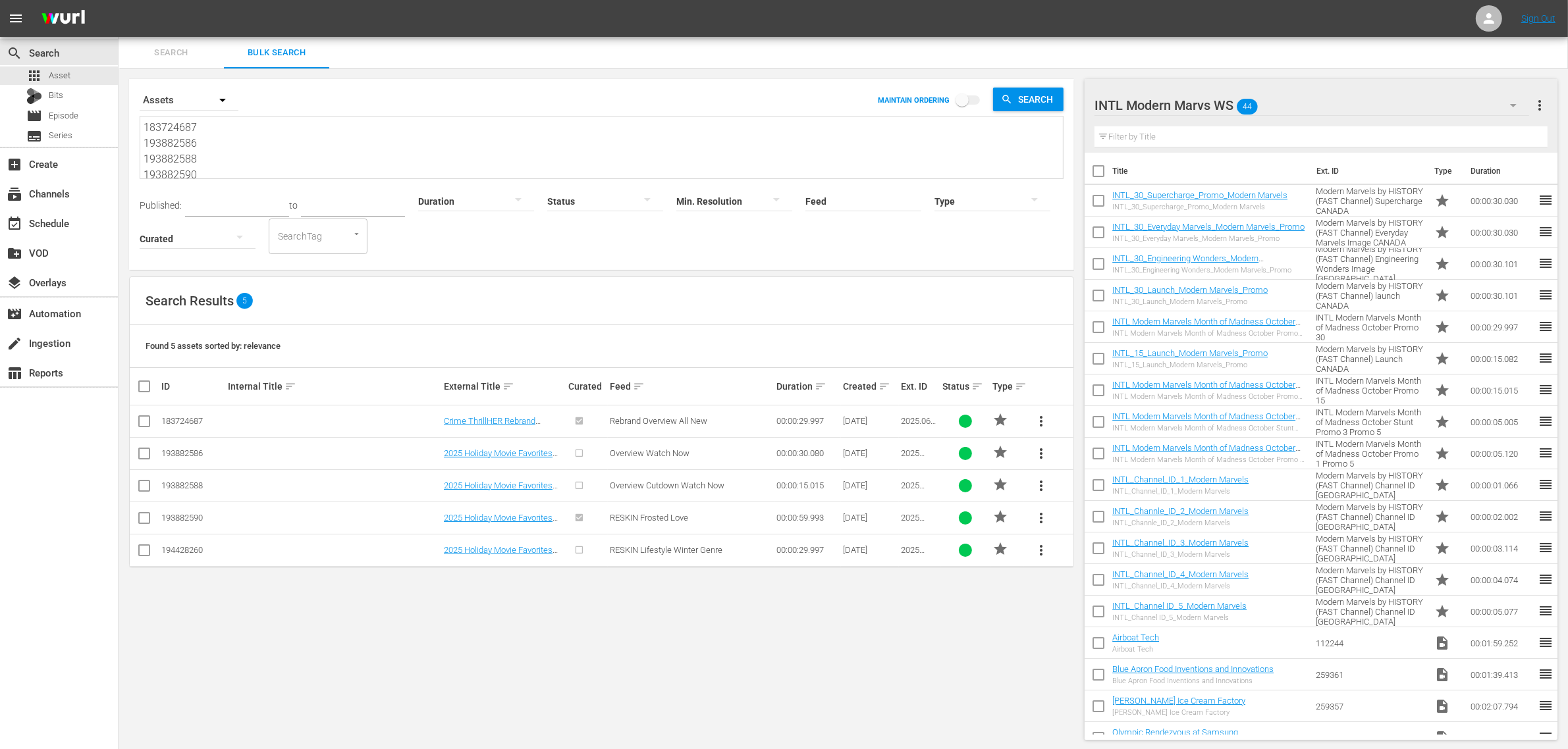
click at [1328, 97] on div "INTL Modern Marvs WS 44" at bounding box center [1312, 105] width 435 height 37
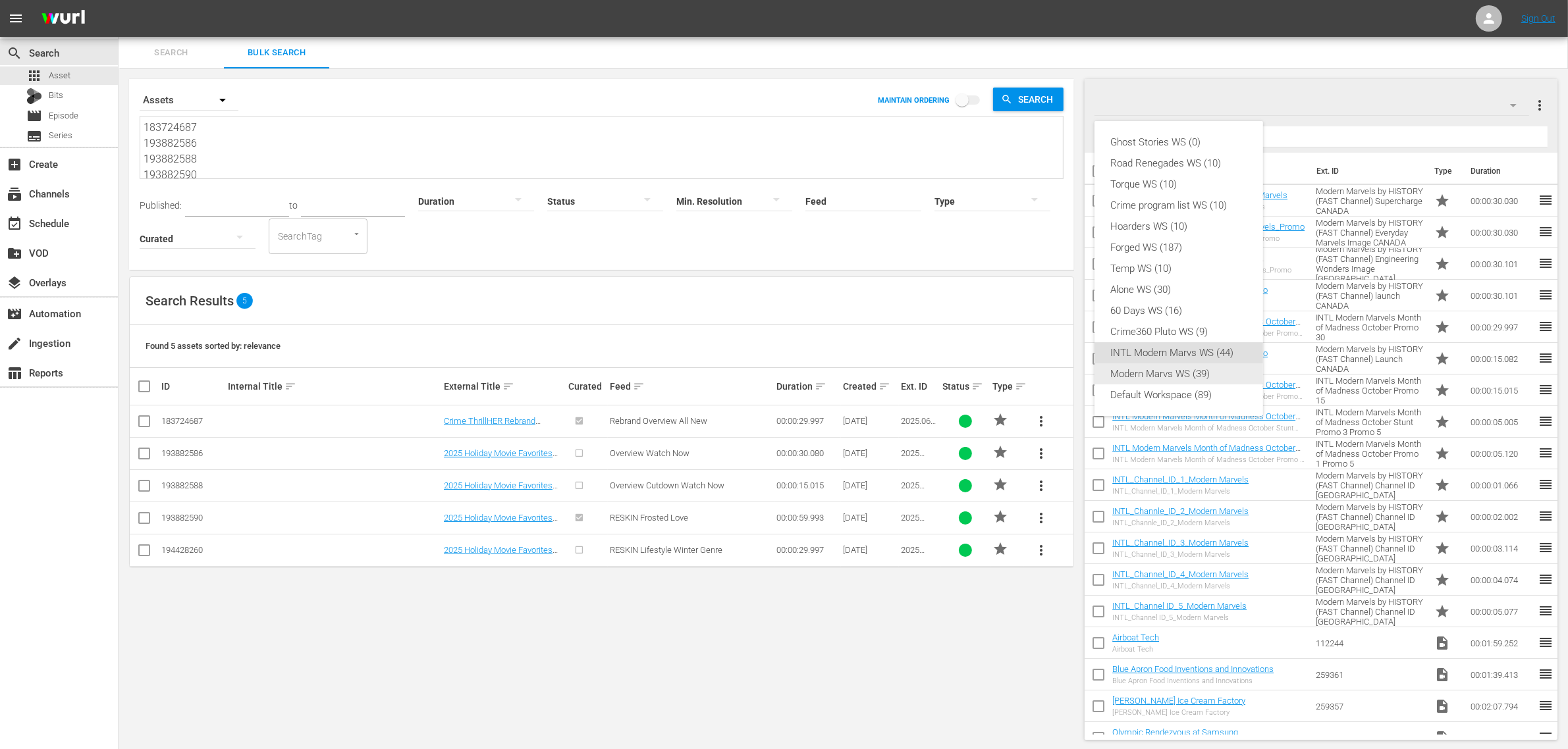
click at [1182, 390] on div "Default Workspace (89)" at bounding box center [1179, 395] width 137 height 21
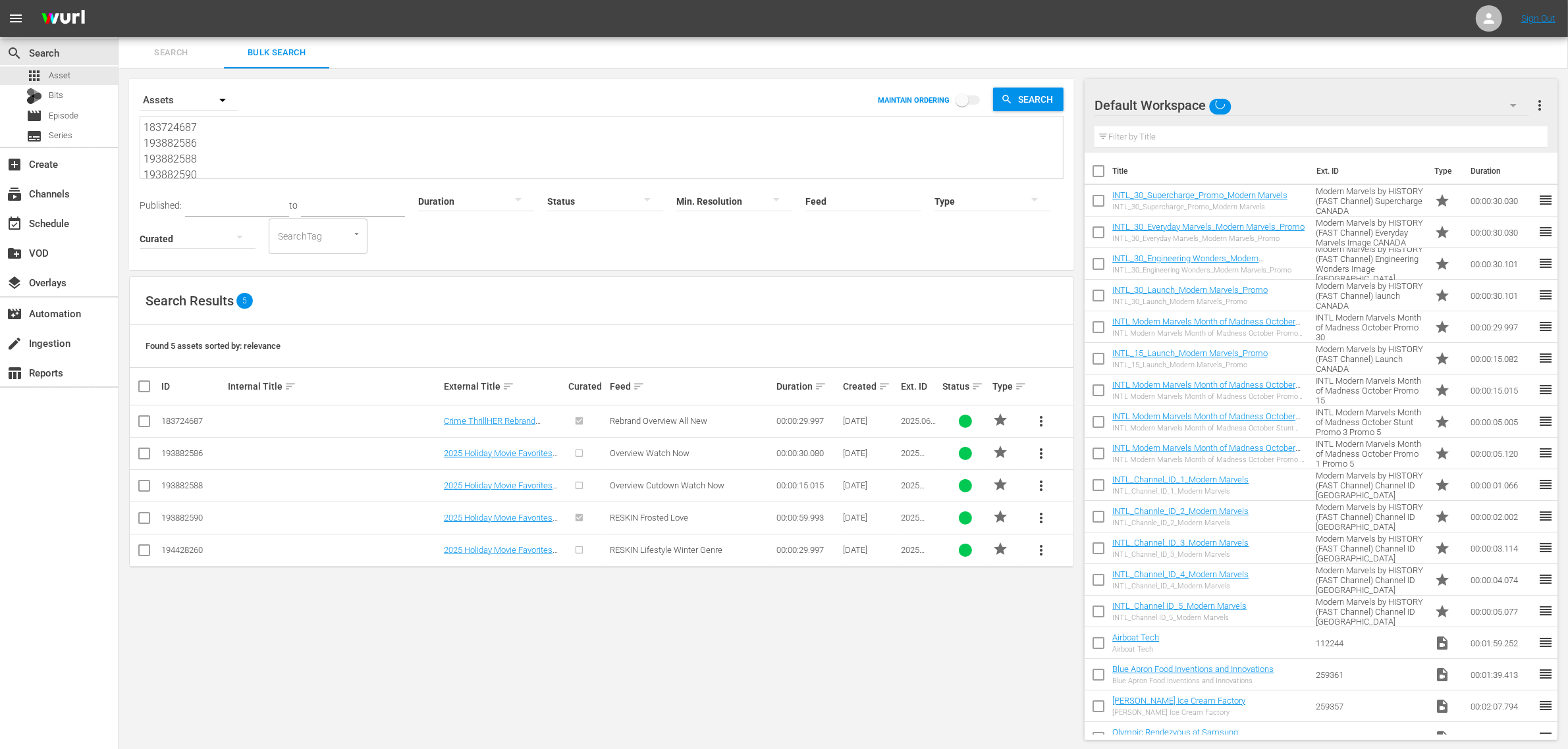
click at [561, 314] on div "Search Results 5" at bounding box center [601, 301] width 944 height 48
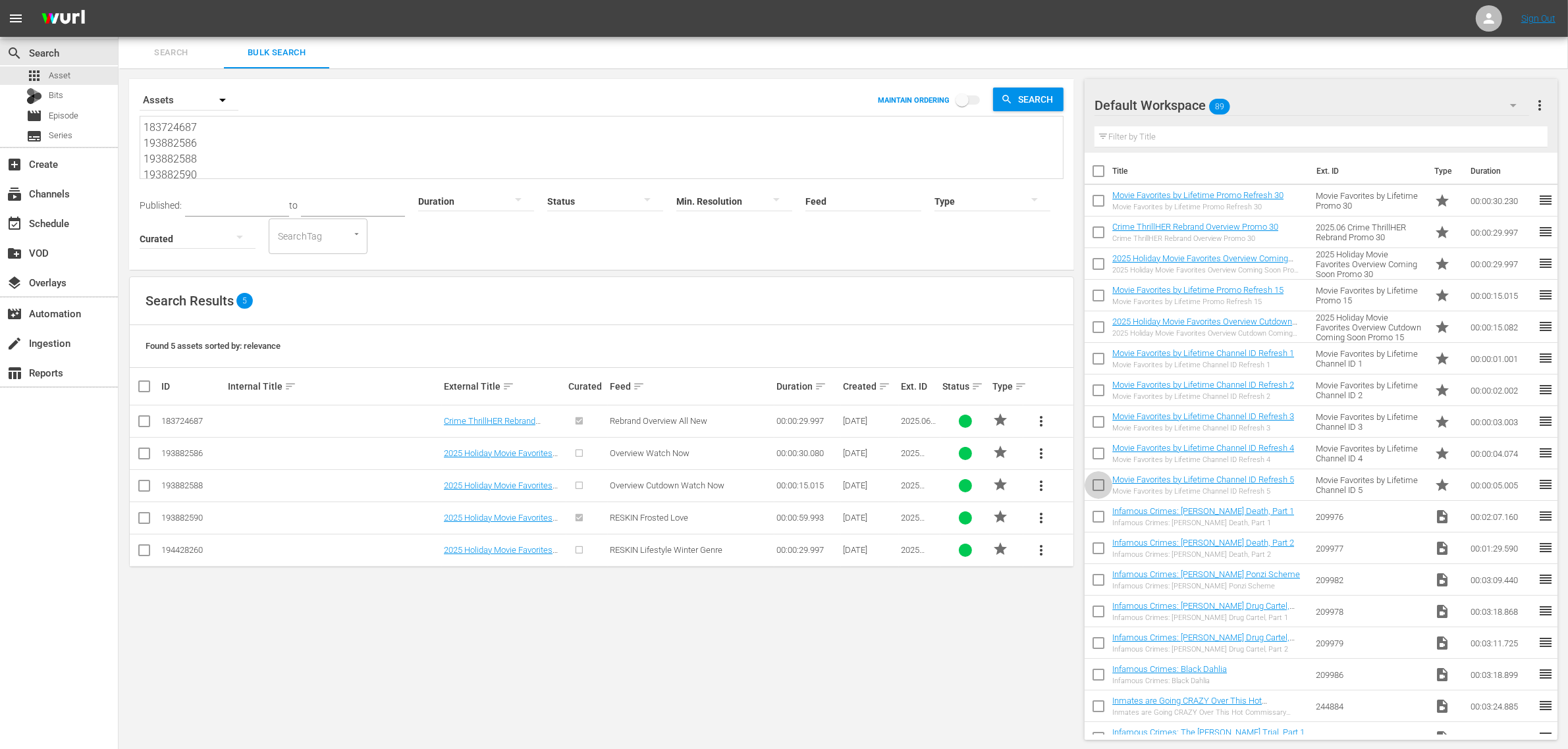
click at [1101, 482] on input "checkbox" at bounding box center [1098, 487] width 28 height 28
checkbox input "true"
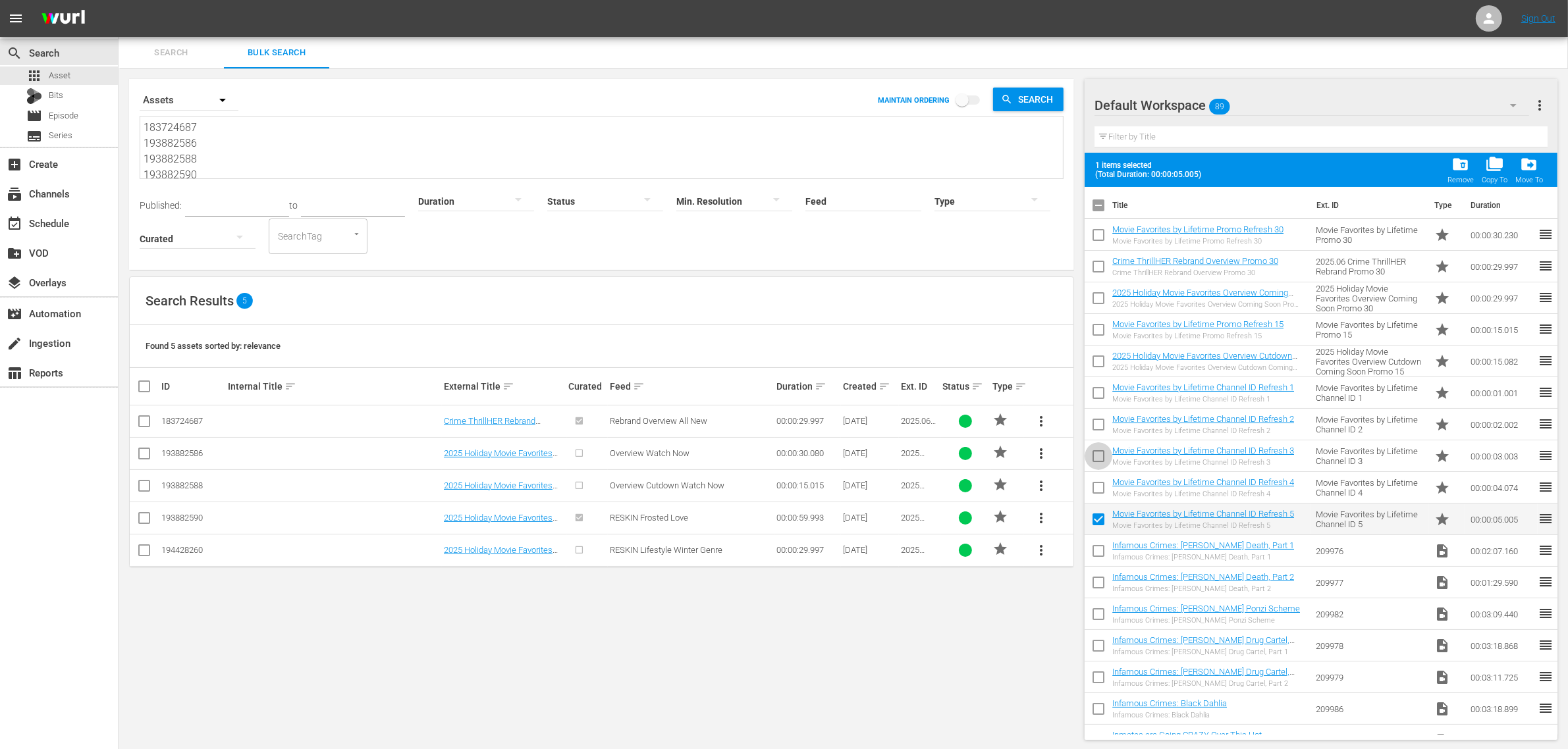
click at [1101, 458] on input "checkbox" at bounding box center [1098, 458] width 28 height 28
checkbox input "true"
click at [1097, 488] on input "checkbox" at bounding box center [1098, 490] width 28 height 28
checkbox input "true"
drag, startPoint x: 1103, startPoint y: 429, endPoint x: 1101, endPoint y: 407, distance: 22.1
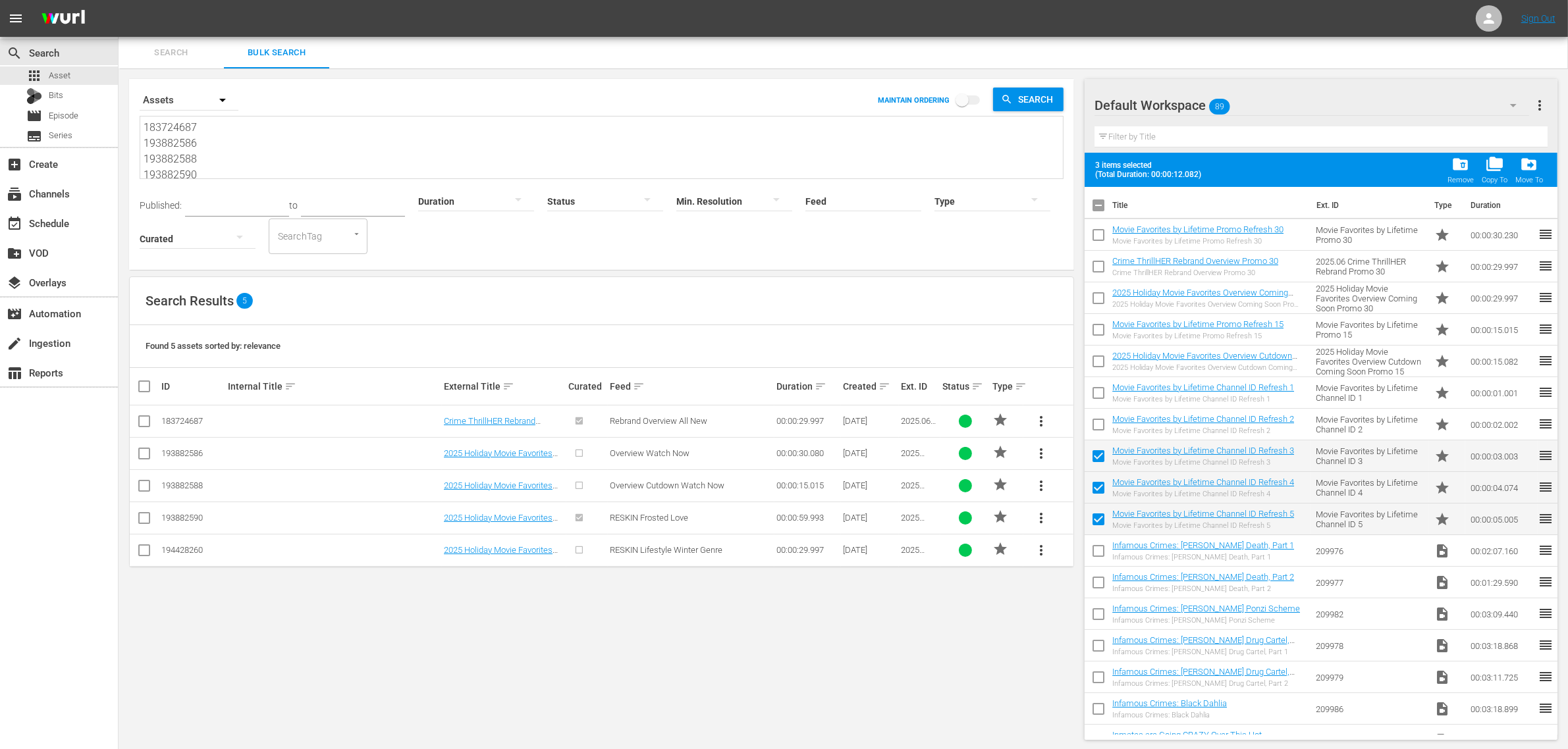
click at [1103, 428] on input "checkbox" at bounding box center [1098, 427] width 28 height 28
checkbox input "true"
drag, startPoint x: 1098, startPoint y: 386, endPoint x: 1098, endPoint y: 374, distance: 12.0
click at [1098, 385] on input "checkbox" at bounding box center [1098, 396] width 28 height 28
checkbox input "true"
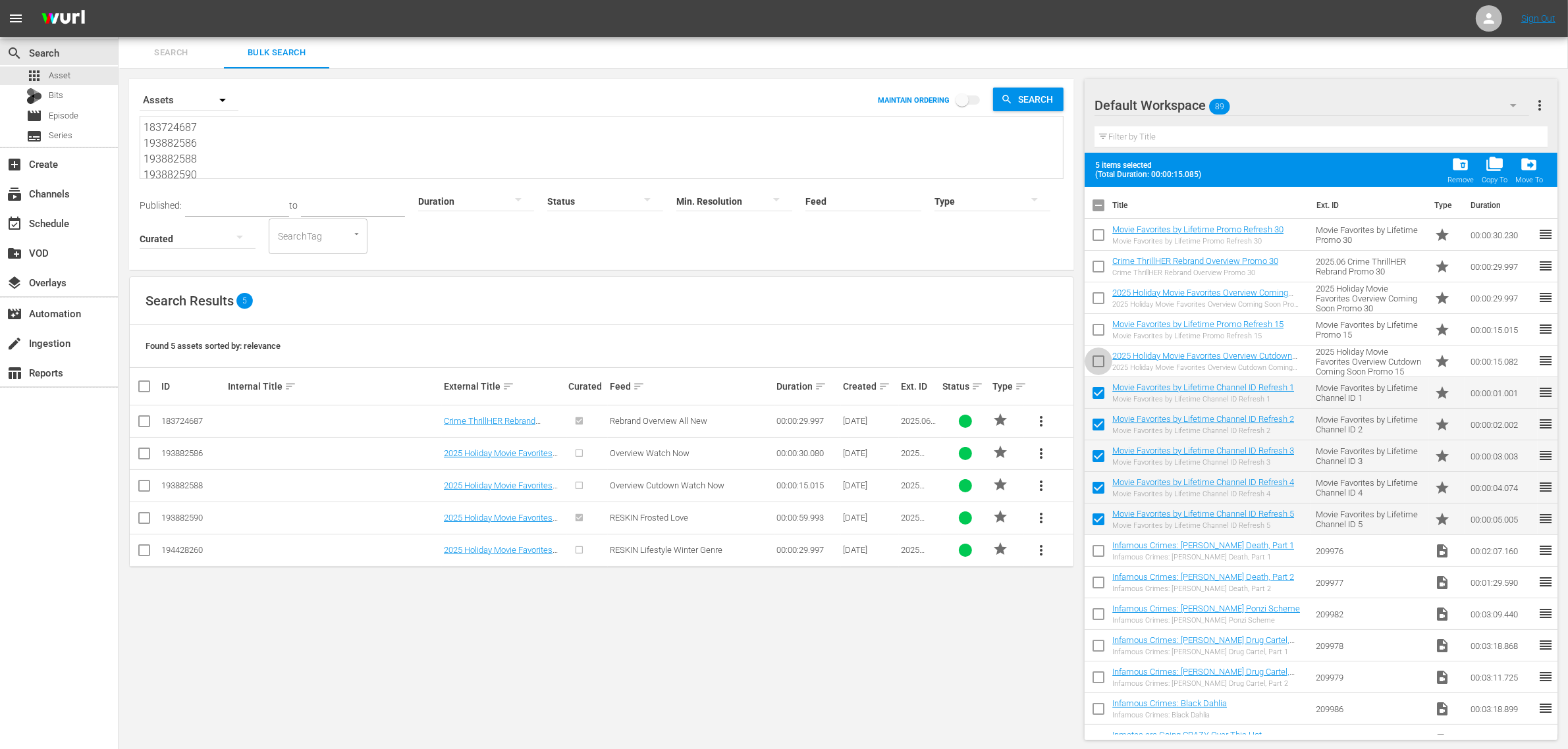
drag, startPoint x: 1098, startPoint y: 359, endPoint x: 1101, endPoint y: 343, distance: 16.3
click at [1098, 357] on input "checkbox" at bounding box center [1098, 364] width 28 height 28
checkbox input "true"
click at [1101, 333] on input "checkbox" at bounding box center [1098, 332] width 28 height 28
checkbox input "true"
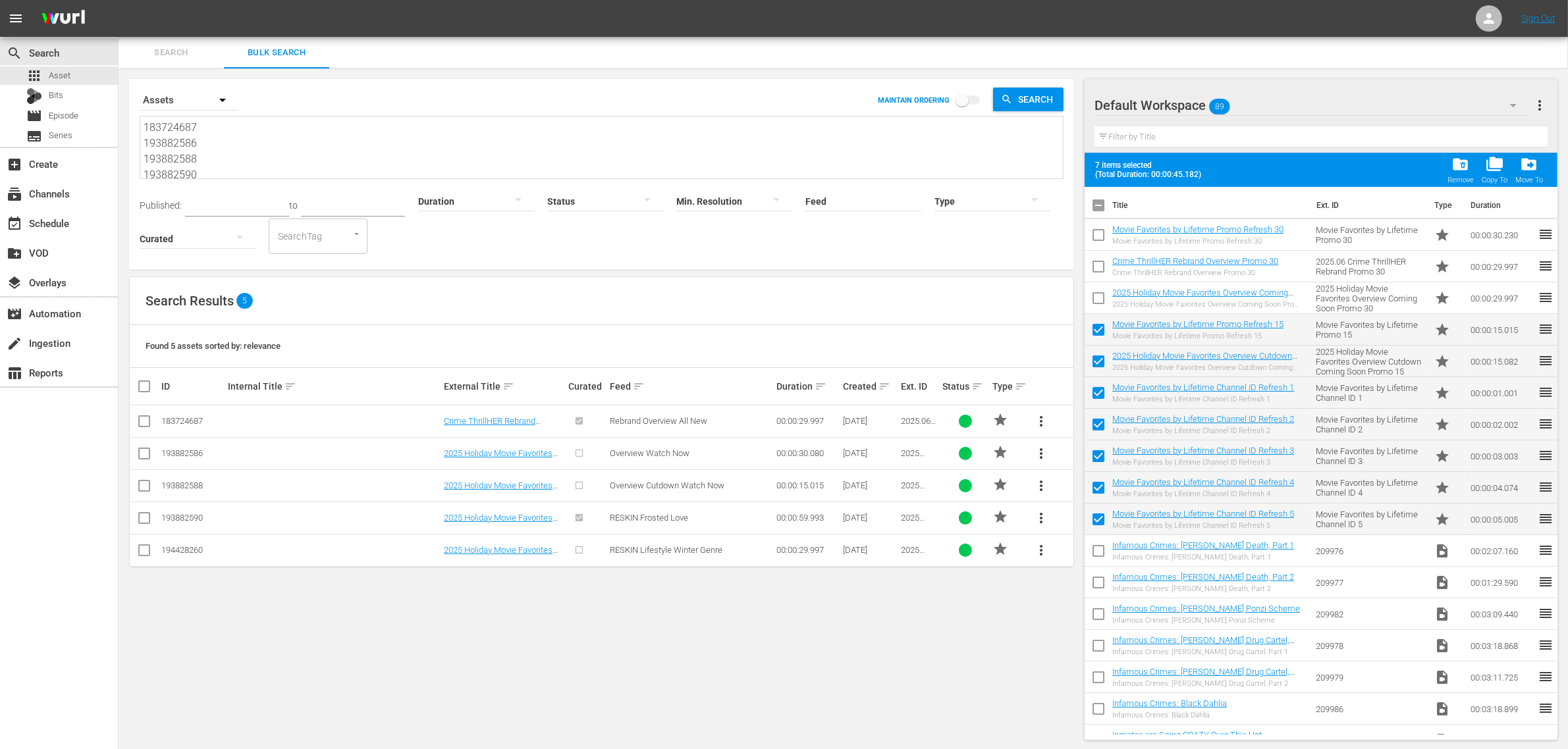
click at [1101, 291] on input "checkbox" at bounding box center [1098, 300] width 28 height 28
checkbox input "true"
click at [1101, 267] on input "checkbox" at bounding box center [1098, 269] width 28 height 28
checkbox input "true"
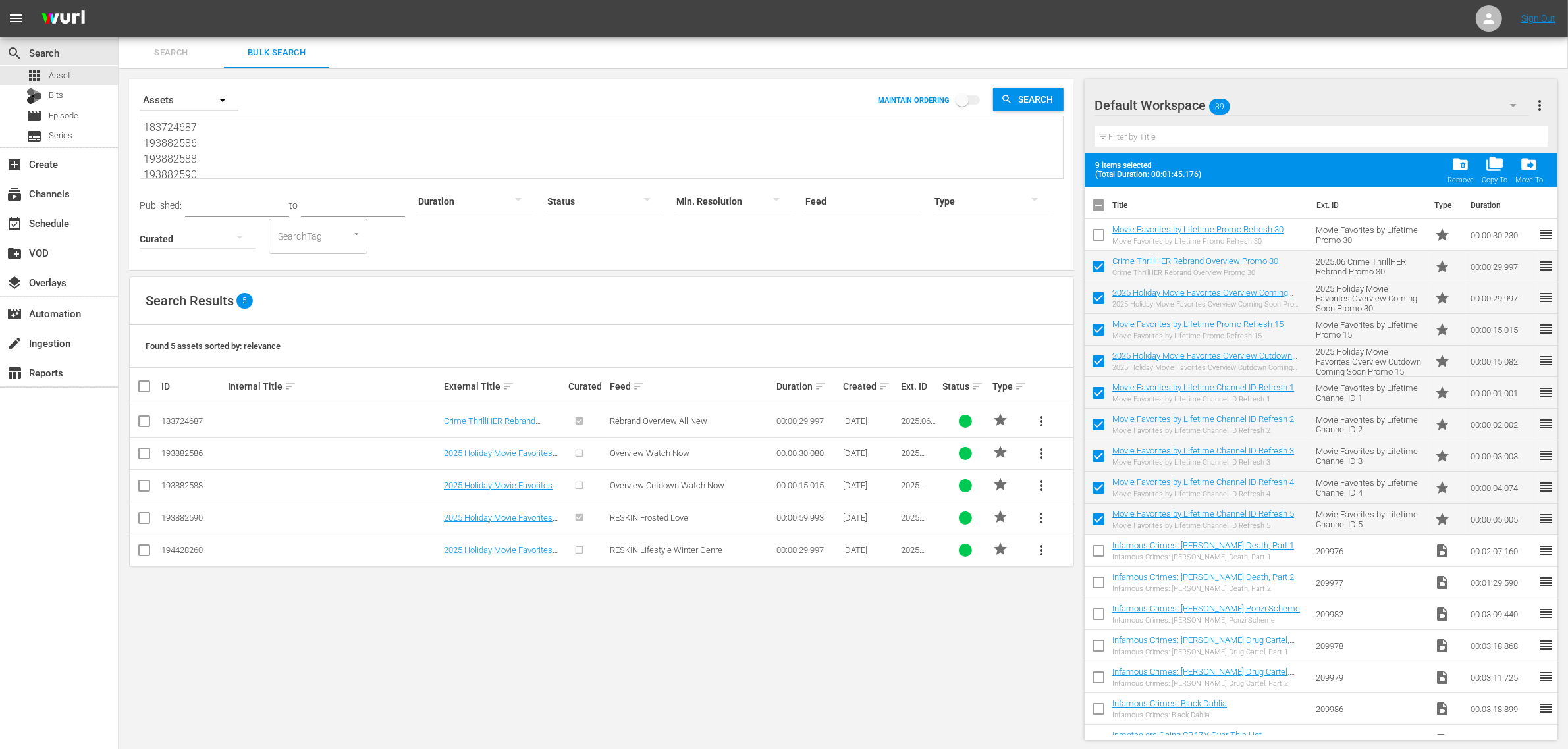
click at [1101, 234] on input "checkbox" at bounding box center [1098, 237] width 28 height 28
click at [1461, 162] on span "folder_delete" at bounding box center [1460, 164] width 18 height 18
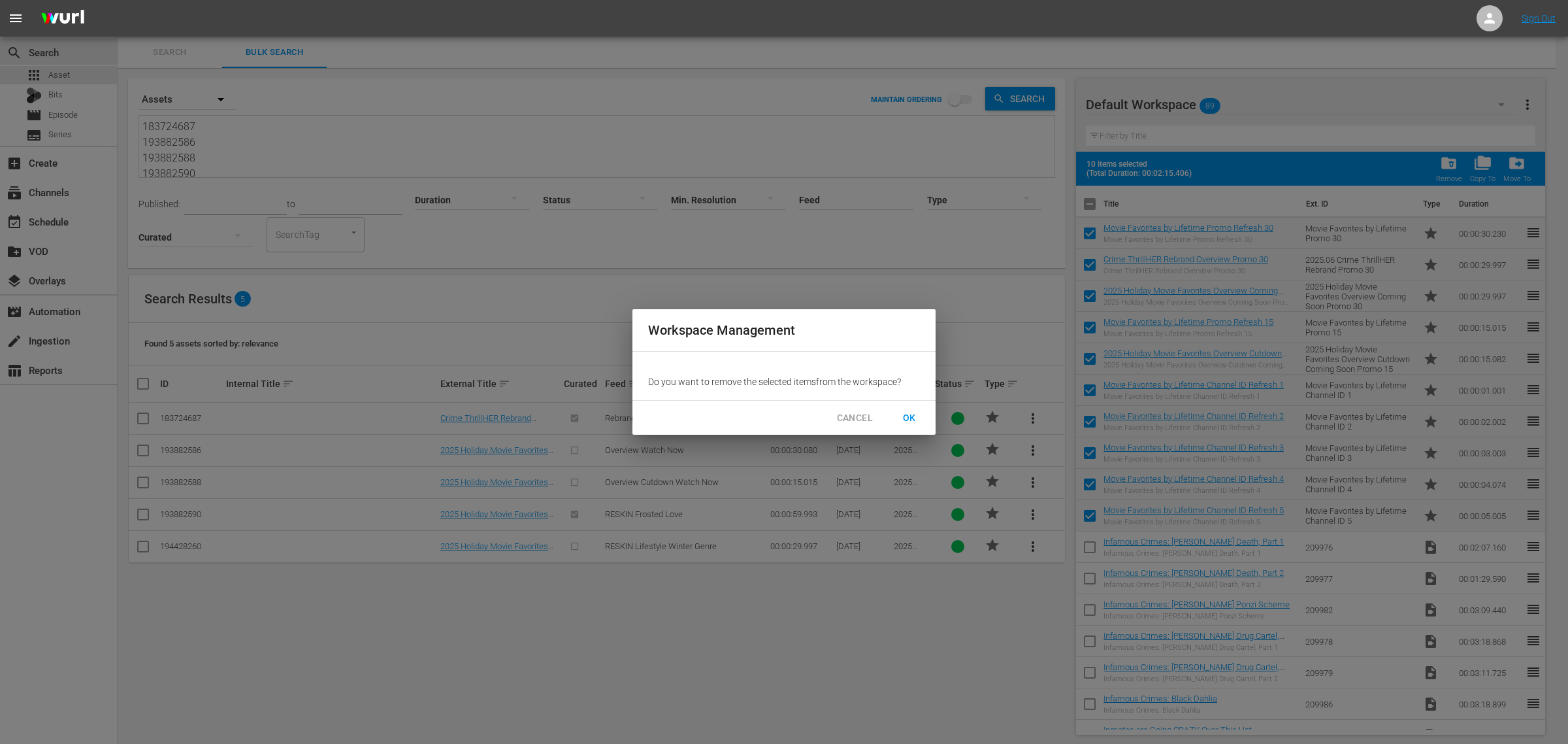
click at [922, 415] on button "OK" at bounding box center [909, 417] width 42 height 25
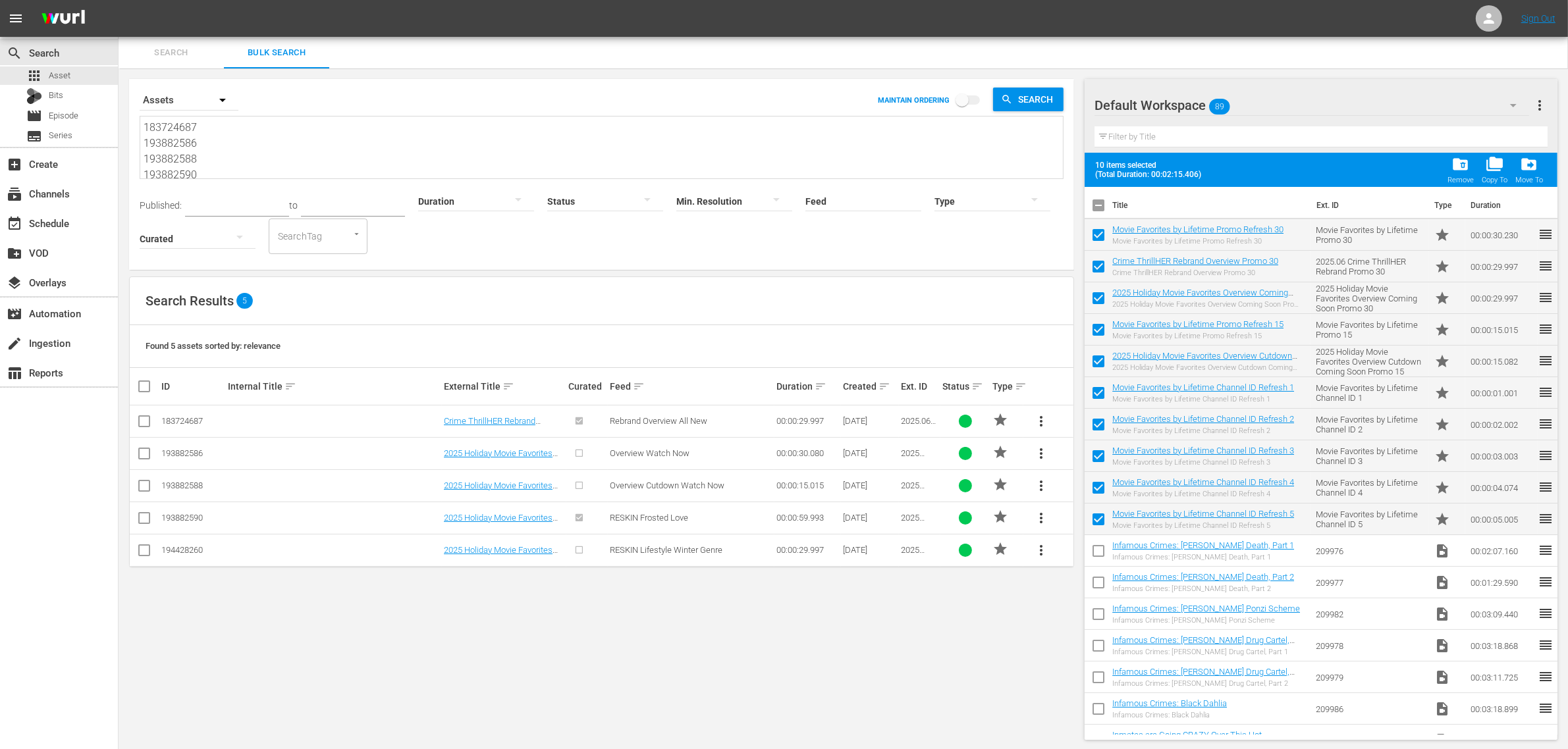
checkbox input "false"
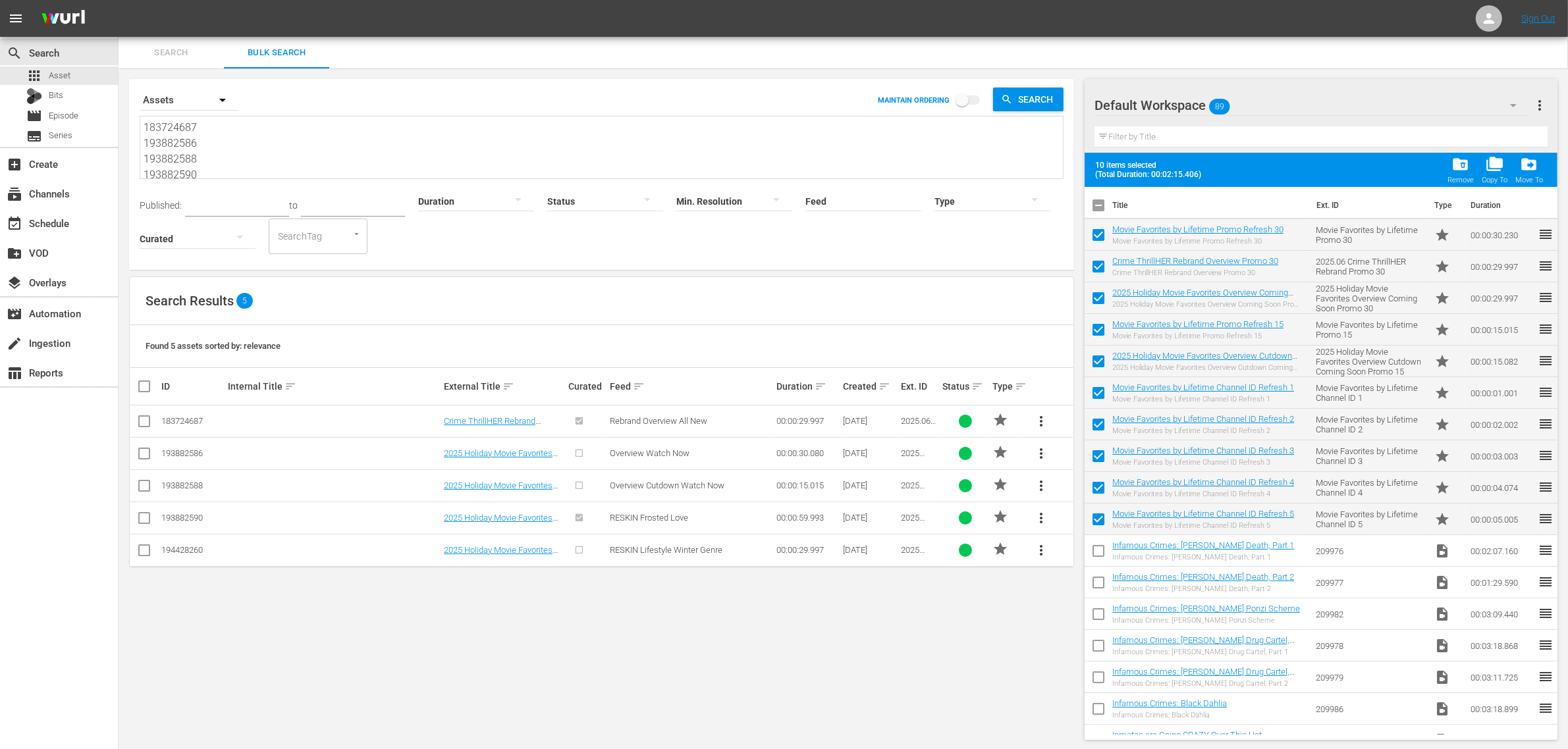
checkbox input "false"
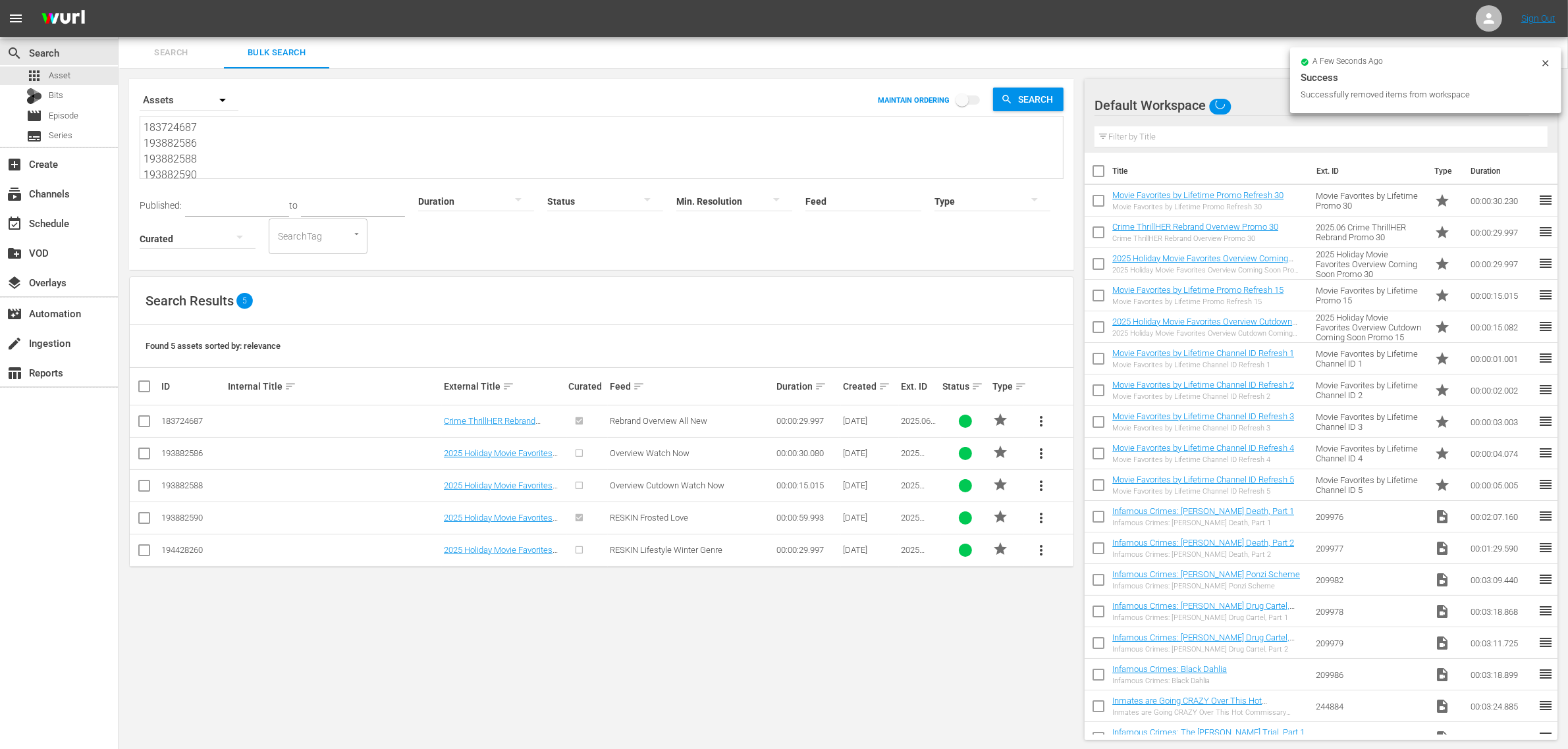
click at [313, 150] on textarea "183724687 193882586 193882588 193882590 194428260" at bounding box center [603, 149] width 919 height 60
click at [239, 156] on textarea "183724687 193882586 193882588 193882590 194428260" at bounding box center [603, 149] width 919 height 60
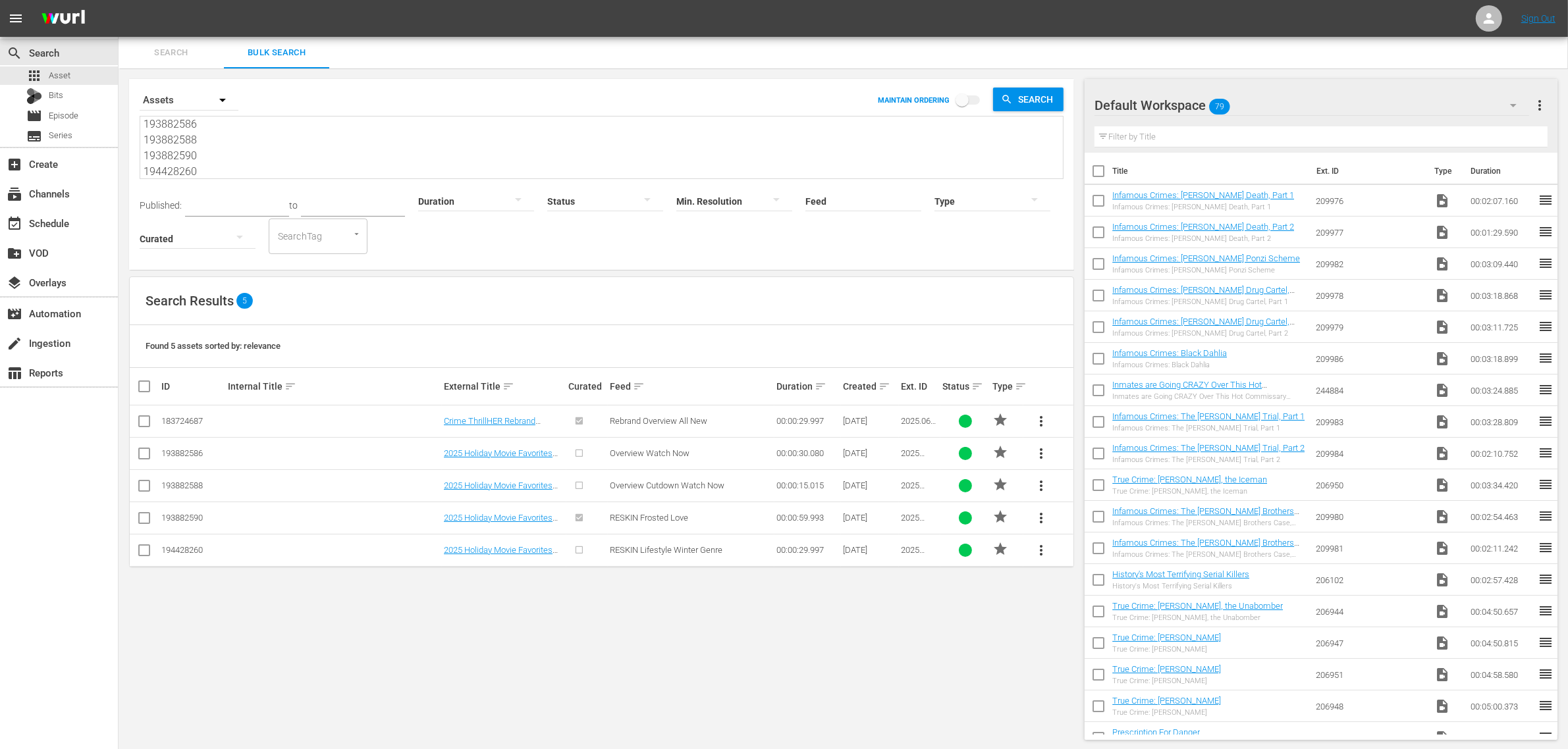
type textarea "183724687 193882586 193882588 193882590 194428260"
paste textarea "159107394"
type textarea "183724687 193882586 193882588 193882590 194428260 159107394"
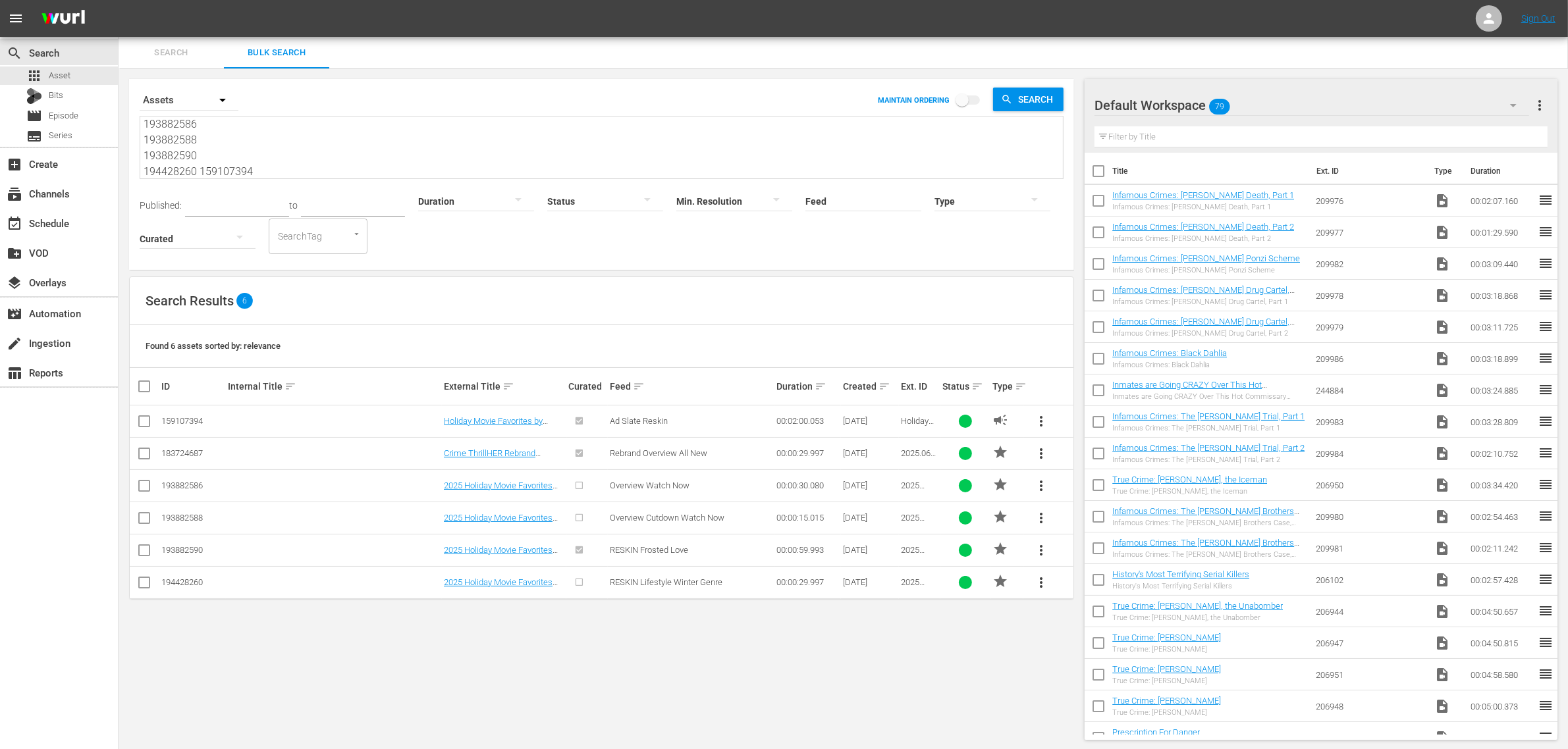
type textarea "183724687 193882586 193882588 193882590 194428260 159107394"
paste textarea "159107414 159107402 159107415 159107403 159107416"
type textarea "183724687 193882586 193882588 193882590 194428260 159107394 159107414 159107402…"
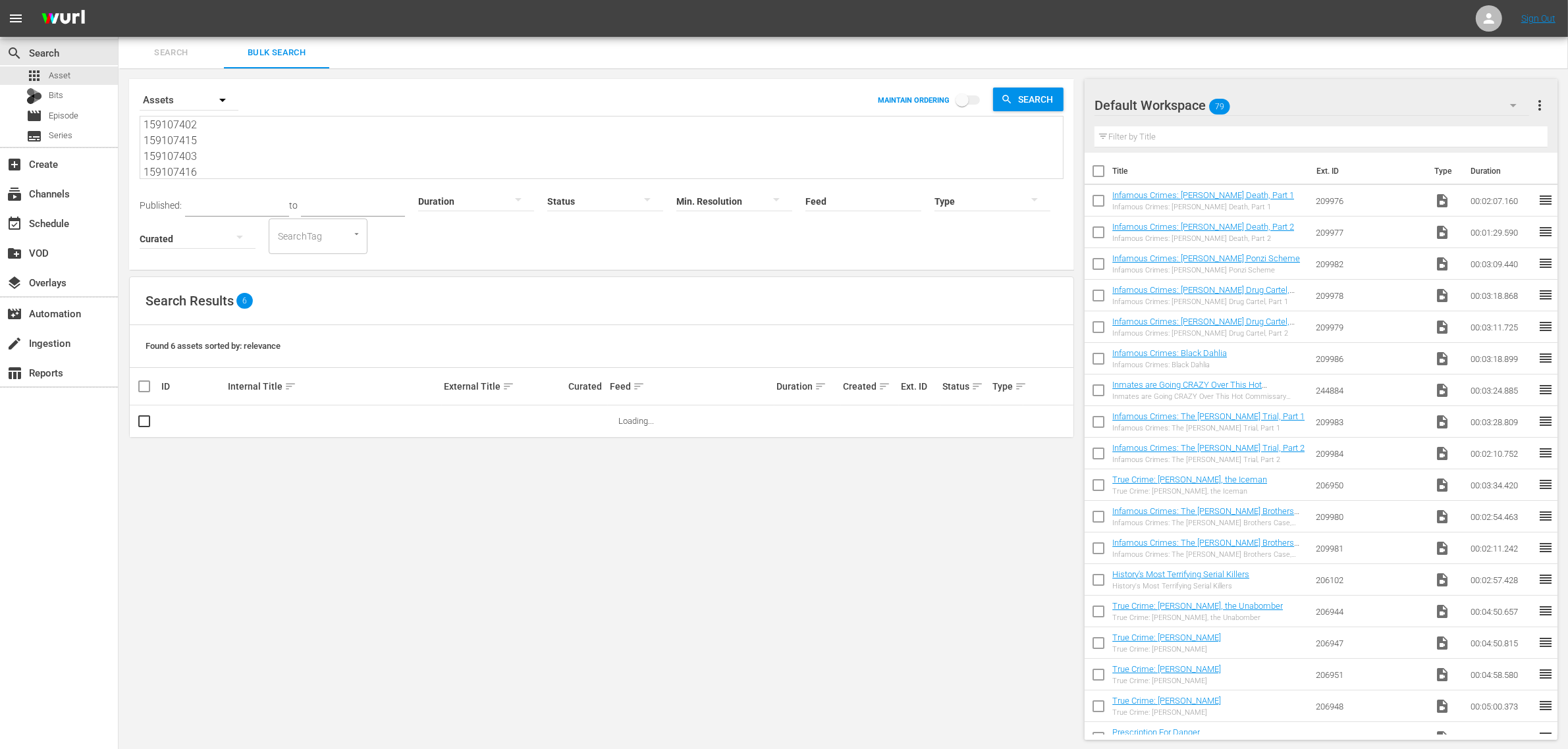
type textarea "183724687 193882586 193882588 193882590 194428260 159107394 159107414 159107402…"
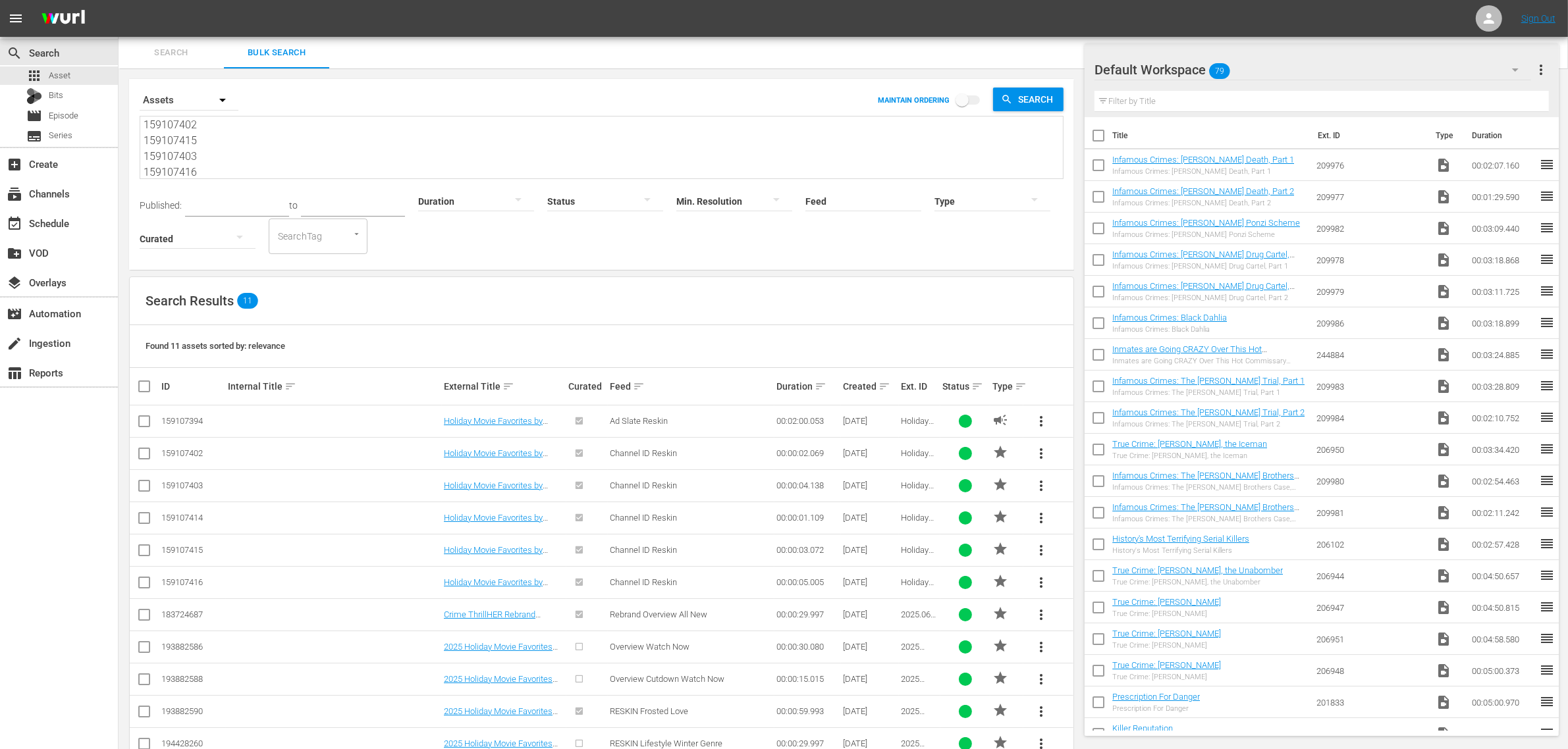
scroll to position [37, 0]
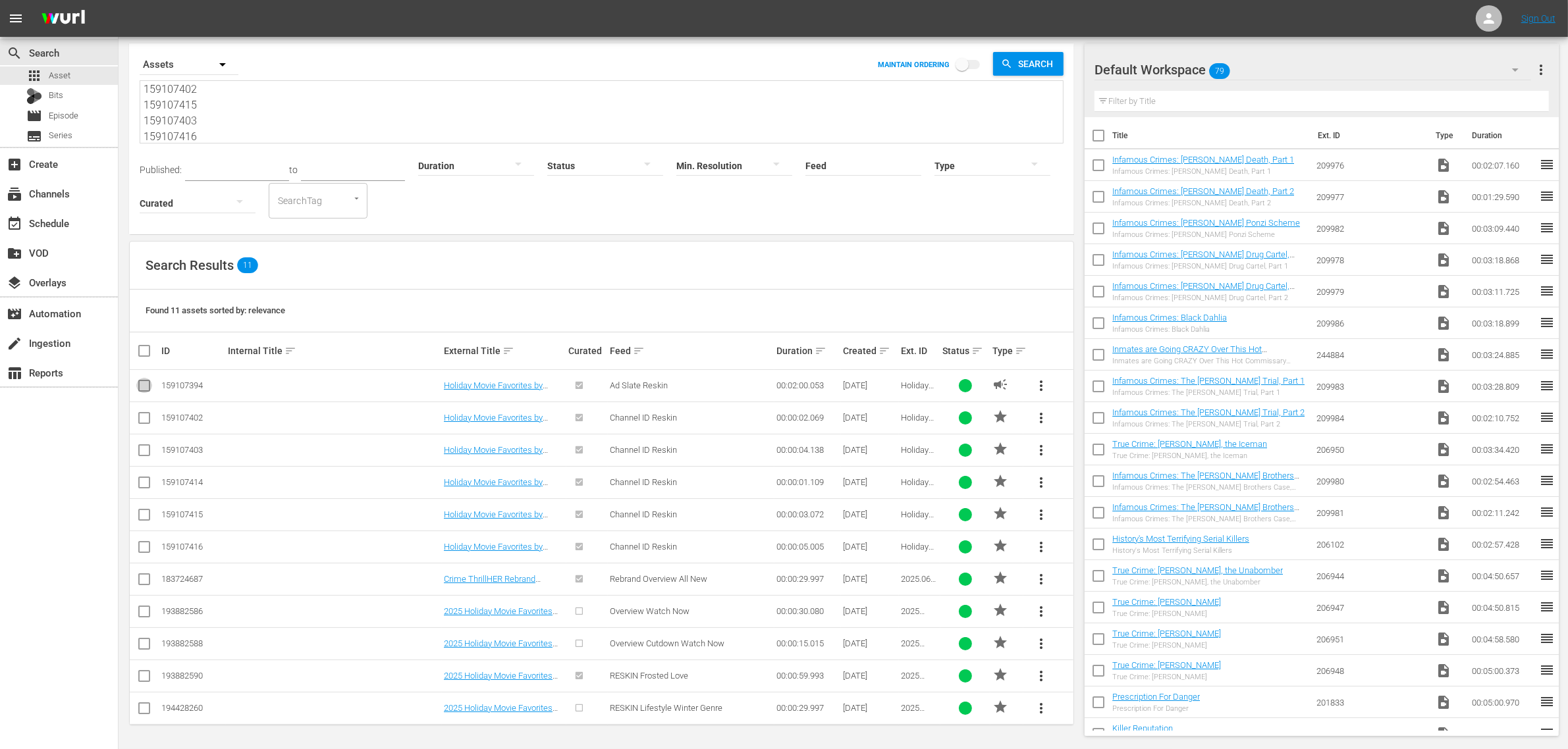
drag, startPoint x: 146, startPoint y: 385, endPoint x: 282, endPoint y: 423, distance: 141.2
click at [146, 385] on input "checkbox" at bounding box center [144, 388] width 16 height 16
checkbox input "true"
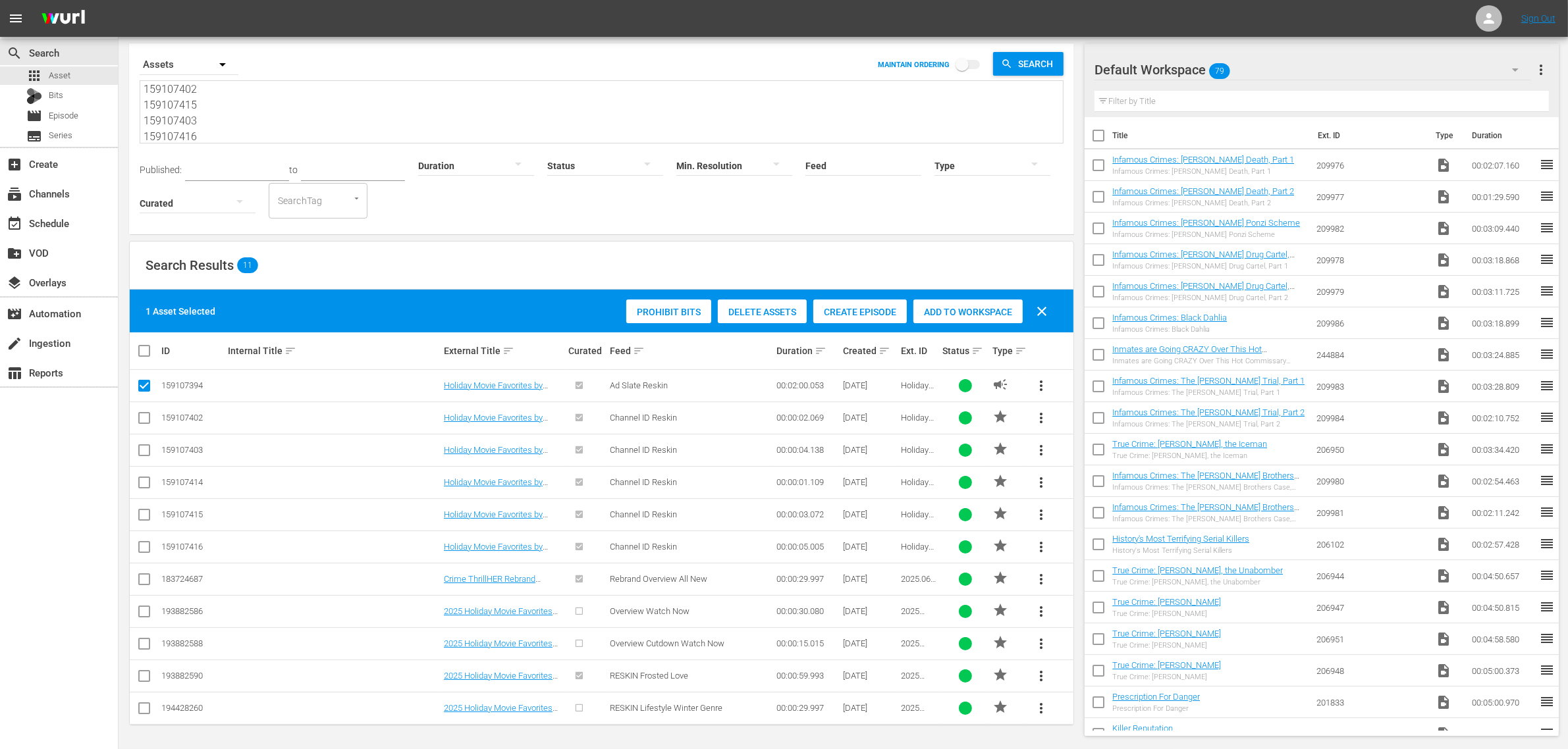
click at [947, 308] on span "Add to Workspace" at bounding box center [968, 311] width 109 height 10
click at [145, 489] on input "checkbox" at bounding box center [144, 485] width 16 height 16
checkbox input "true"
click at [143, 415] on input "checkbox" at bounding box center [144, 420] width 16 height 16
checkbox input "true"
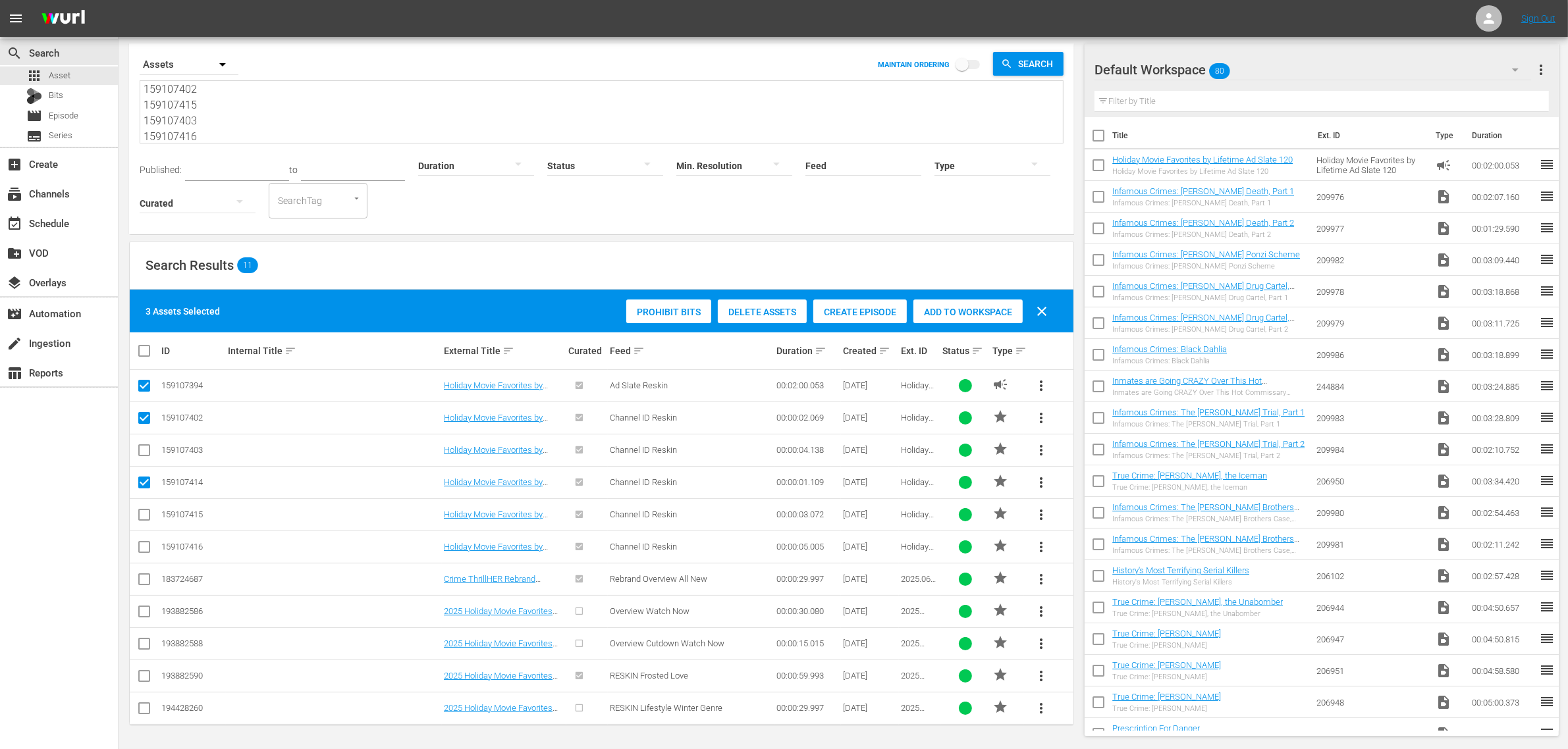
click at [148, 518] on input "checkbox" at bounding box center [144, 517] width 16 height 16
checkbox input "true"
click at [143, 447] on input "checkbox" at bounding box center [144, 453] width 16 height 16
checkbox input "true"
click at [149, 551] on input "checkbox" at bounding box center [144, 549] width 16 height 16
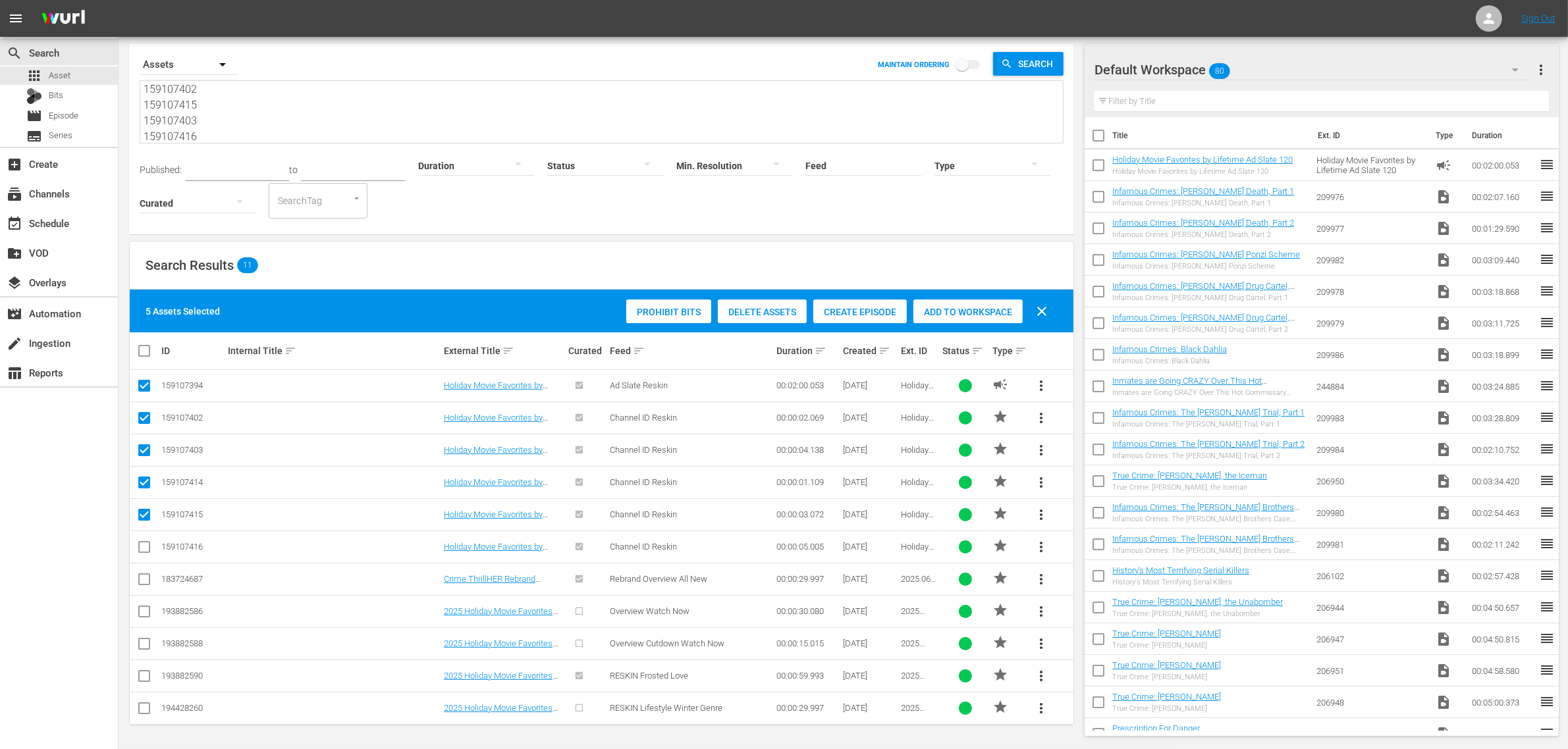
checkbox input "true"
drag, startPoint x: 983, startPoint y: 314, endPoint x: 1009, endPoint y: 426, distance: 115.0
click at [983, 314] on span "Add to Workspace" at bounding box center [968, 311] width 109 height 10
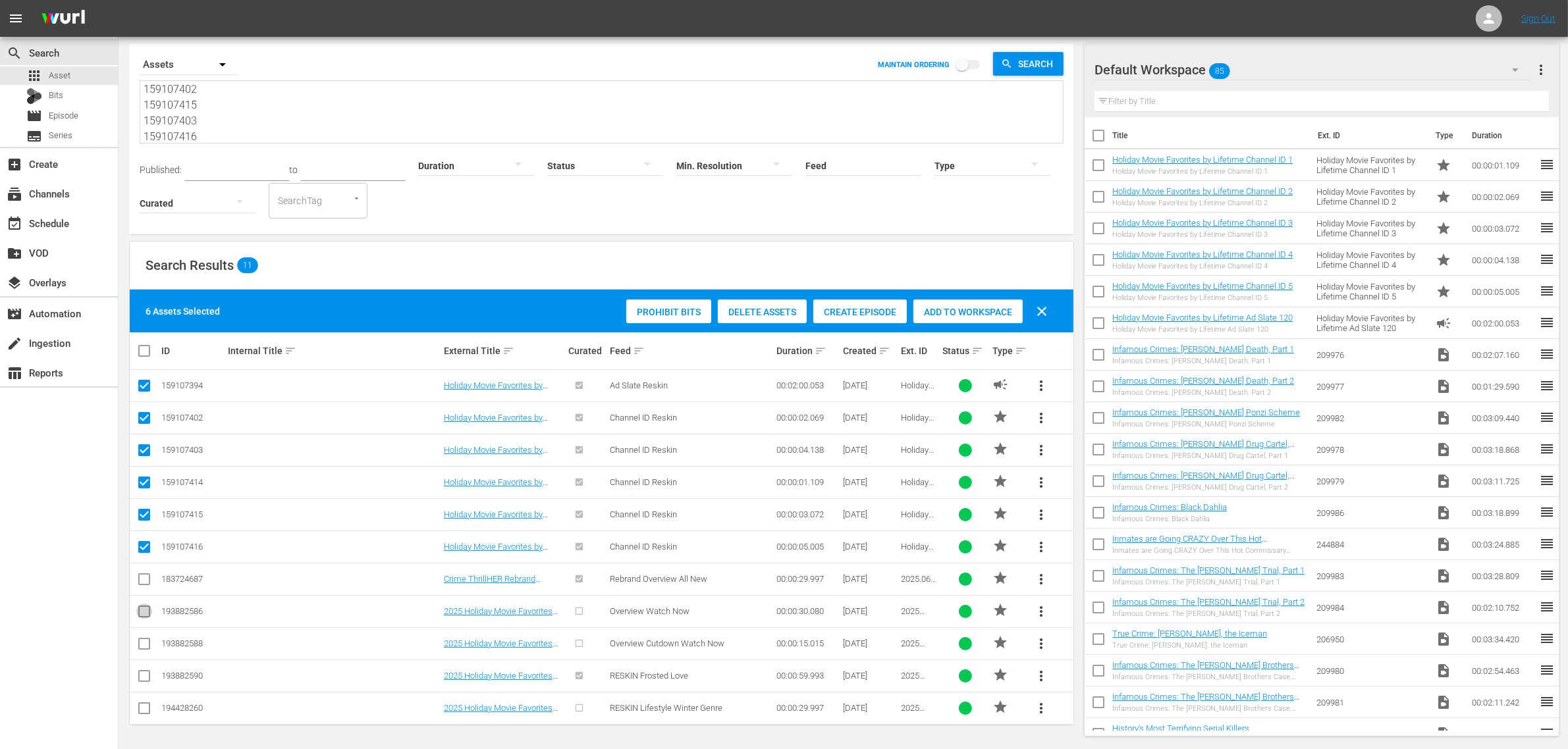
click at [146, 614] on input "checkbox" at bounding box center [144, 614] width 16 height 16
checkbox input "false"
click at [143, 674] on input "checkbox" at bounding box center [144, 678] width 16 height 16
checkbox input "true"
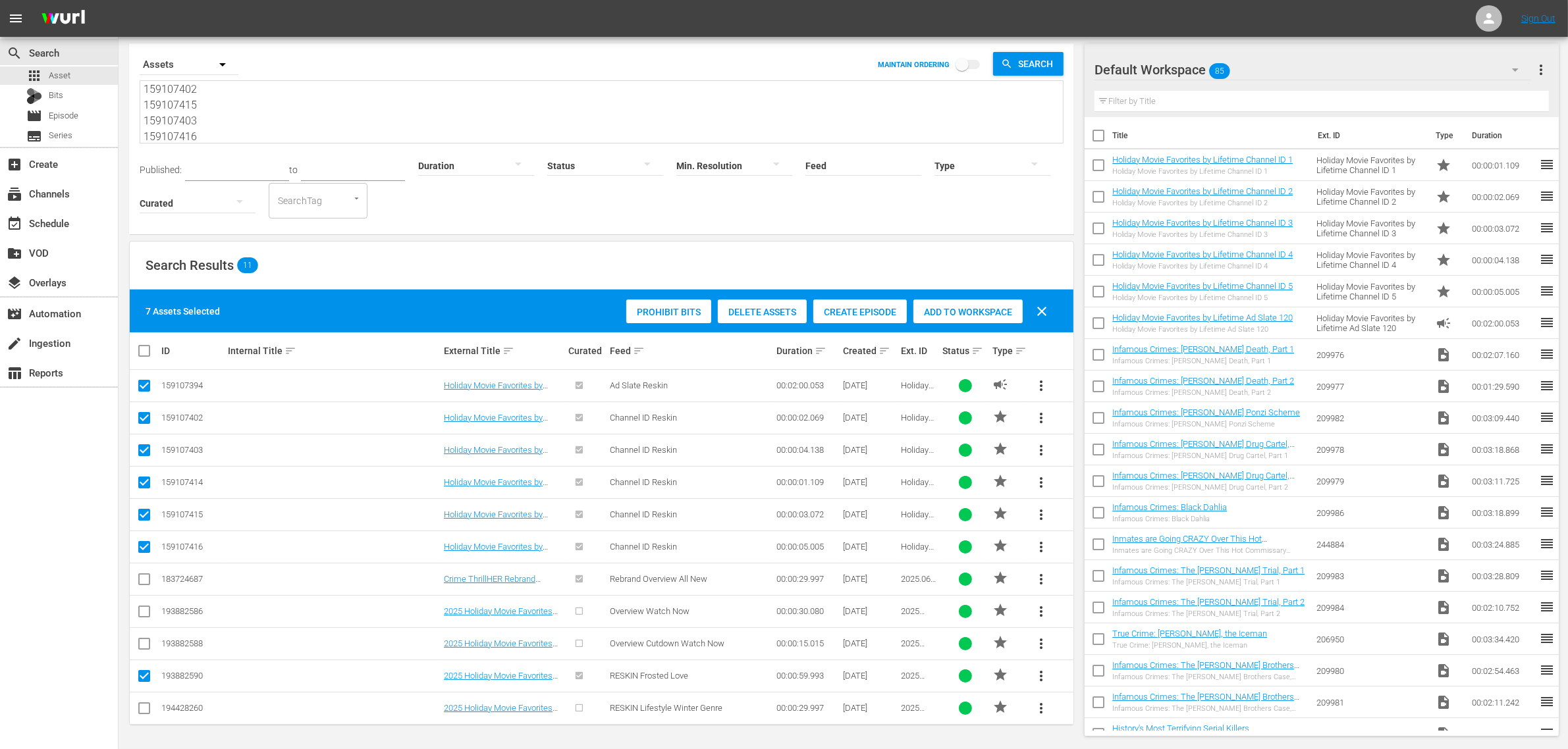
click at [140, 711] on input "checkbox" at bounding box center [144, 711] width 16 height 16
checkbox input "true"
click at [143, 613] on input "checkbox" at bounding box center [144, 614] width 16 height 16
checkbox input "true"
click at [143, 579] on input "checkbox" at bounding box center [144, 582] width 16 height 16
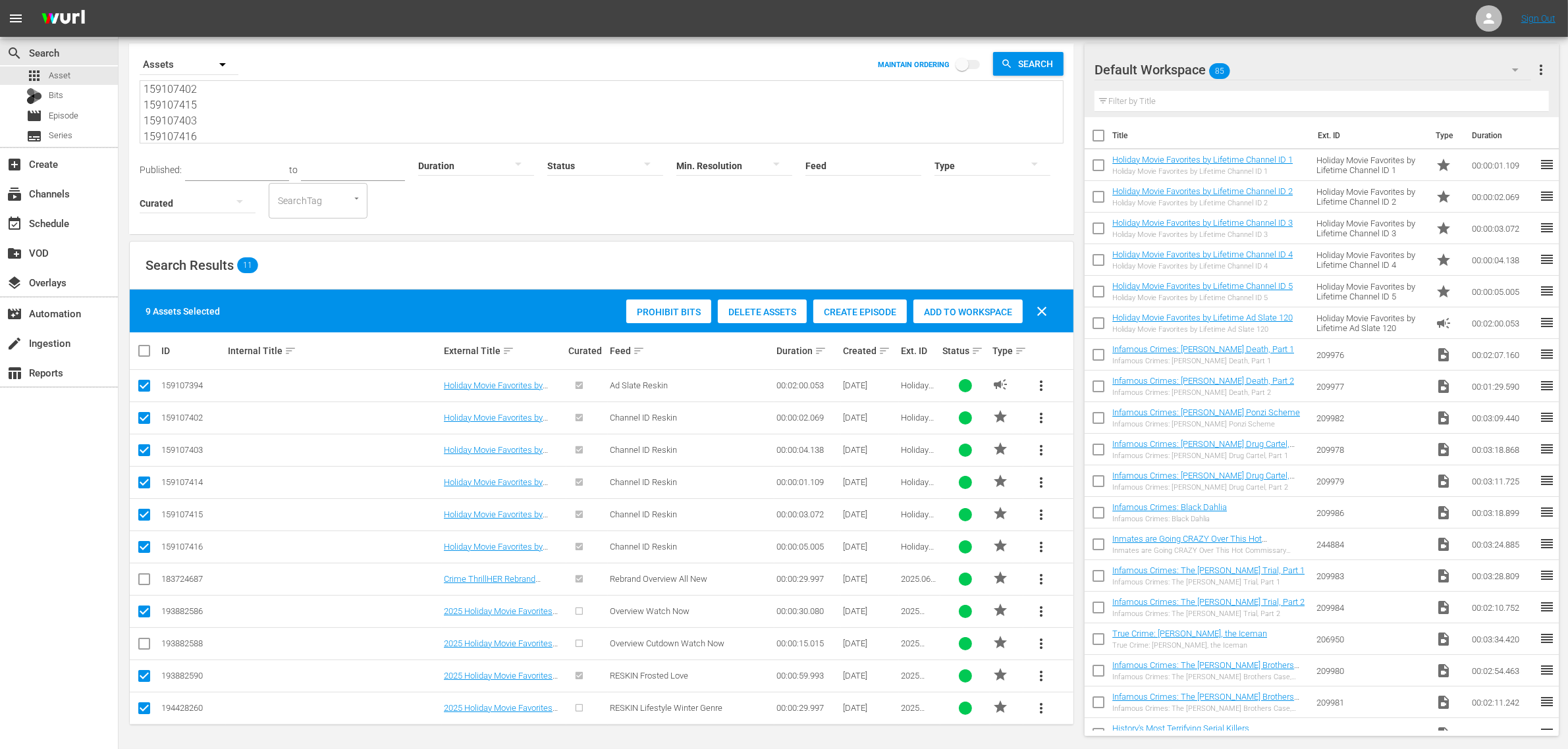
checkbox input "true"
drag, startPoint x: 143, startPoint y: 647, endPoint x: 212, endPoint y: 685, distance: 78.8
click at [143, 646] on input "checkbox" at bounding box center [144, 646] width 16 height 16
checkbox input "true"
click at [968, 311] on span "Add to Workspace" at bounding box center [999, 311] width 109 height 10
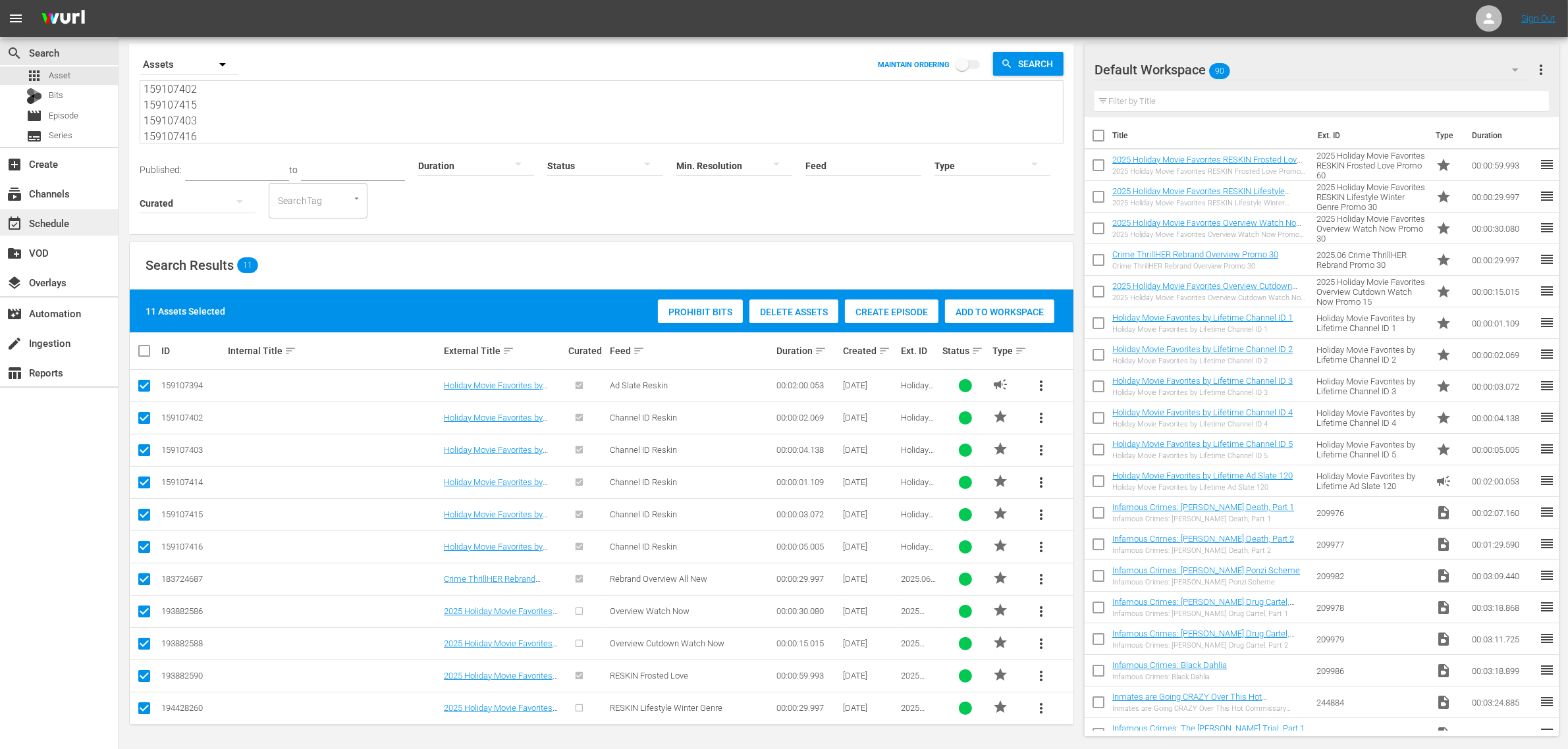
click at [67, 227] on div "event_available Schedule" at bounding box center [37, 220] width 74 height 12
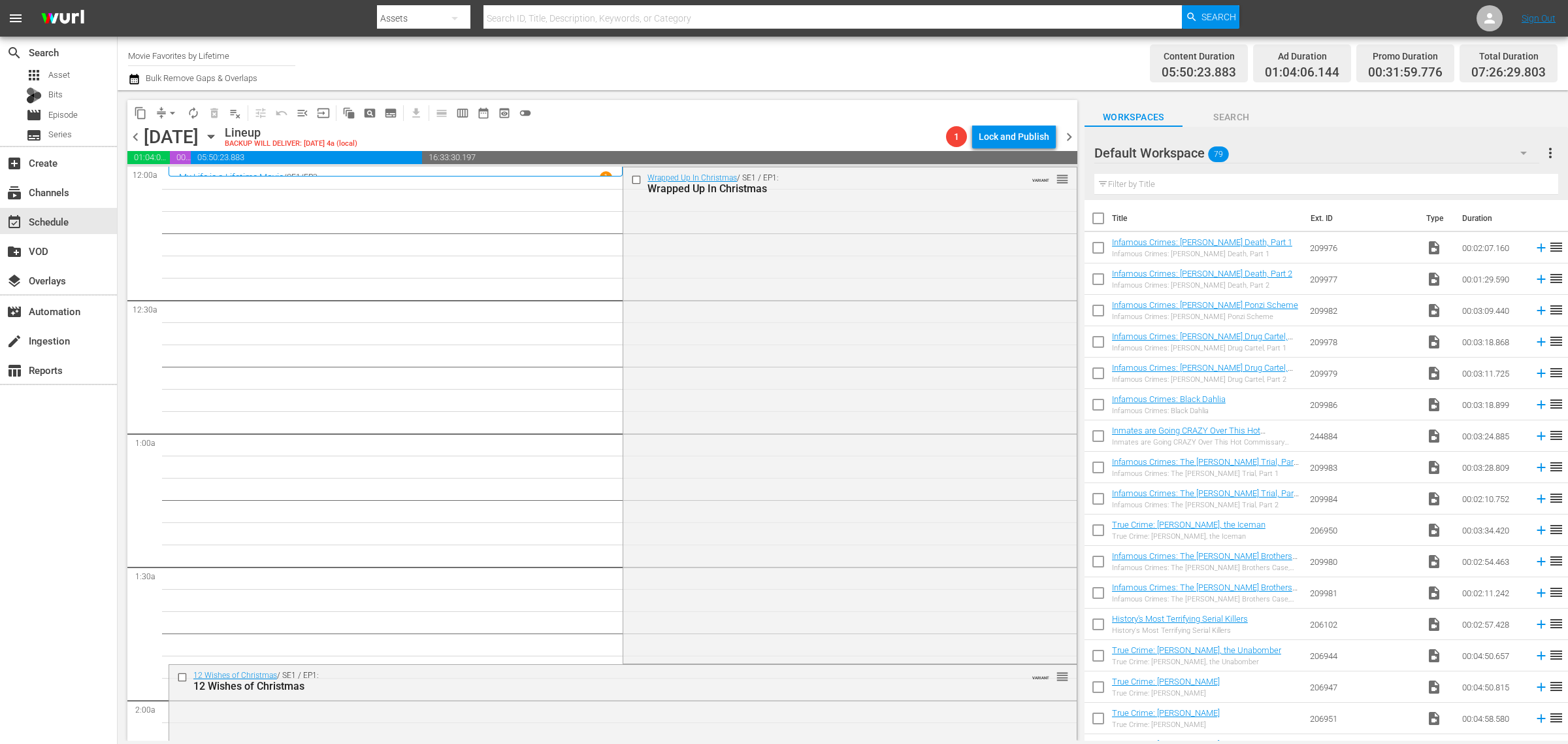
click at [781, 312] on div "Wrapped Up In Christmas / SE1 / EP1: Wrapped Up In Christmas VARIANT reorder" at bounding box center [850, 414] width 453 height 493
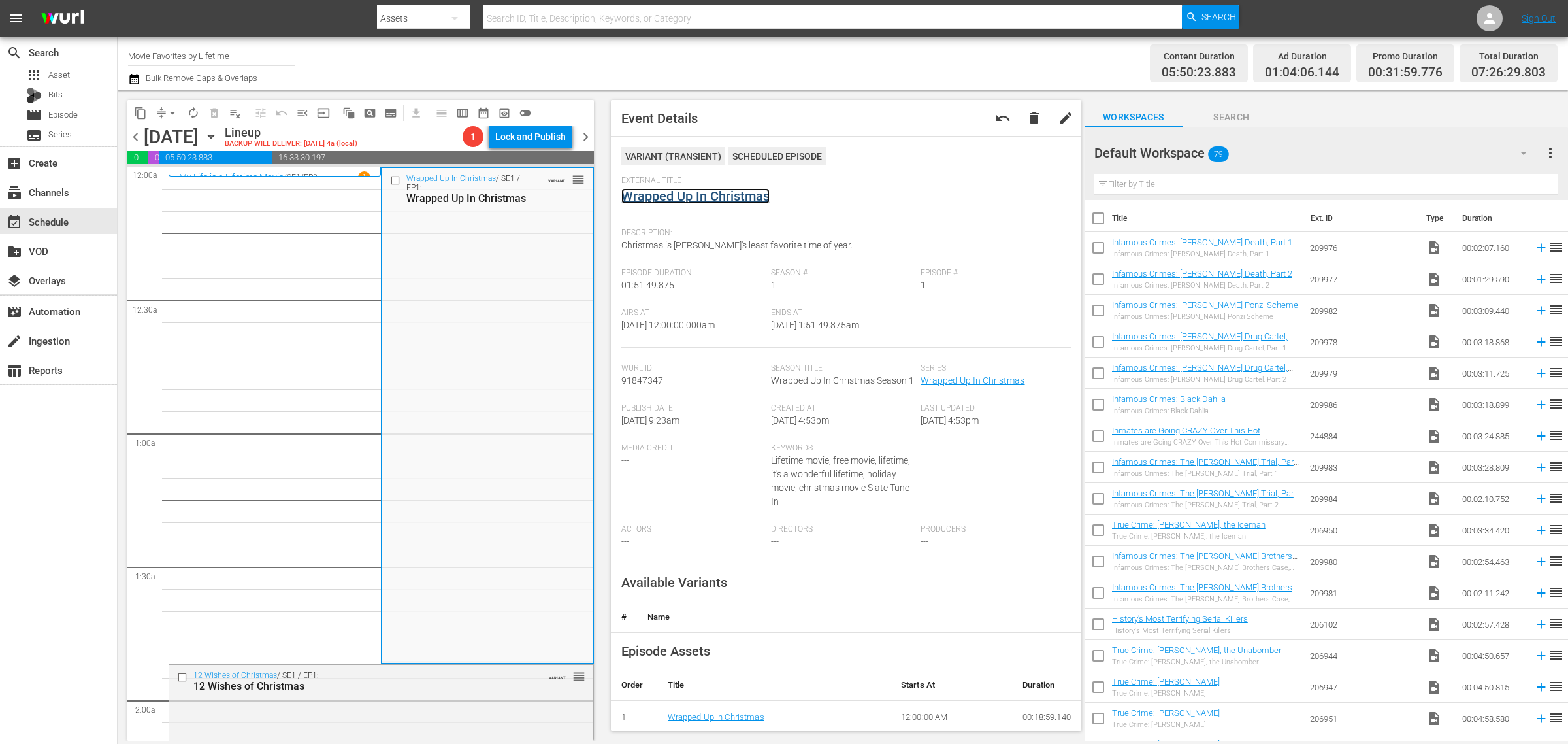
drag, startPoint x: 741, startPoint y: 198, endPoint x: 756, endPoint y: 193, distance: 15.8
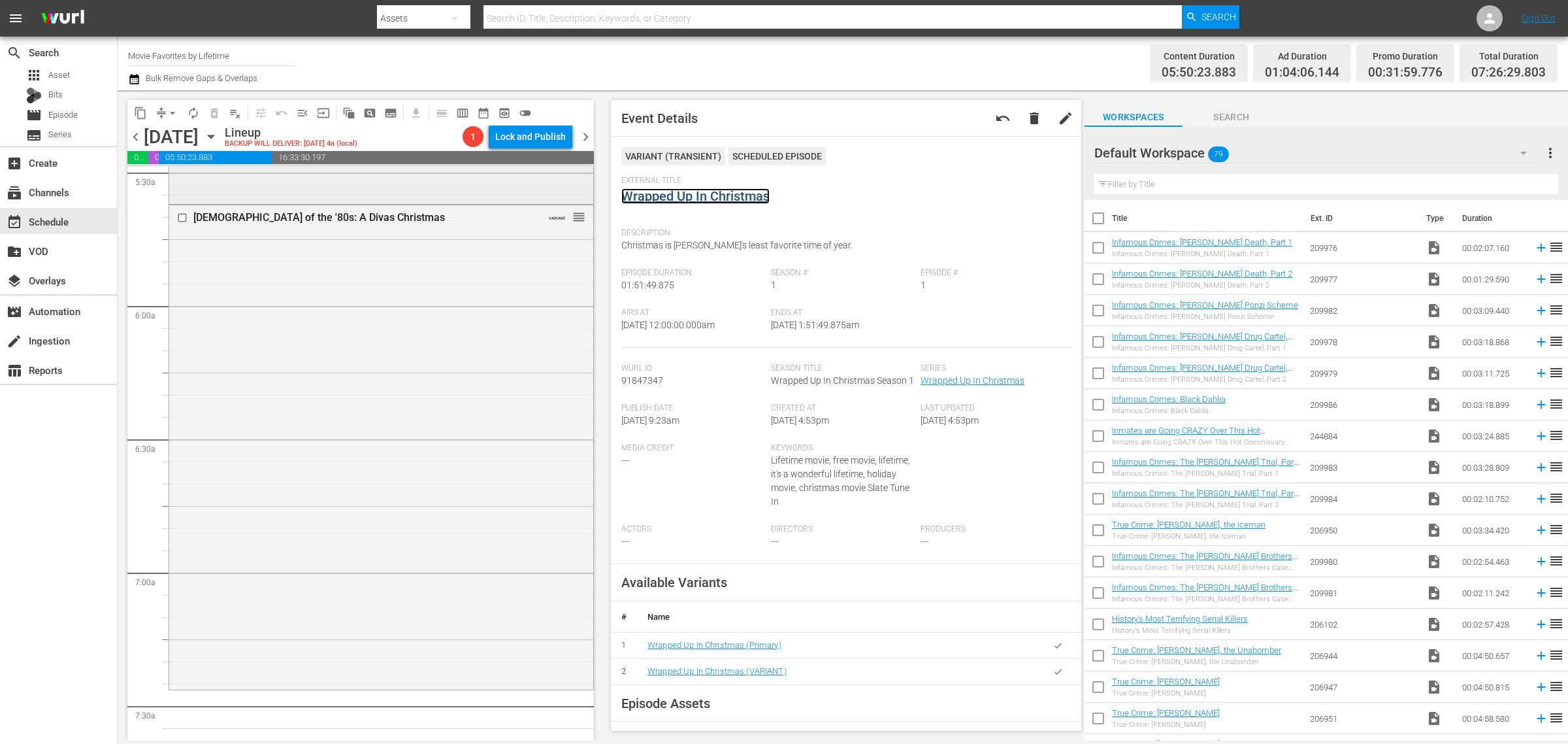
scroll to position [1308, 0]
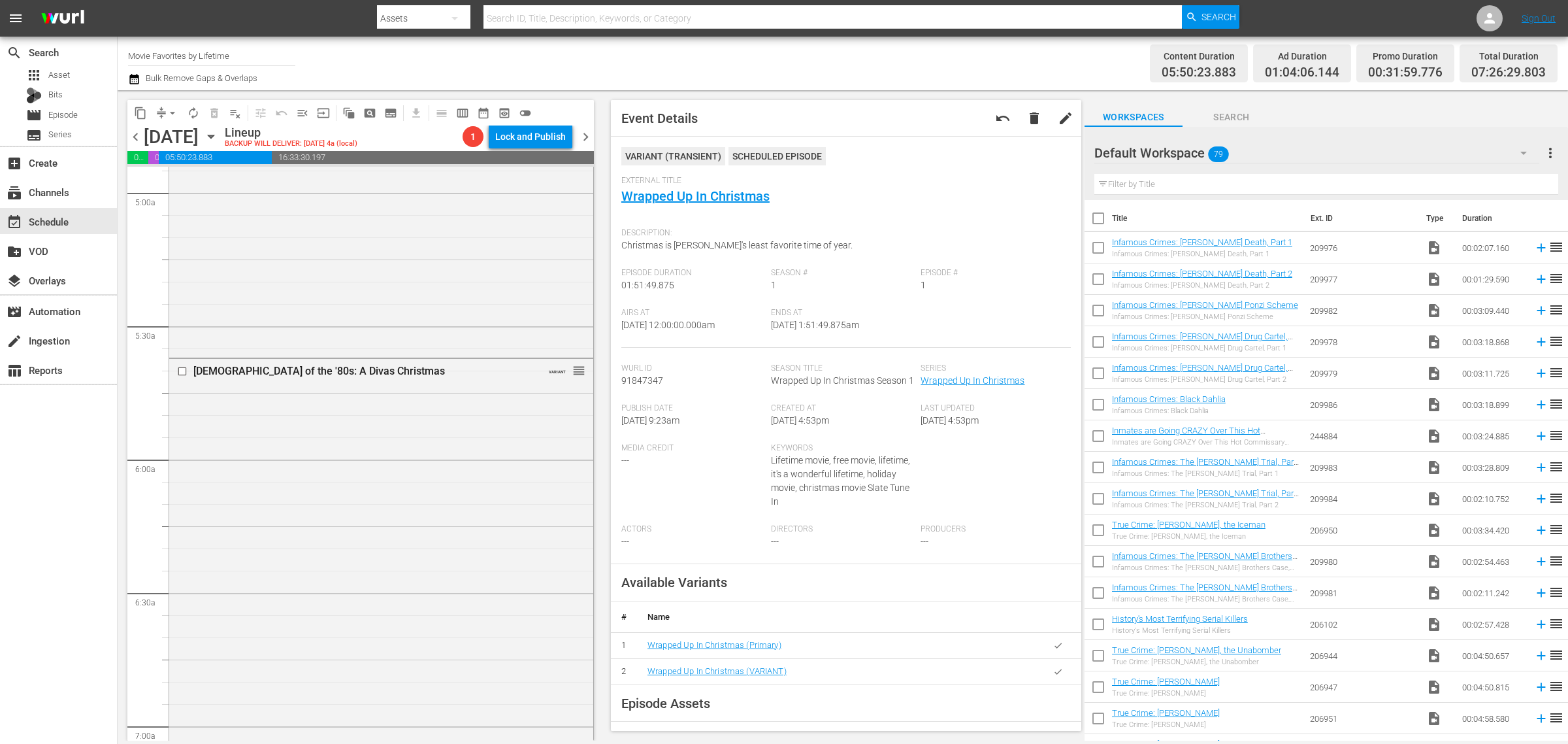
click at [939, 66] on div "Content Duration 05:50:23.883 Ad Duration 01:04:06.144 Promo Duration 00:31:59.…" at bounding box center [1232, 63] width 650 height 47
click at [1389, 17] on nav "menu Search By Assets Search ID, Title, Description, Keywords, or Category Sear…" at bounding box center [784, 18] width 1568 height 36
click at [940, 70] on div "Content Duration 05:50:23.883 Ad Duration 01:04:06.144 Promo Duration 00:31:59.…" at bounding box center [1232, 63] width 650 height 47
click at [1307, 10] on nav "menu Search By Assets Search ID, Title, Description, Keywords, or Category Sear…" at bounding box center [784, 18] width 1568 height 36
click at [809, 55] on div "Channel Title Movie Favorites by Lifetime Bulk Remove Gaps & Overlaps" at bounding box center [518, 63] width 779 height 47
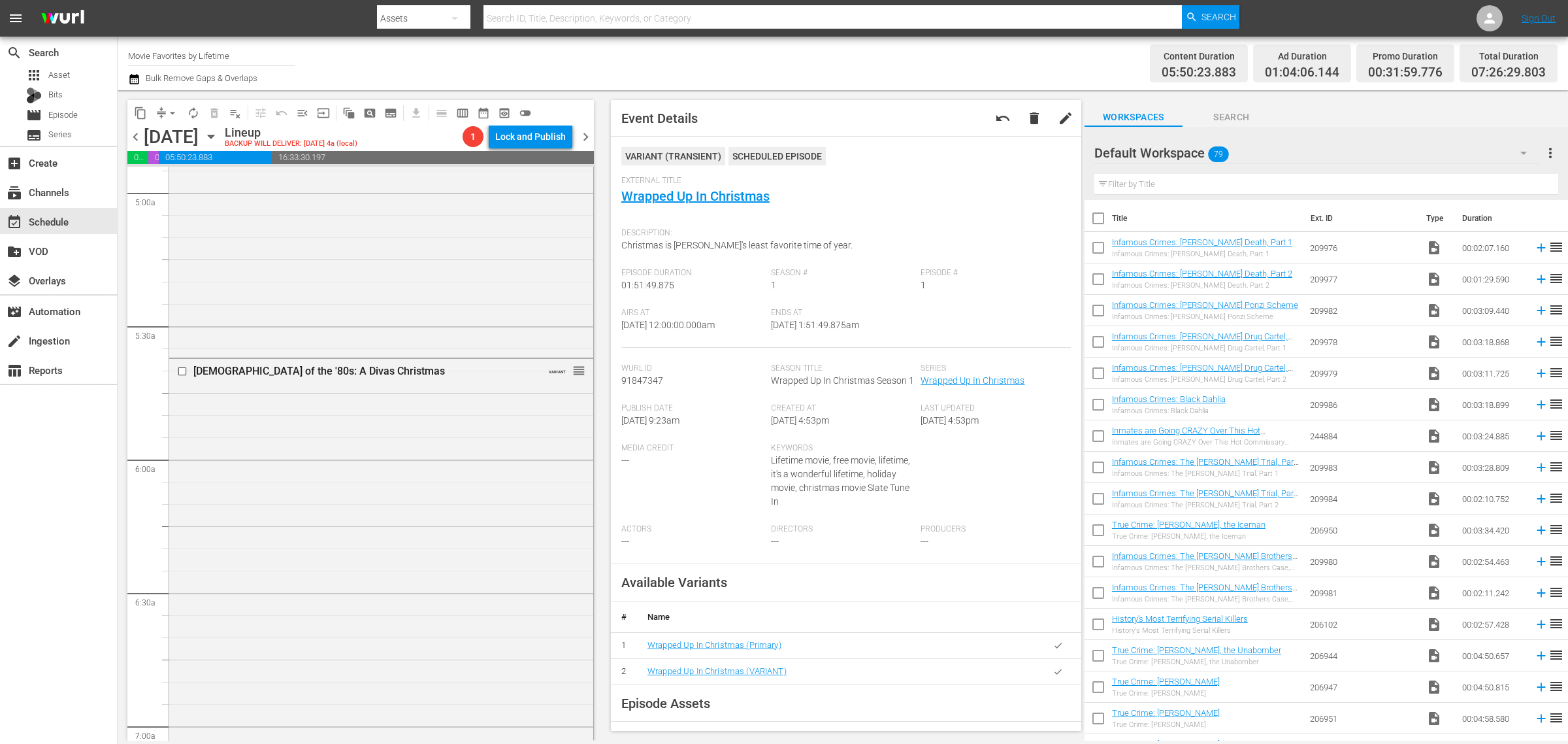
click at [218, 138] on icon "button" at bounding box center [211, 137] width 14 height 14
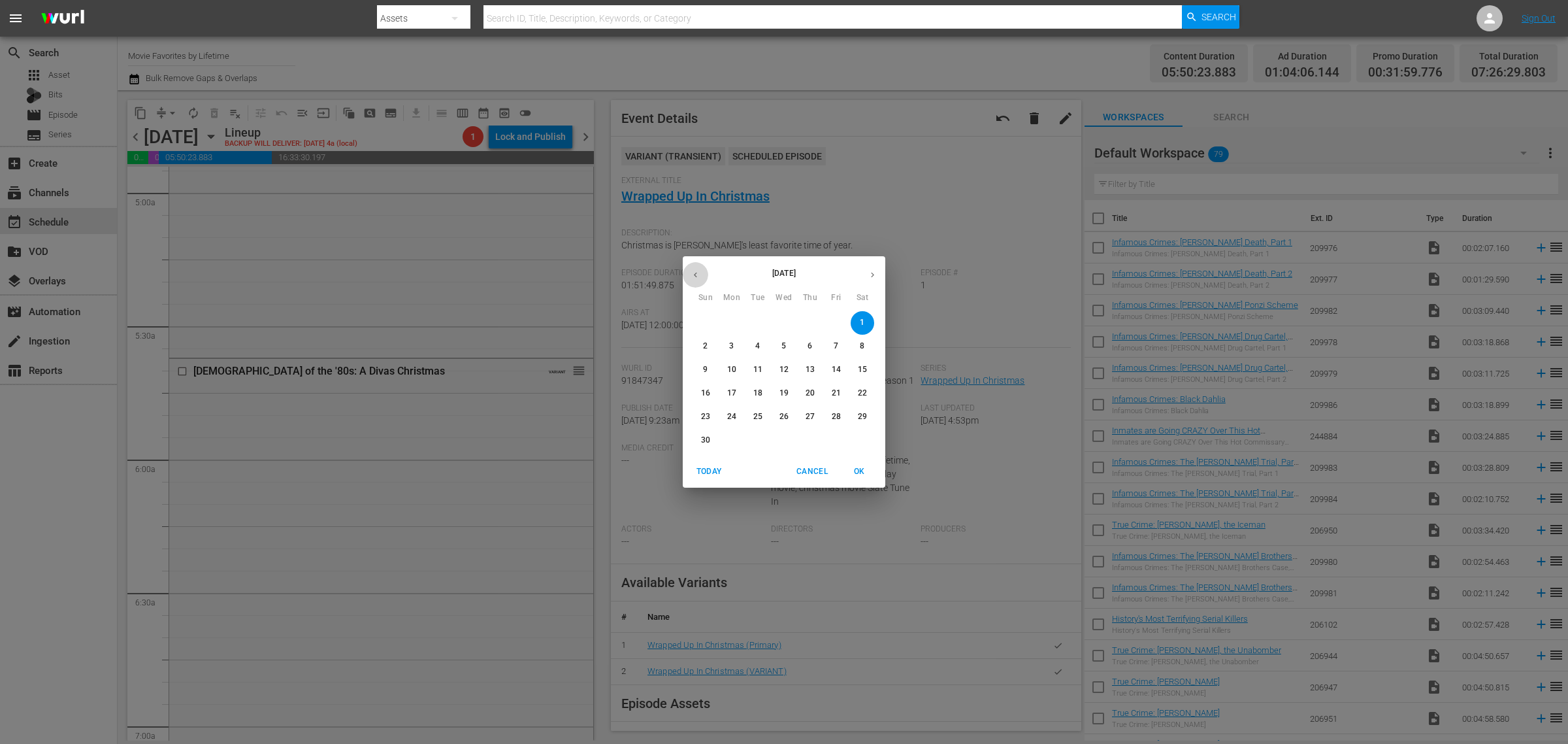
click at [691, 272] on icon "button" at bounding box center [695, 274] width 9 height 9
click at [735, 417] on p "27" at bounding box center [732, 417] width 9 height 11
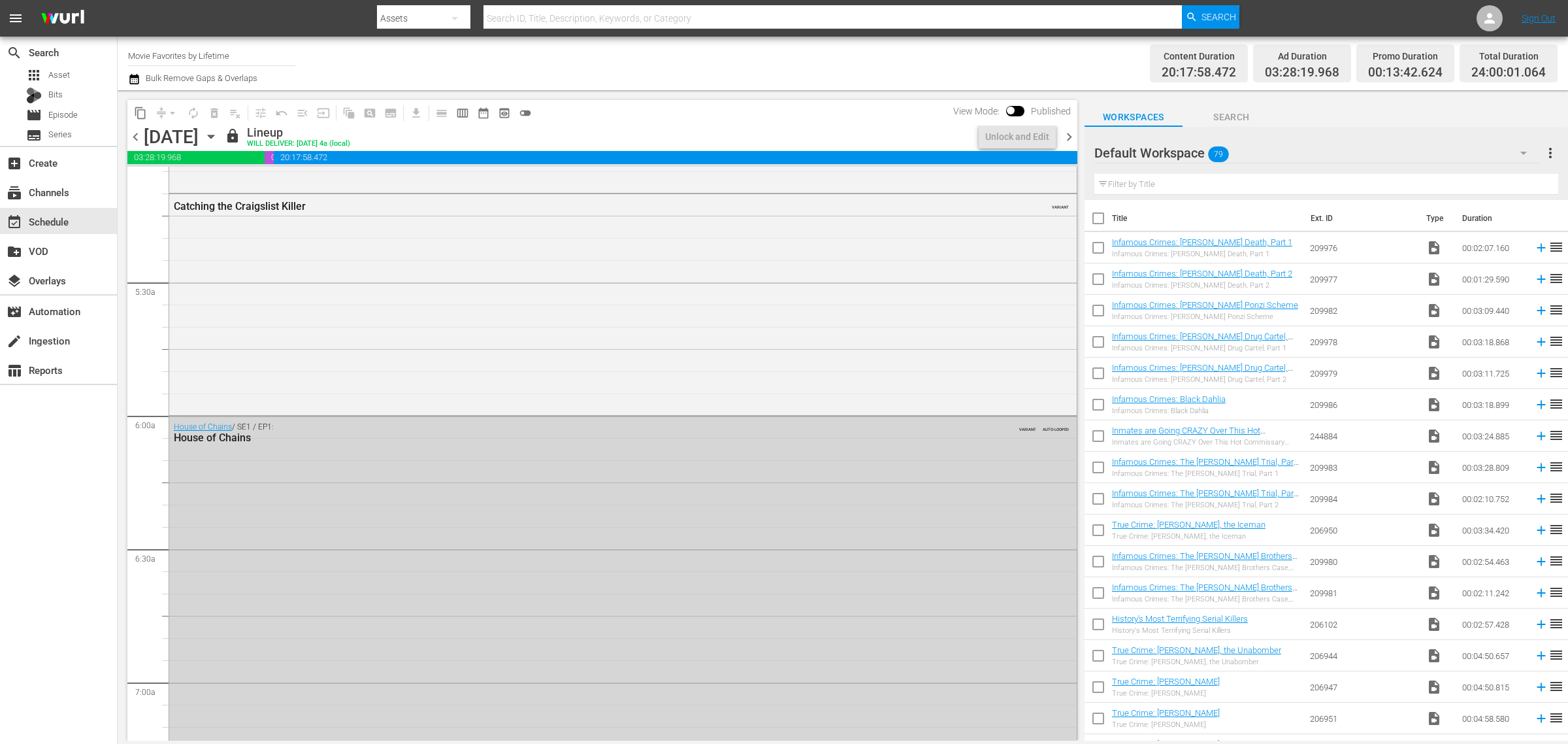
scroll to position [1308, 0]
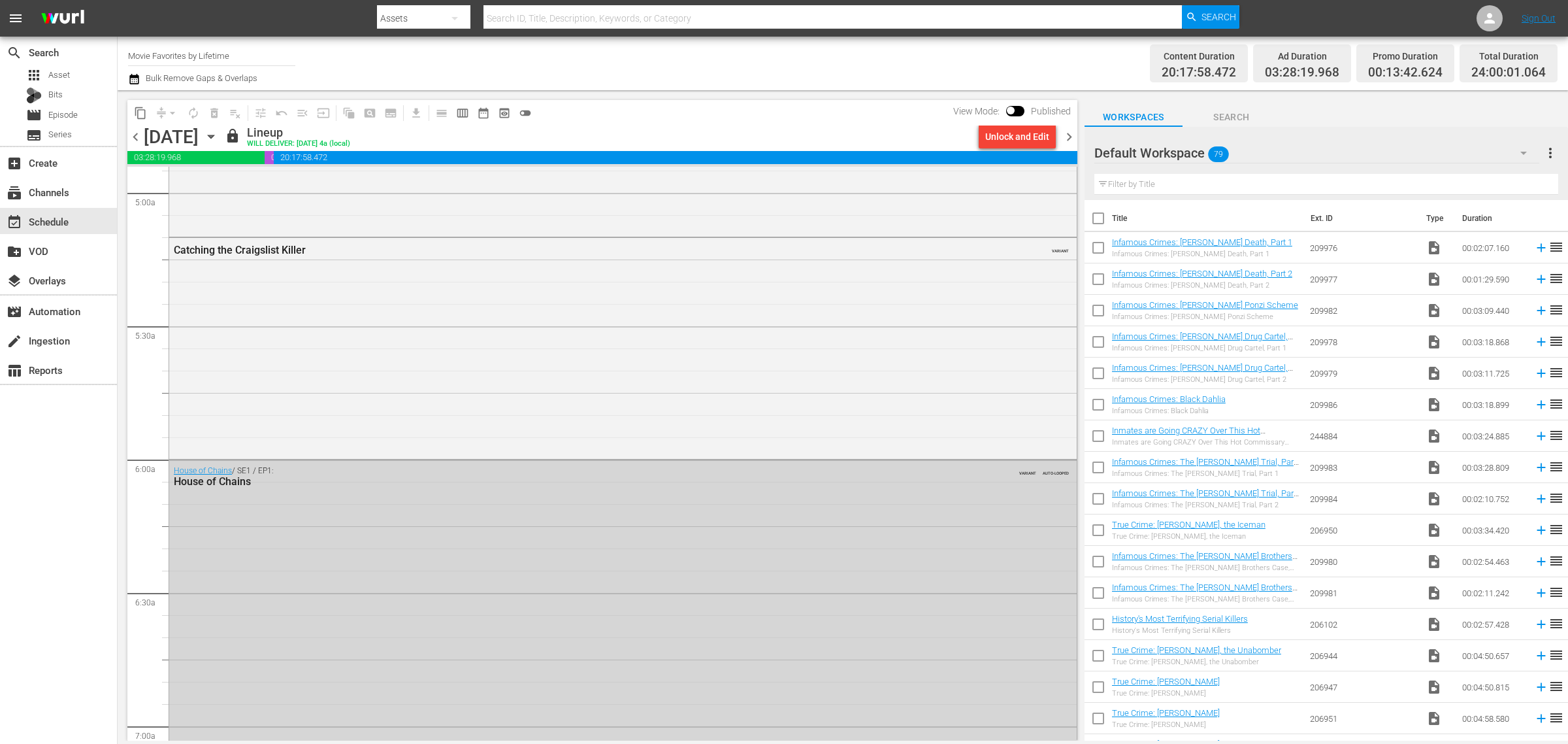
drag, startPoint x: 243, startPoint y: 56, endPoint x: -43, endPoint y: 10, distance: 289.7
click at [0, 10] on html "menu Search By Assets Search ID, Title, Description, Keywords, or Category Sear…" at bounding box center [784, 372] width 1568 height 744
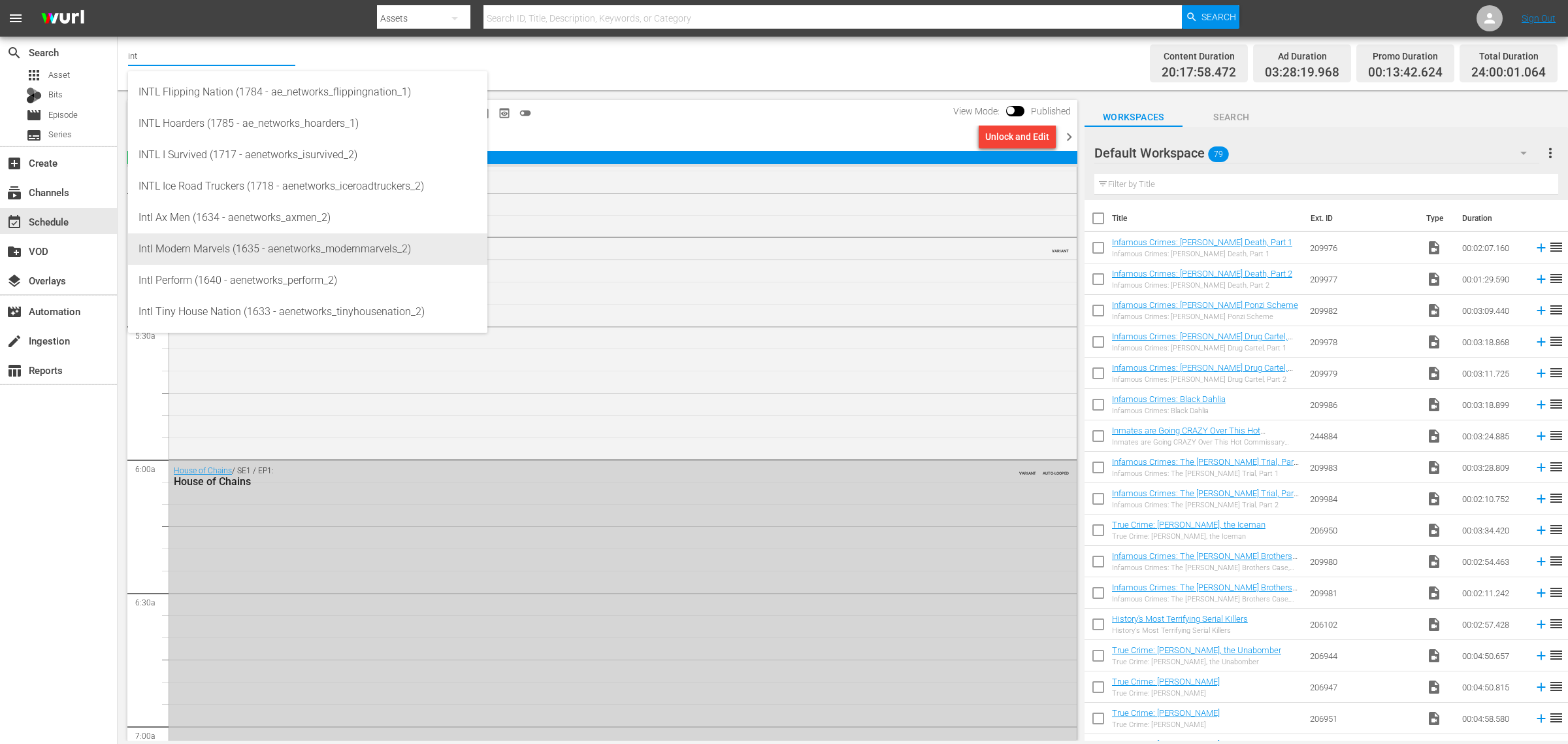
click at [315, 259] on div "Intl Modern Marvels (1635 - aenetworks_modernmarvels_2)" at bounding box center [307, 249] width 338 height 32
type input "Intl Modern Marvels (1635 - aenetworks_modernmarvels_2)"
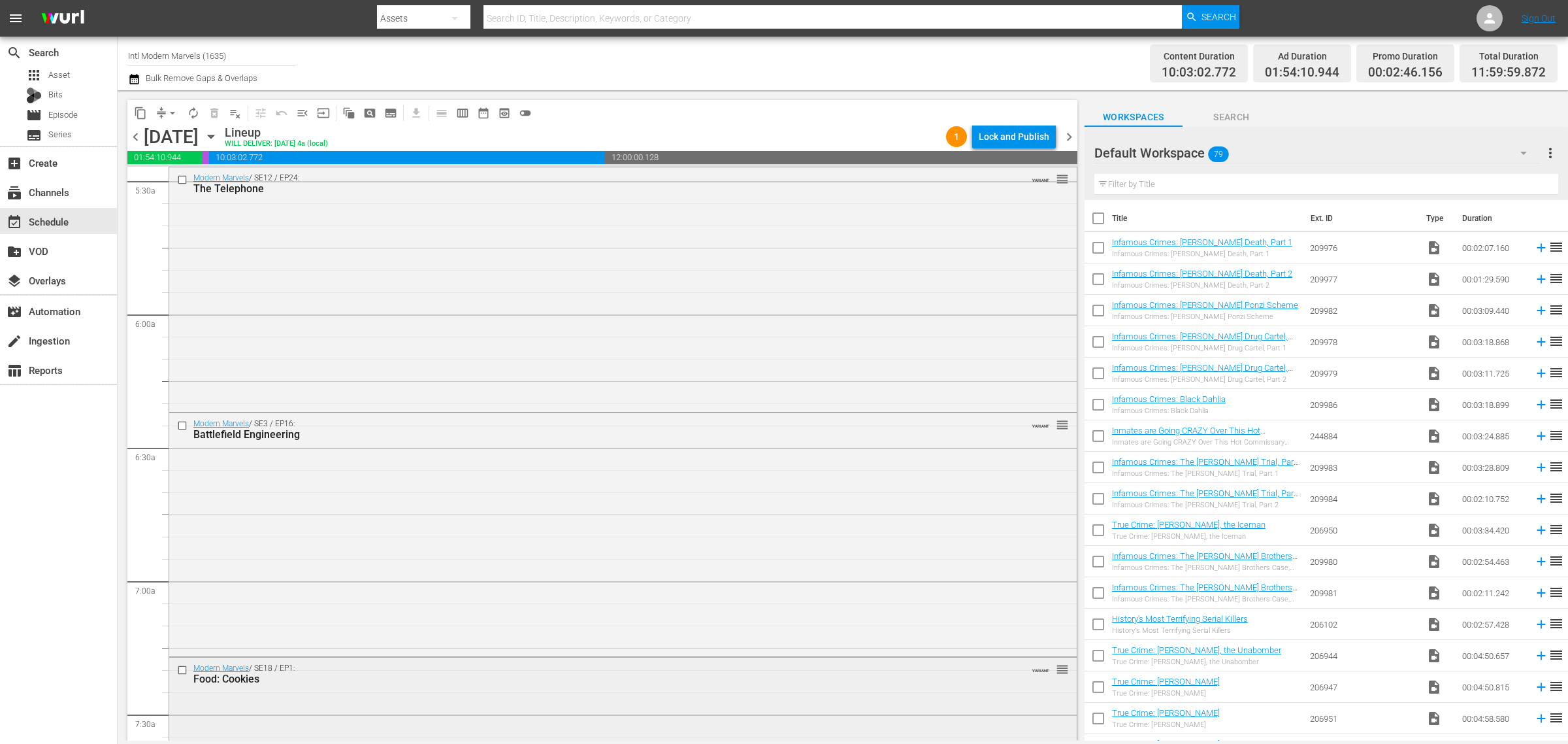
scroll to position [1716, 0]
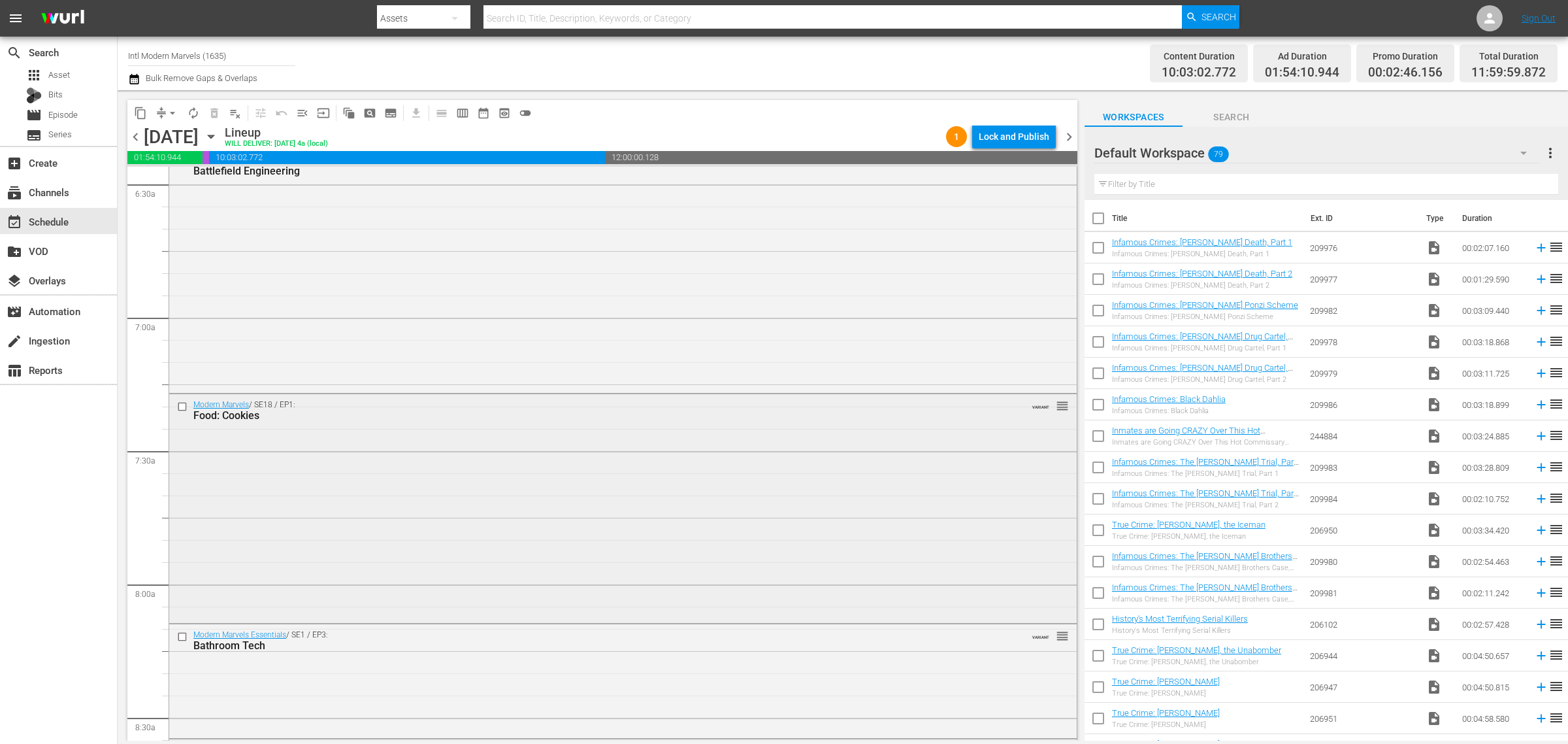
click at [482, 484] on div "Modern Marvels / SE18 / EP1: Food: Cookies VARIANT reorder" at bounding box center [623, 508] width 907 height 227
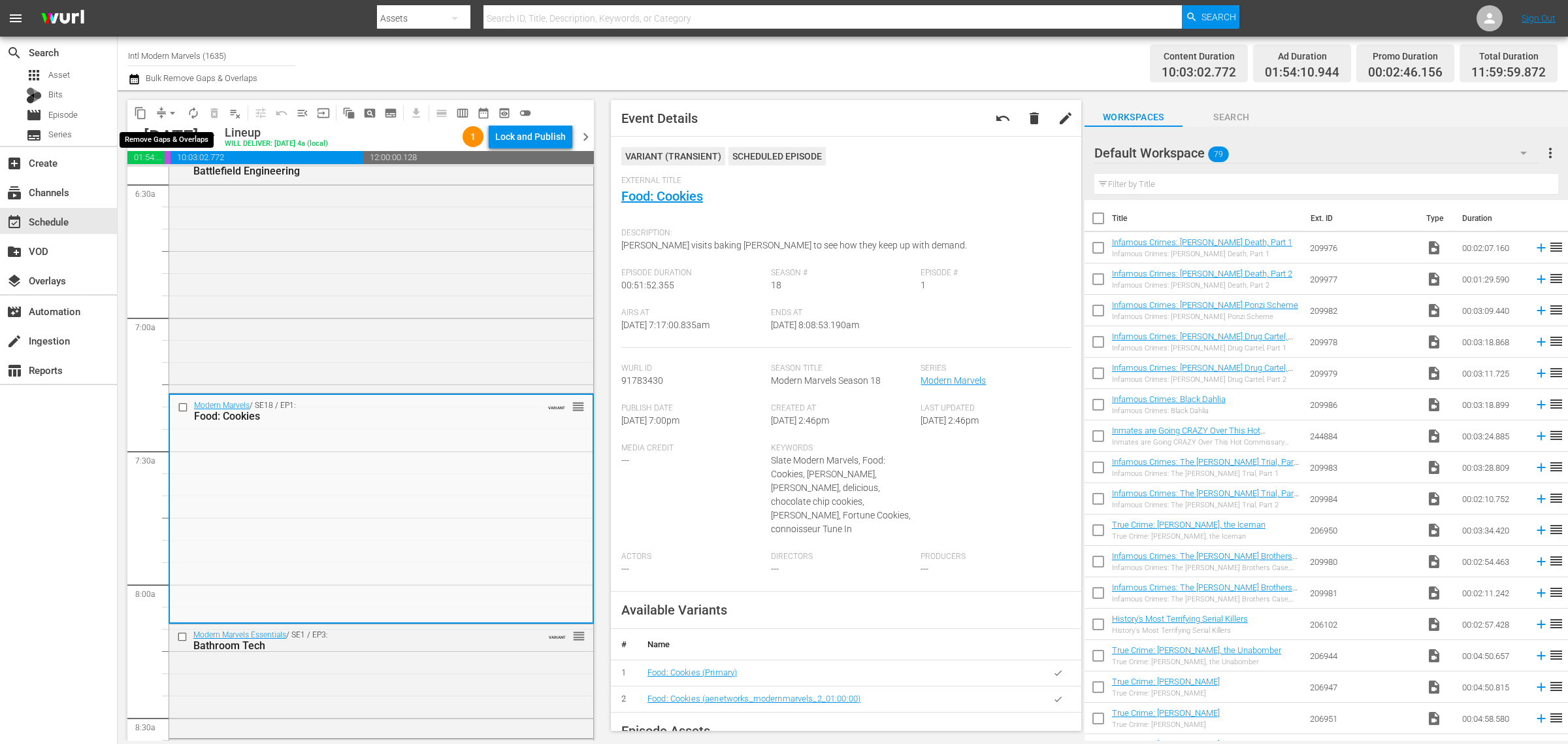
click at [173, 113] on span "arrow_drop_down" at bounding box center [172, 113] width 13 height 13
click at [178, 145] on li "Align to Midnight" at bounding box center [173, 138] width 138 height 21
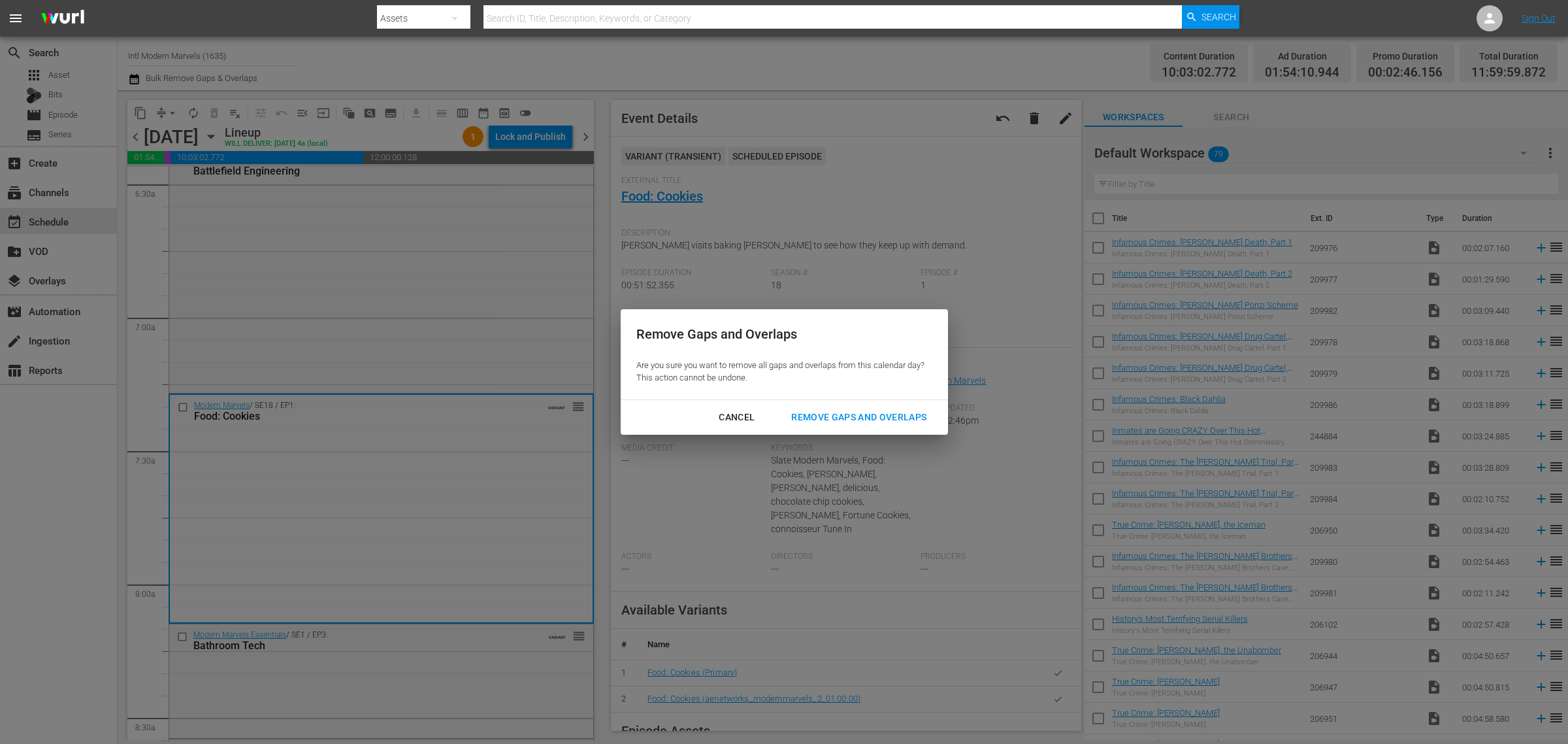
click at [857, 406] on div "Cancel Remove Gaps and Overlaps" at bounding box center [784, 417] width 327 height 35
click at [880, 422] on div "Remove Gaps and Overlaps" at bounding box center [859, 417] width 156 height 17
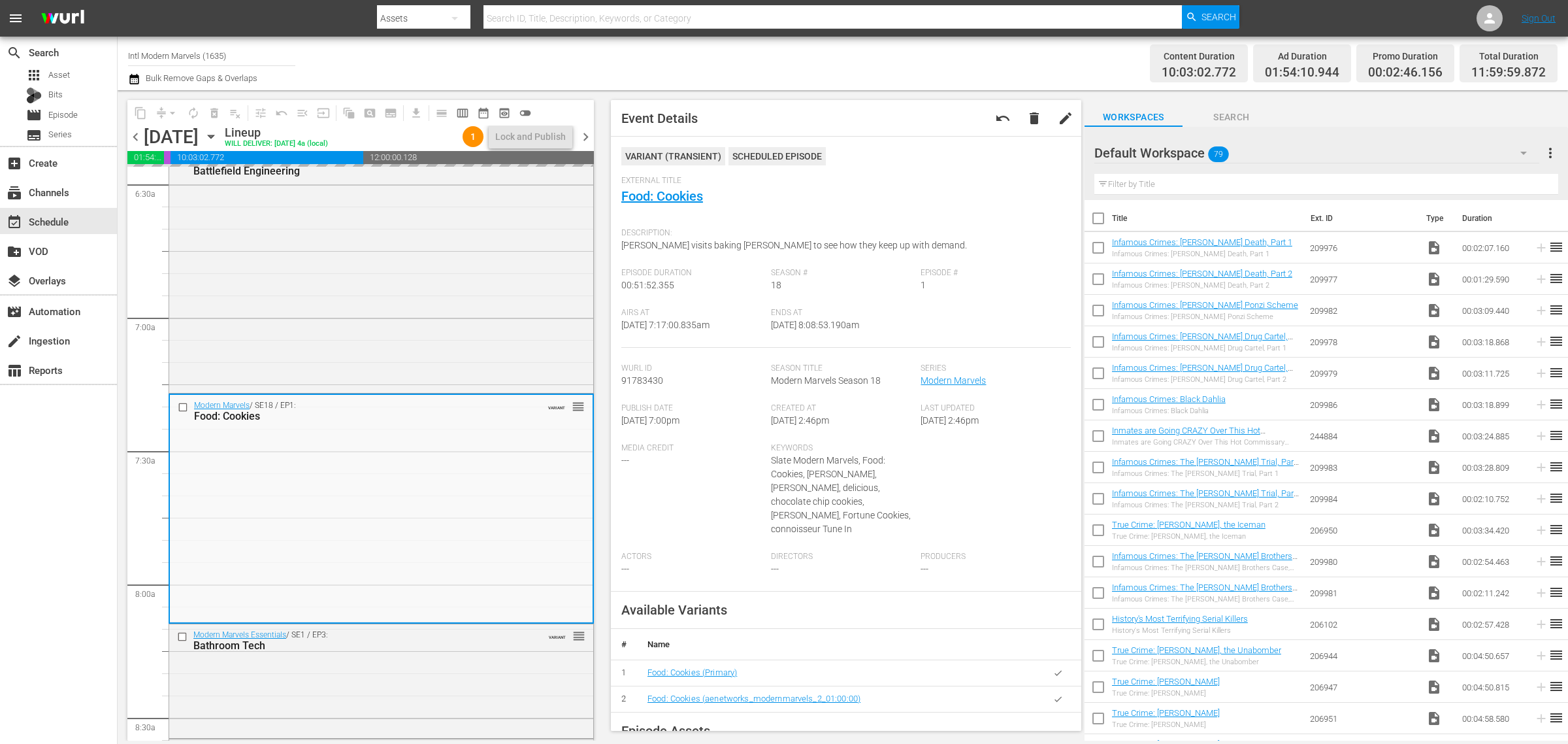
click at [788, 47] on div "Channel Title Intl Modern Marvels (1635) Bulk Remove Gaps & Overlaps" at bounding box center [518, 63] width 779 height 47
click at [194, 115] on span "autorenew_outlined" at bounding box center [193, 113] width 13 height 13
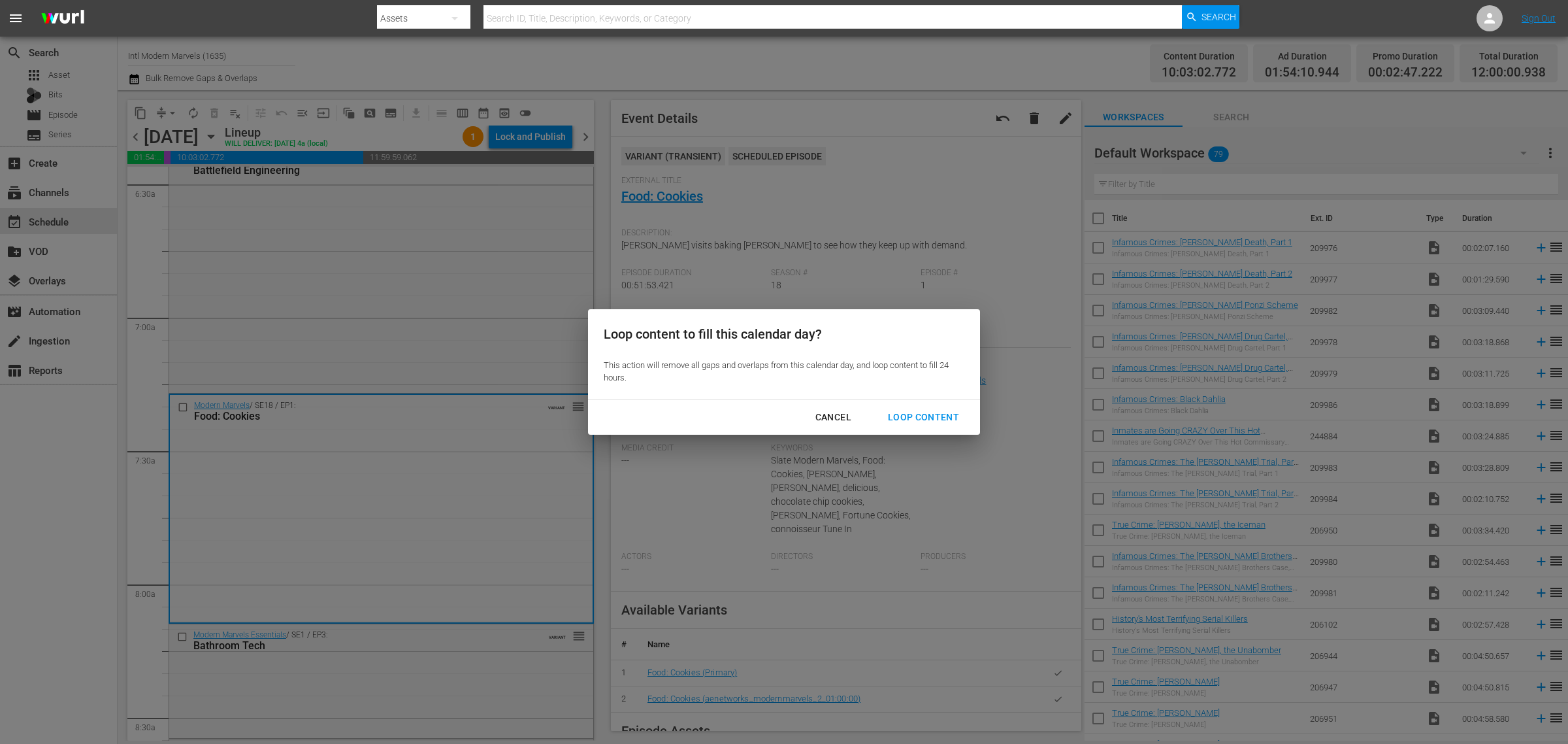
click at [925, 415] on div "Loop Content" at bounding box center [923, 417] width 92 height 17
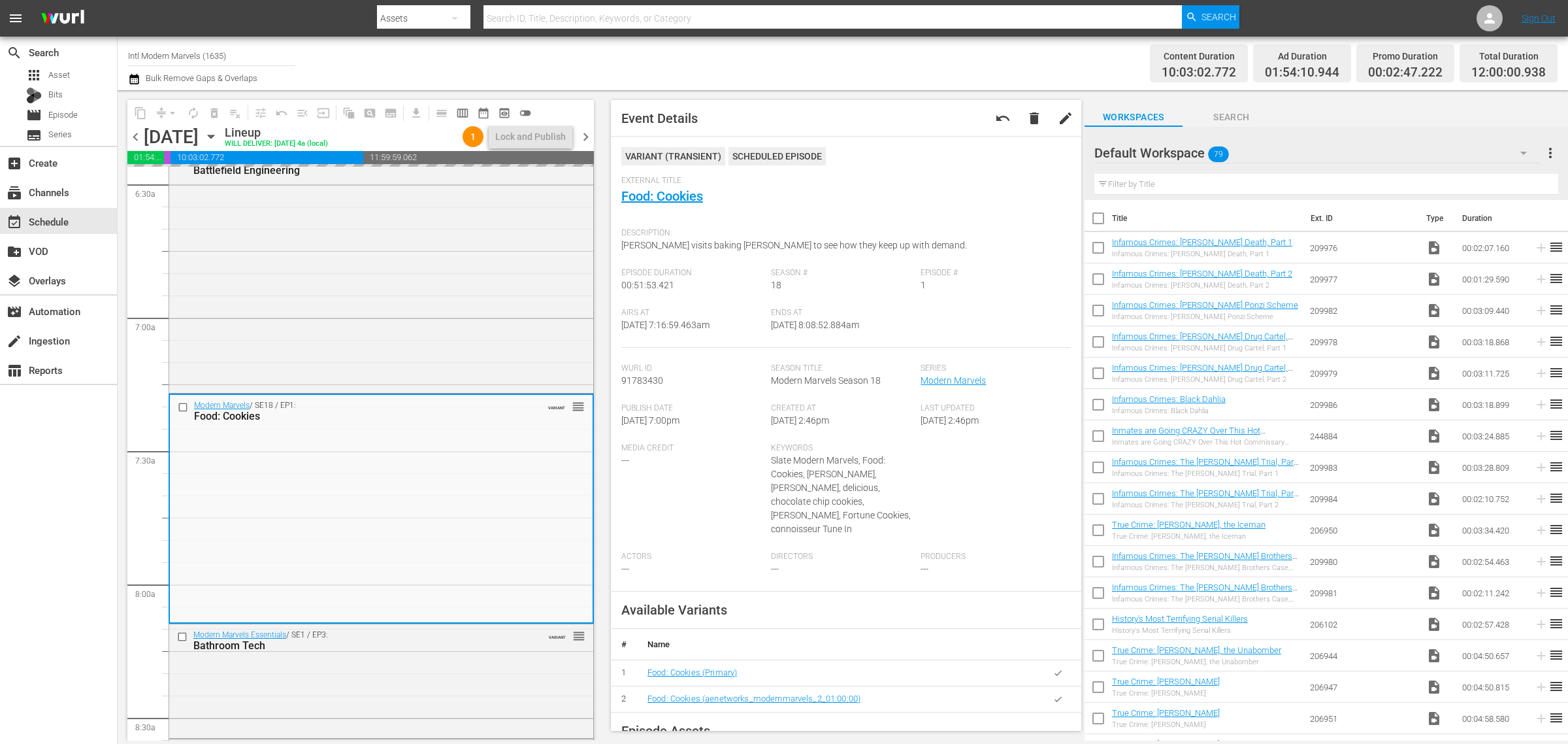
click at [919, 60] on div "Content Duration 10:03:02.772 Ad Duration 01:54:10.944 Promo Duration 00:02:47.…" at bounding box center [1232, 63] width 650 height 47
click at [873, 69] on div "Channel Title Intl Modern Marvels (1635) Bulk Remove Gaps & Overlaps" at bounding box center [518, 63] width 779 height 47
click at [524, 133] on div "Lock and Publish" at bounding box center [530, 137] width 70 height 24
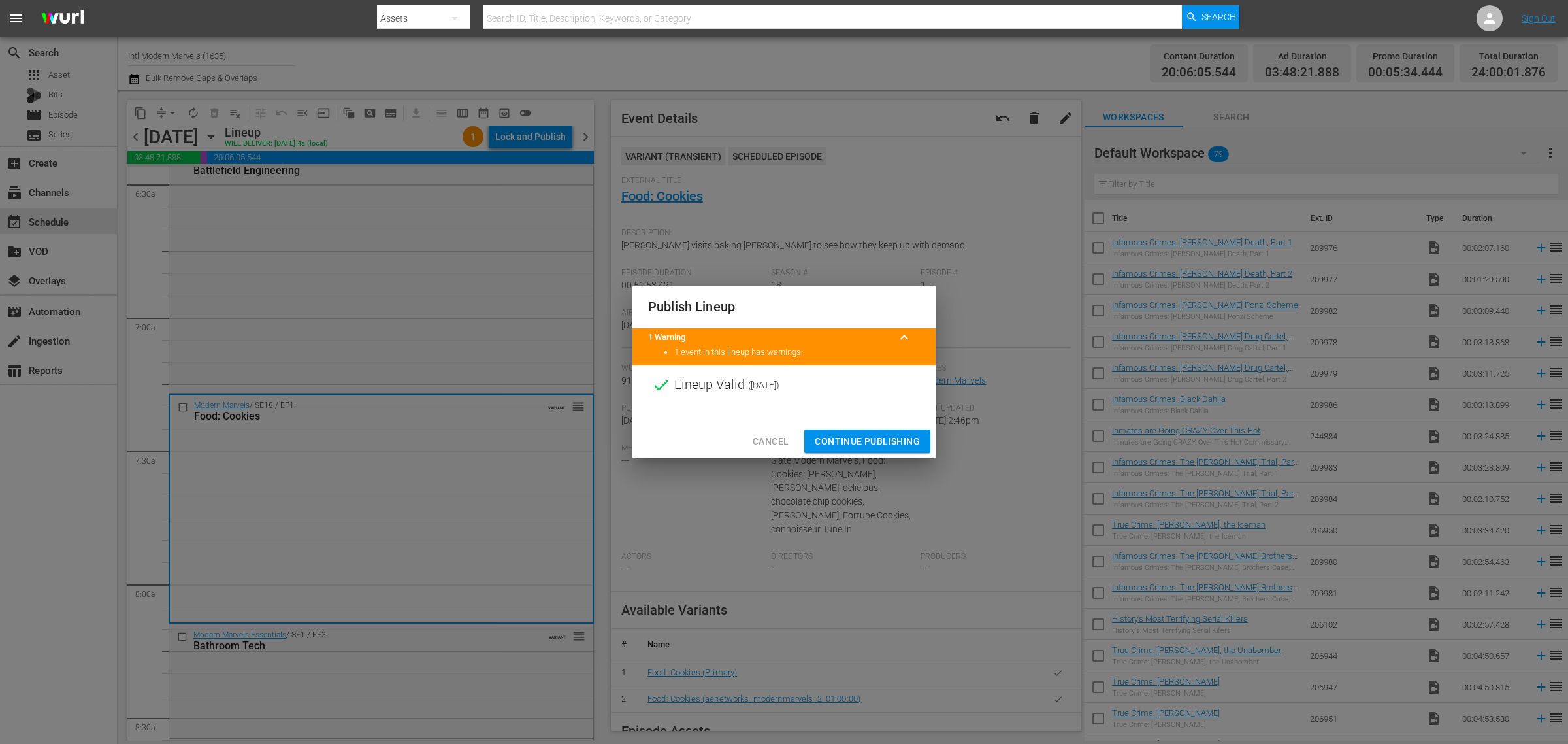
click at [867, 442] on span "Continue Publishing" at bounding box center [867, 441] width 105 height 17
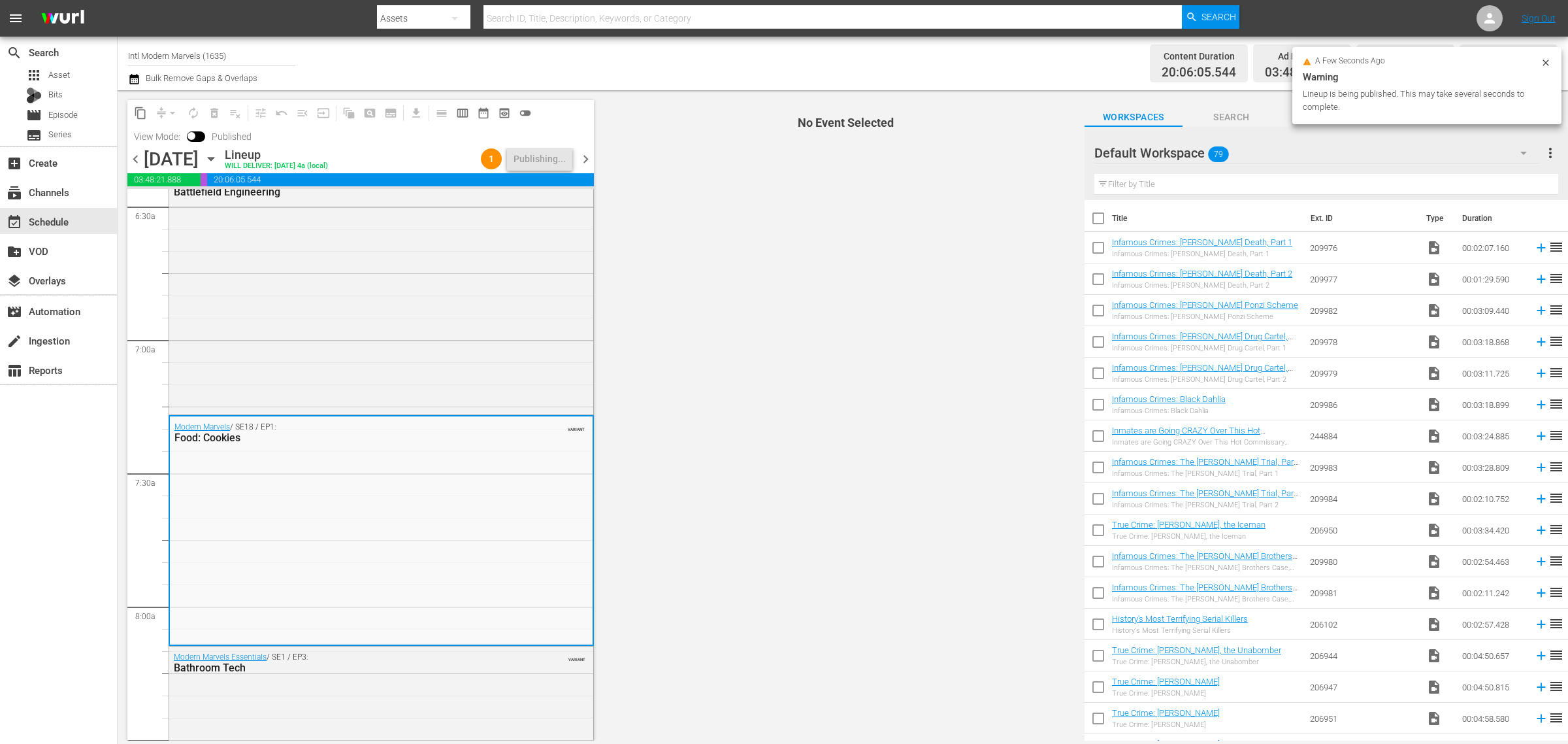
click at [703, 60] on div "Channel Title Intl Modern Marvels (1635) Bulk Remove Gaps & Overlaps" at bounding box center [518, 63] width 779 height 47
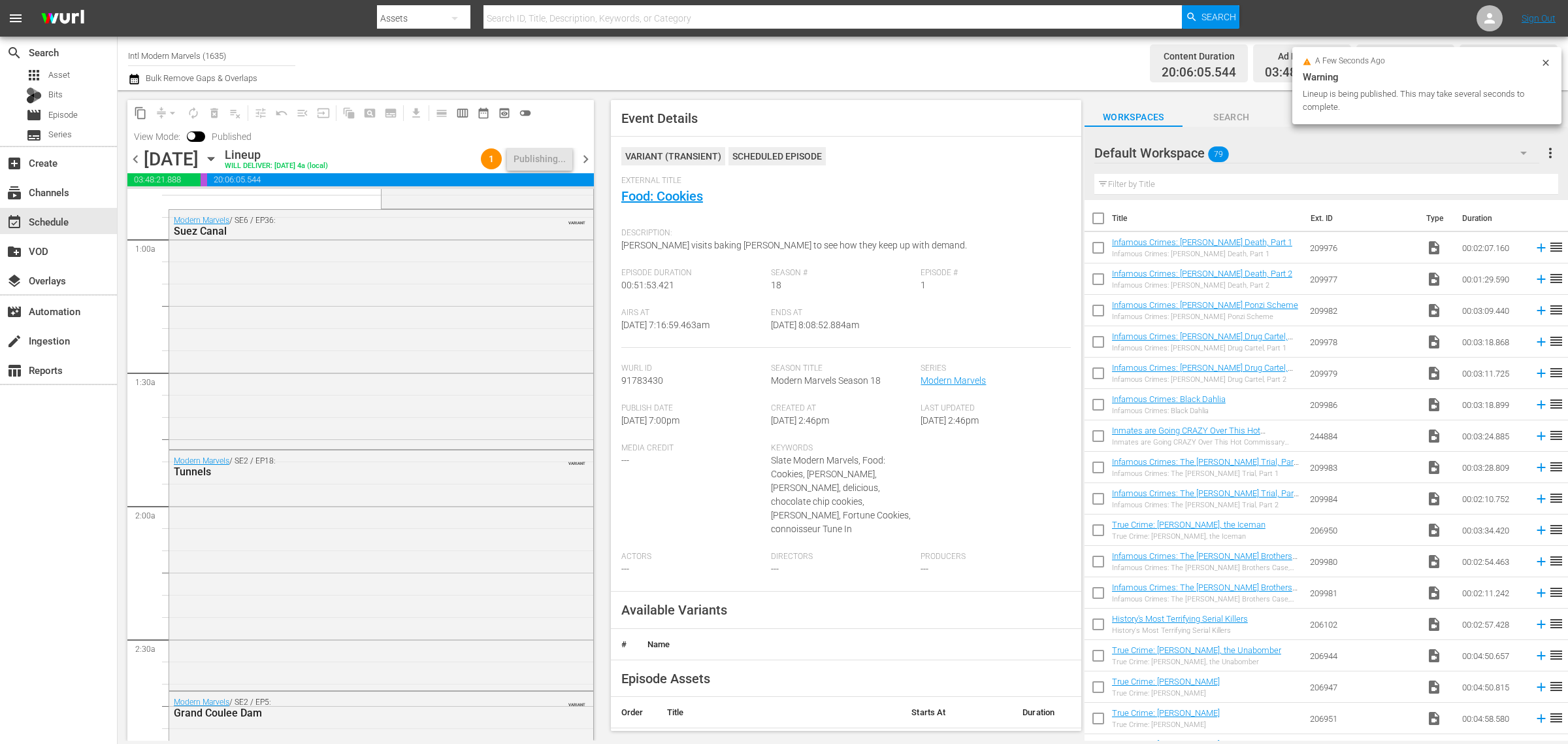
scroll to position [0, 0]
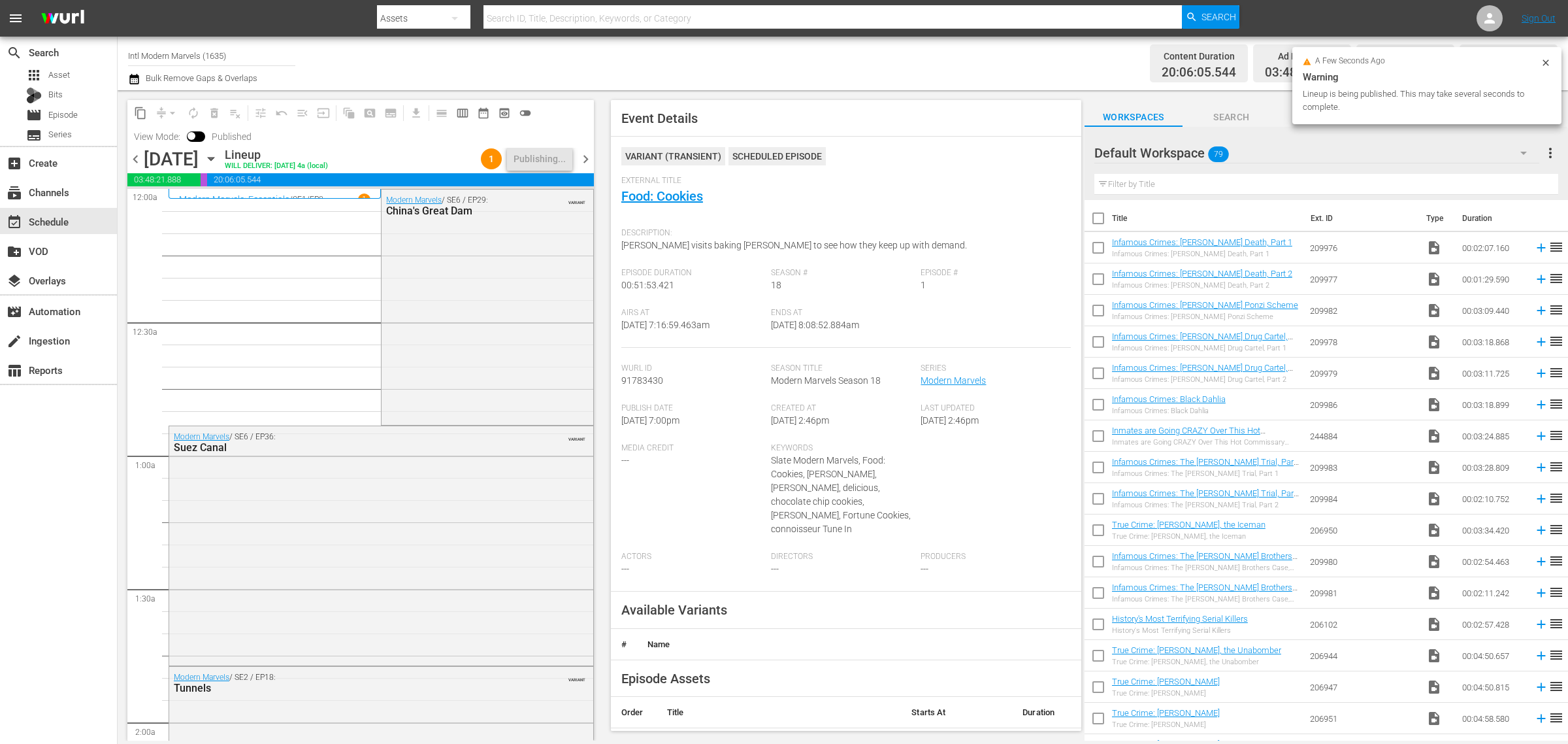
click at [854, 66] on div "Channel Title Intl Modern Marvels (1635) Bulk Remove Gaps & Overlaps" at bounding box center [518, 63] width 779 height 47
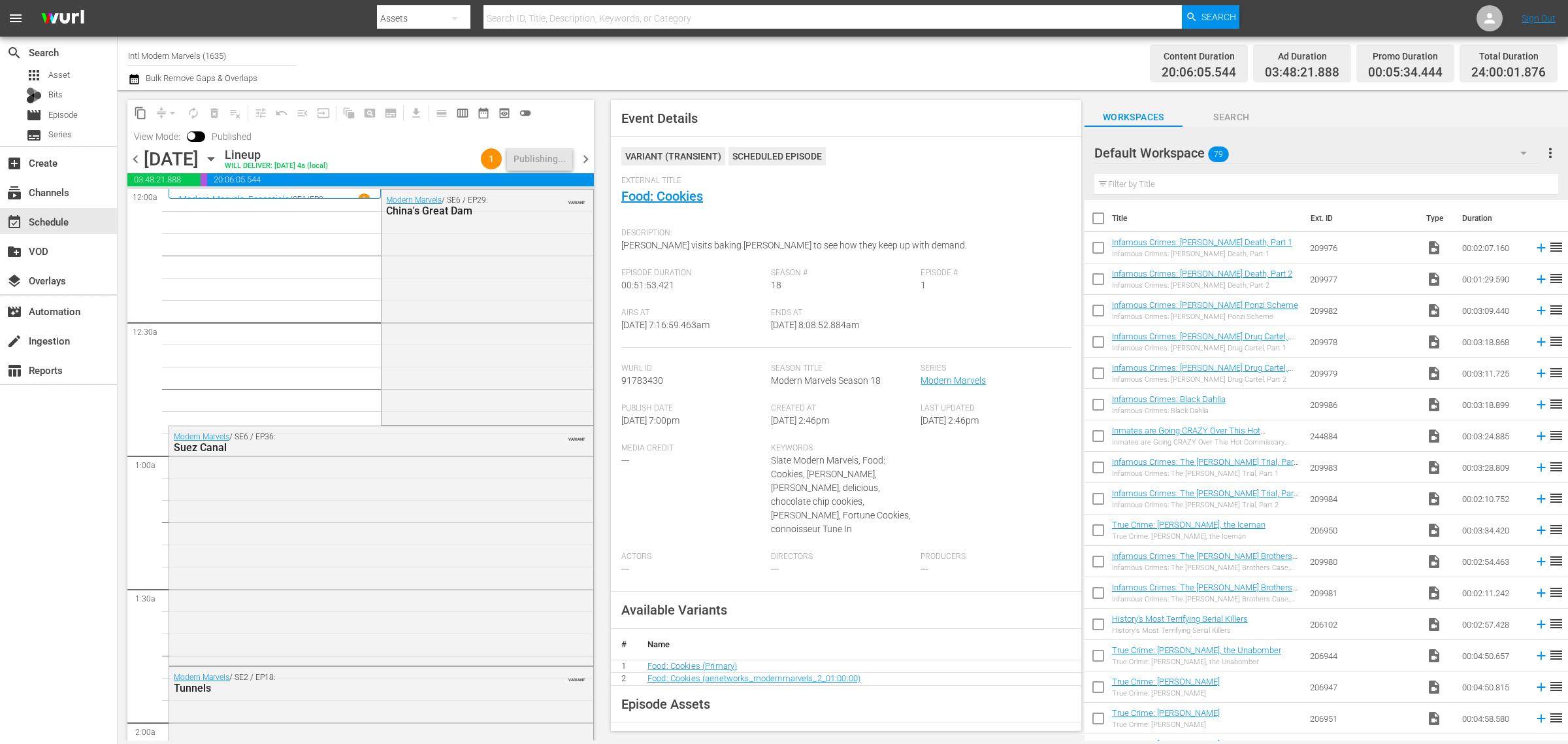
click at [971, 66] on div "Content Duration 20:06:05.544 Ad Duration 03:48:21.888 Promo Duration 00:05:34.…" at bounding box center [1232, 63] width 650 height 47
click at [887, 52] on div "Channel Title Intl Modern Marvels (1635) Bulk Remove Gaps & Overlaps" at bounding box center [518, 63] width 779 height 47
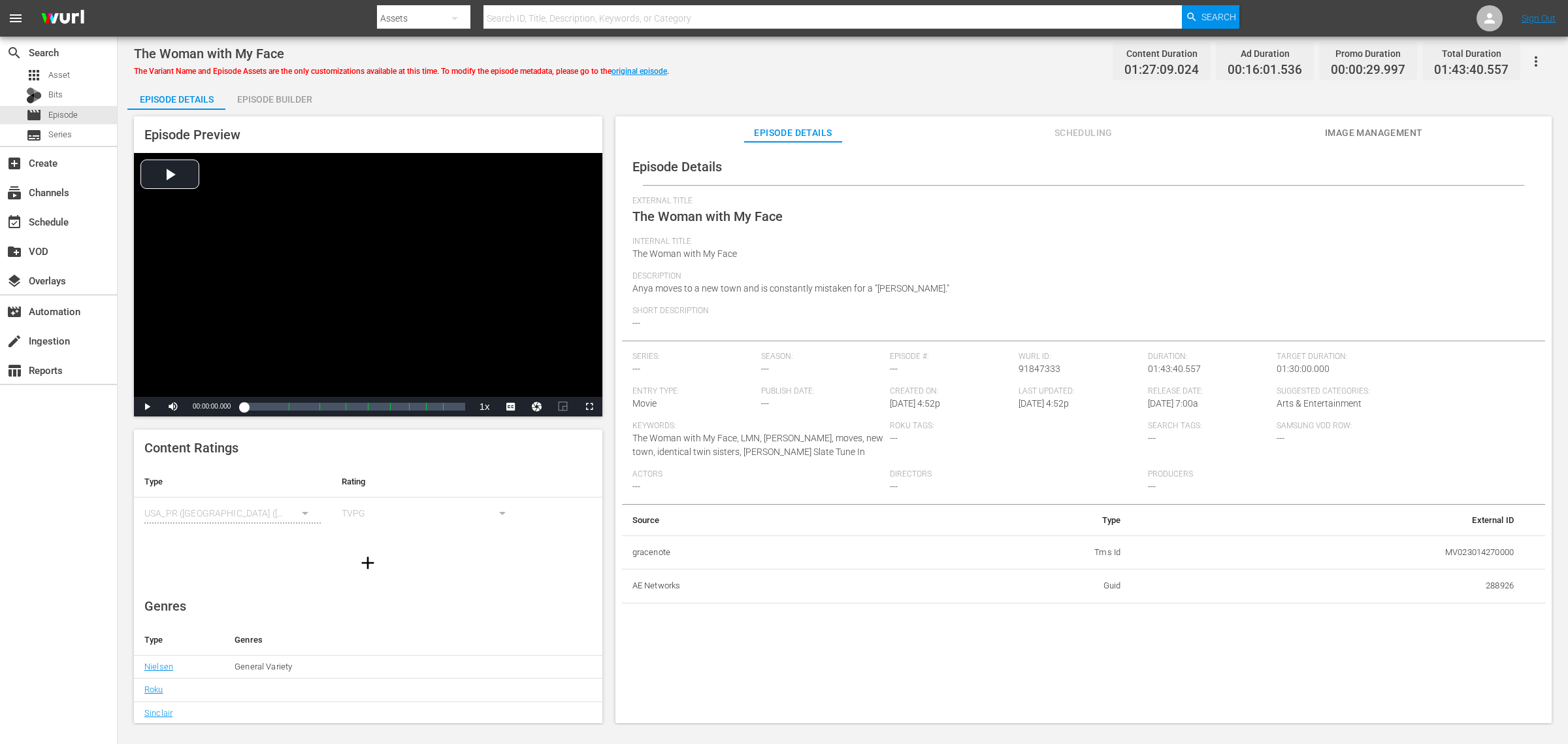
click at [873, 85] on div "Episode Details Episode Builder Episode Preview Video Player is loading. Play V…" at bounding box center [842, 409] width 1431 height 650
click at [1254, 130] on span "Image Management" at bounding box center [1374, 133] width 98 height 17
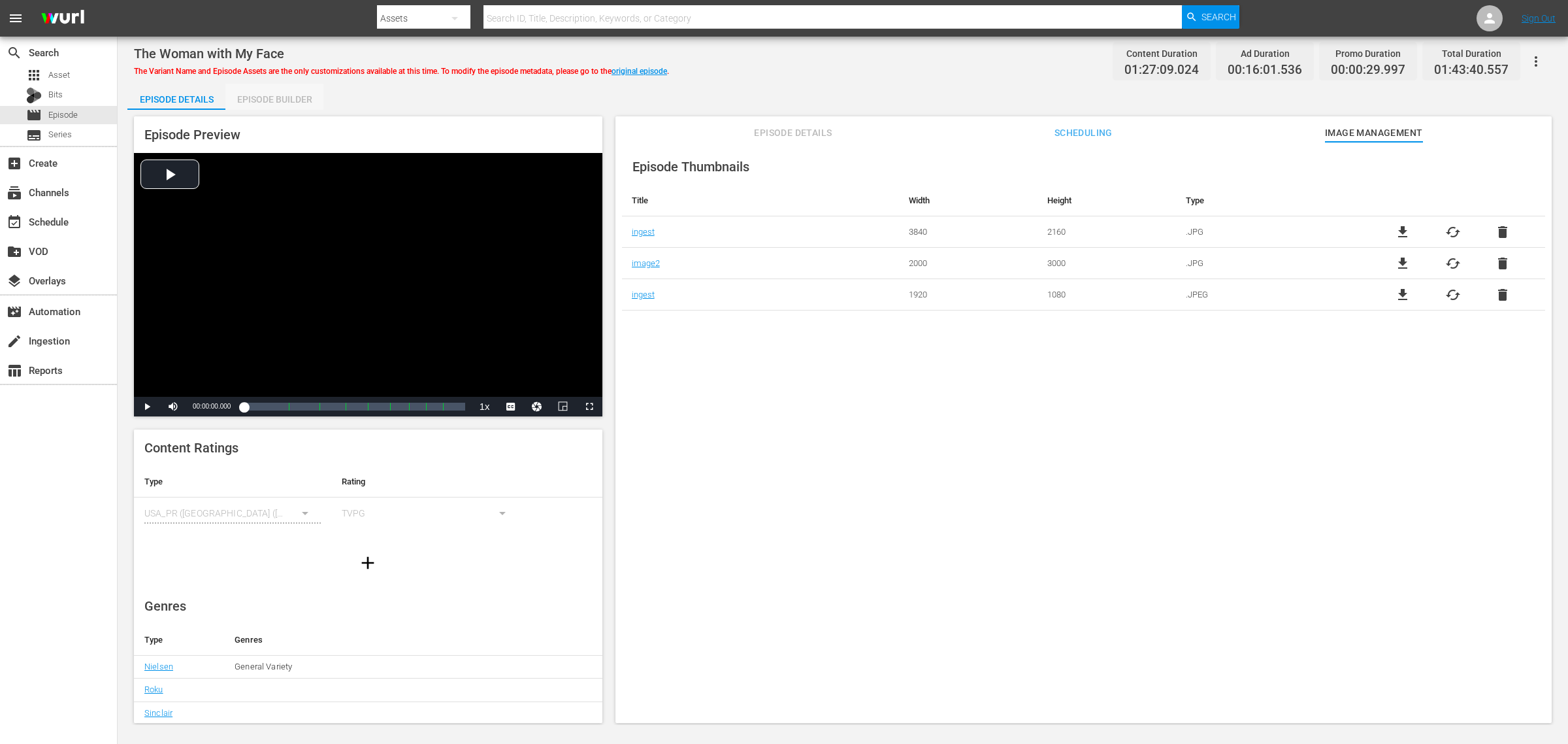
drag, startPoint x: 286, startPoint y: 87, endPoint x: 748, endPoint y: 57, distance: 463.0
click at [285, 89] on div "Episode Builder" at bounding box center [274, 100] width 98 height 32
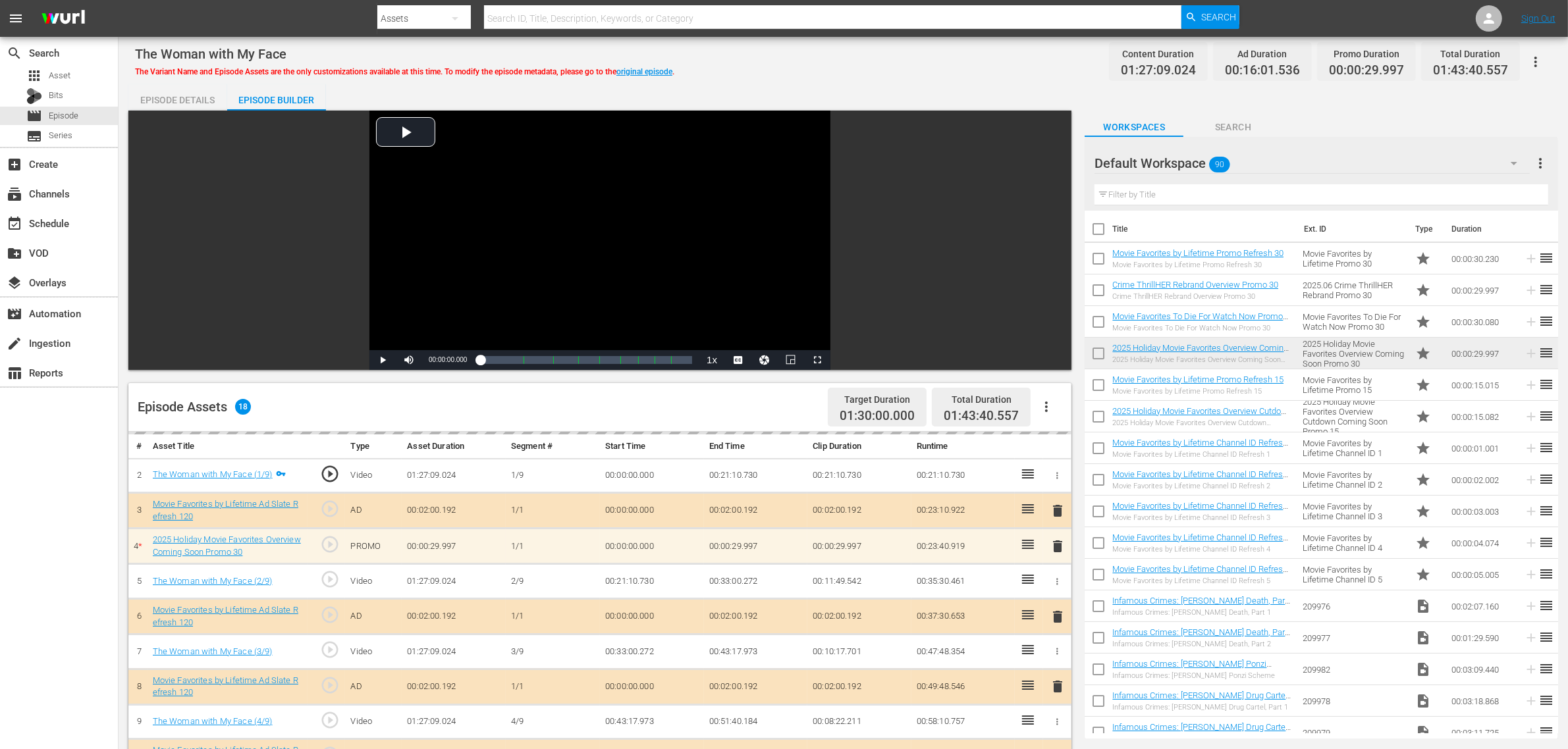
click at [860, 64] on div "The Woman with My Face The Variant Name and Episode Assets are the only customi…" at bounding box center [843, 61] width 1416 height 29
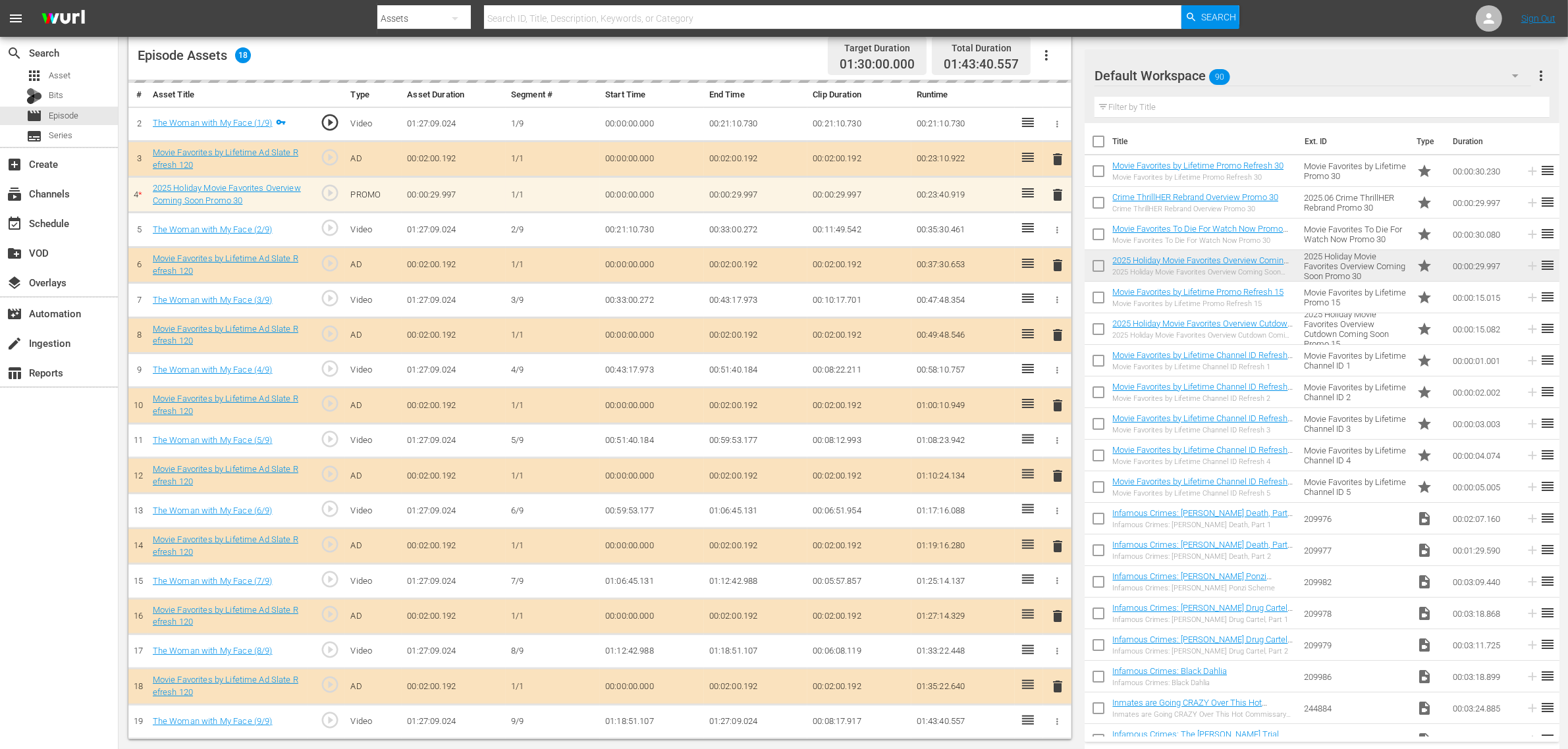
scroll to position [357, 0]
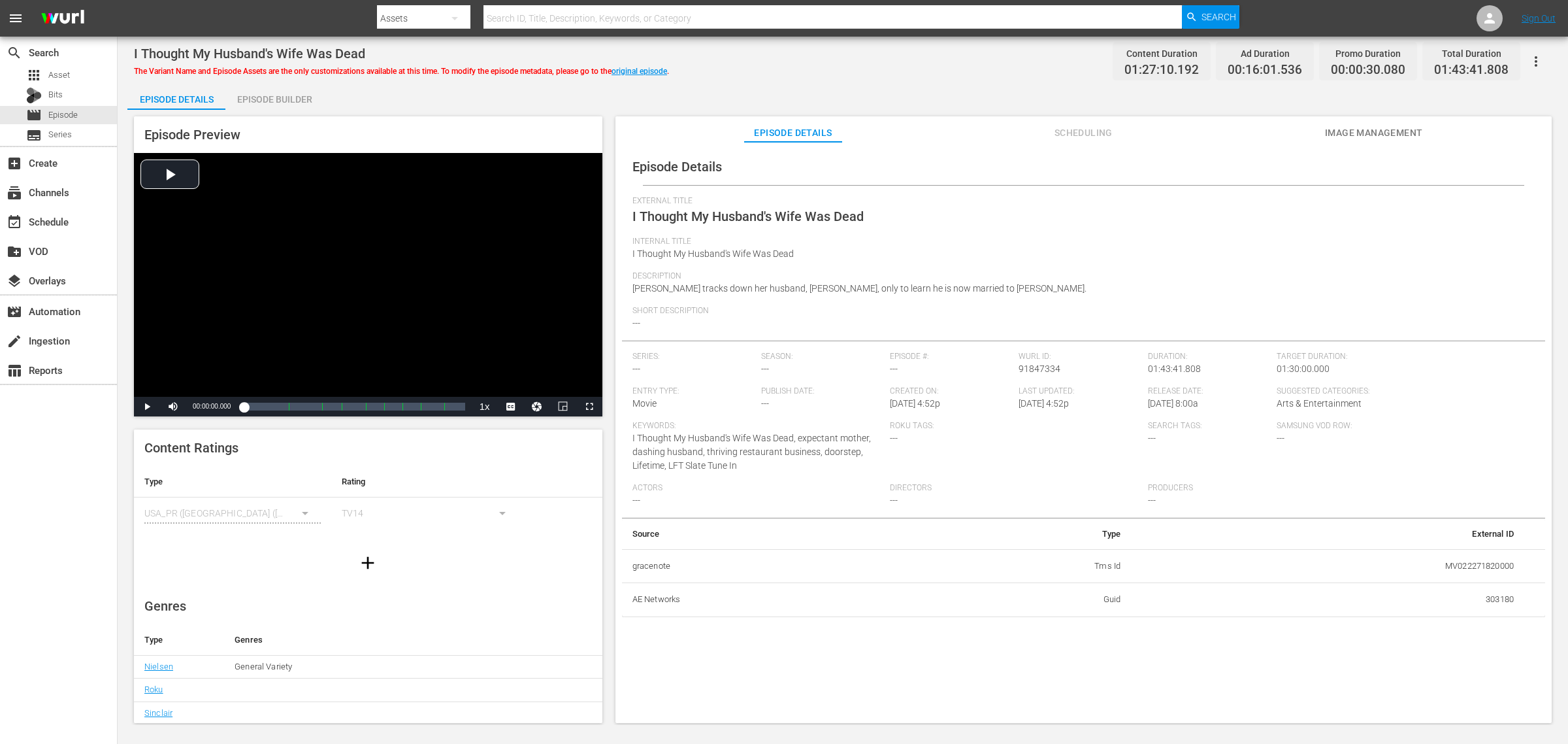
click at [1254, 126] on span "Image Management" at bounding box center [1374, 133] width 98 height 17
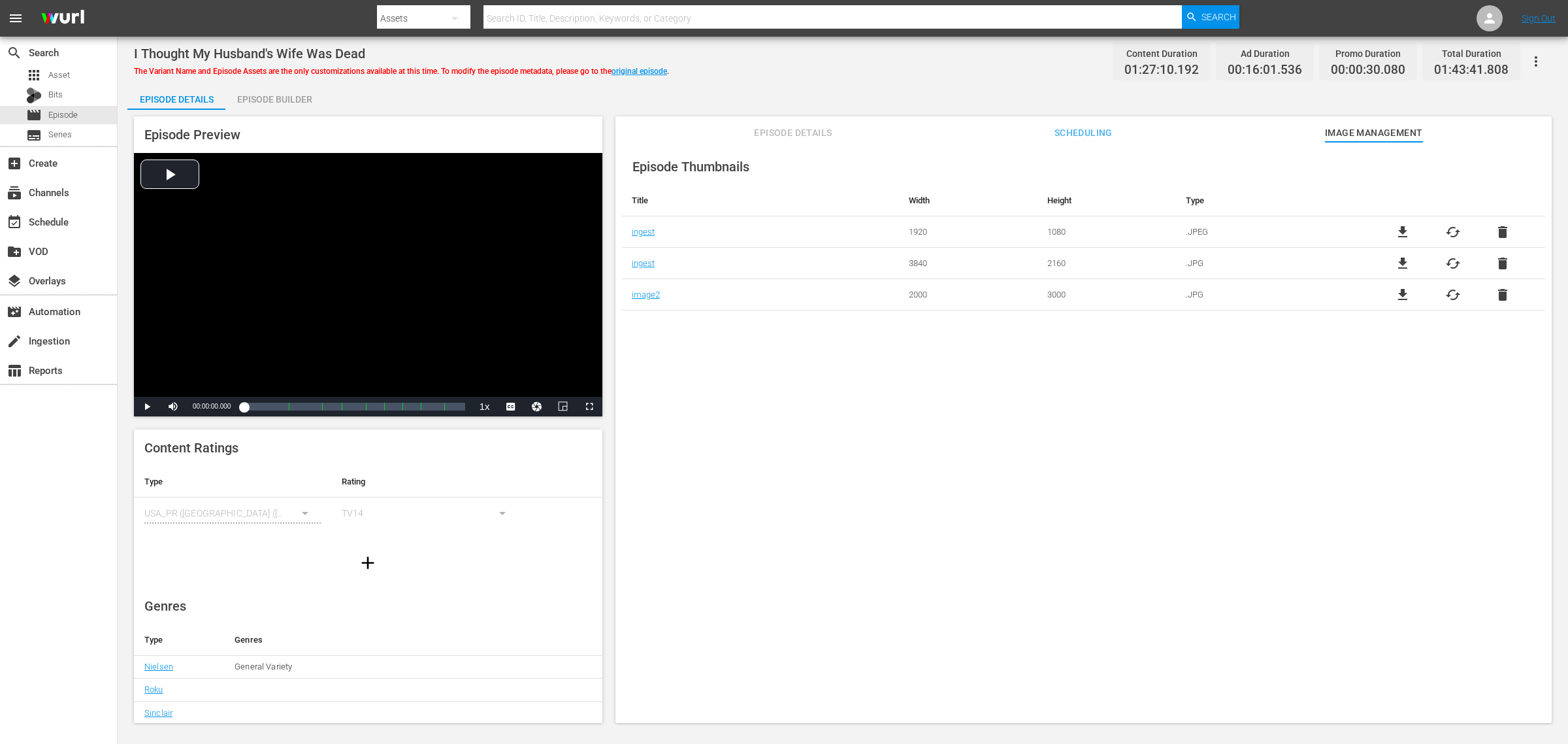
click at [266, 103] on div "Episode Builder" at bounding box center [274, 100] width 98 height 32
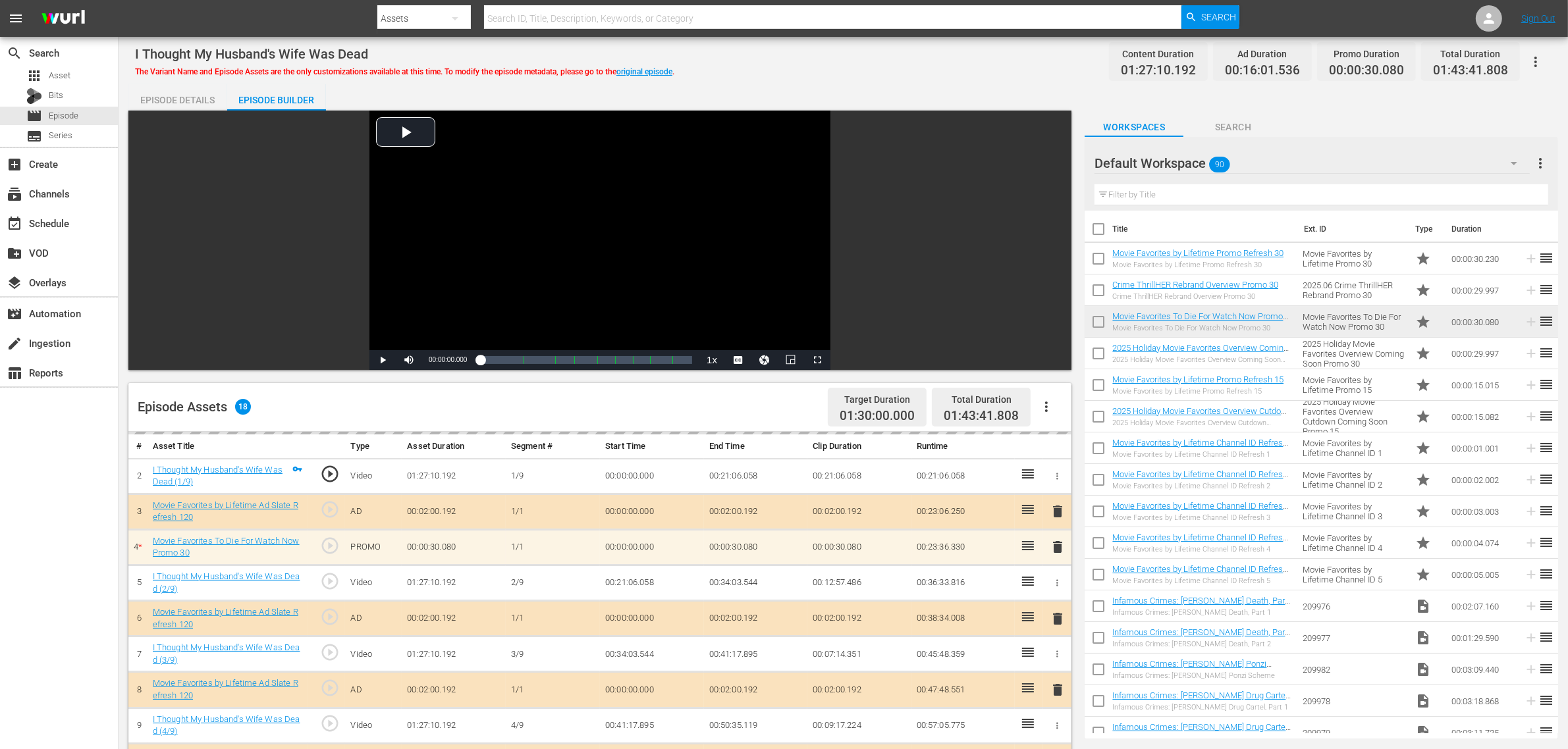
click at [1003, 64] on div "I Thought My Husband's Wife Was Dead The Variant Name and Episode Assets are th…" at bounding box center [843, 61] width 1416 height 29
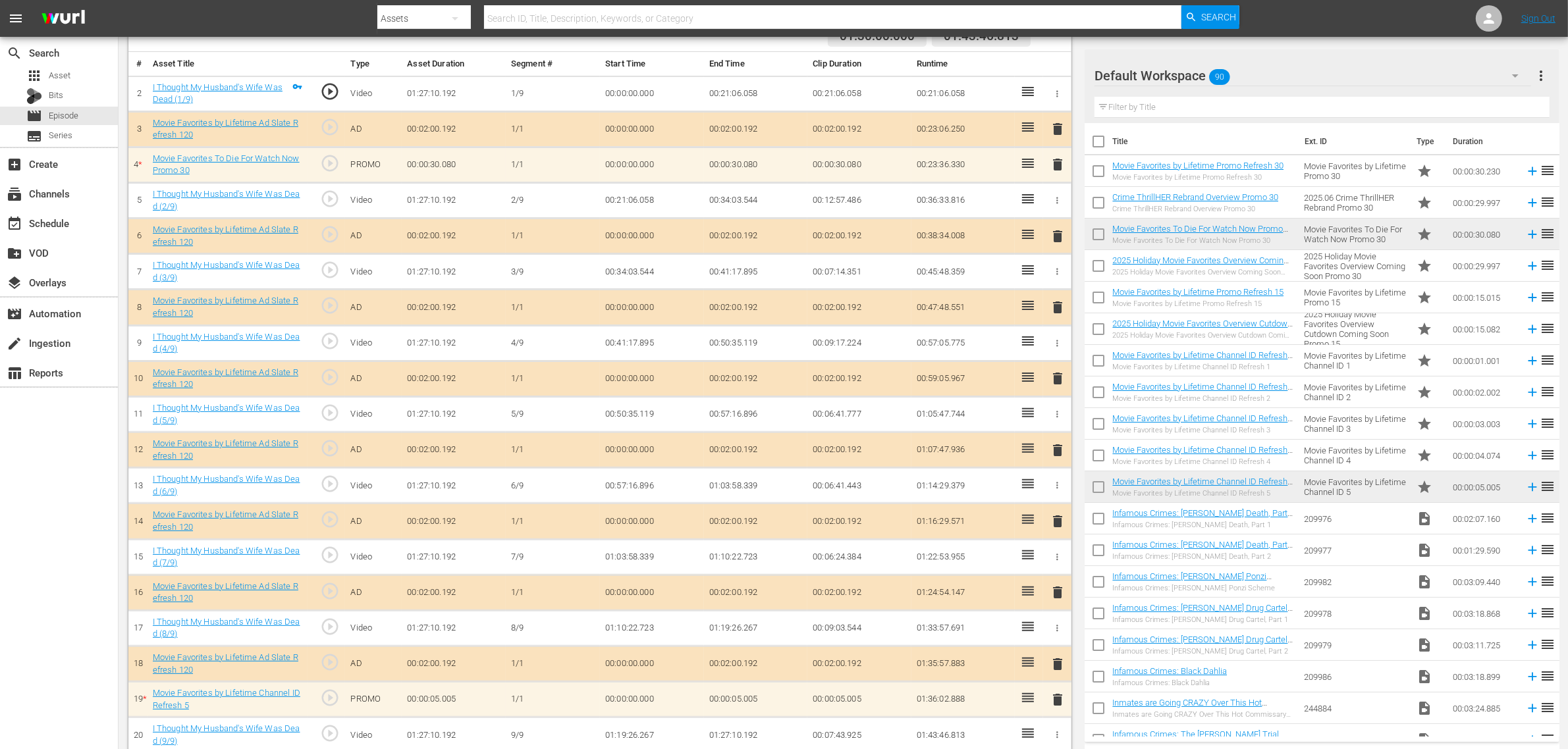
scroll to position [396, 0]
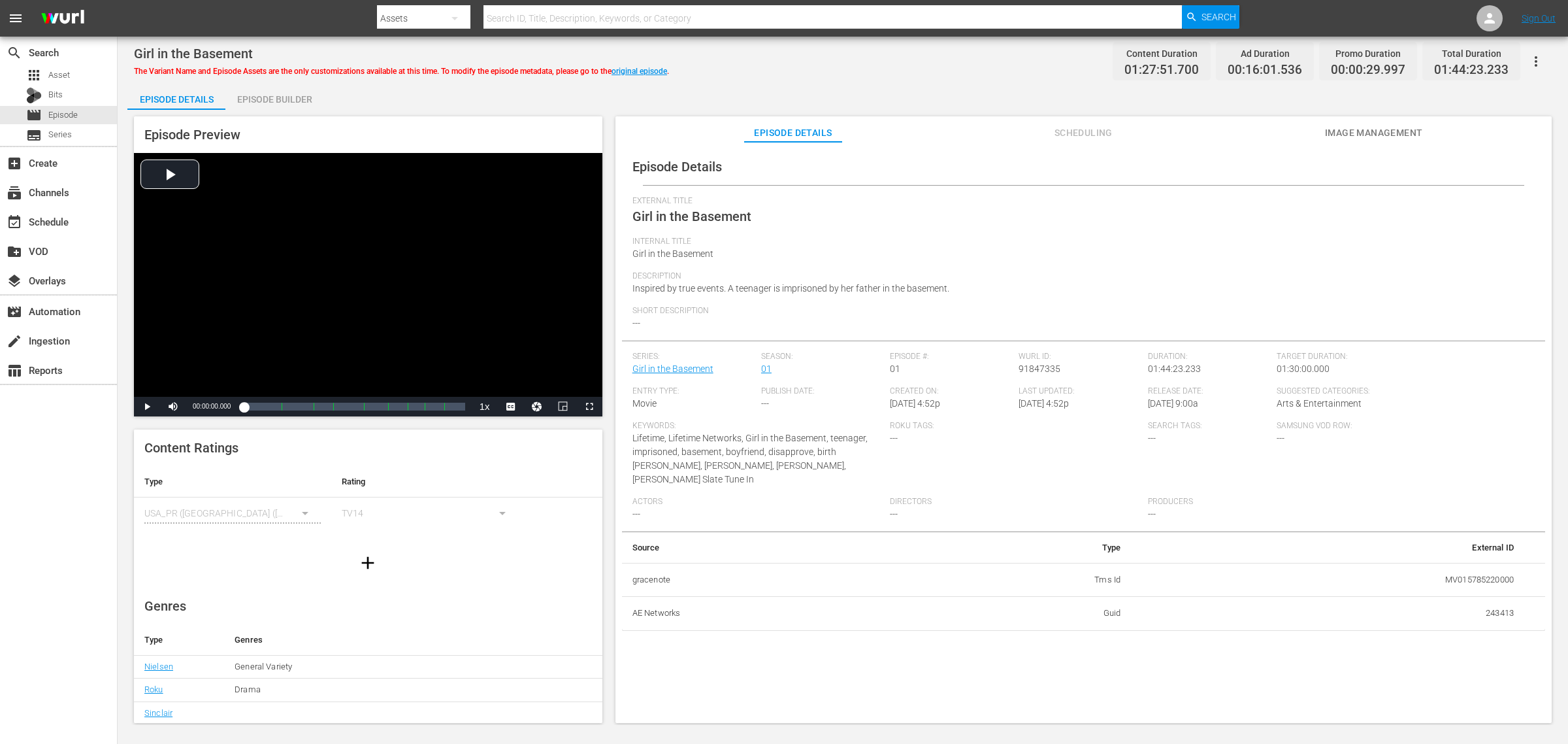
click at [1254, 127] on span "Image Management" at bounding box center [1374, 133] width 98 height 17
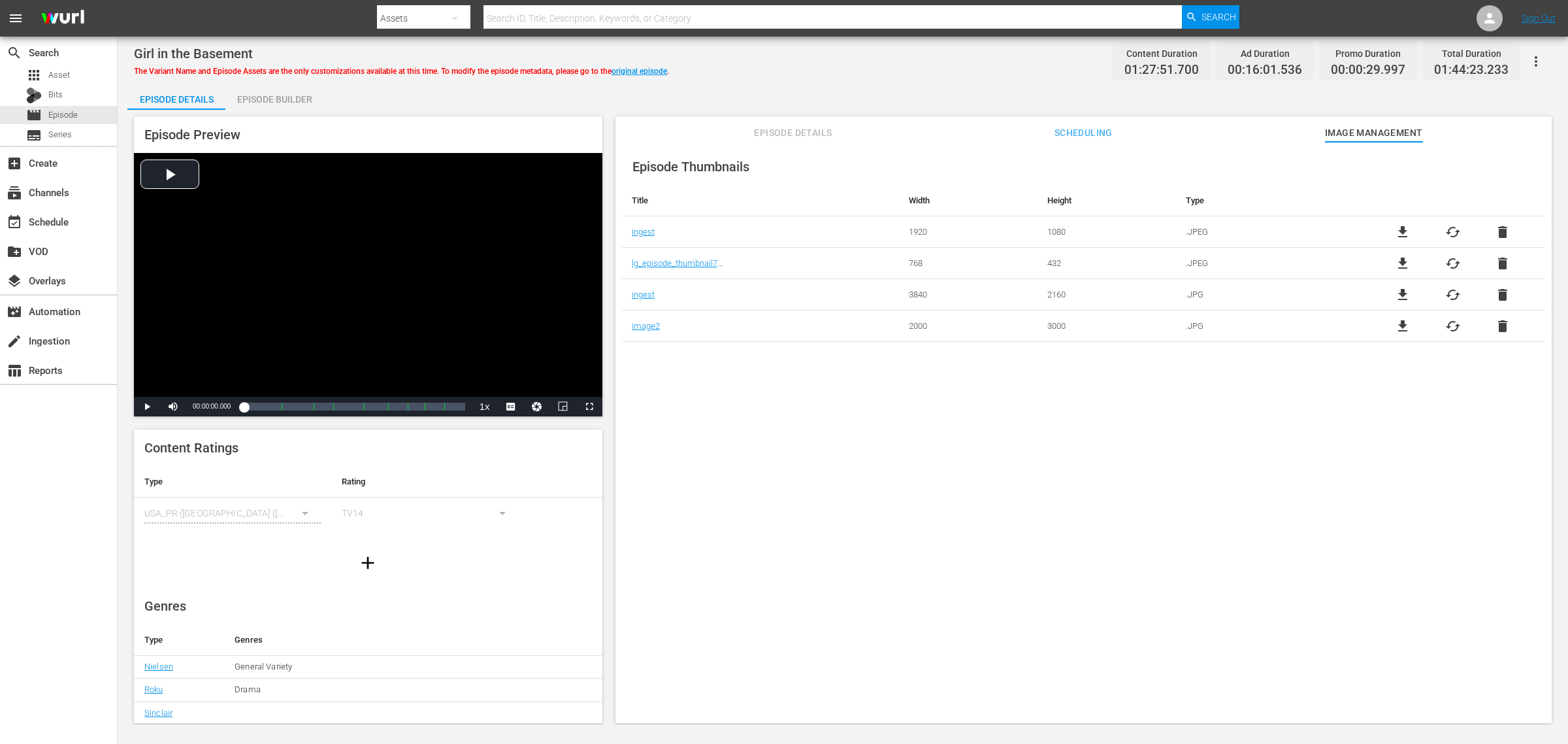
click at [816, 78] on div "Girl in the Basement The Variant Name and Episode Assets are the only customiza…" at bounding box center [842, 380] width 1450 height 689
click at [301, 96] on div "Episode Builder" at bounding box center [274, 100] width 98 height 32
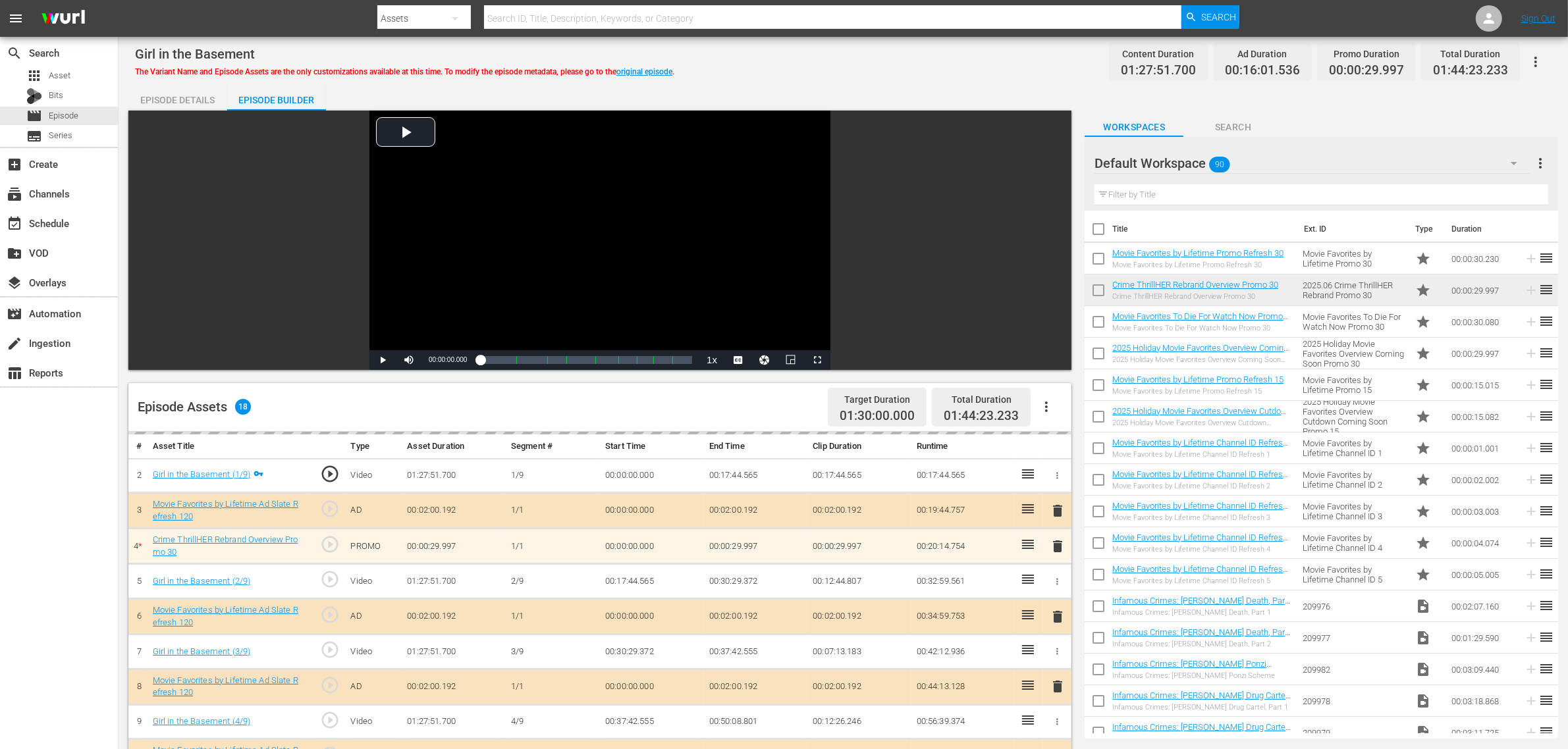
click at [798, 70] on div "Girl in the Basement The Variant Name and Episode Assets are the only customiza…" at bounding box center [843, 61] width 1416 height 29
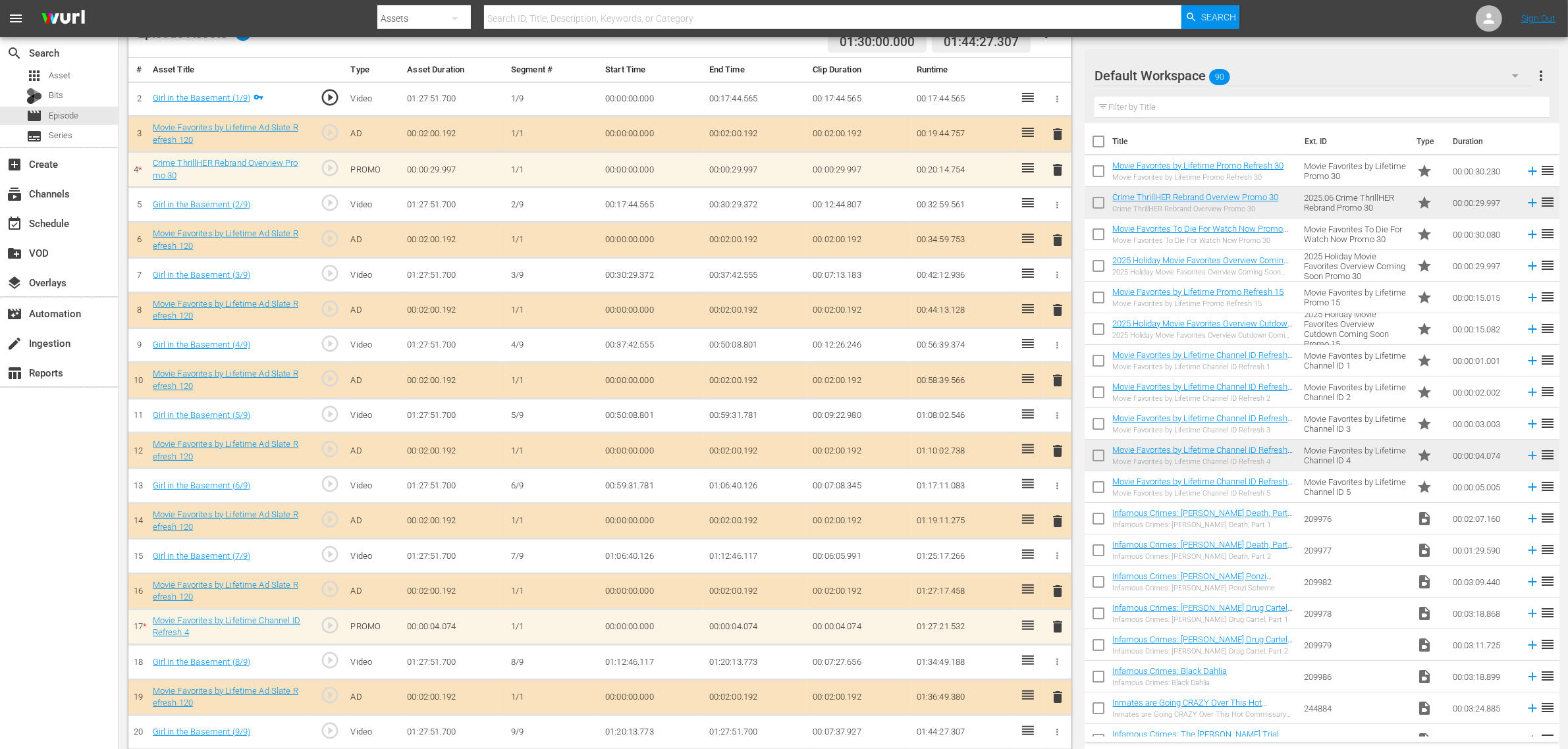
scroll to position [390, 0]
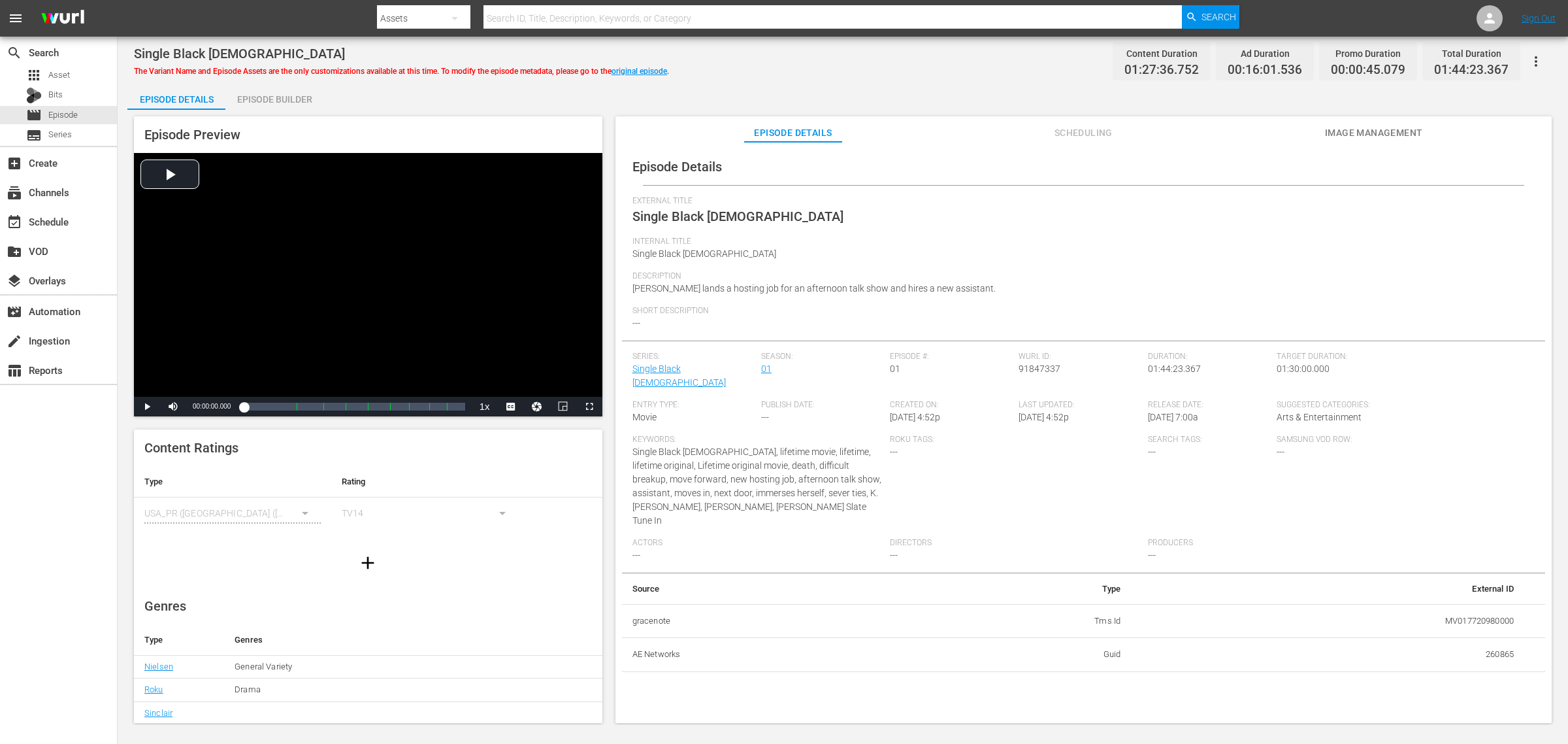
click at [802, 79] on div "Single Black [DEMOGRAPHIC_DATA] The Variant Name and Episode Assets are the onl…" at bounding box center [842, 380] width 1450 height 689
click at [1254, 134] on span "Image Management" at bounding box center [1374, 133] width 98 height 17
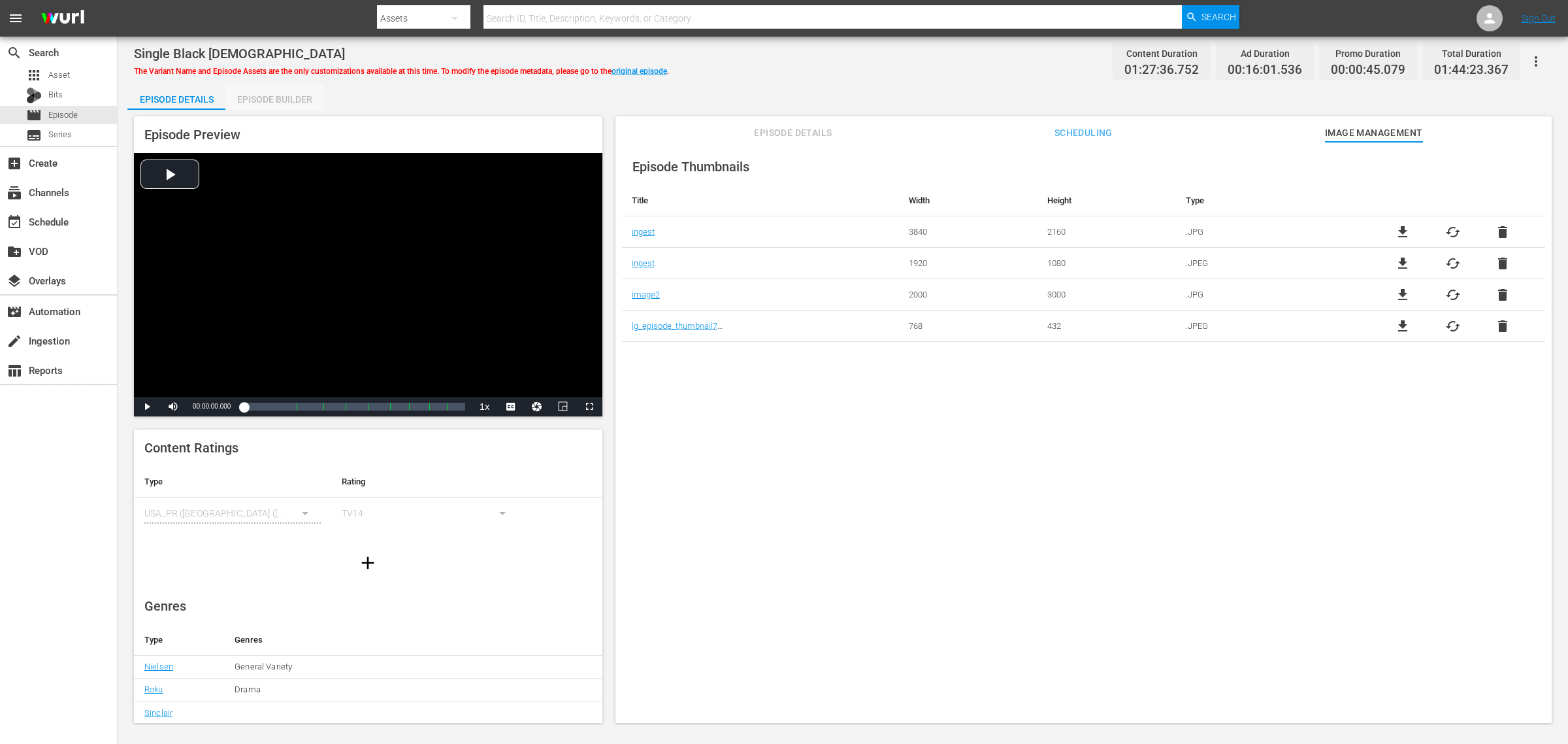
drag, startPoint x: 288, startPoint y: 102, endPoint x: 730, endPoint y: 81, distance: 442.5
click at [288, 101] on div "Episode Builder" at bounding box center [274, 100] width 98 height 32
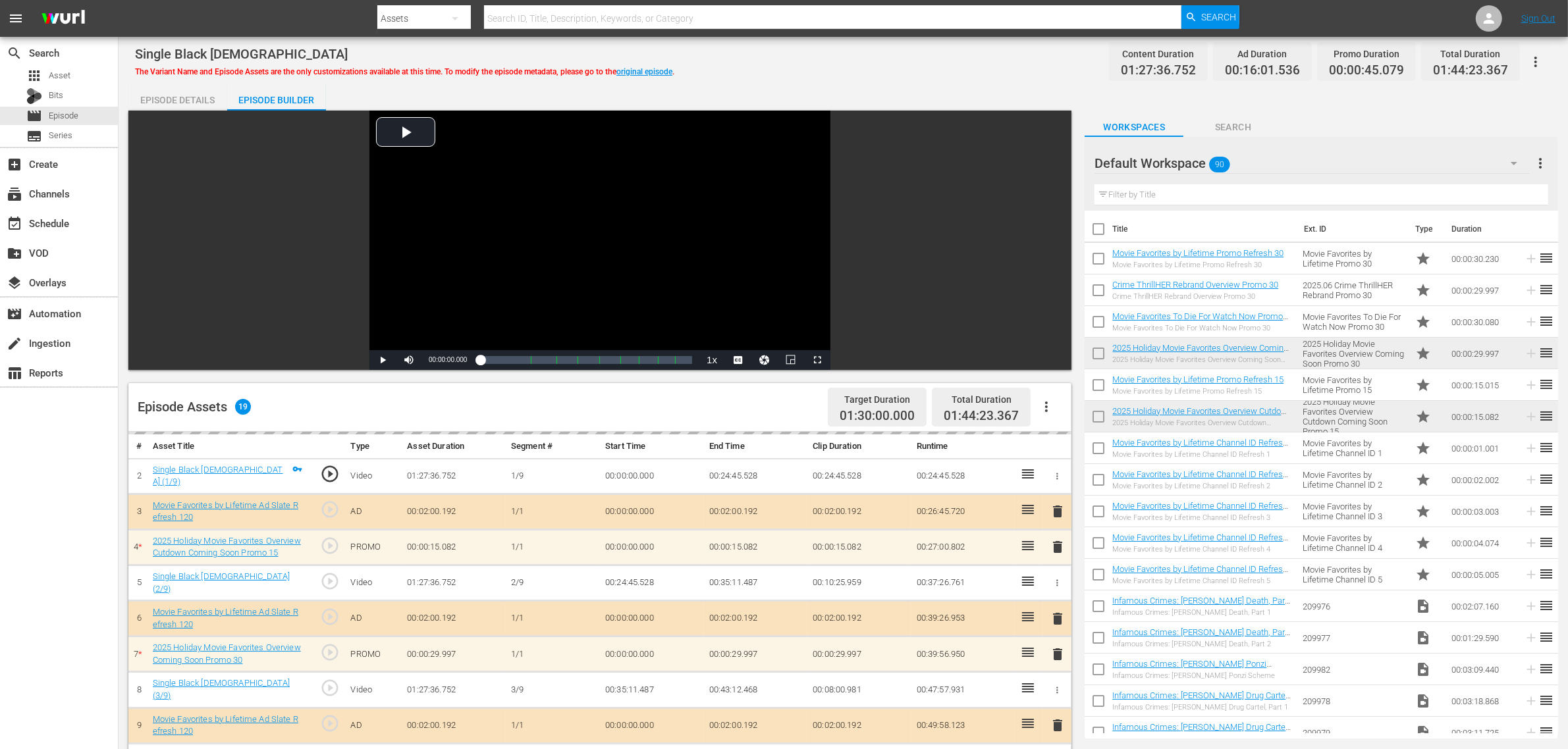
click at [799, 69] on div "Single Black [DEMOGRAPHIC_DATA] The Variant Name and Episode Assets are the onl…" at bounding box center [843, 61] width 1416 height 29
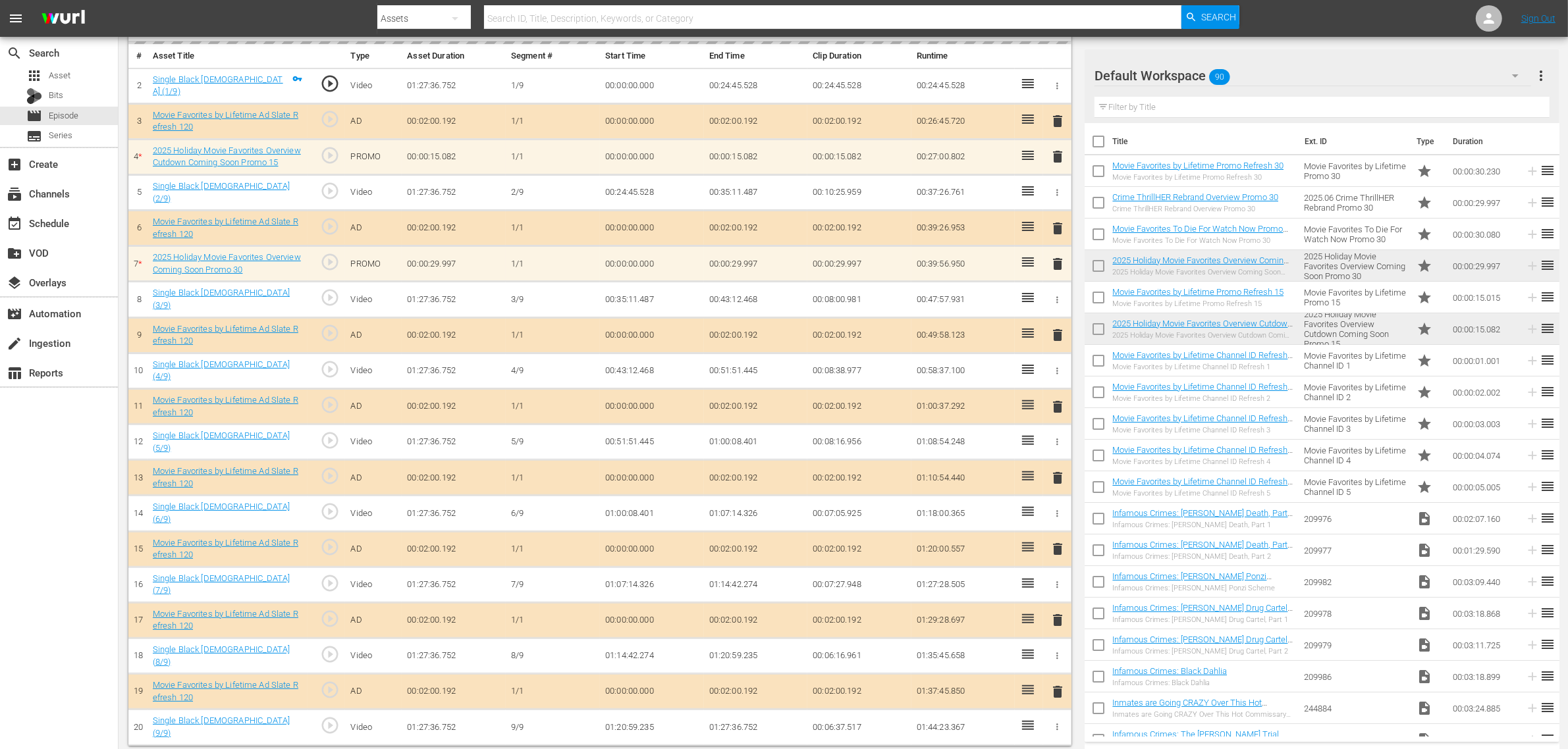
scroll to position [393, 0]
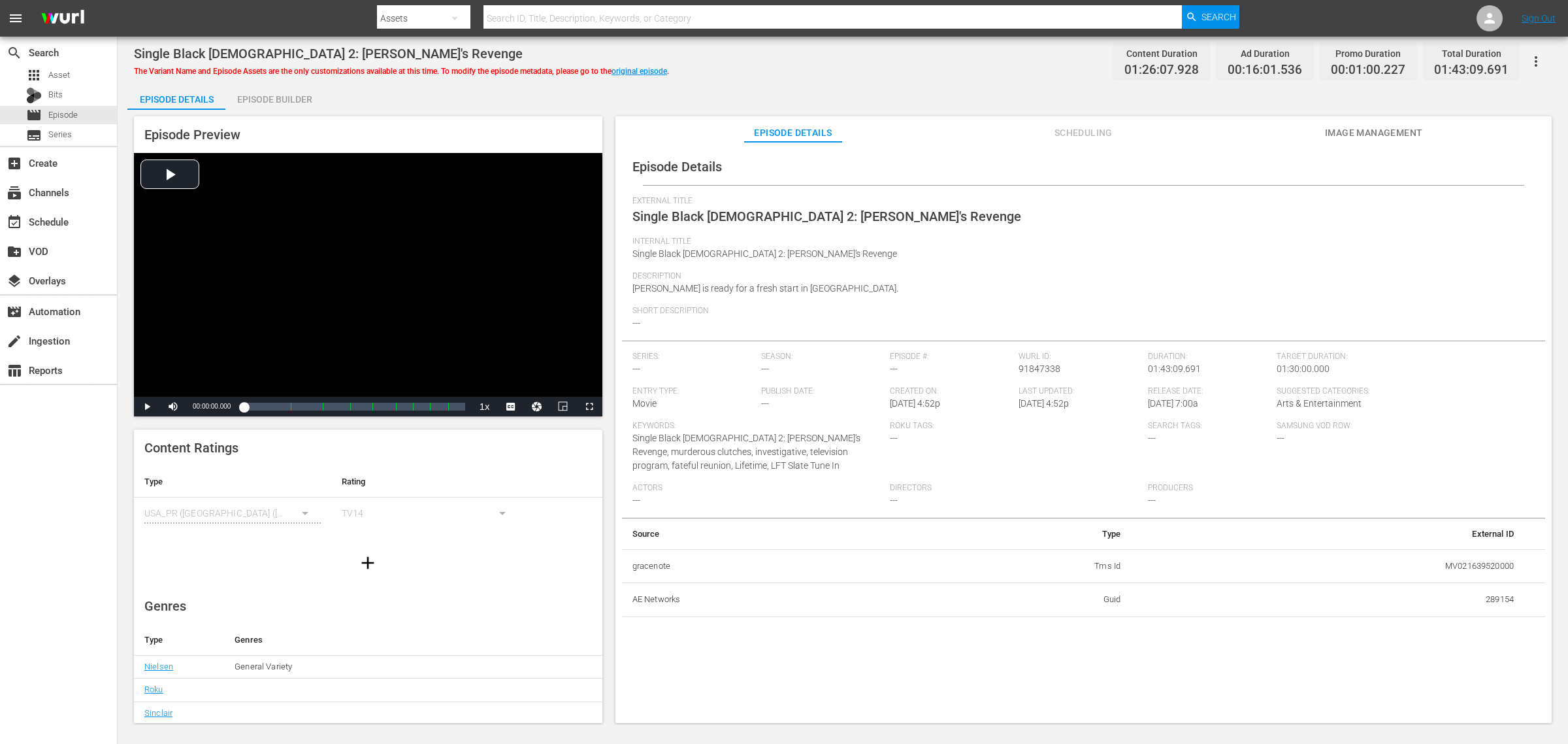
click at [1254, 121] on button "Image Management" at bounding box center [1374, 129] width 98 height 26
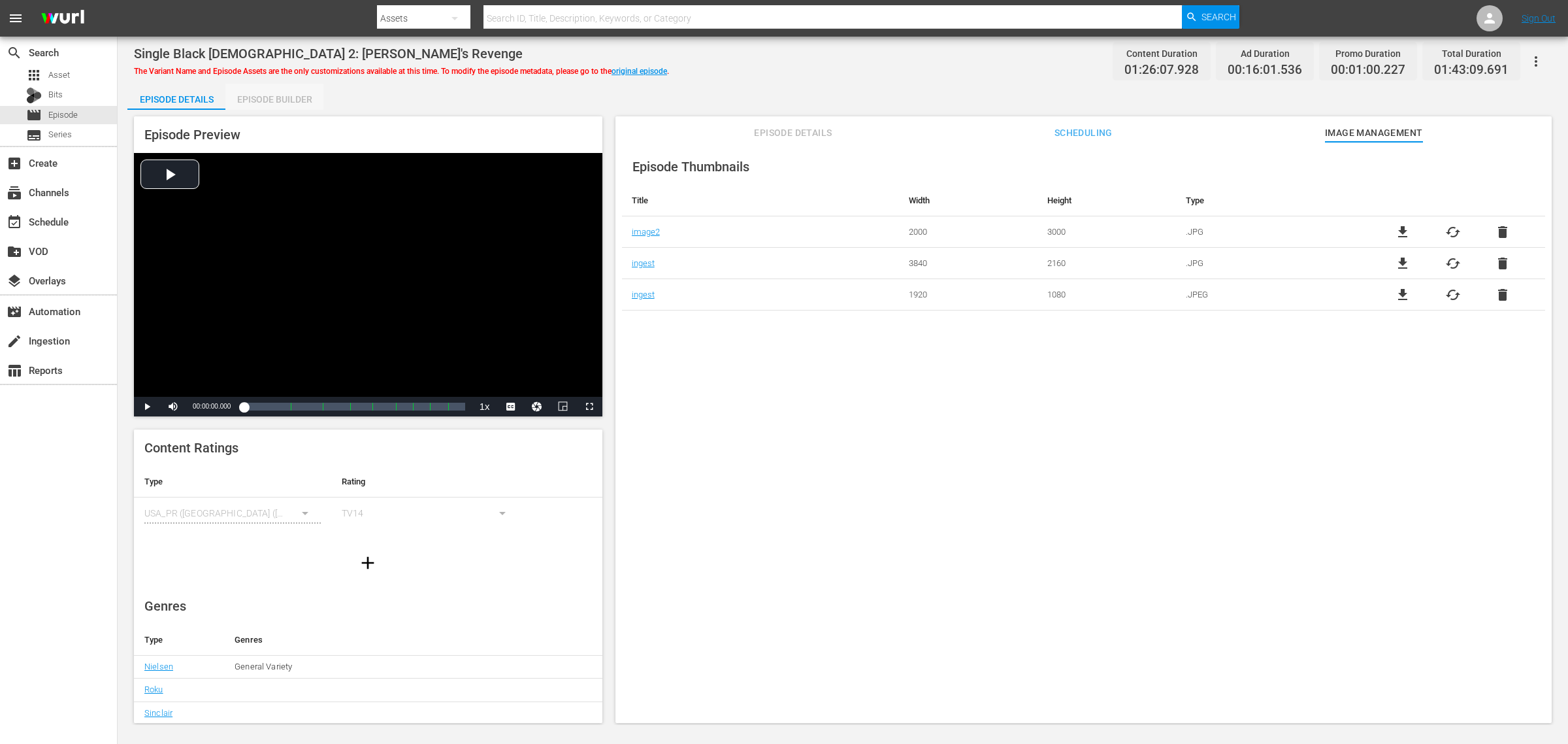
click at [295, 104] on div "Episode Builder" at bounding box center [274, 100] width 98 height 32
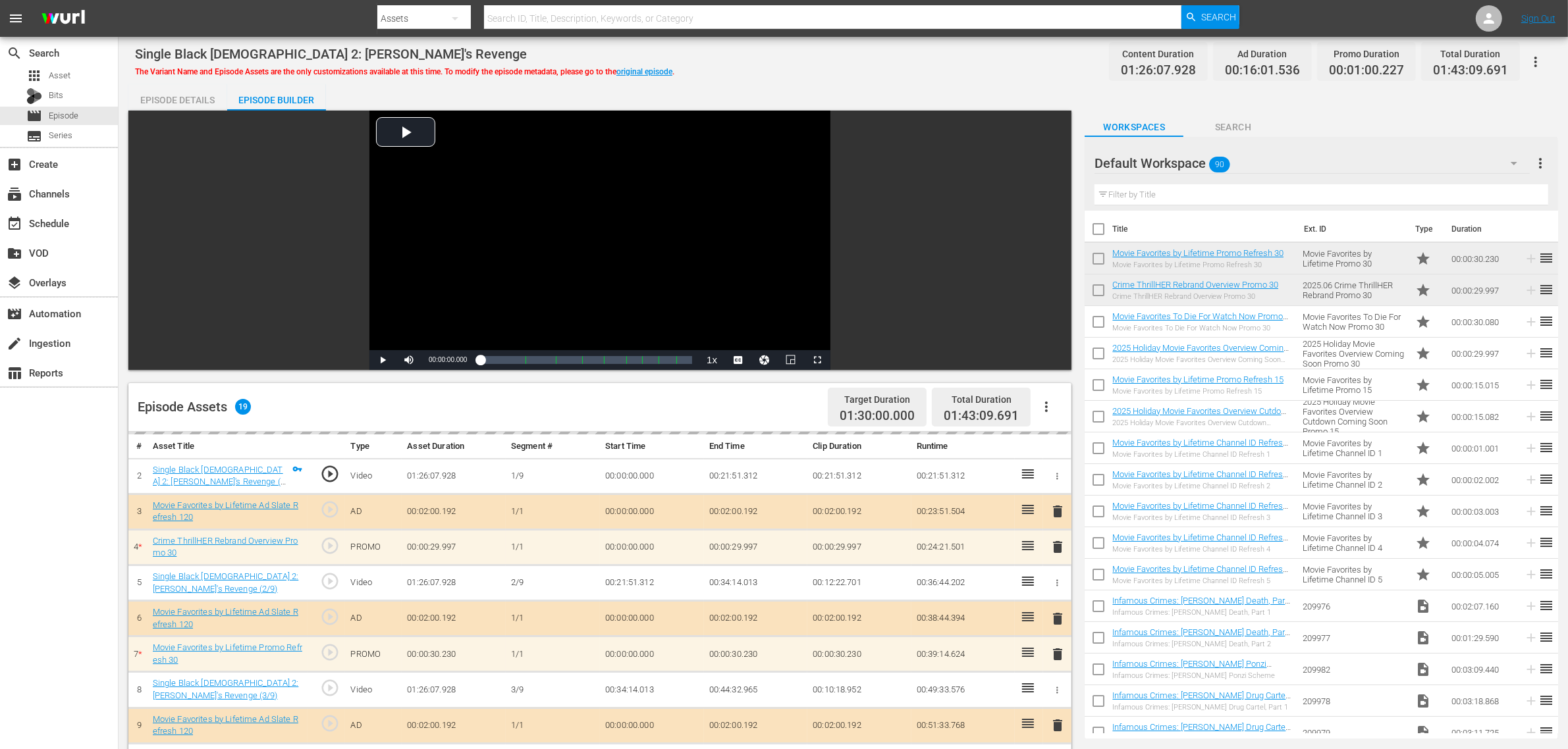
click at [897, 77] on div "Single Black Female 2: Simone's Revenge The Variant Name and Episode Assets are…" at bounding box center [843, 591] width 1449 height 1109
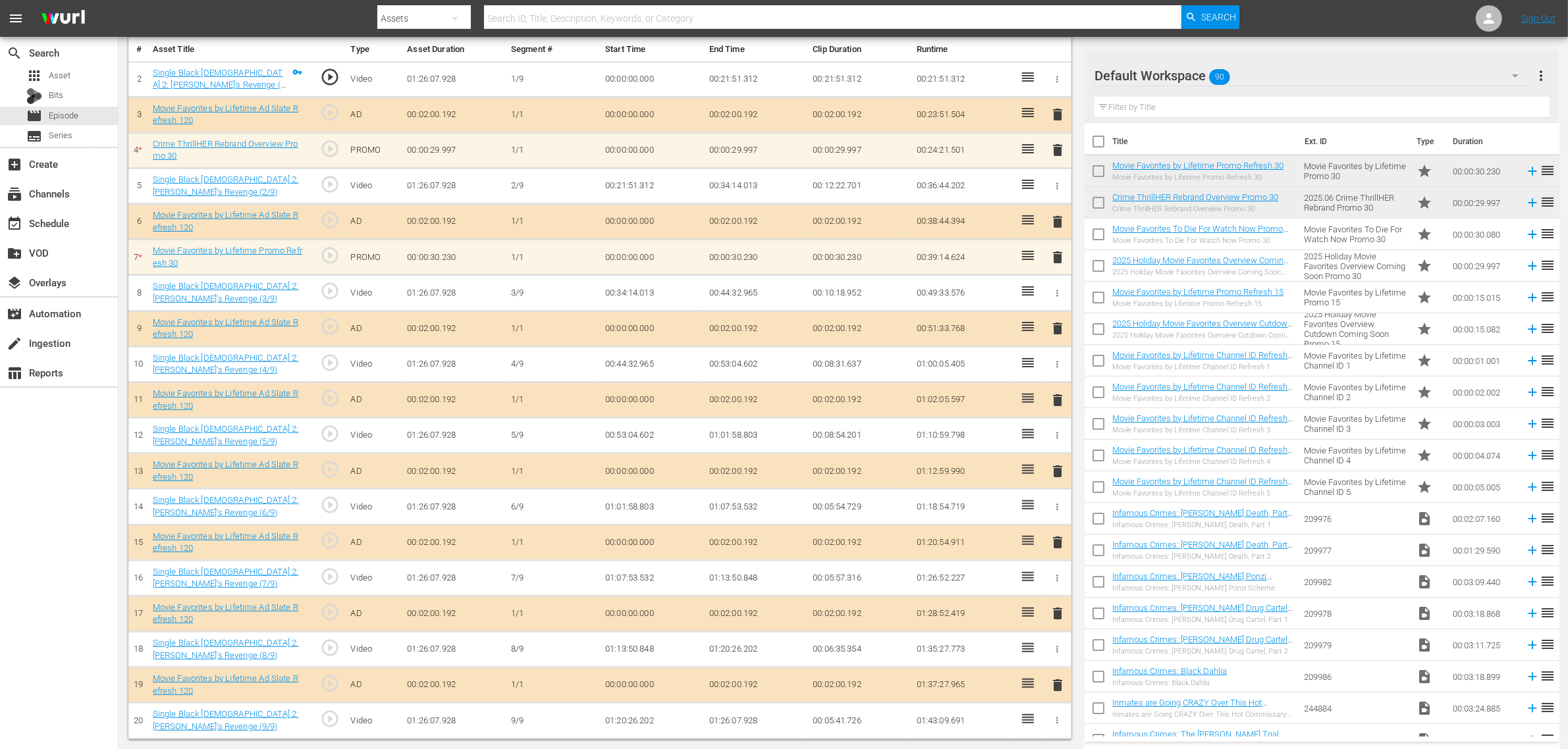
scroll to position [396, 0]
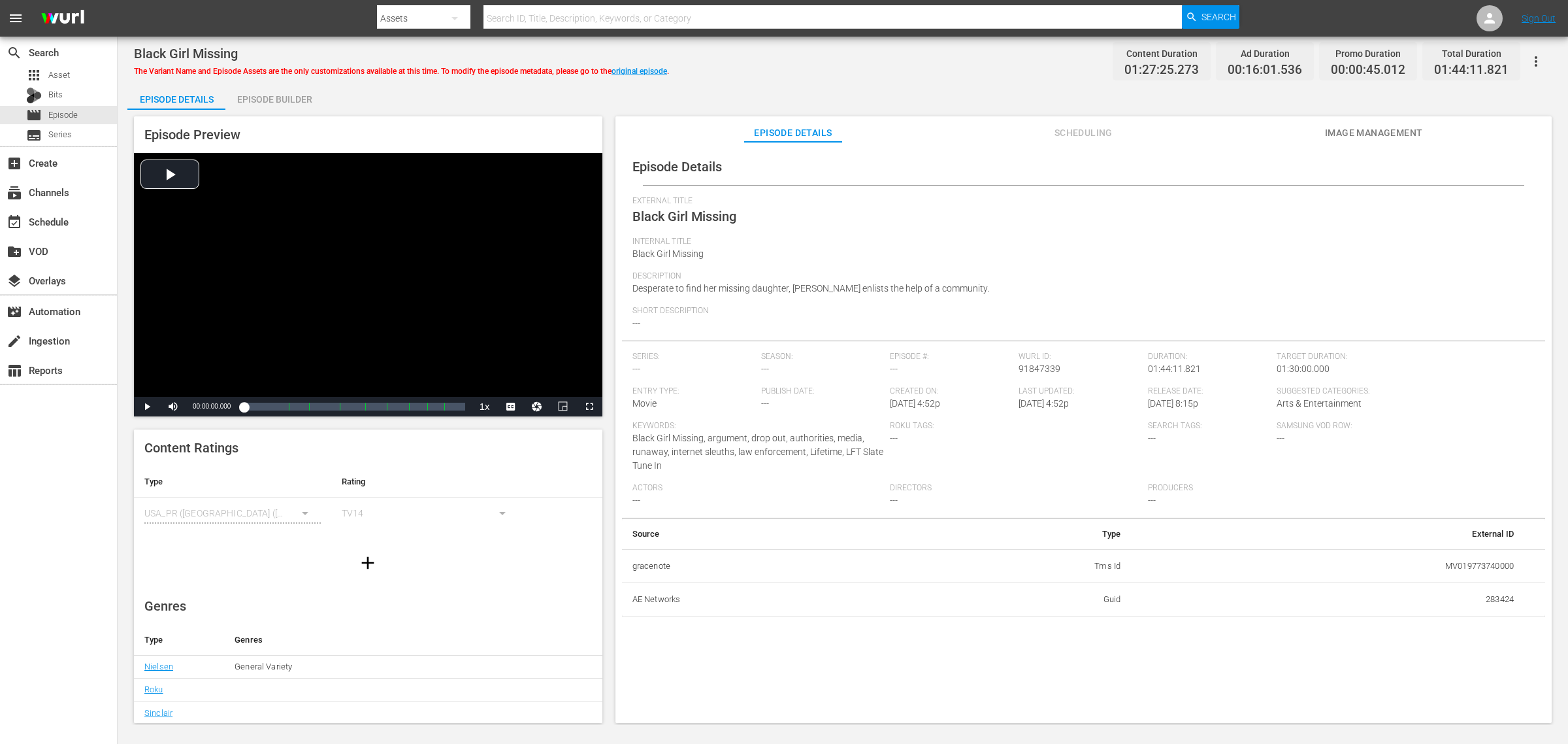
click at [1254, 132] on span "Image Management" at bounding box center [1374, 133] width 98 height 17
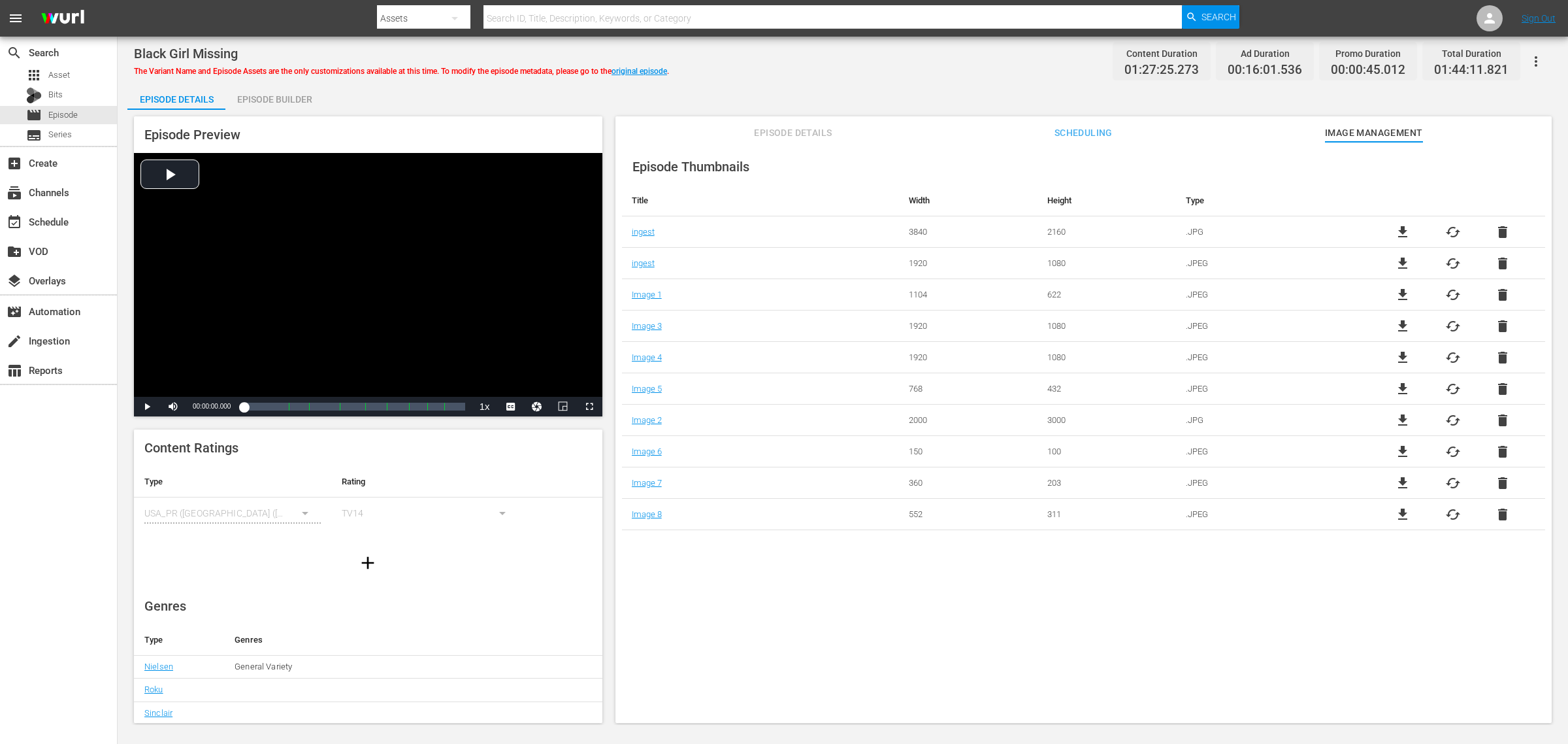
click at [286, 89] on div "Episode Builder" at bounding box center [274, 100] width 98 height 32
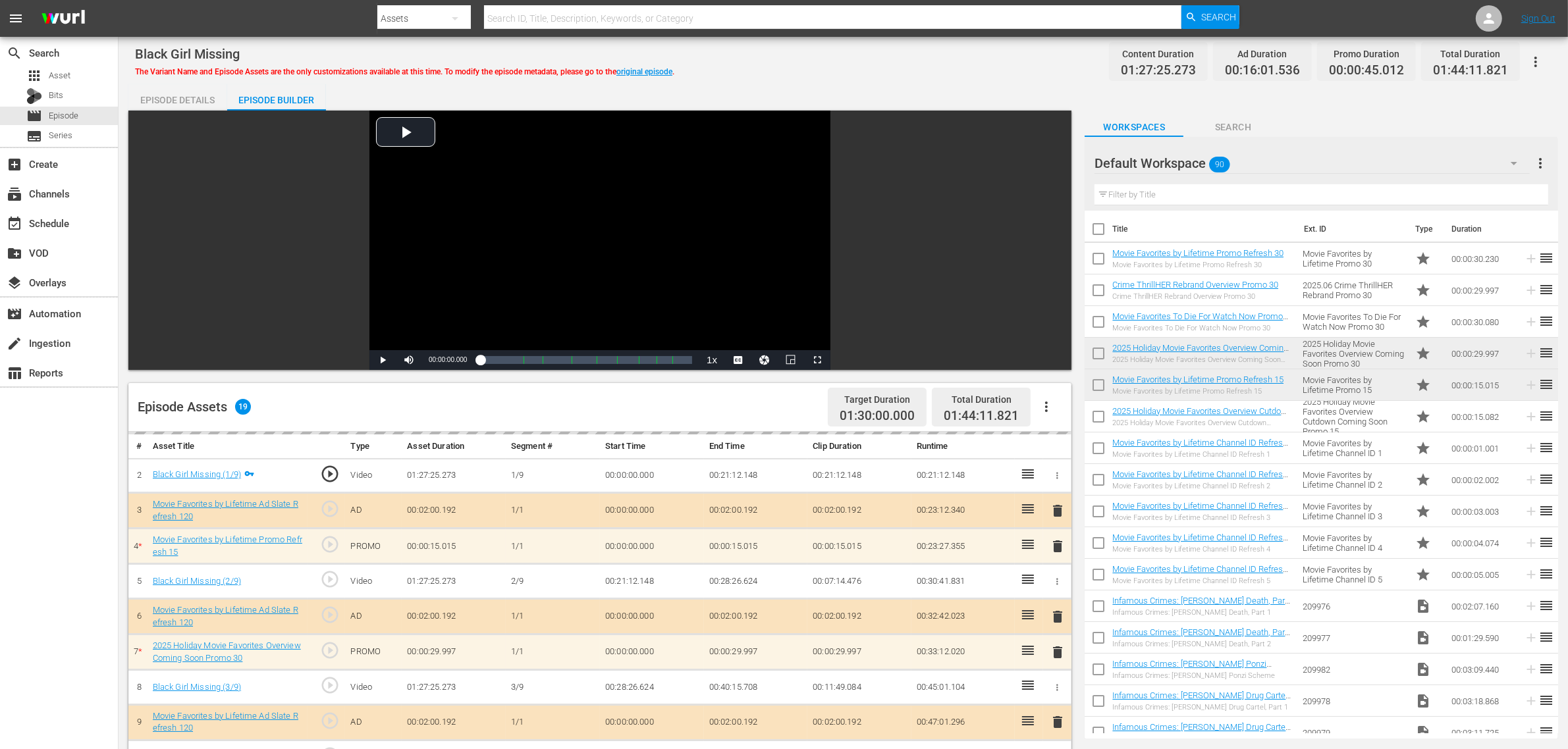
click at [827, 67] on div "Black Girl Missing The Variant Name and Episode Assets are the only customizati…" at bounding box center [843, 61] width 1416 height 29
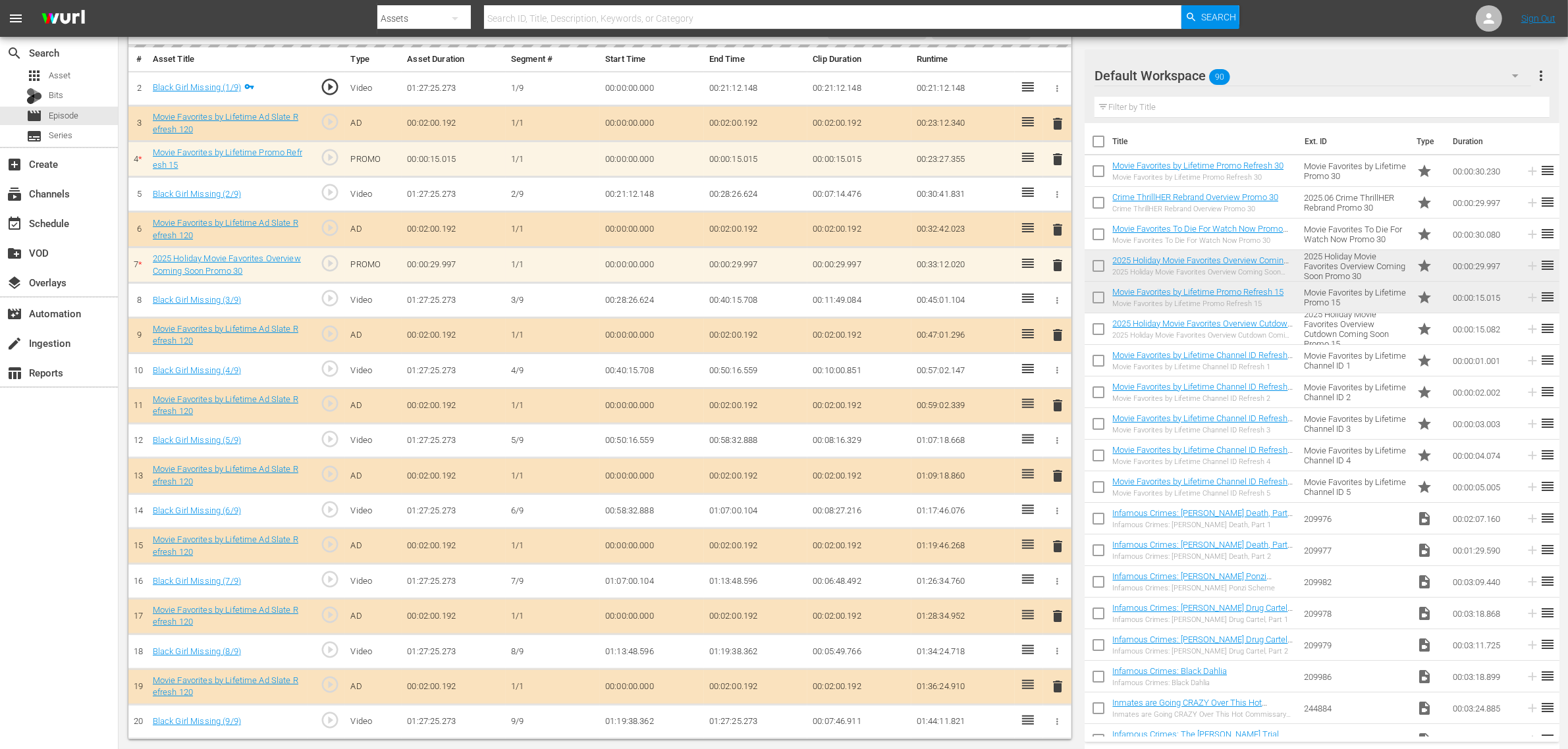
scroll to position [393, 0]
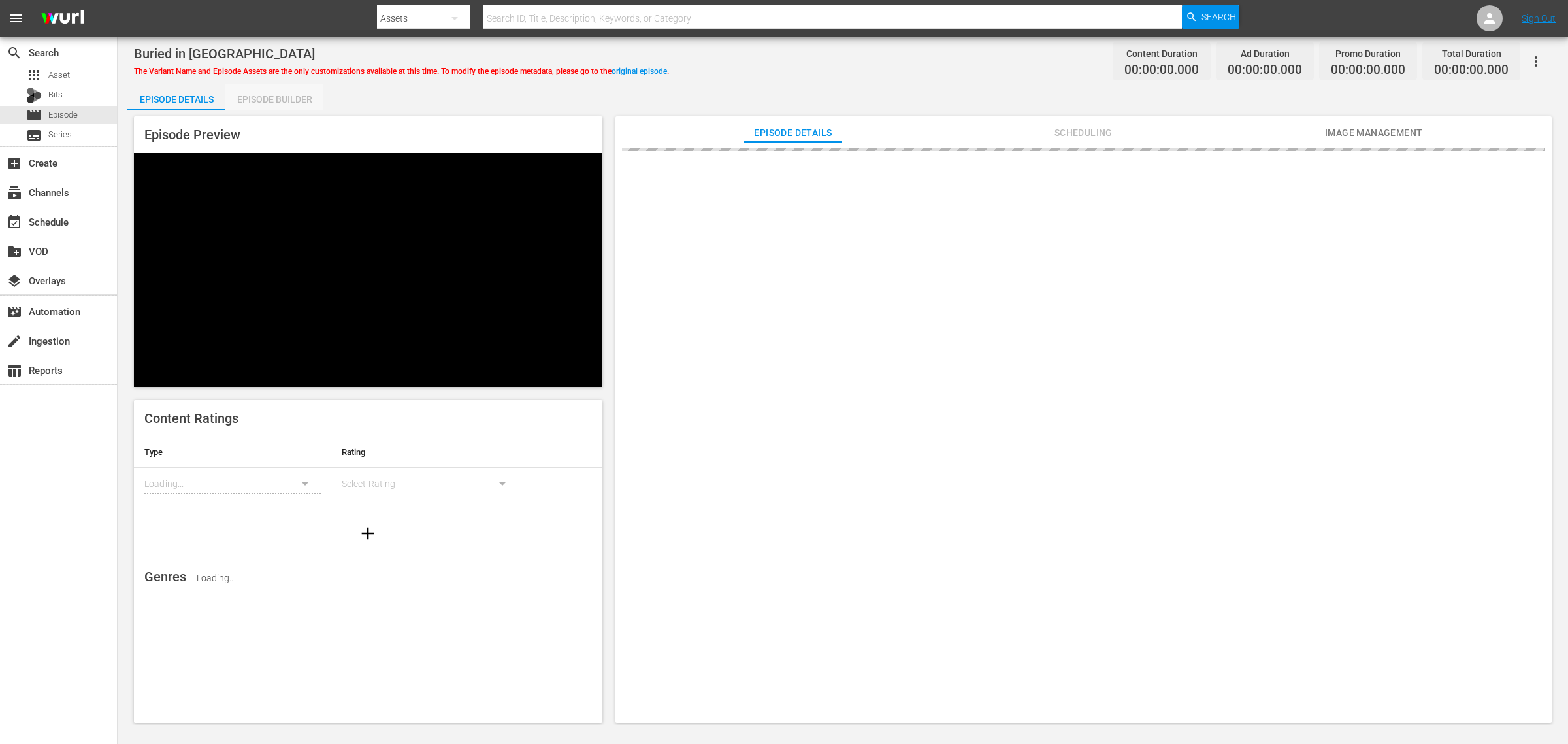
click at [288, 103] on div "Episode Builder" at bounding box center [274, 100] width 98 height 32
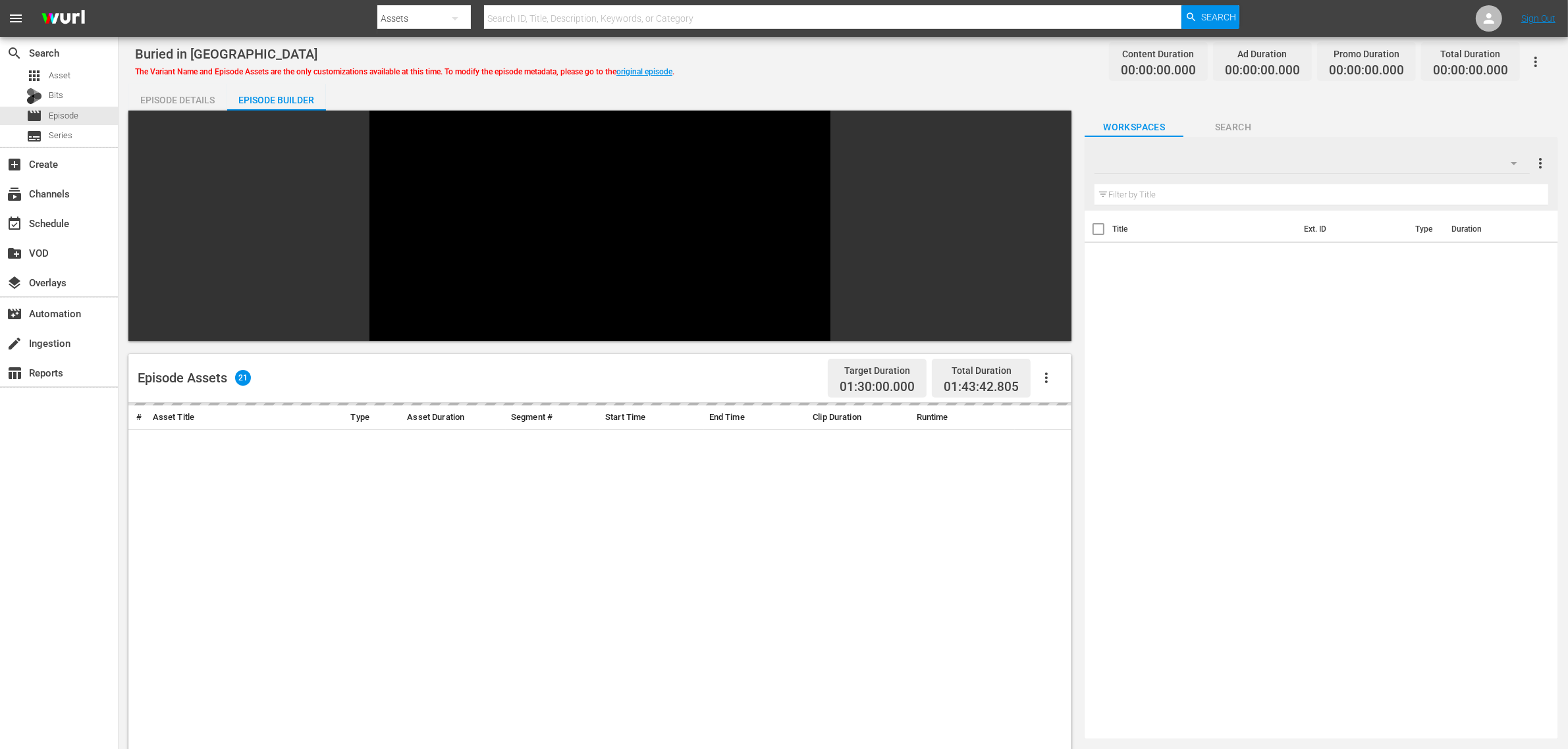
click at [822, 67] on div "Buried in Barstow The Variant Name and Episode Assets are the only customizatio…" at bounding box center [843, 61] width 1416 height 29
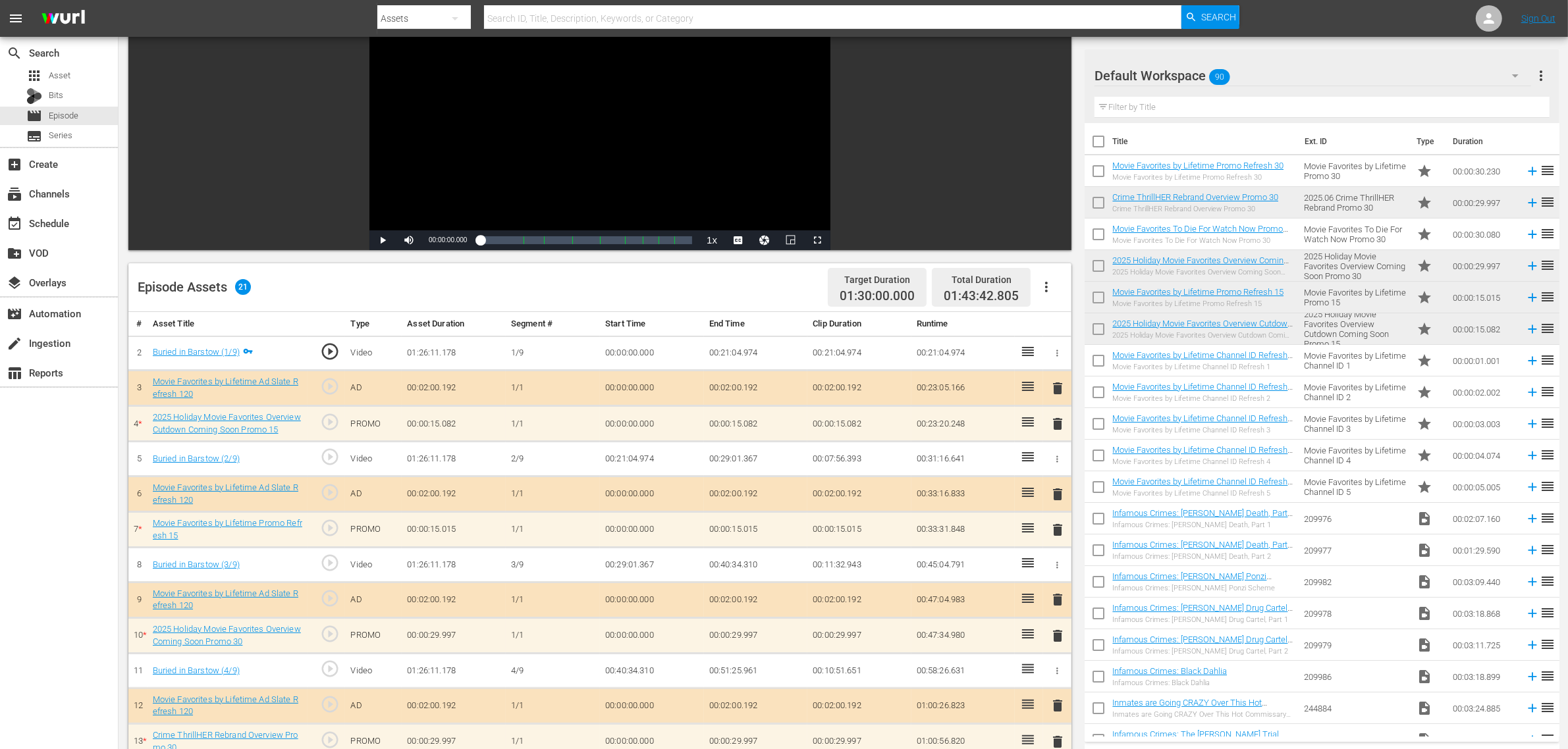
scroll to position [329, 0]
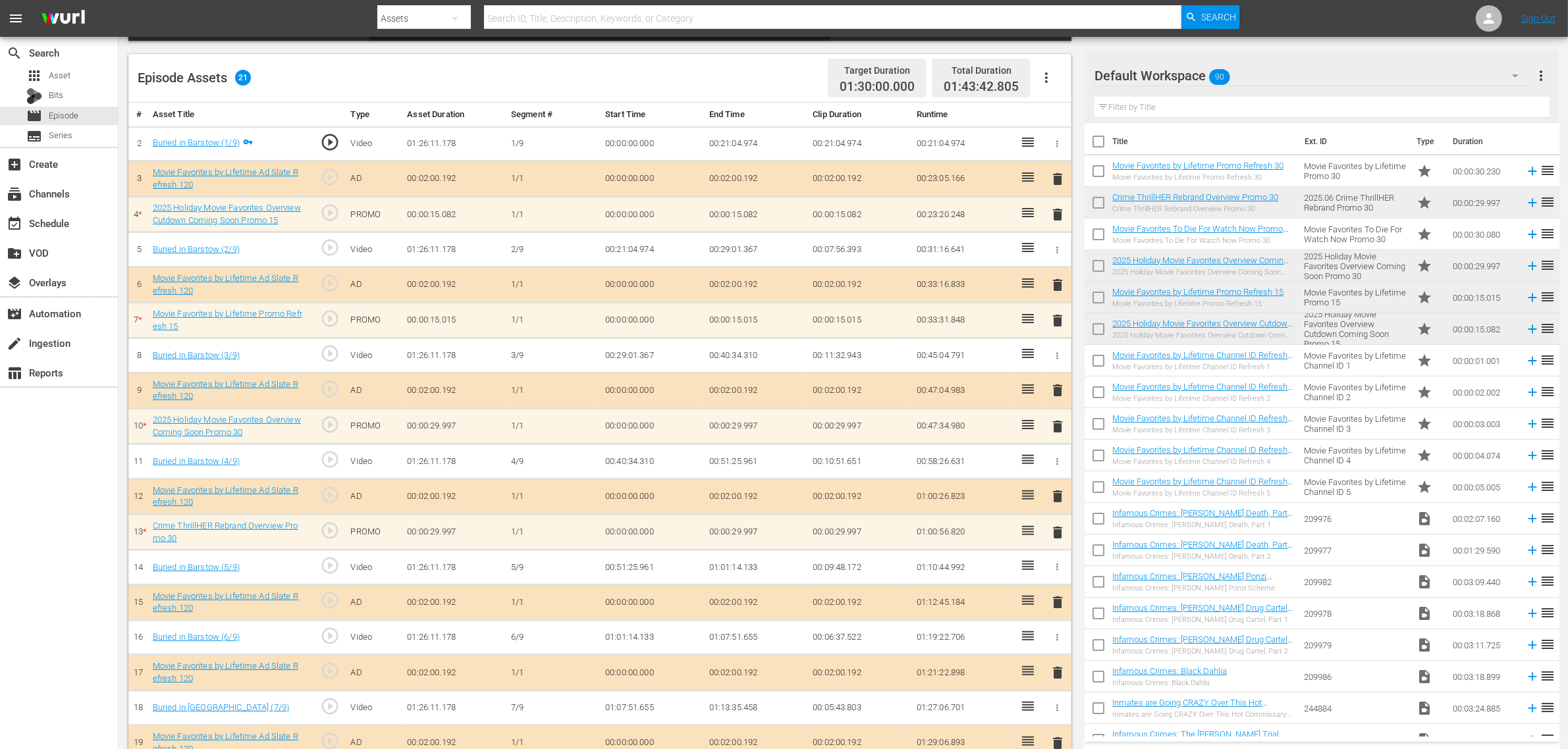
click at [1386, 53] on div "Default Workspace 90 Default more_vert" at bounding box center [1321, 70] width 454 height 42
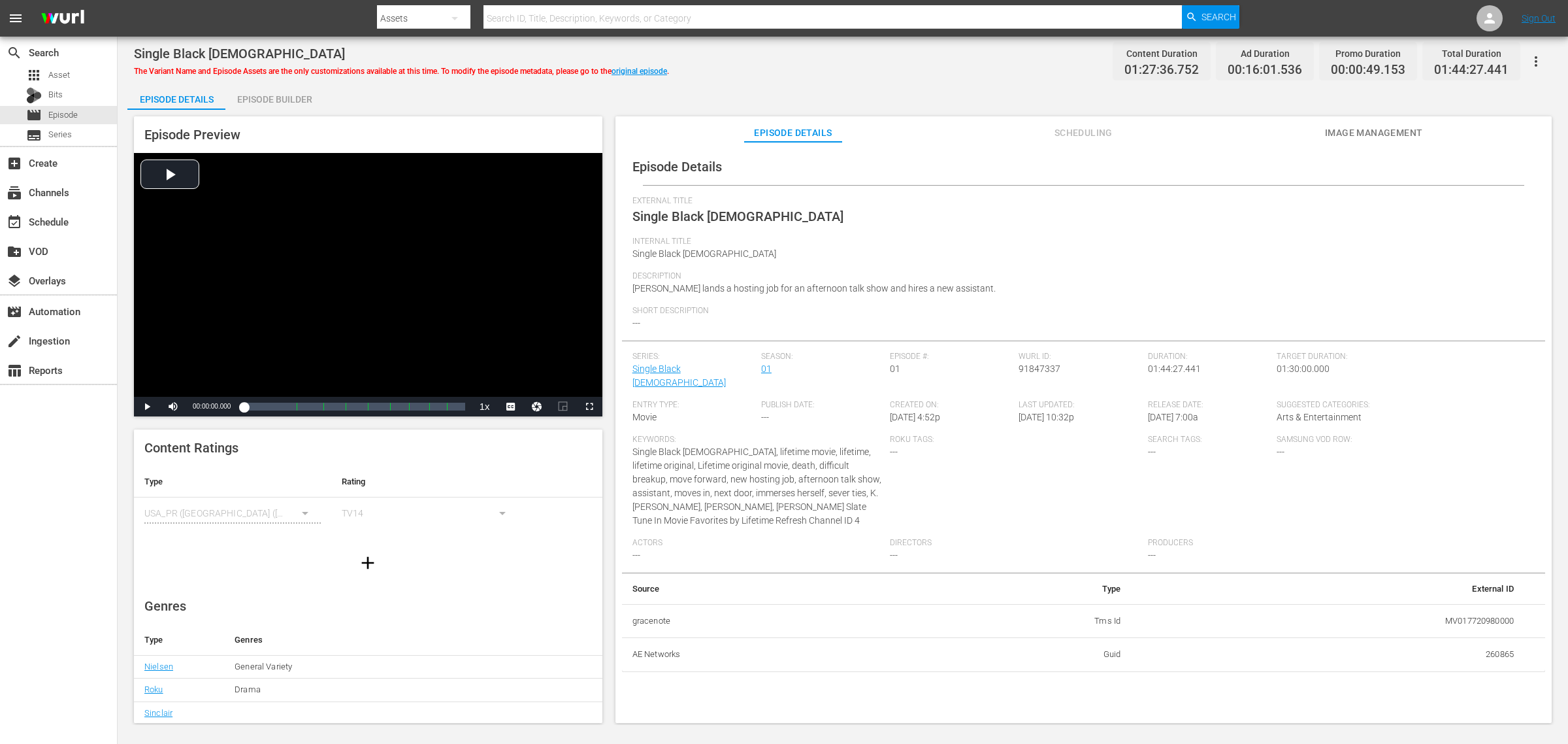
click at [292, 99] on div "Episode Builder" at bounding box center [274, 100] width 98 height 32
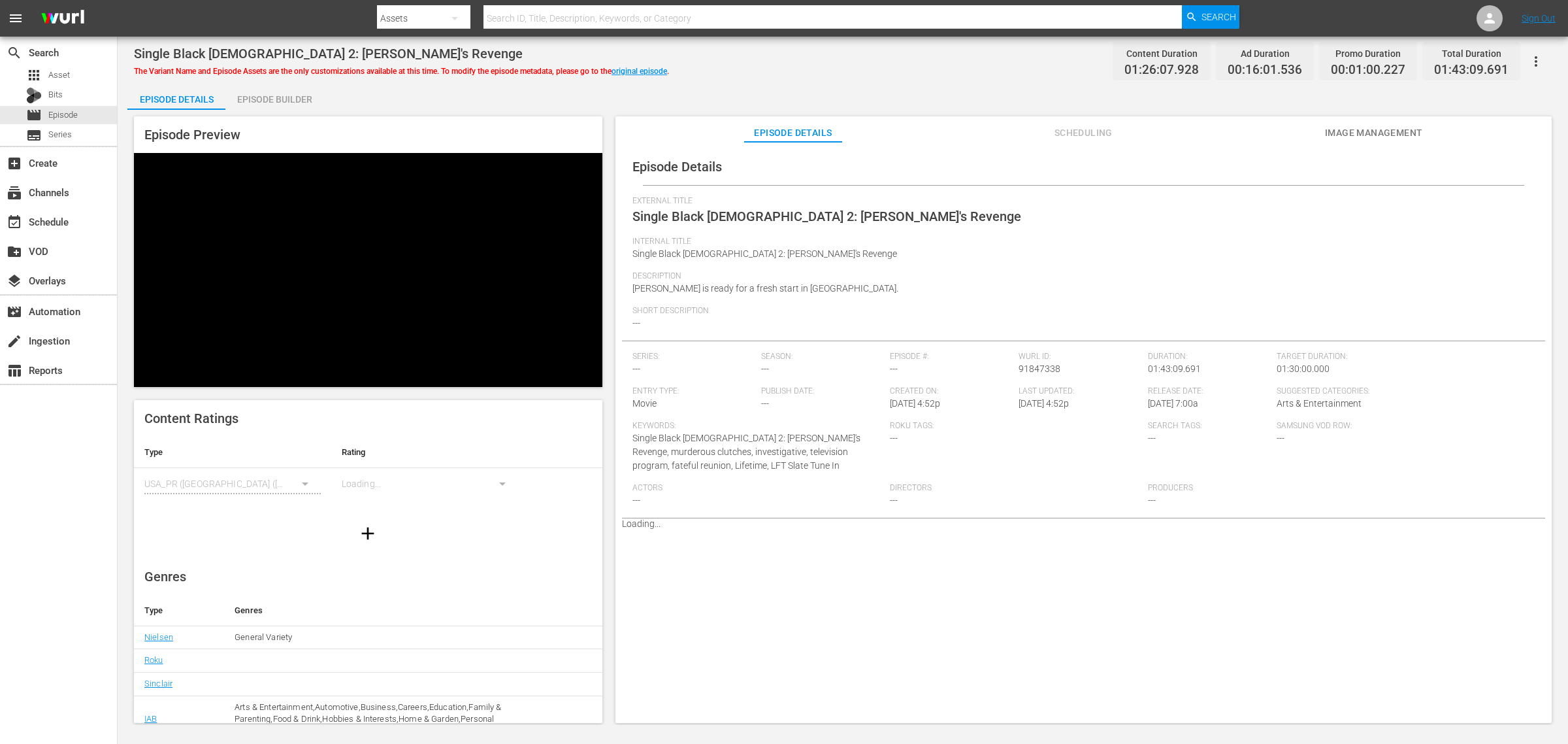
click at [266, 110] on div "Episode Preview Content Ratings Type Rating Select Rating Type USA_PR (United S…" at bounding box center [842, 421] width 1431 height 624
click at [283, 102] on div "Episode Builder" at bounding box center [274, 100] width 98 height 32
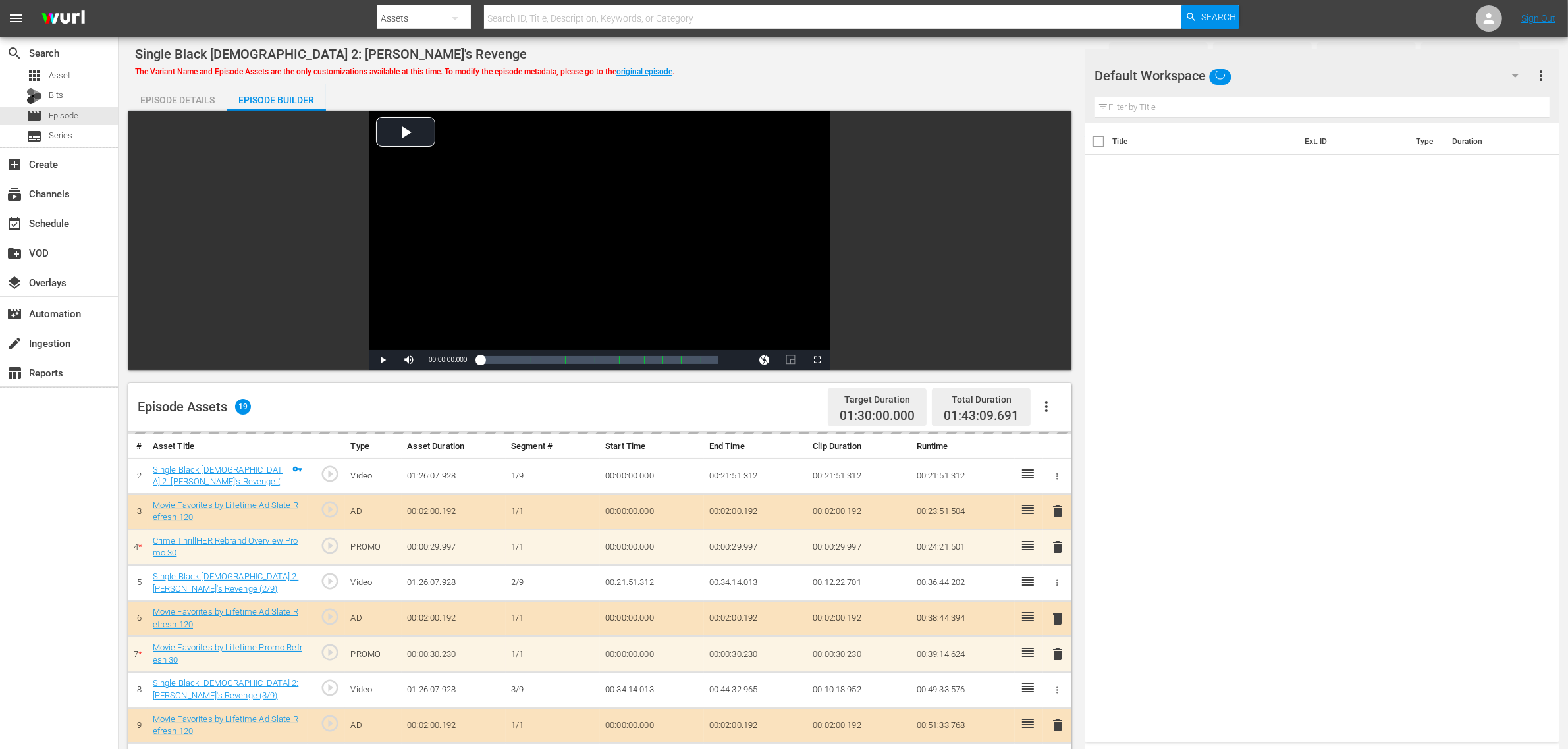
scroll to position [247, 0]
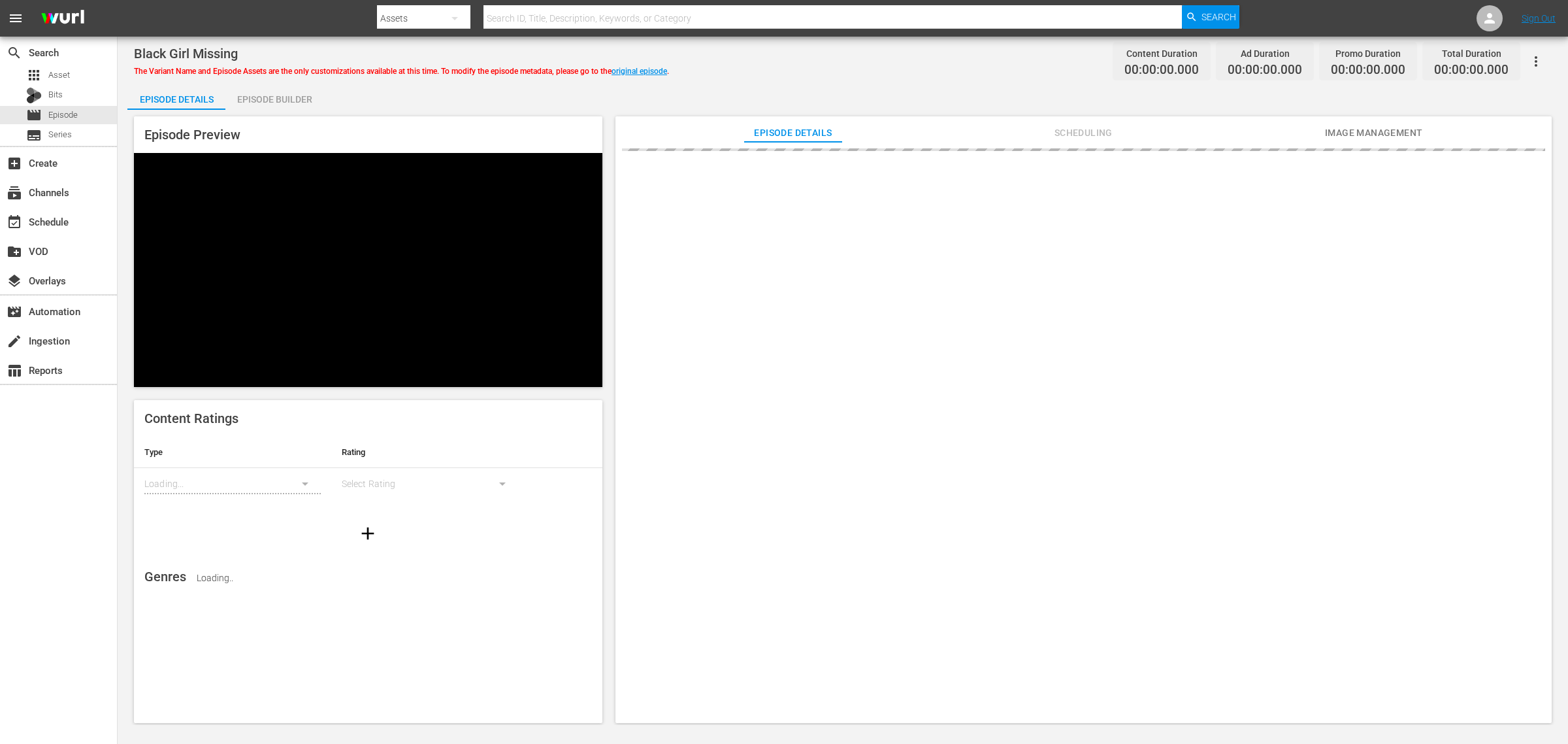
click at [289, 96] on div "Episode Builder" at bounding box center [274, 100] width 98 height 32
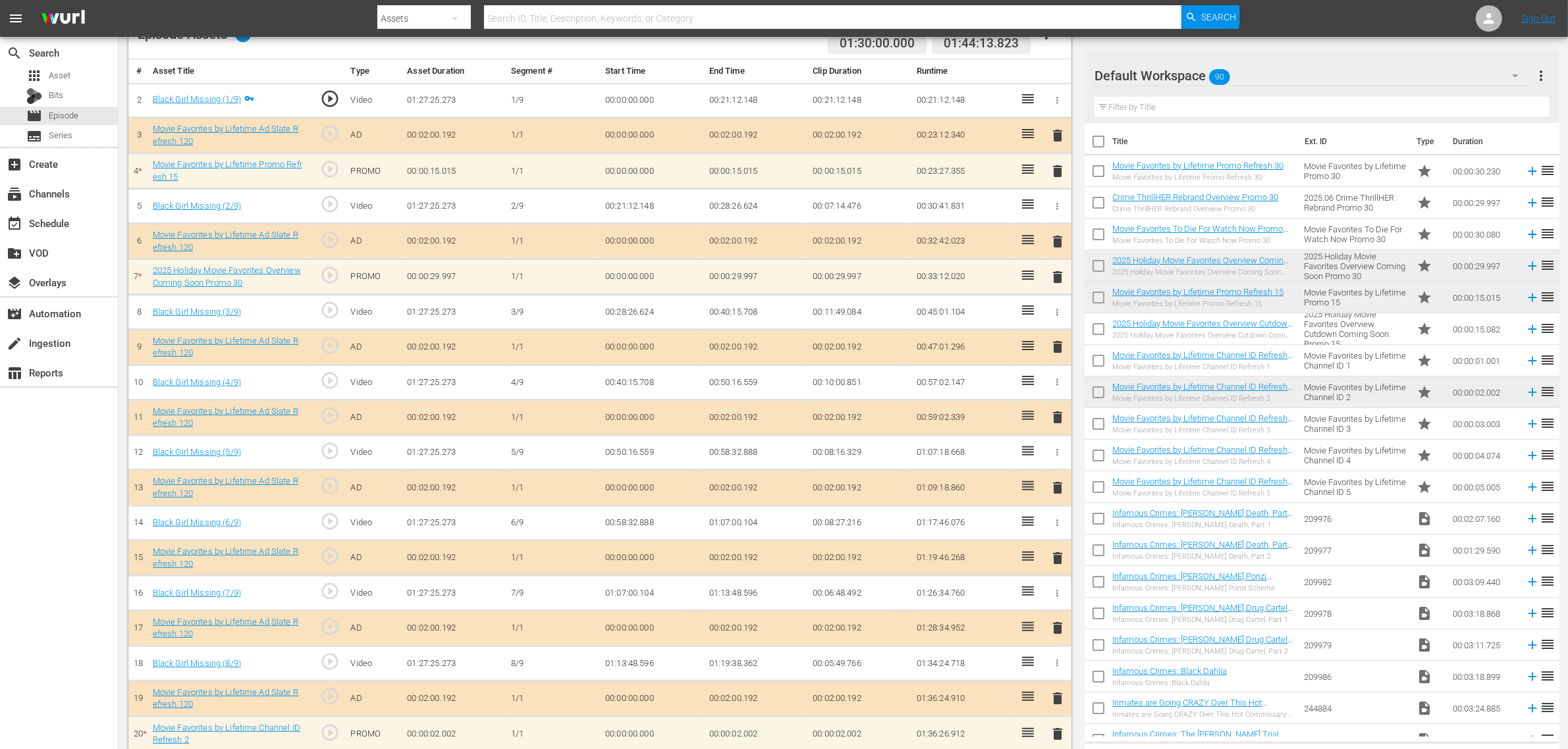
scroll to position [344, 0]
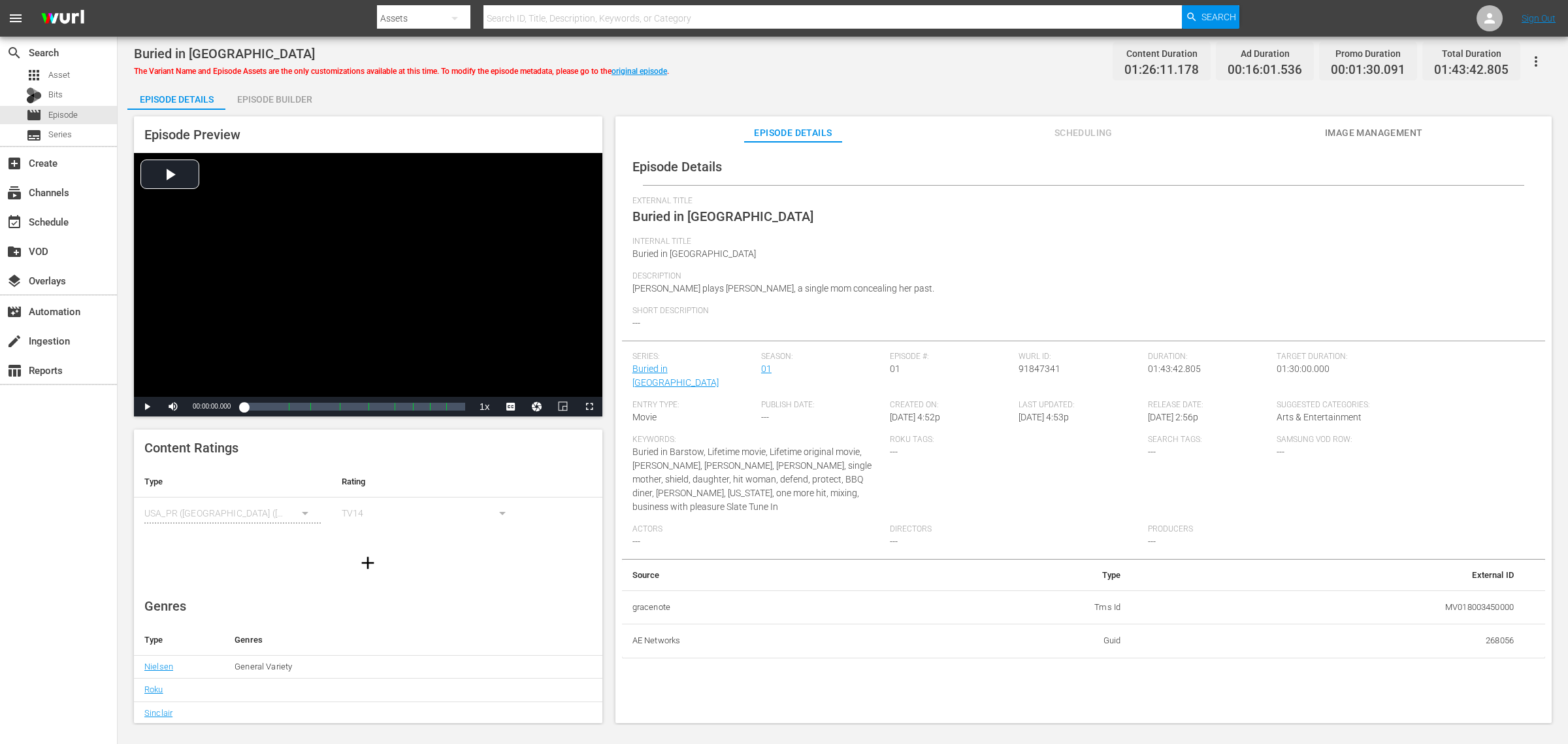
click at [1254, 138] on span "Image Management" at bounding box center [1374, 133] width 98 height 17
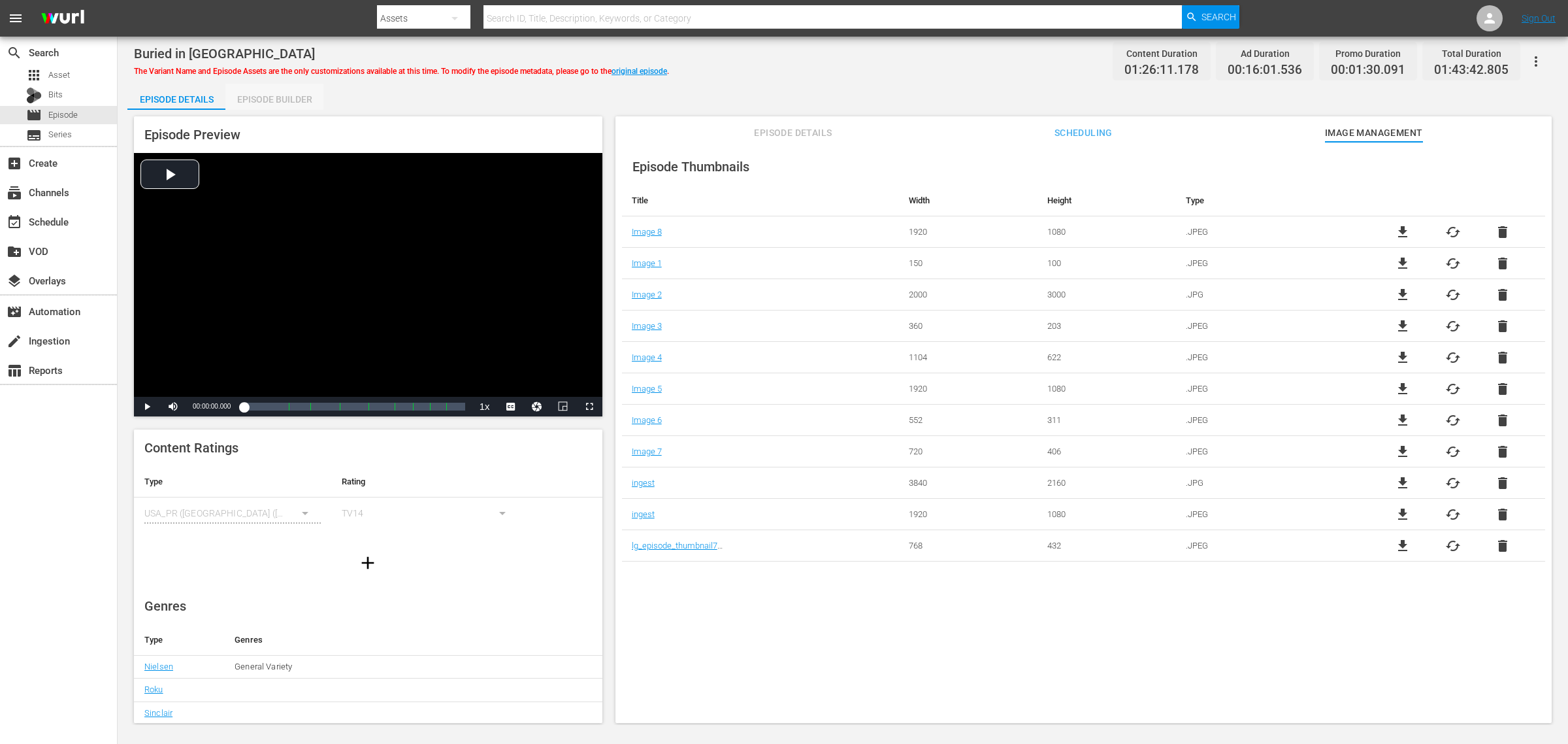
click at [296, 96] on div "Episode Builder" at bounding box center [274, 100] width 98 height 32
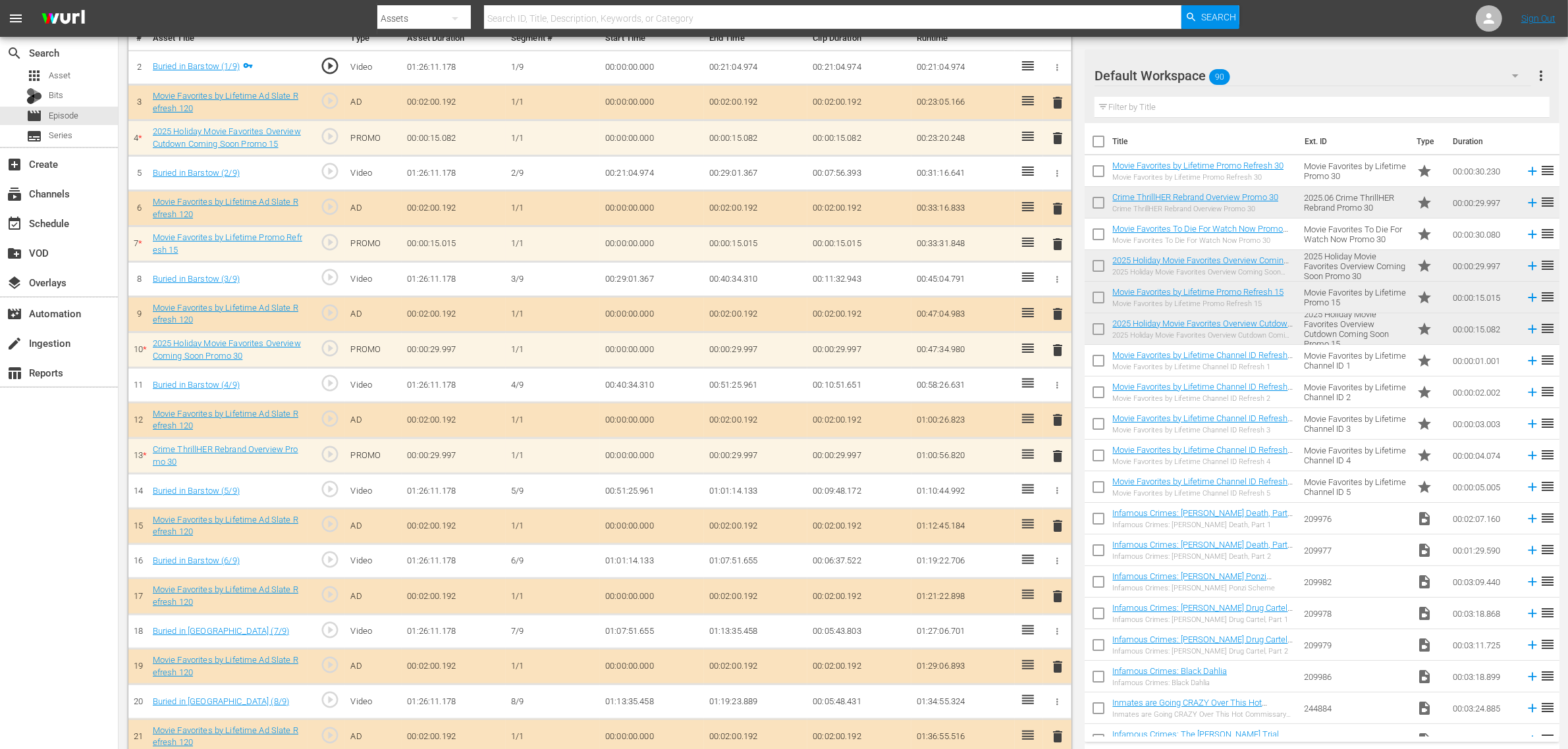
scroll to position [412, 0]
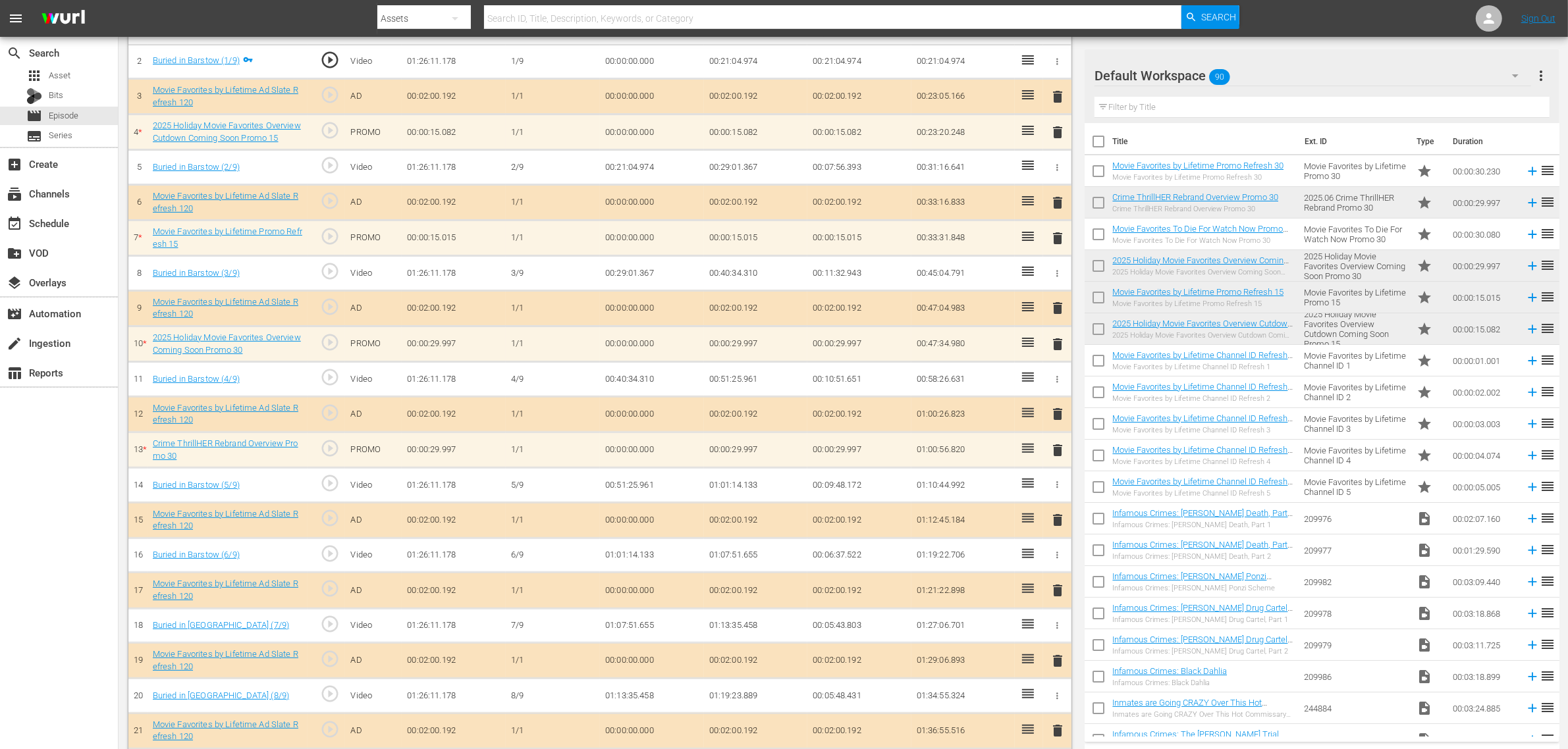
click at [1097, 235] on input "checkbox" at bounding box center [1098, 236] width 28 height 28
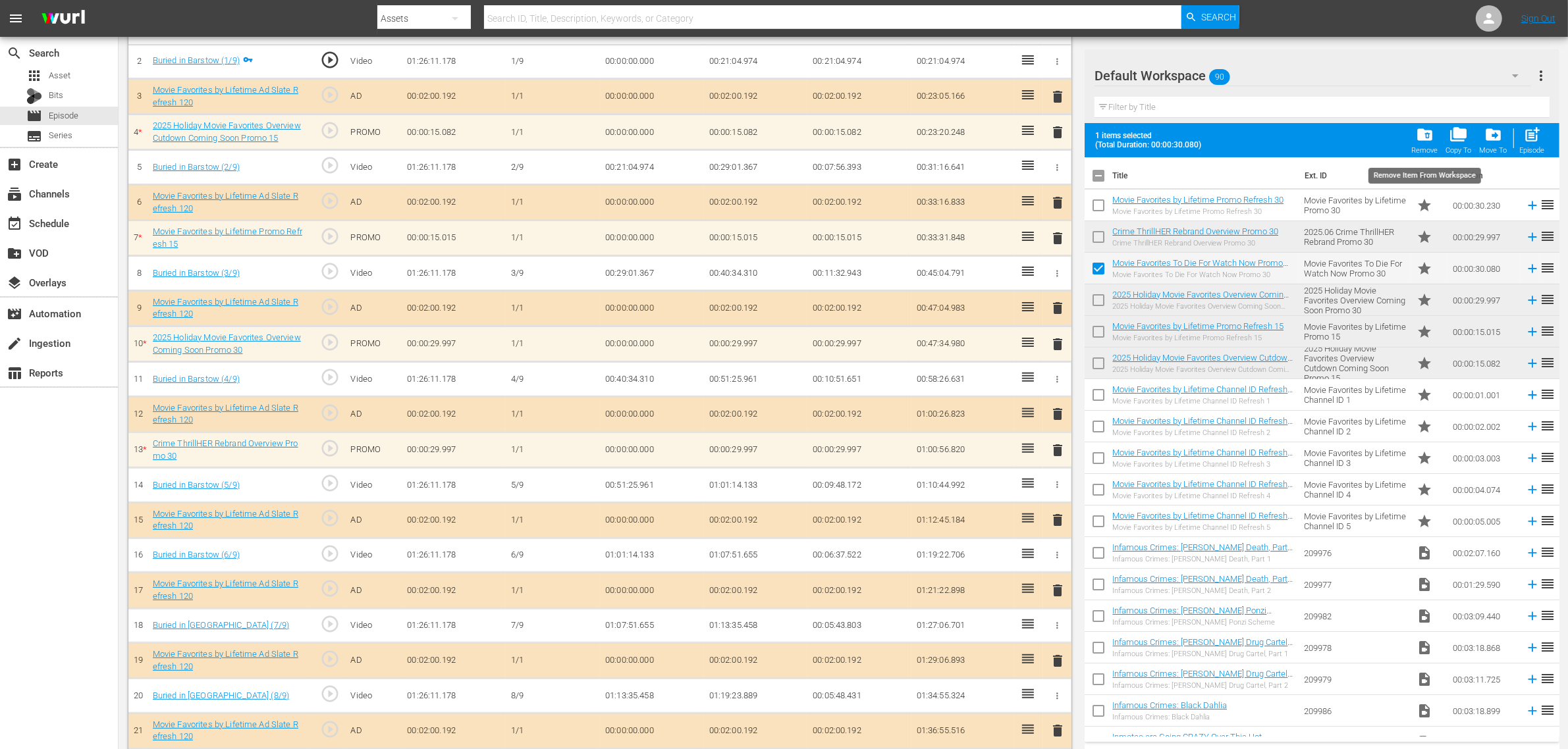
click at [1264, 137] on span "folder_delete" at bounding box center [1425, 135] width 18 height 18
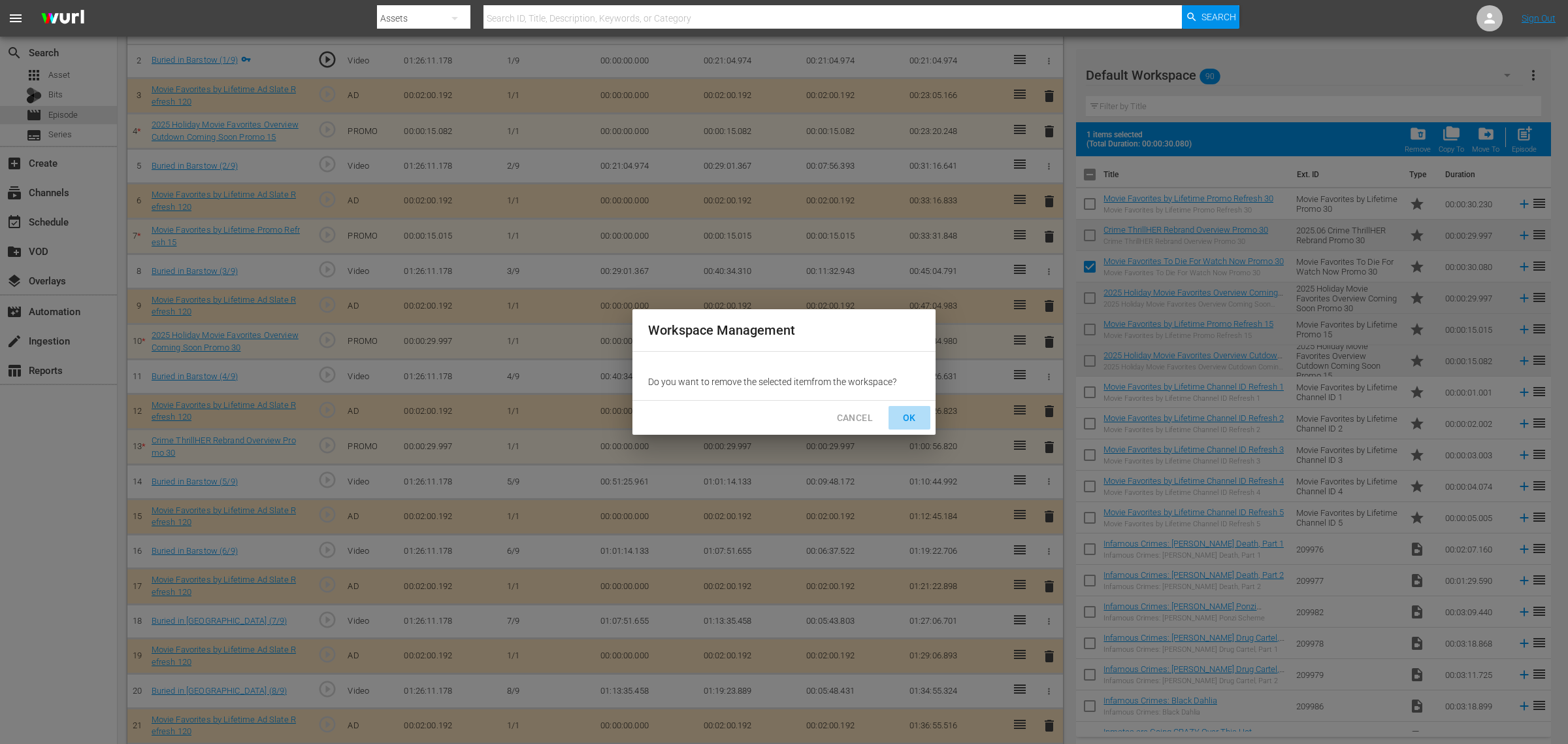
click at [914, 417] on span "OK" at bounding box center [910, 417] width 21 height 17
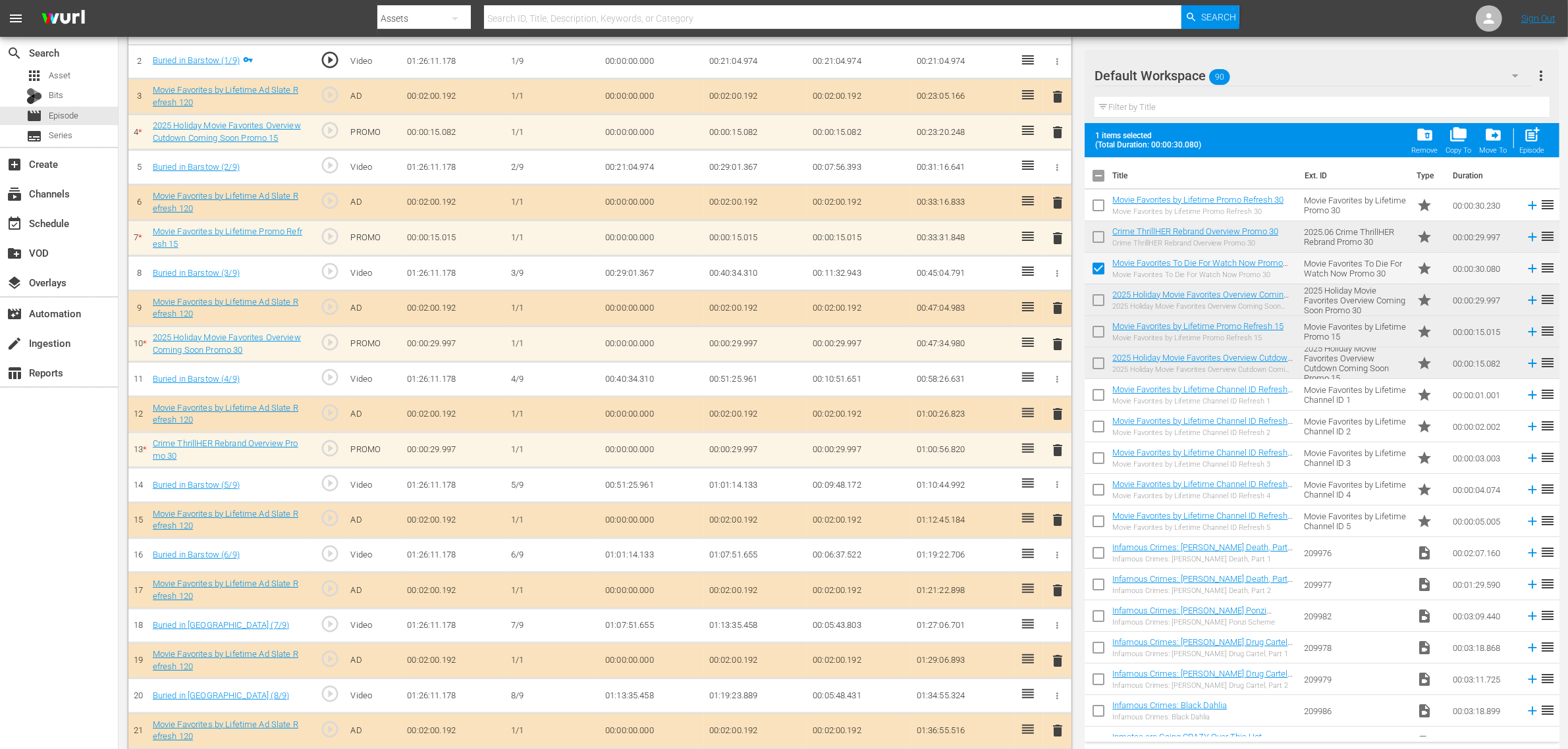
checkbox input "false"
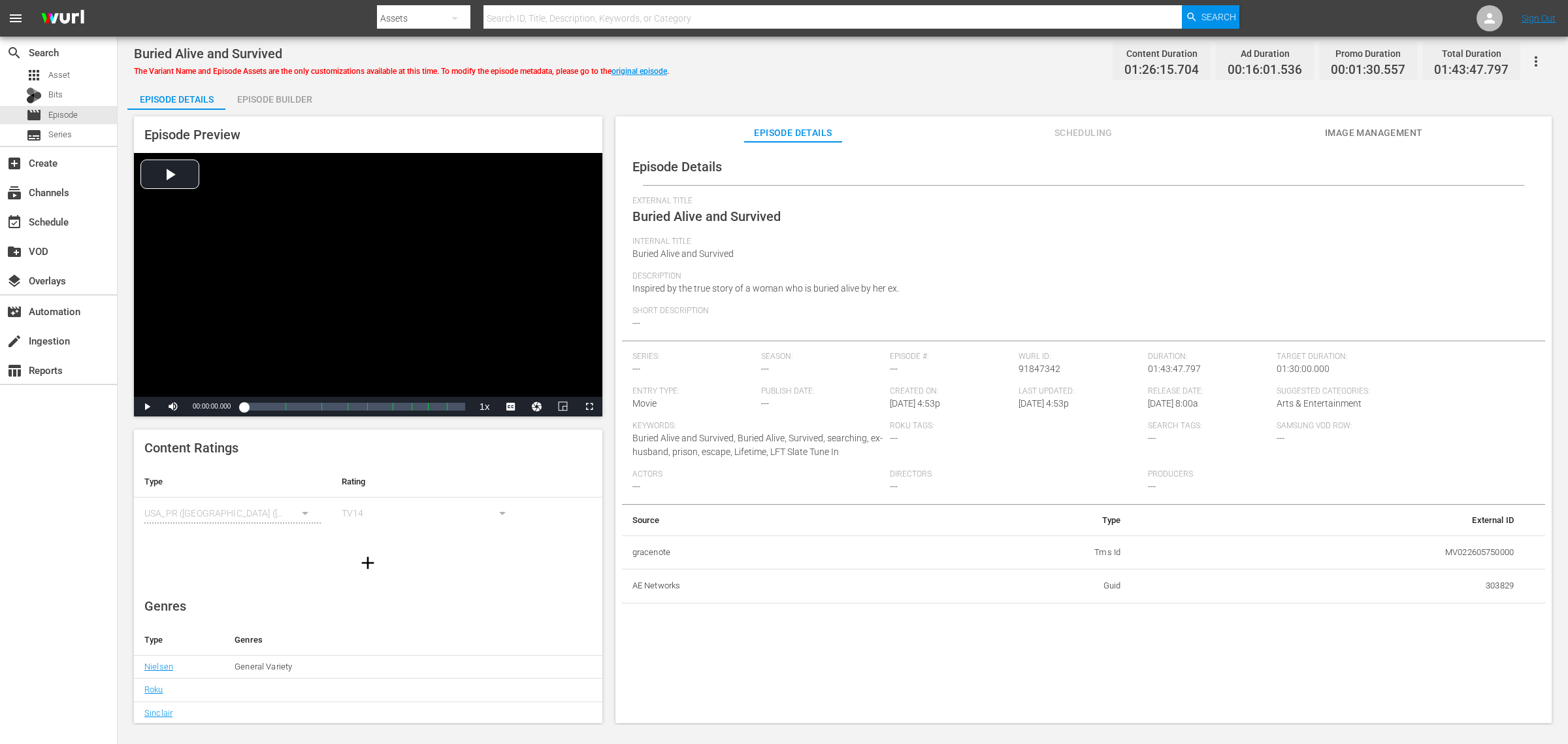
click at [260, 100] on div "Episode Builder" at bounding box center [274, 100] width 98 height 32
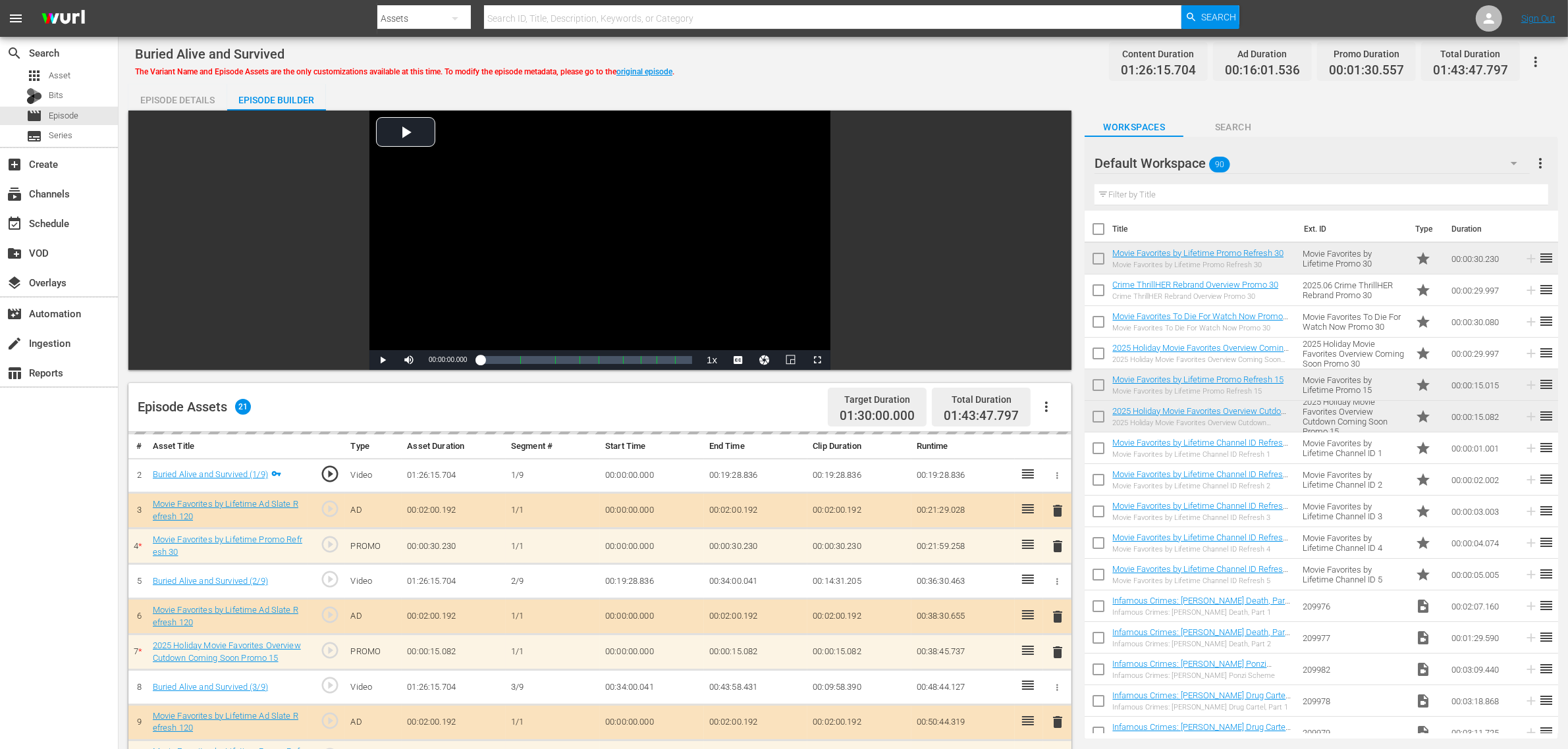
click at [938, 68] on div "Buried Alive and Survived The Variant Name and Episode Assets are the only cust…" at bounding box center [843, 61] width 1416 height 29
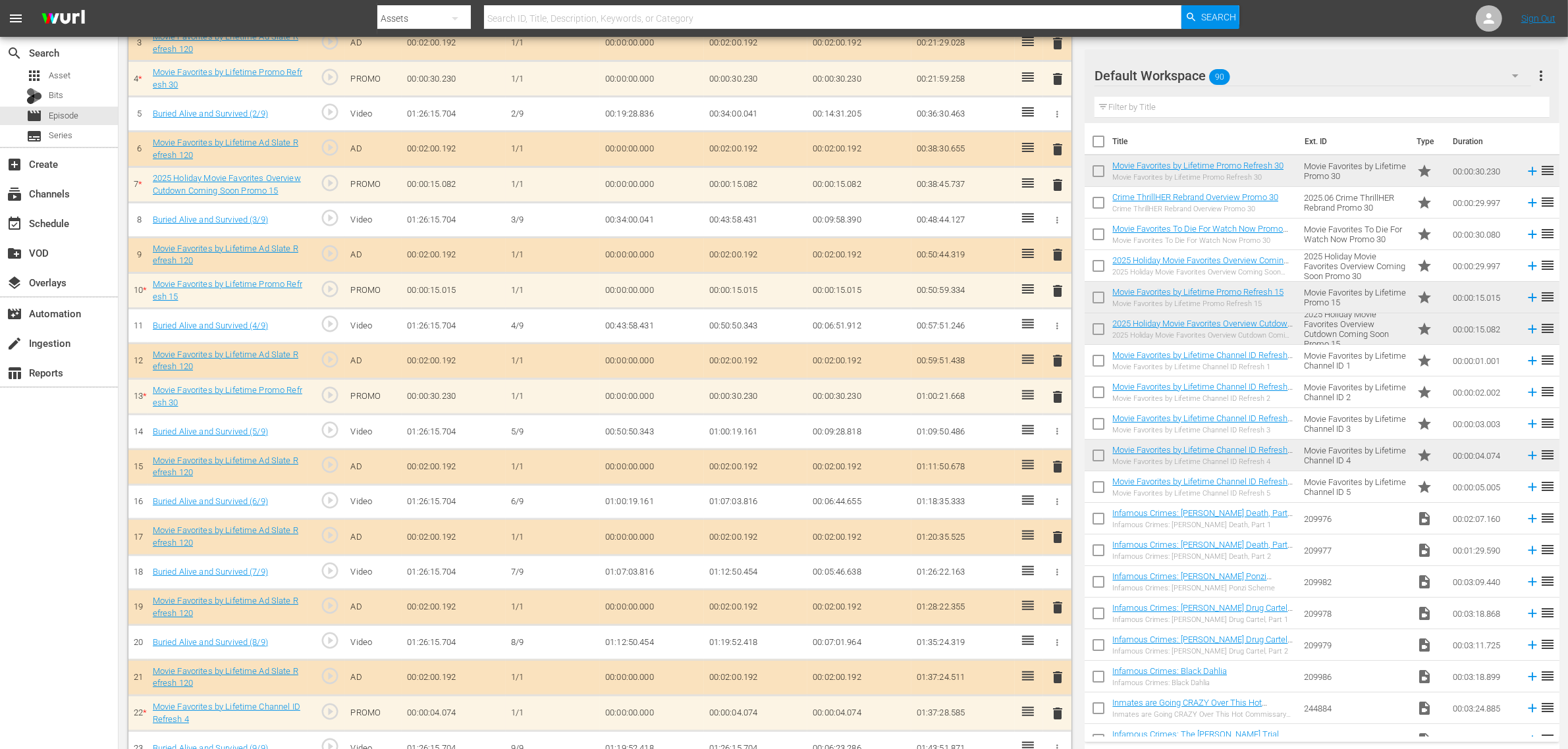
scroll to position [462, 0]
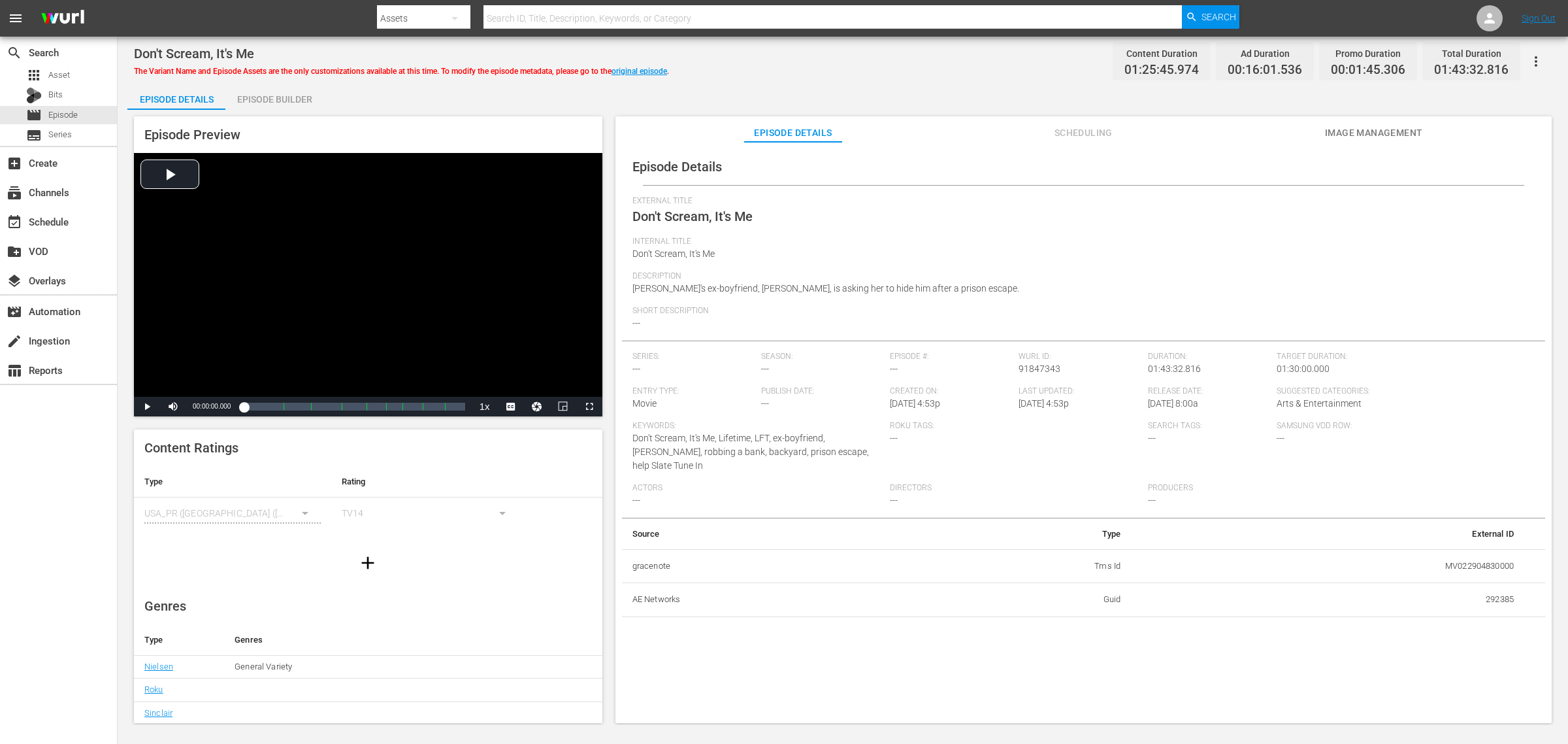
click at [1254, 123] on button "Image Management" at bounding box center [1374, 129] width 98 height 26
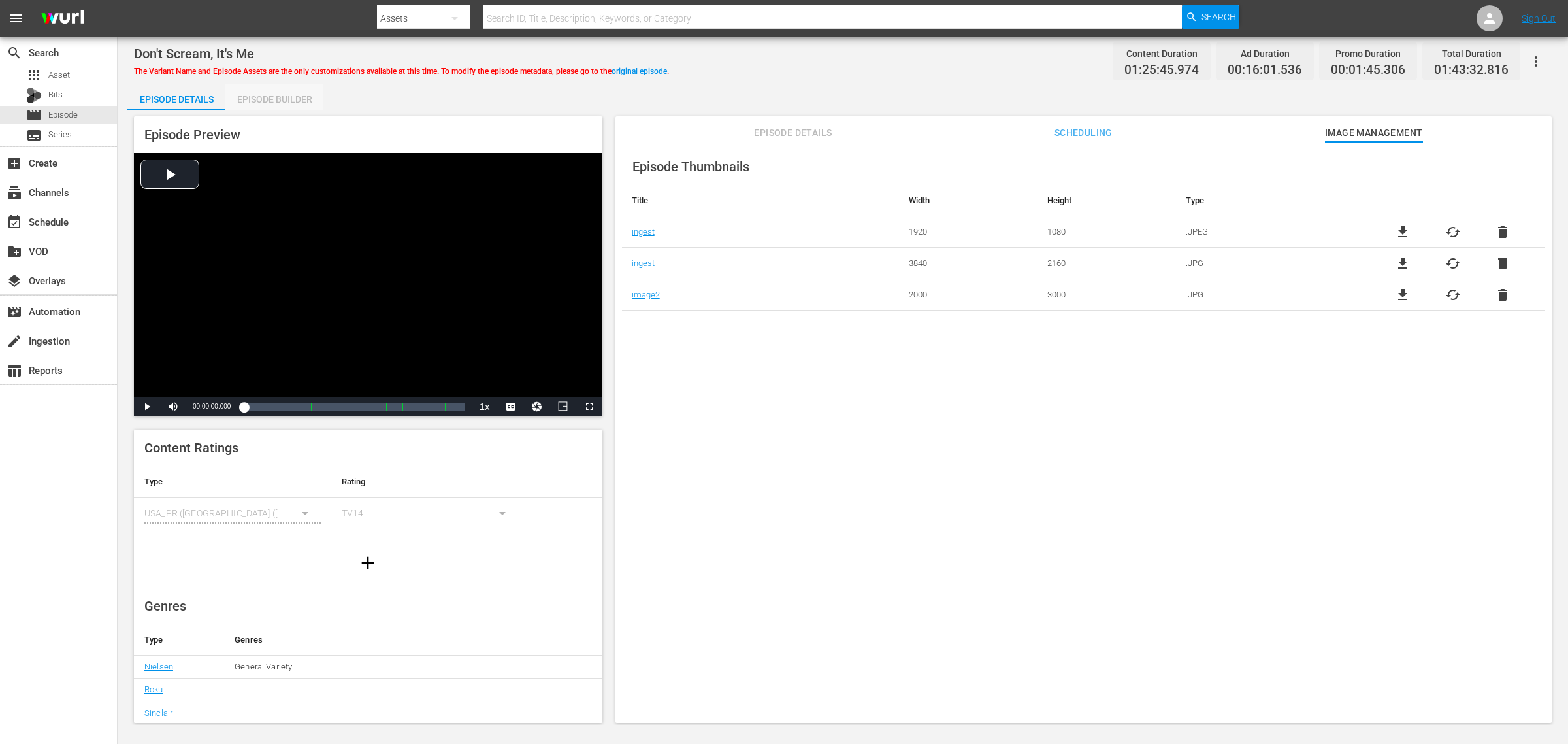
click at [288, 93] on div "Episode Builder" at bounding box center [274, 100] width 98 height 32
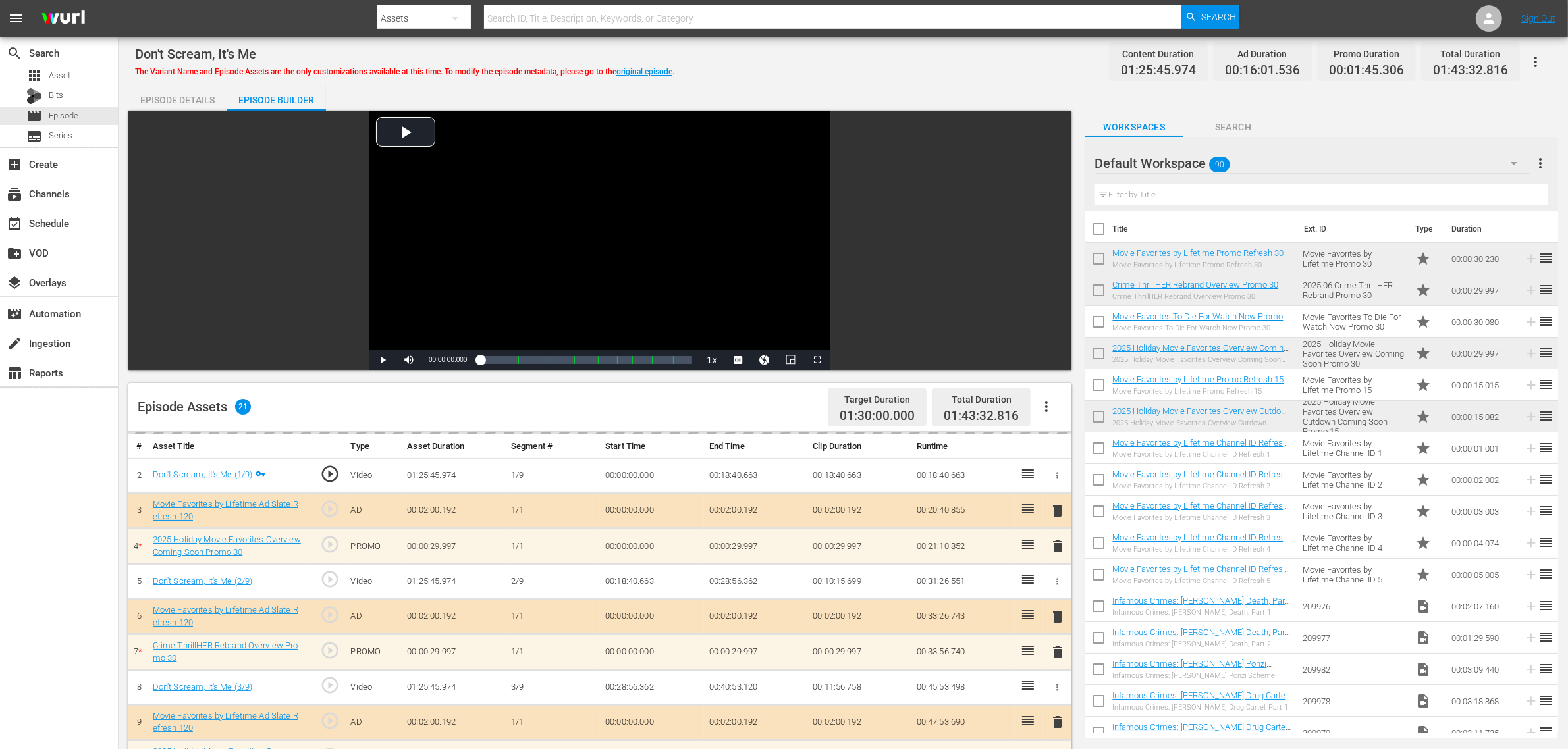
click at [705, 59] on div "Don't Scream, It's Me The Variant Name and Episode Assets are the only customiz…" at bounding box center [843, 61] width 1416 height 29
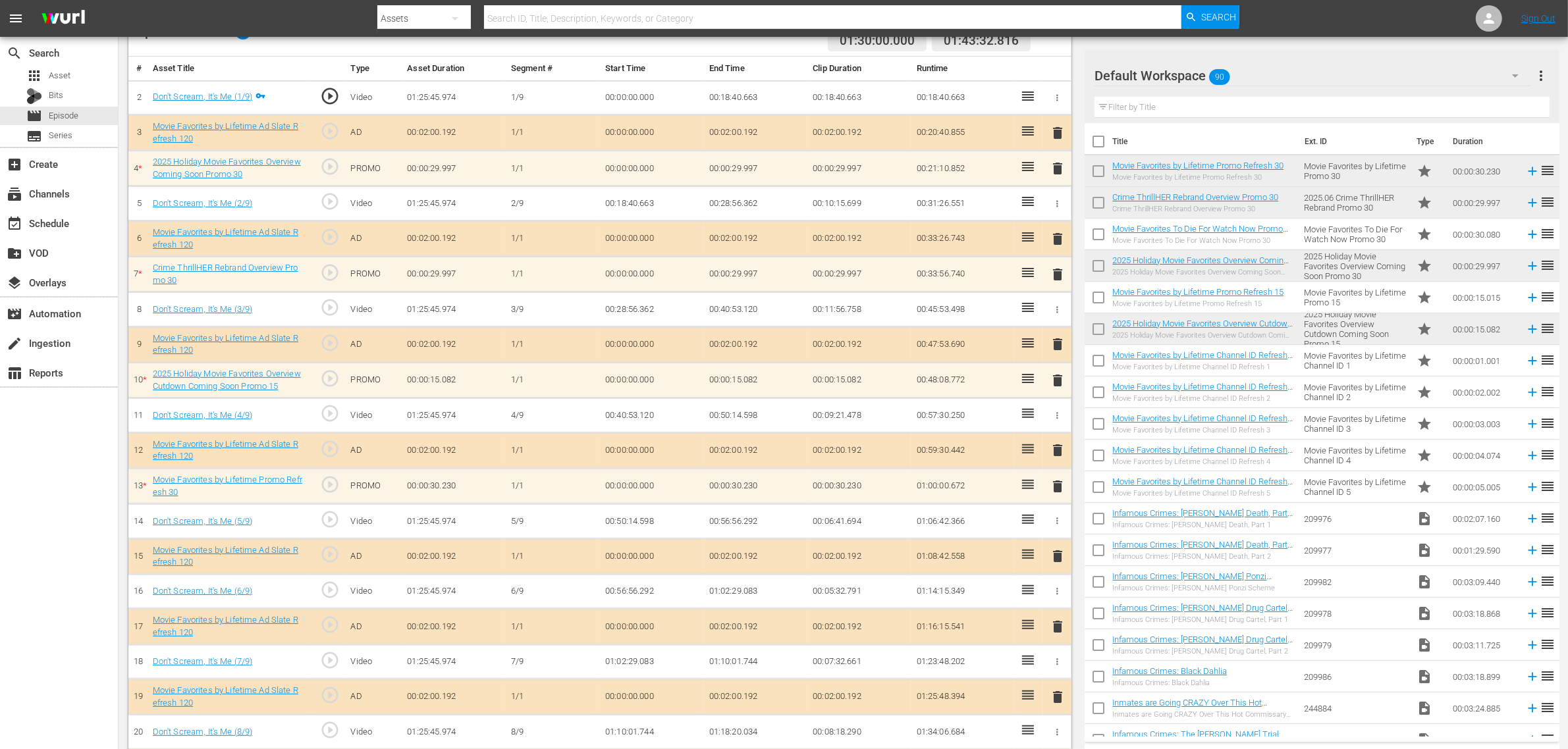
scroll to position [412, 0]
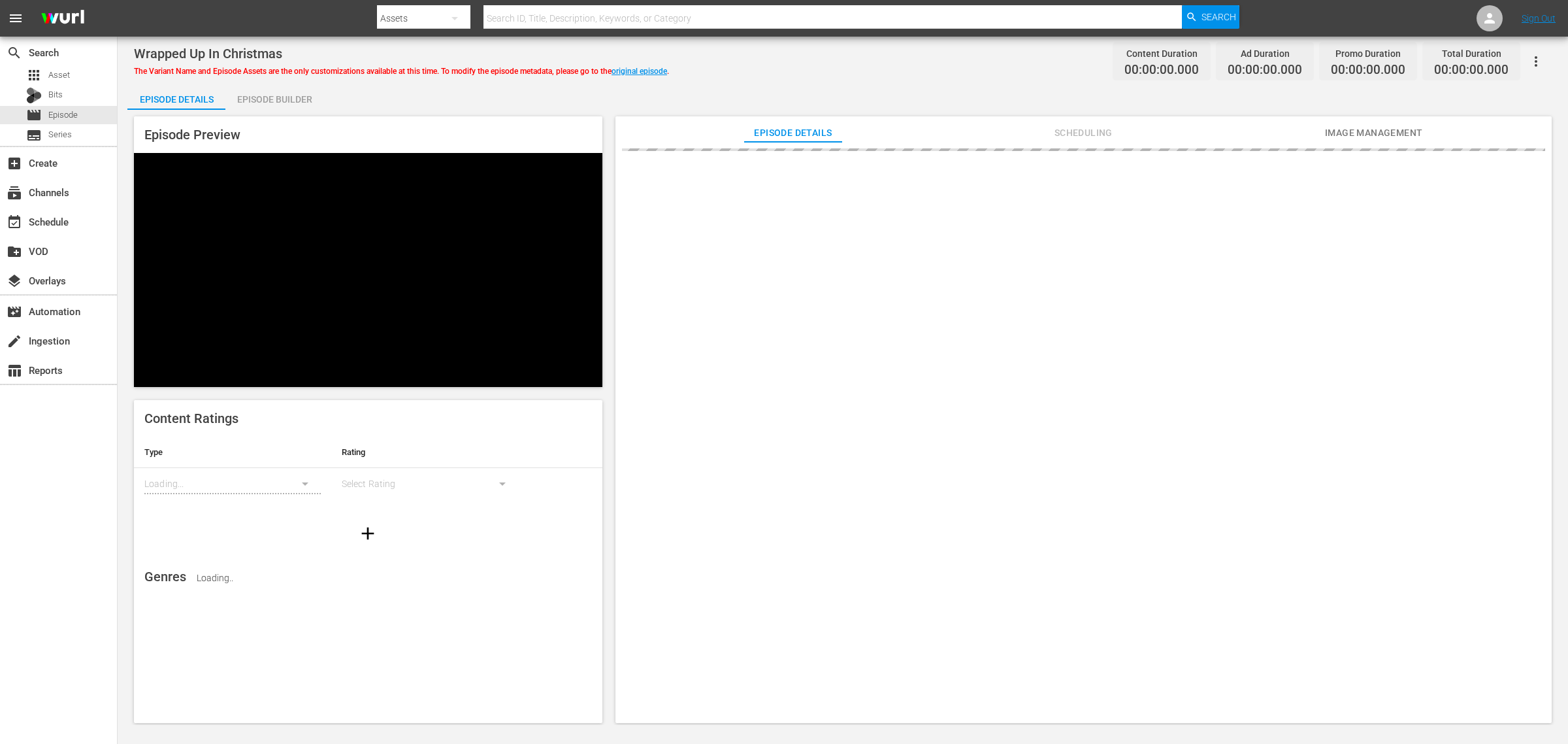
click at [289, 95] on div "Episode Builder" at bounding box center [274, 100] width 98 height 32
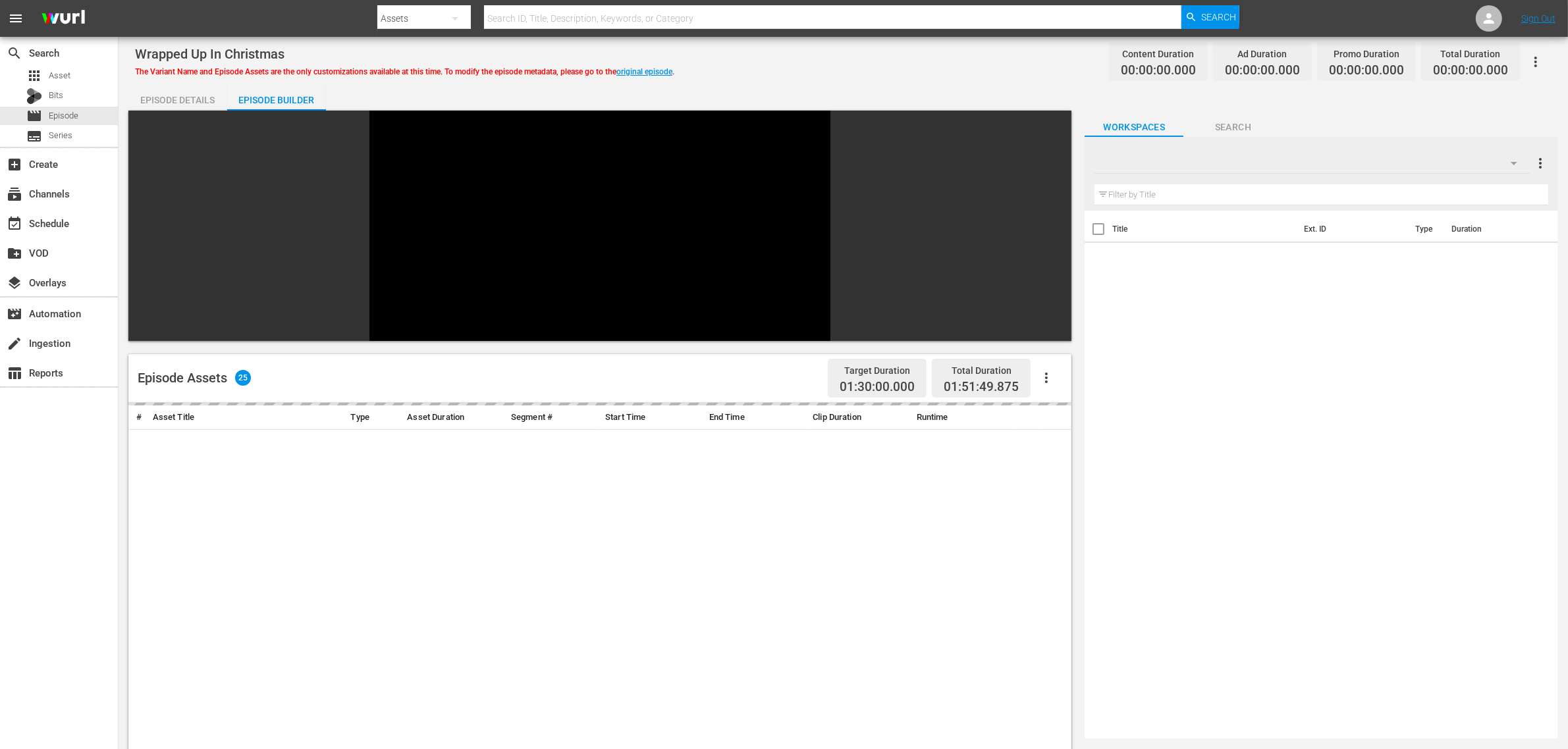
click at [886, 70] on div "Wrapped Up In Christmas The Variant Name and Episode Assets are the only custom…" at bounding box center [843, 61] width 1416 height 29
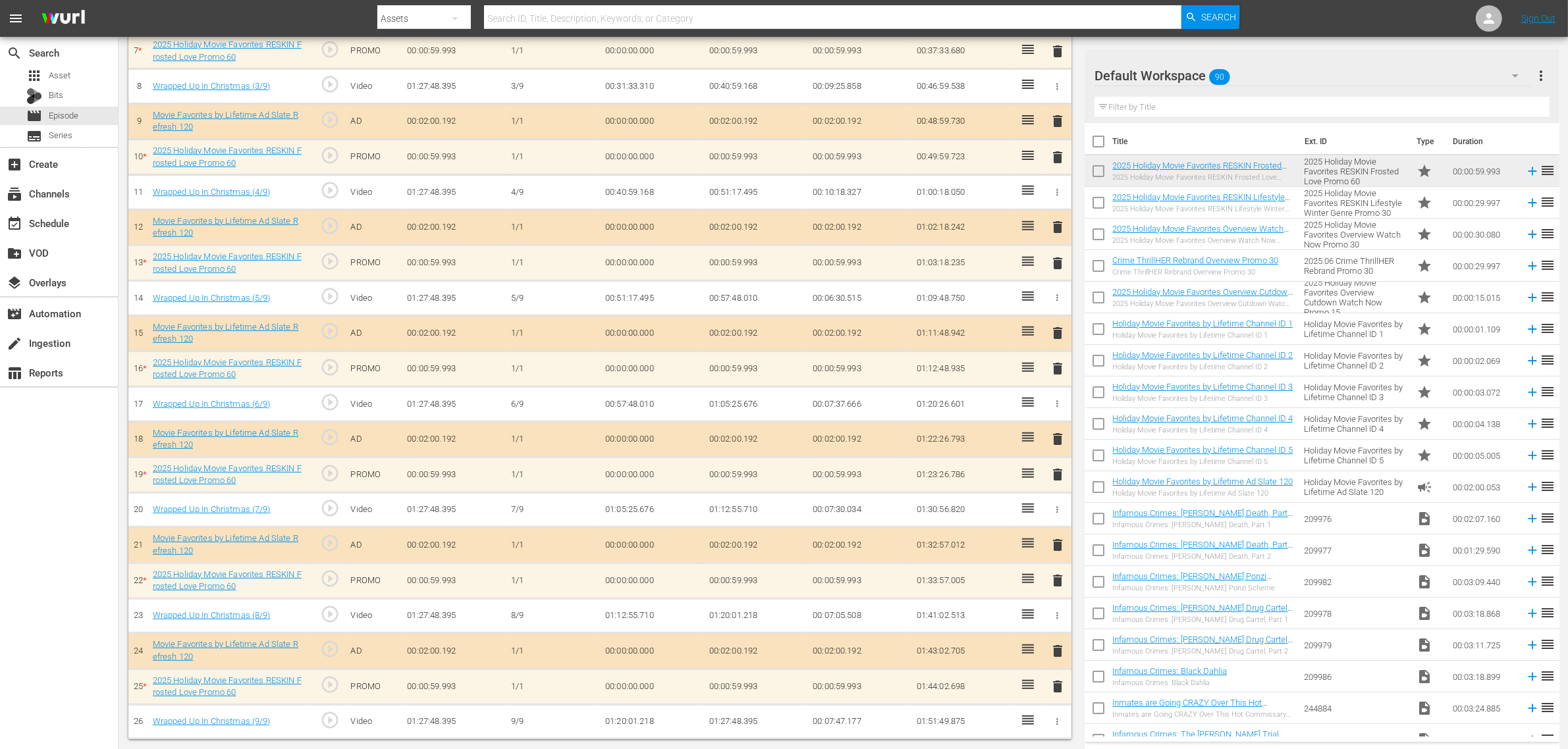
scroll to position [606, 0]
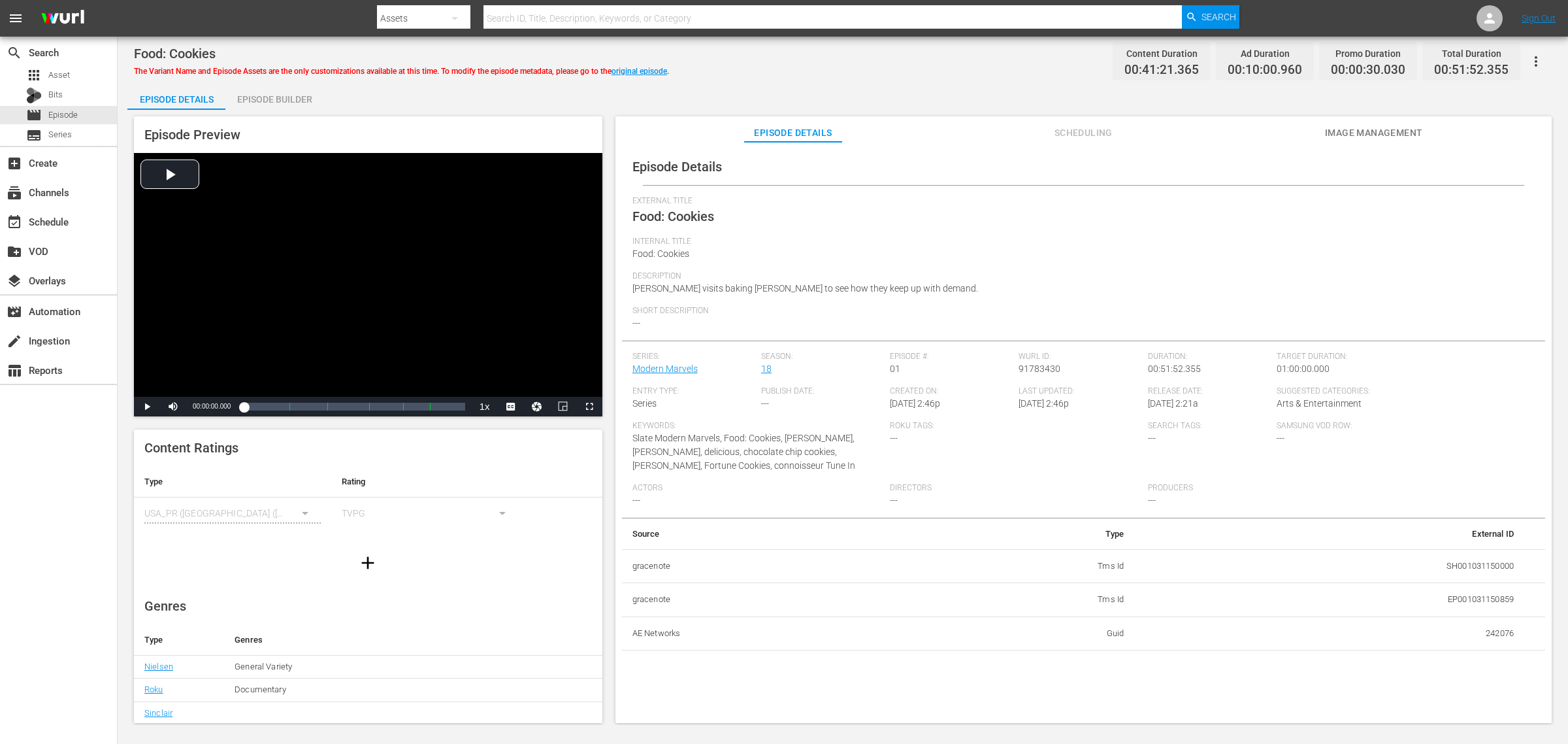
click at [302, 90] on div "Episode Builder" at bounding box center [274, 100] width 98 height 32
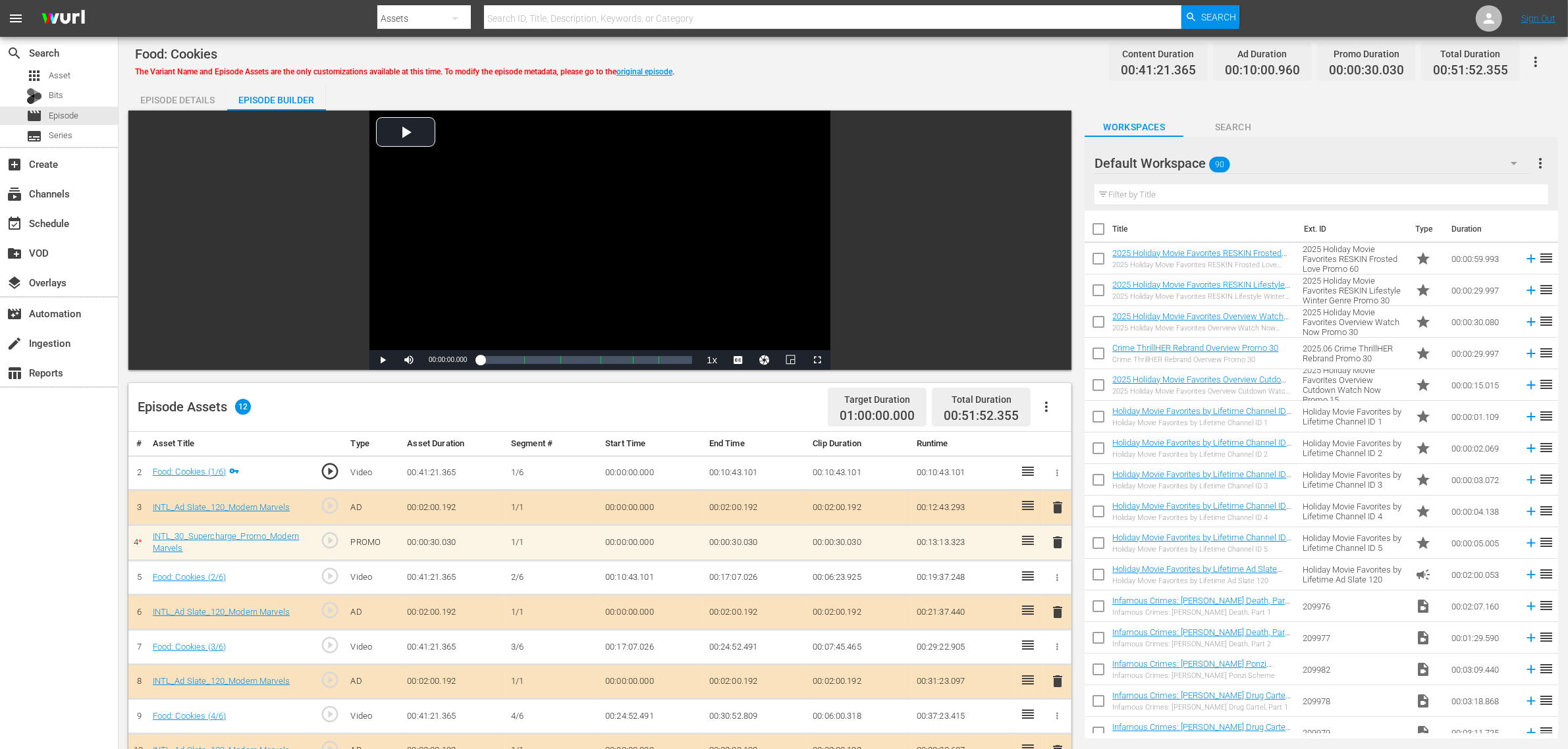
click at [1264, 163] on div "Default Workspace 90" at bounding box center [1312, 163] width 435 height 37
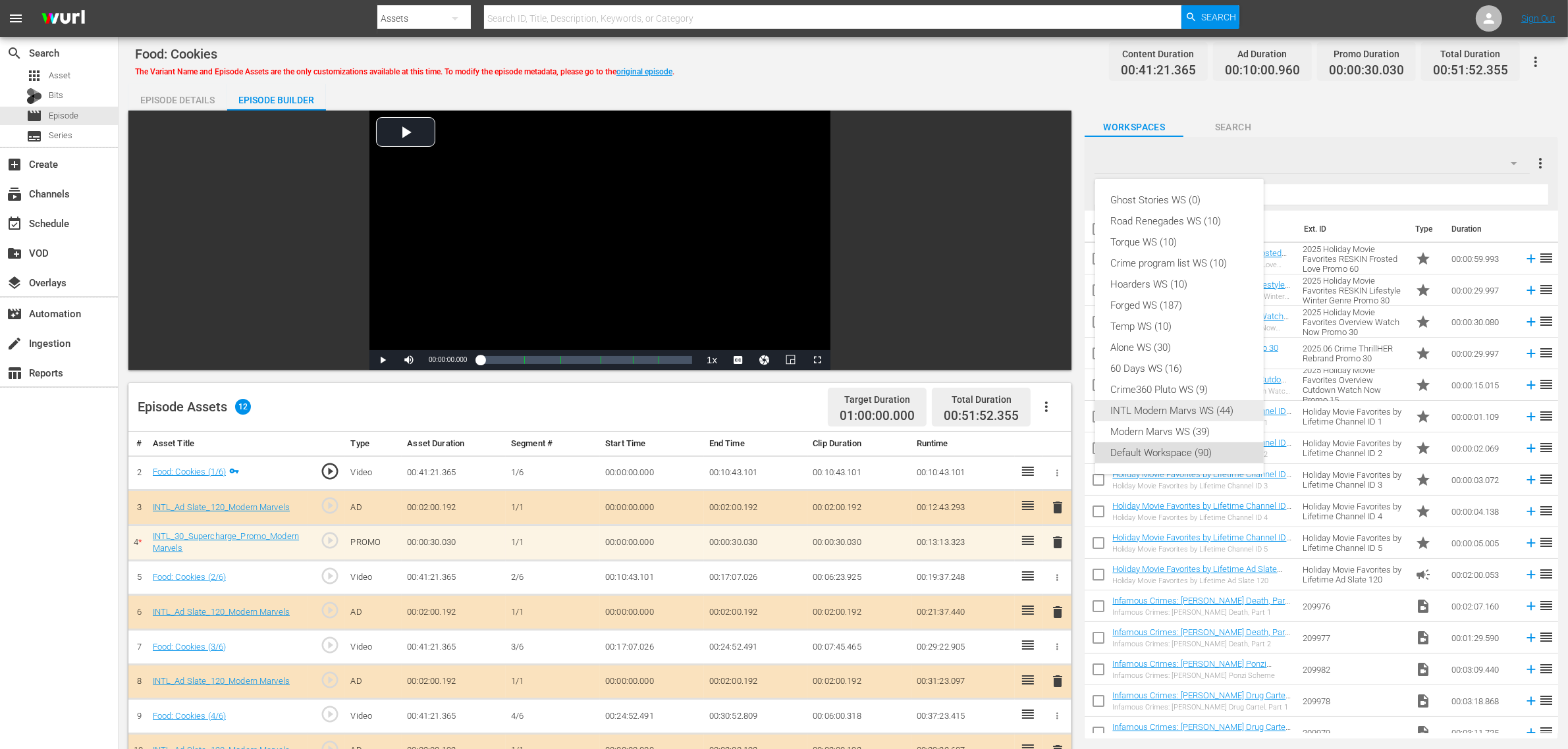
click at [1160, 412] on div "INTL Modern Marvs WS (44)" at bounding box center [1179, 411] width 137 height 21
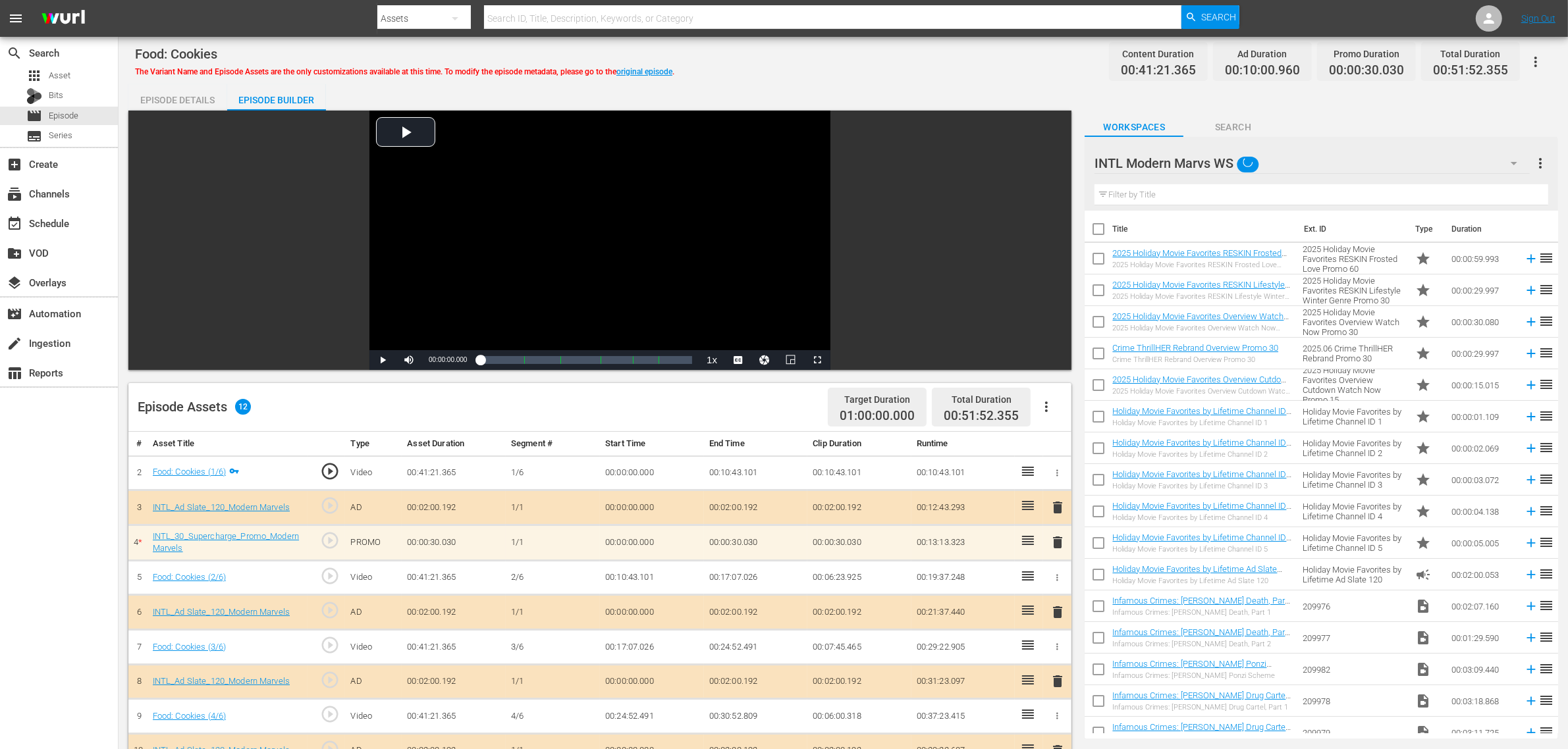
click at [929, 103] on div "Episode Details Episode Builder Episode Preview Video Player is loading. Play V…" at bounding box center [843, 583] width 1429 height 997
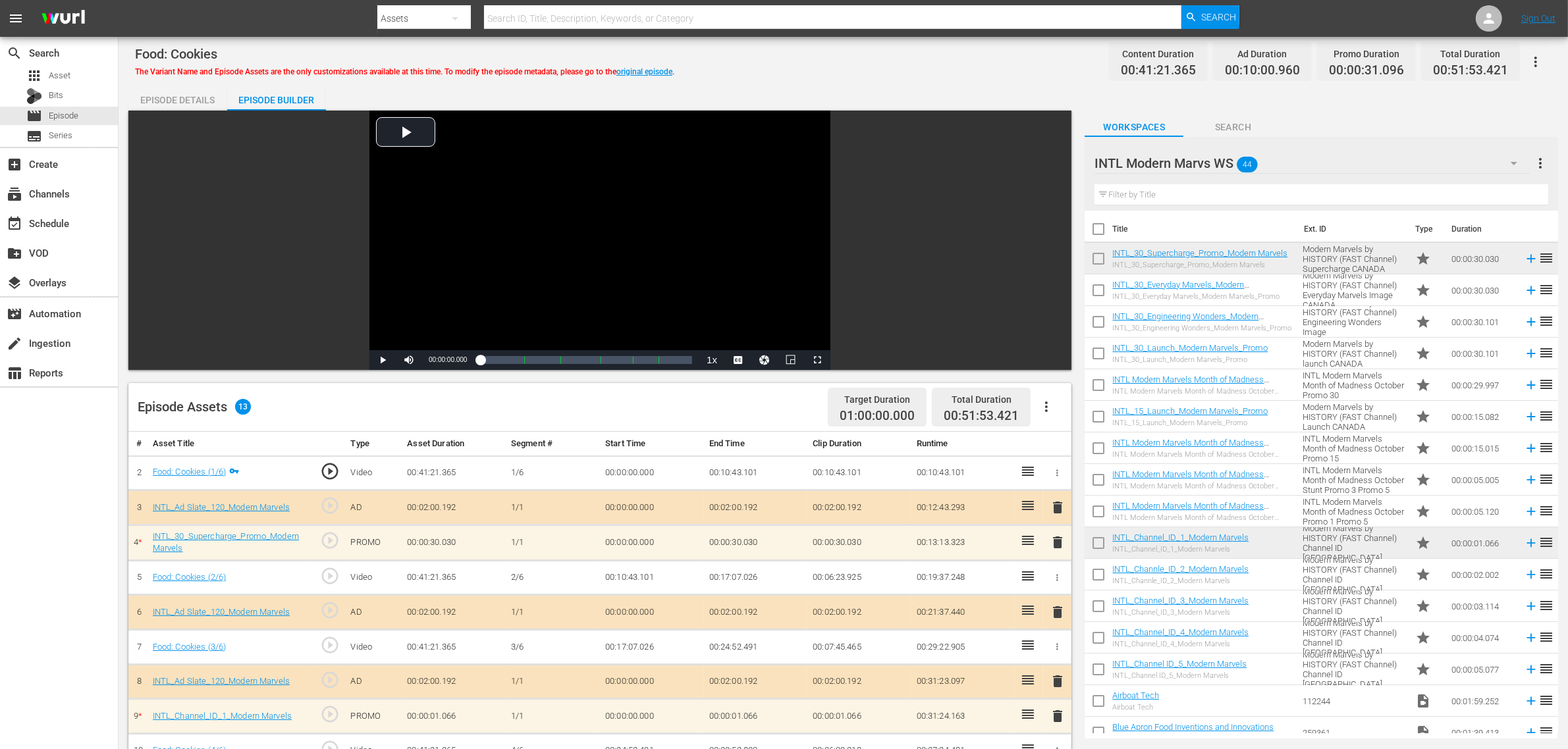
click at [949, 58] on div "Food: Cookies The Variant Name and Episode Assets are the only customizations a…" at bounding box center [843, 61] width 1416 height 29
